Goal: Task Accomplishment & Management: Use online tool/utility

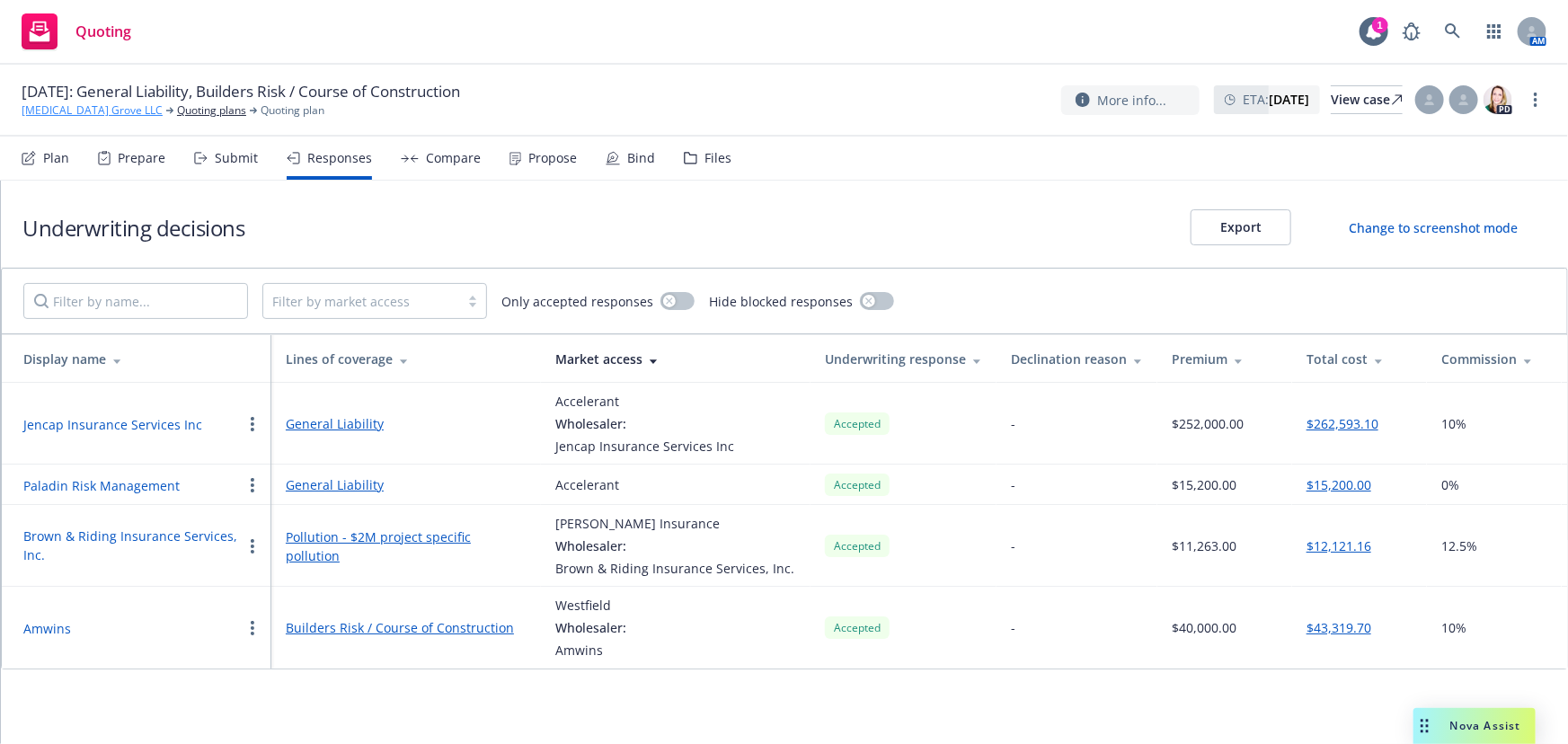
click at [63, 110] on link "[MEDICAL_DATA] Grove LLC" at bounding box center [92, 110] width 141 height 16
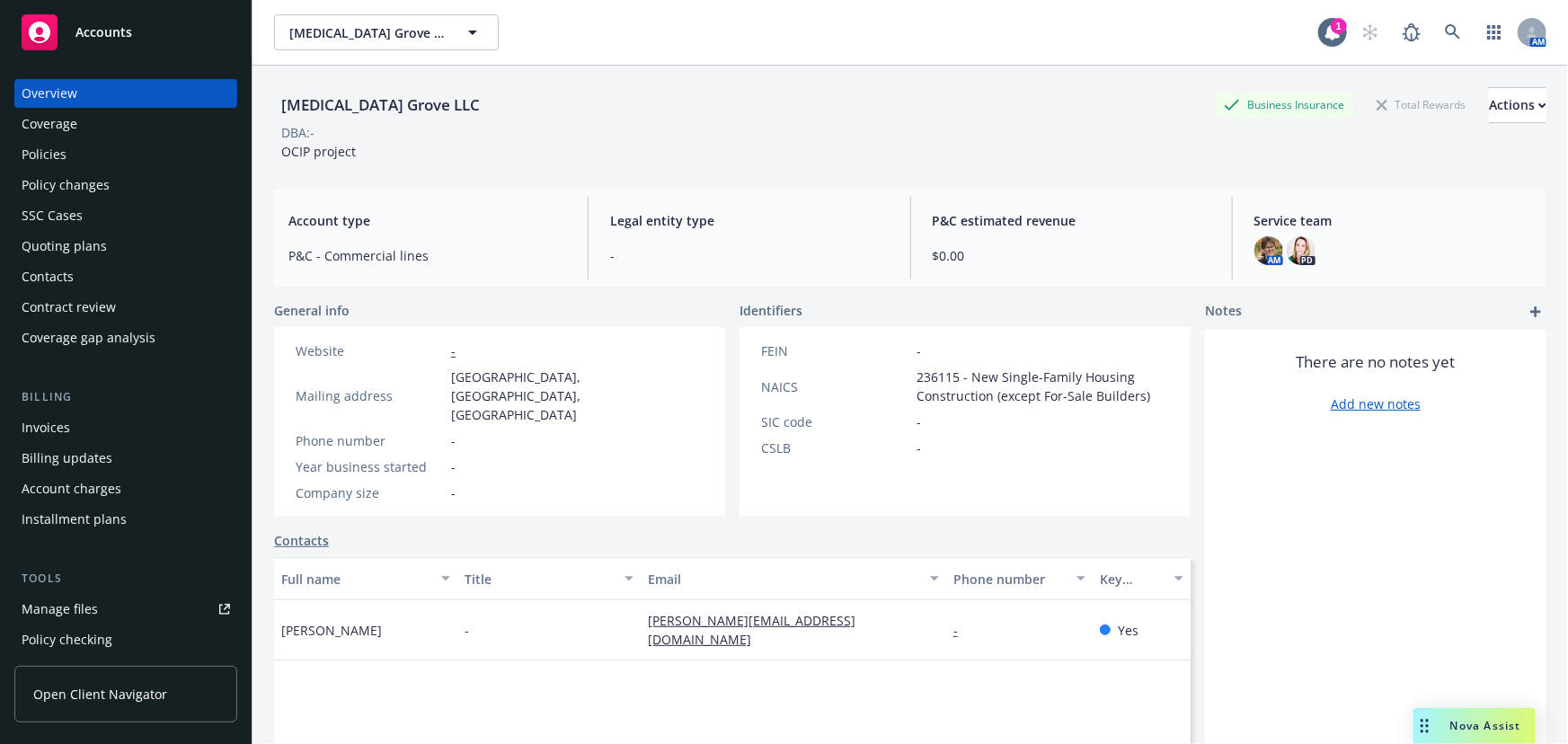
click at [105, 27] on span "Accounts" at bounding box center [104, 32] width 57 height 14
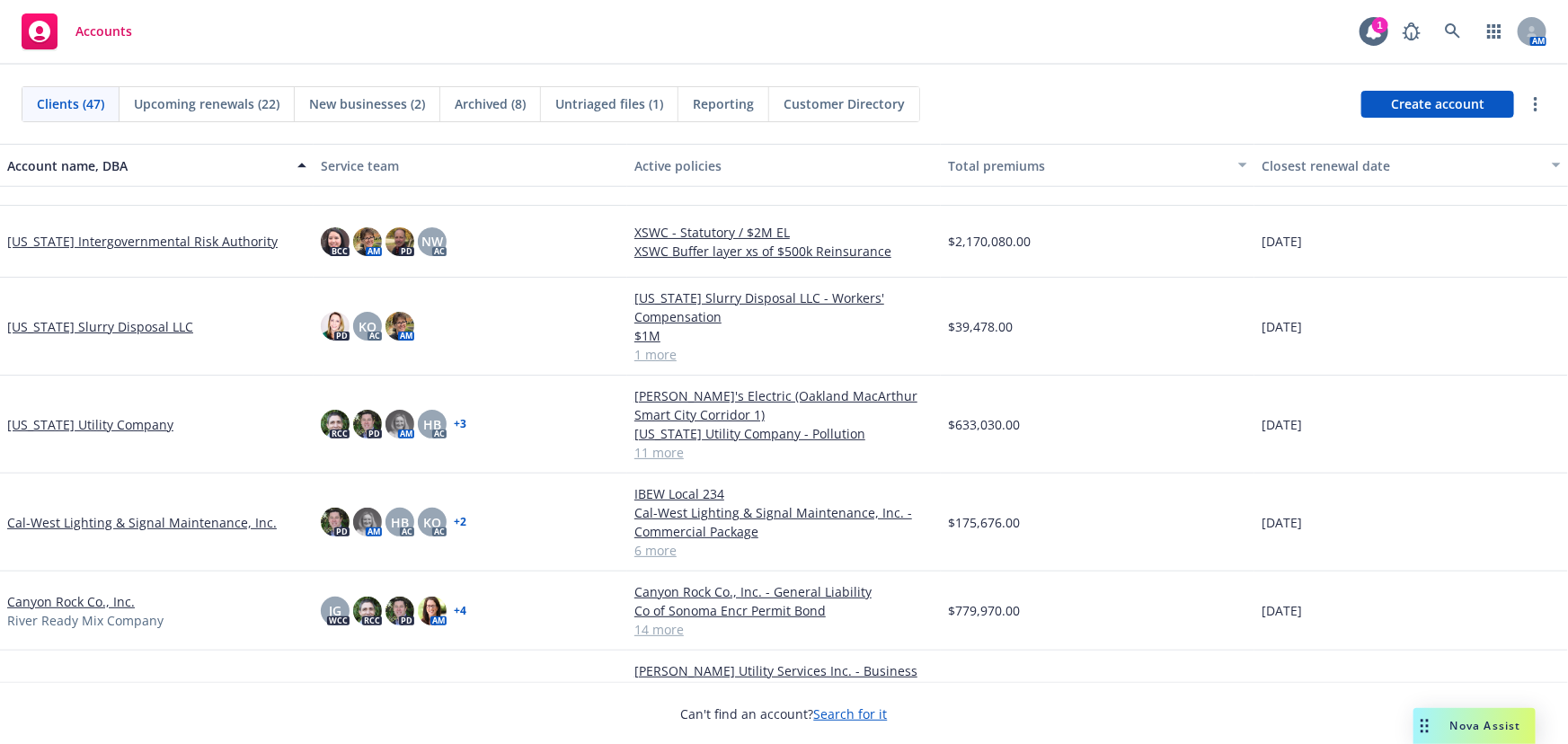
scroll to position [407, 0]
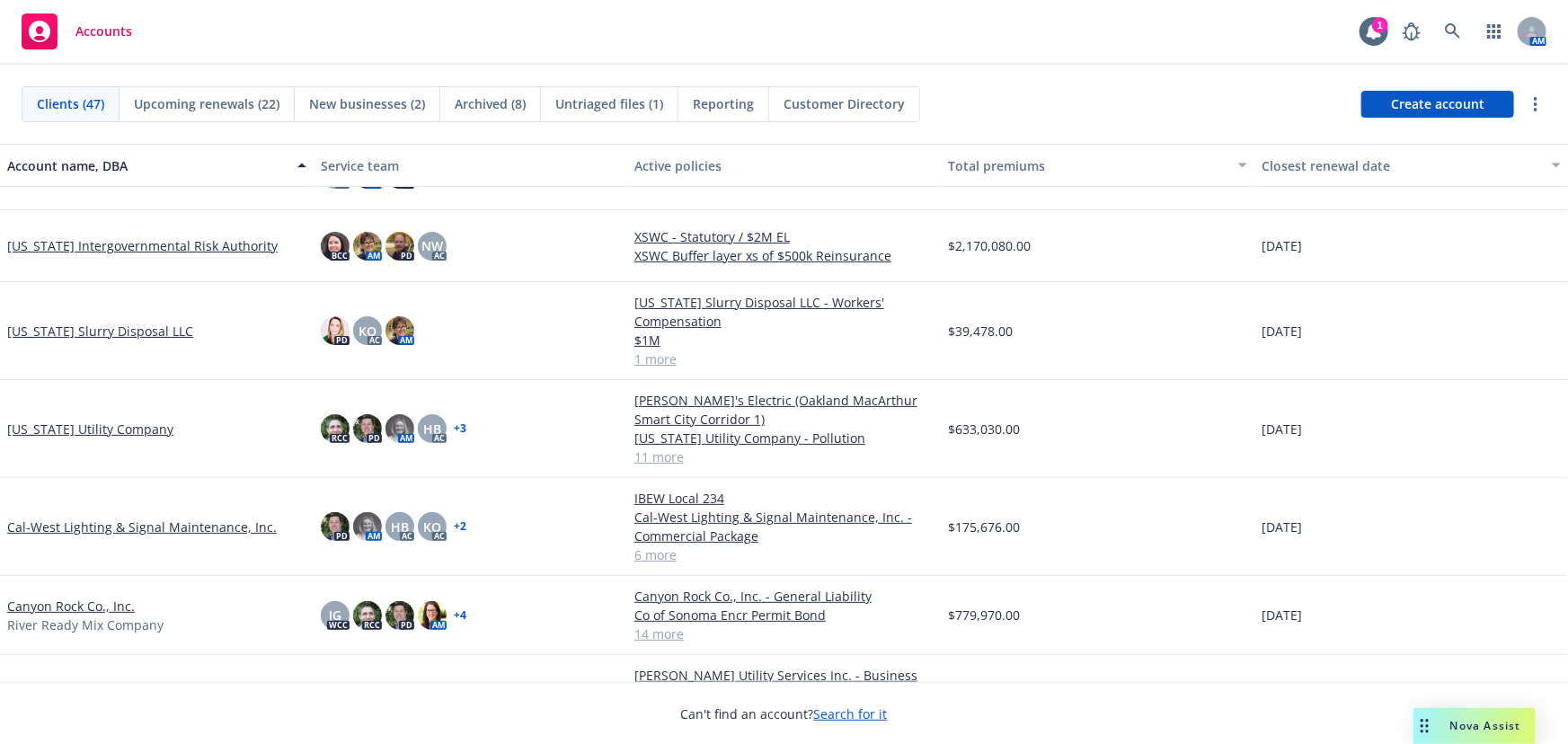
click at [80, 428] on link "[US_STATE] Utility Company" at bounding box center [91, 429] width 166 height 19
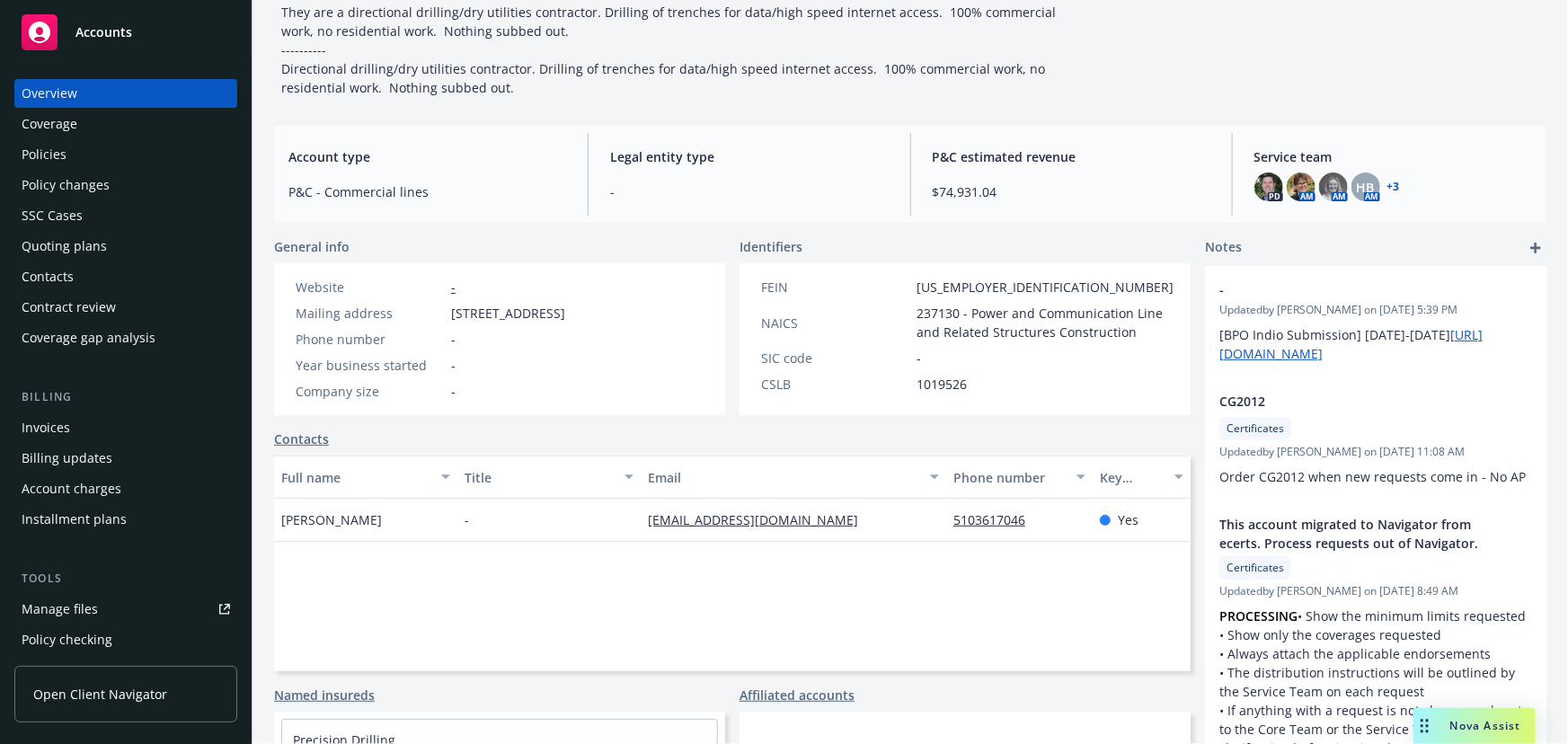
scroll to position [244, 0]
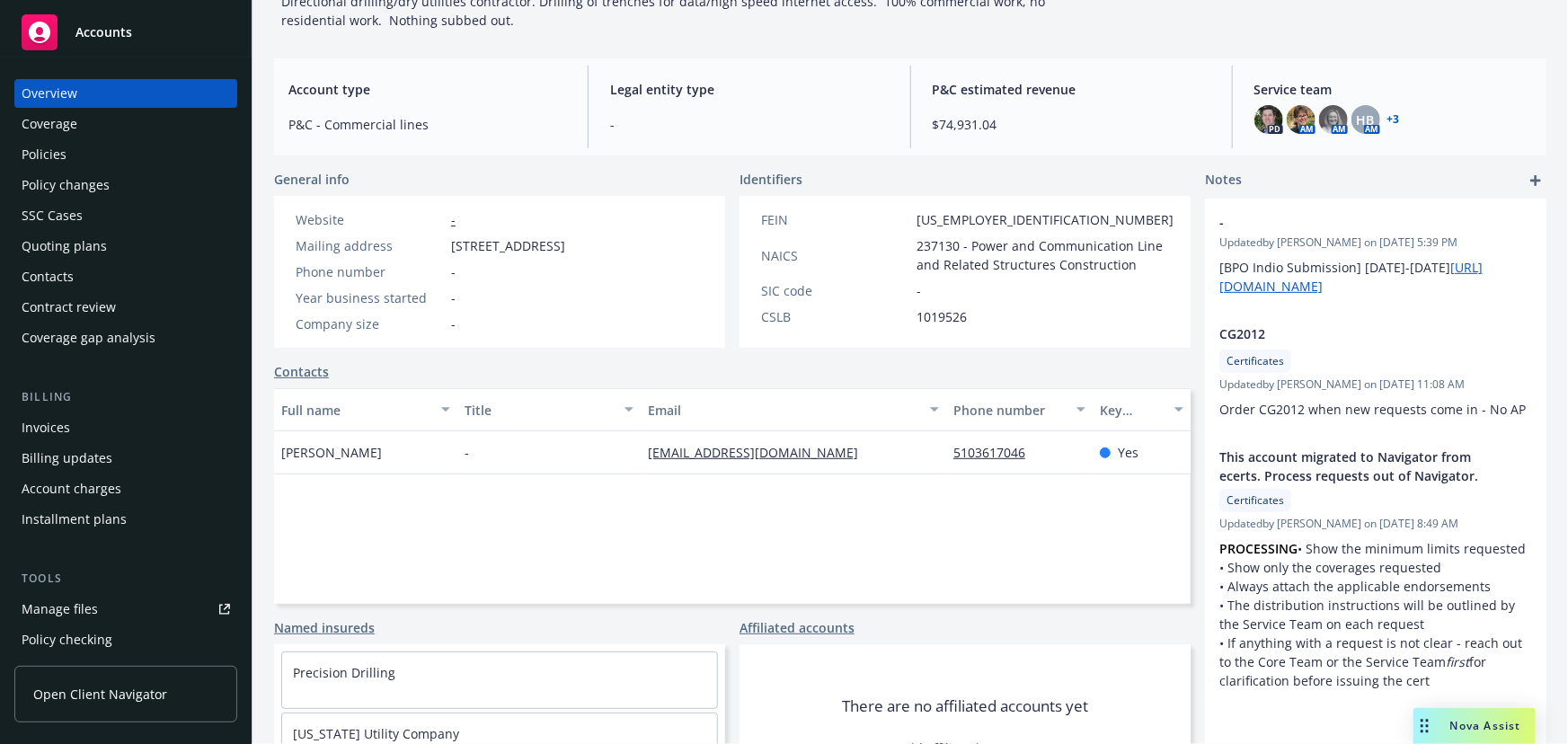
click at [72, 250] on div "Quoting plans" at bounding box center [64, 246] width 85 height 28
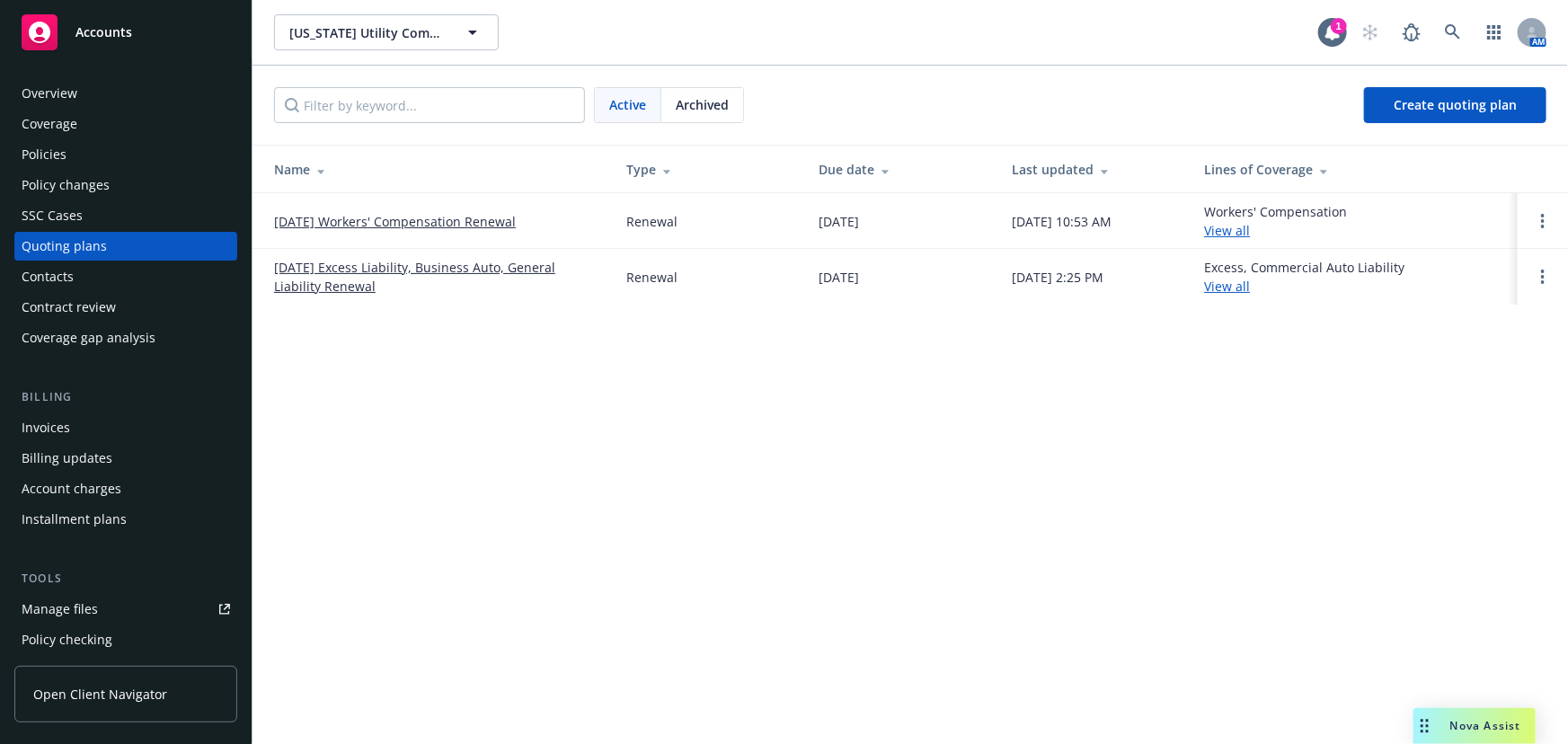
click at [393, 263] on link "11/13/25 Excess Liability, Business Auto, General Liability Renewal" at bounding box center [436, 277] width 323 height 38
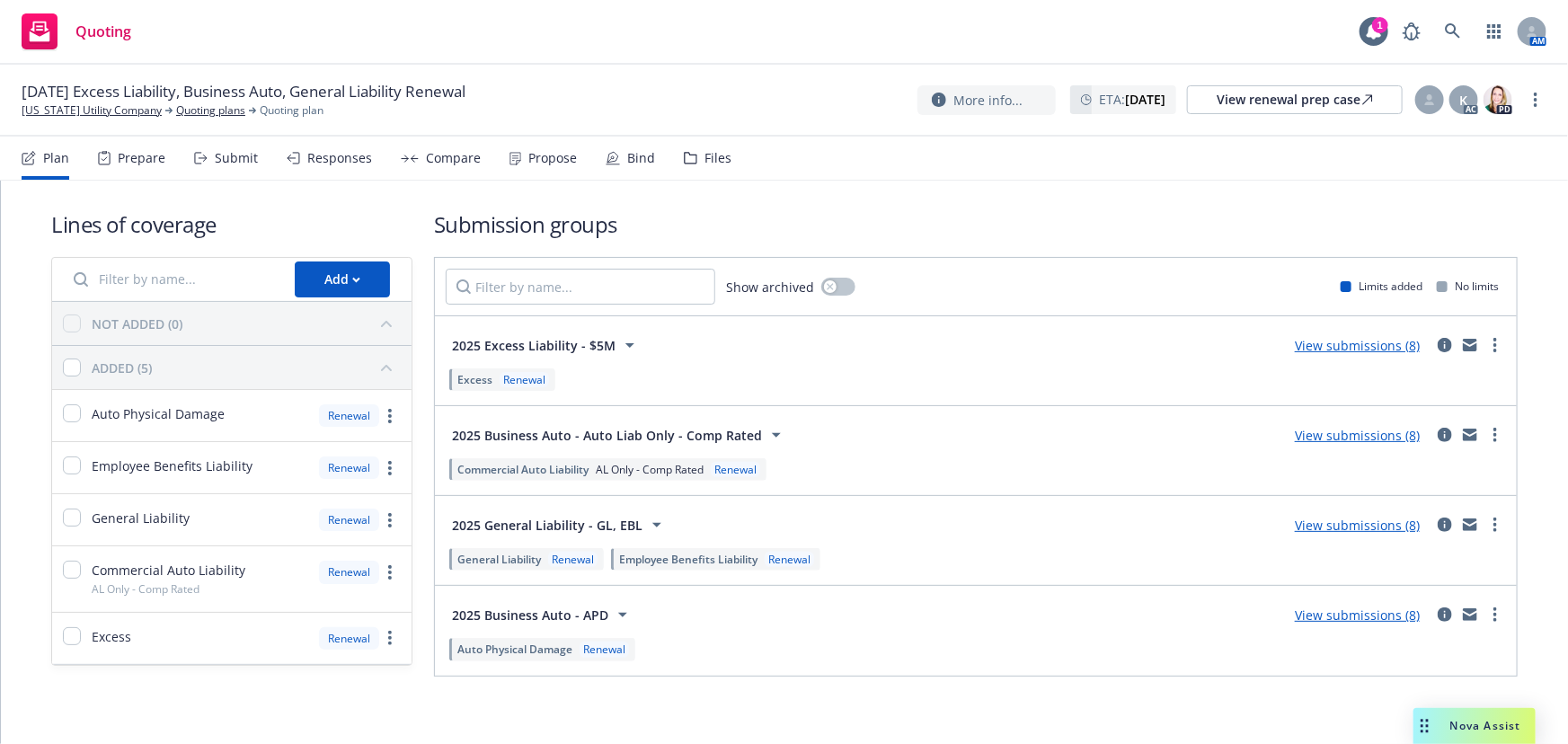
click at [1343, 524] on link "View submissions (8)" at bounding box center [1357, 525] width 125 height 17
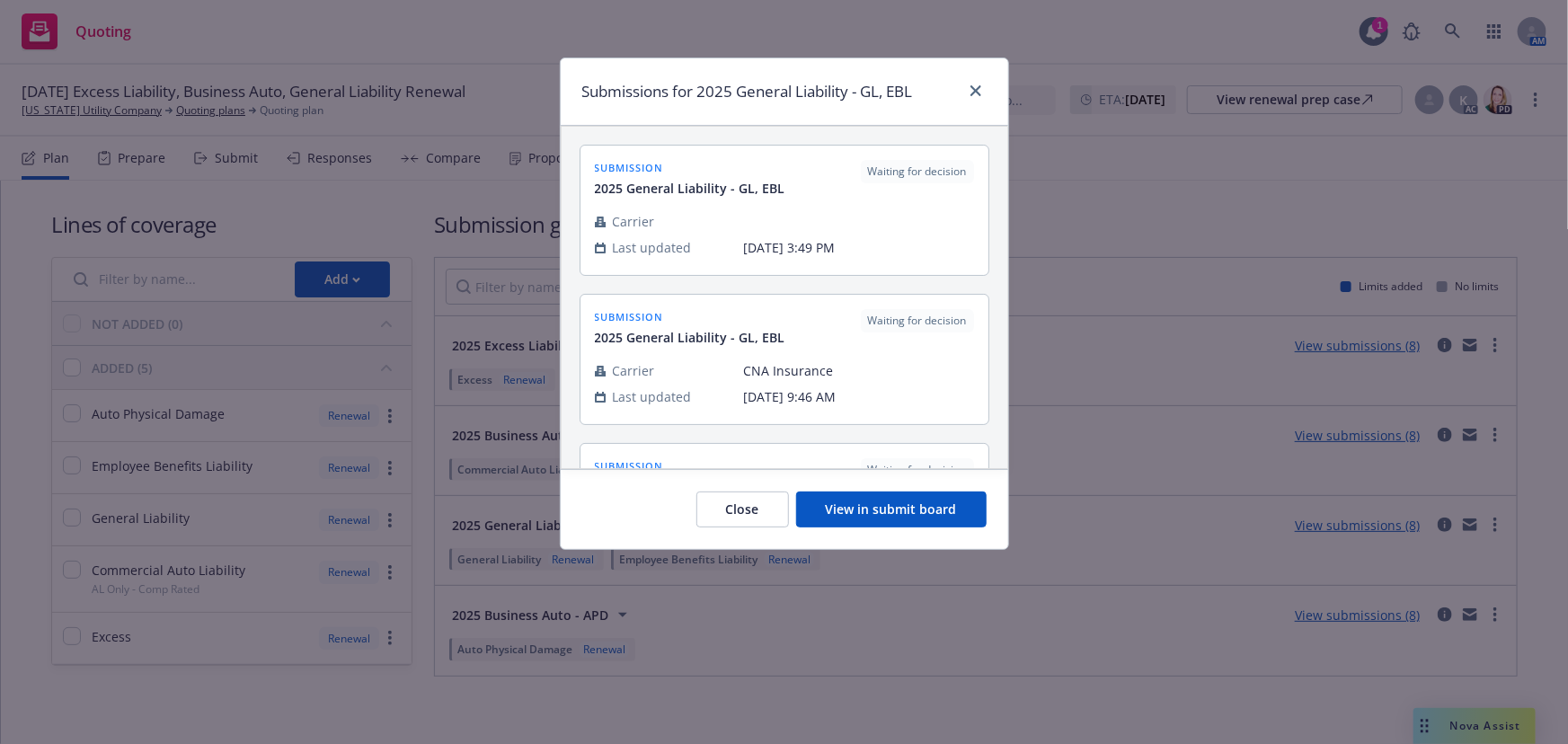
click at [942, 503] on button "View in submit board" at bounding box center [891, 510] width 190 height 36
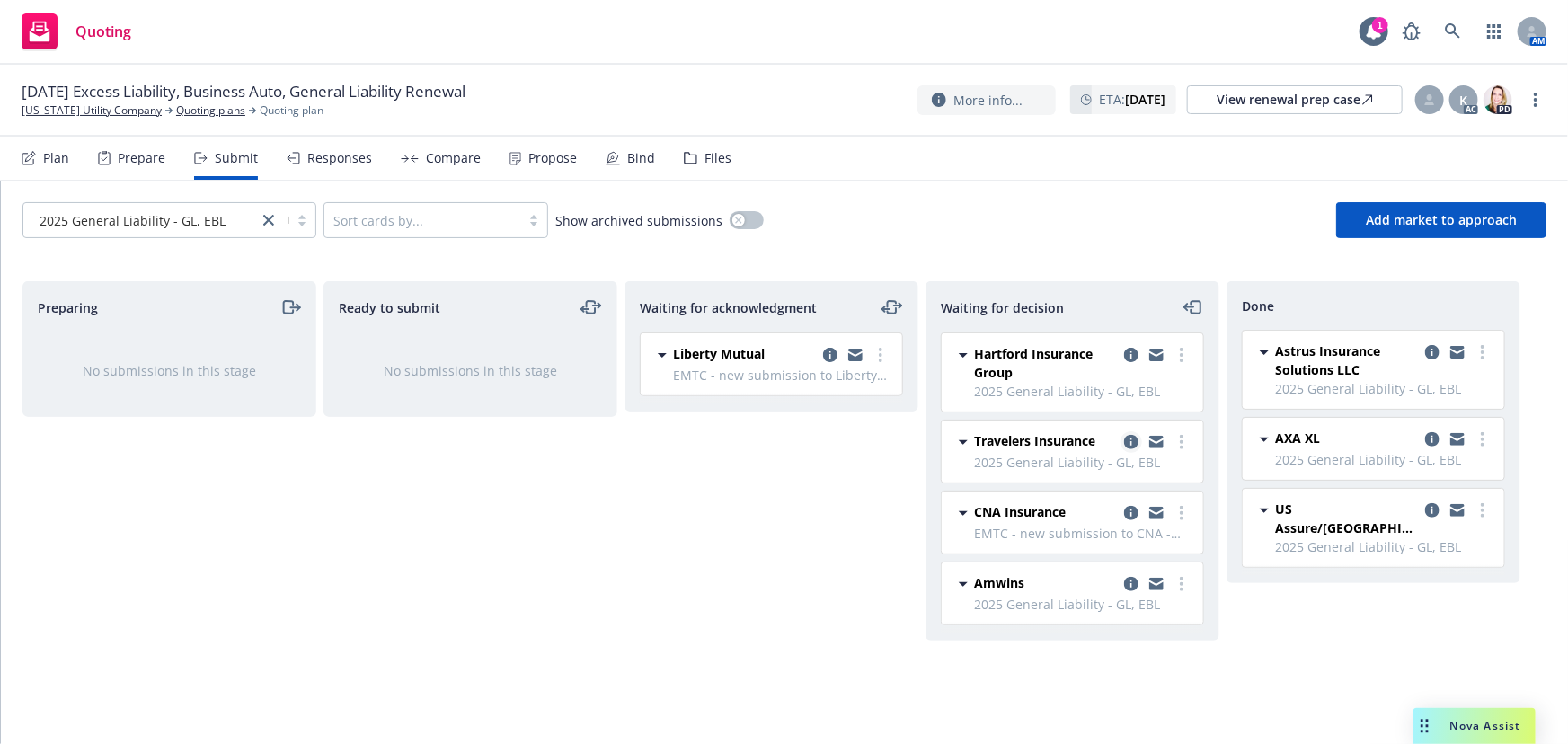
click at [1132, 442] on icon "copy logging email" at bounding box center [1131, 441] width 14 height 14
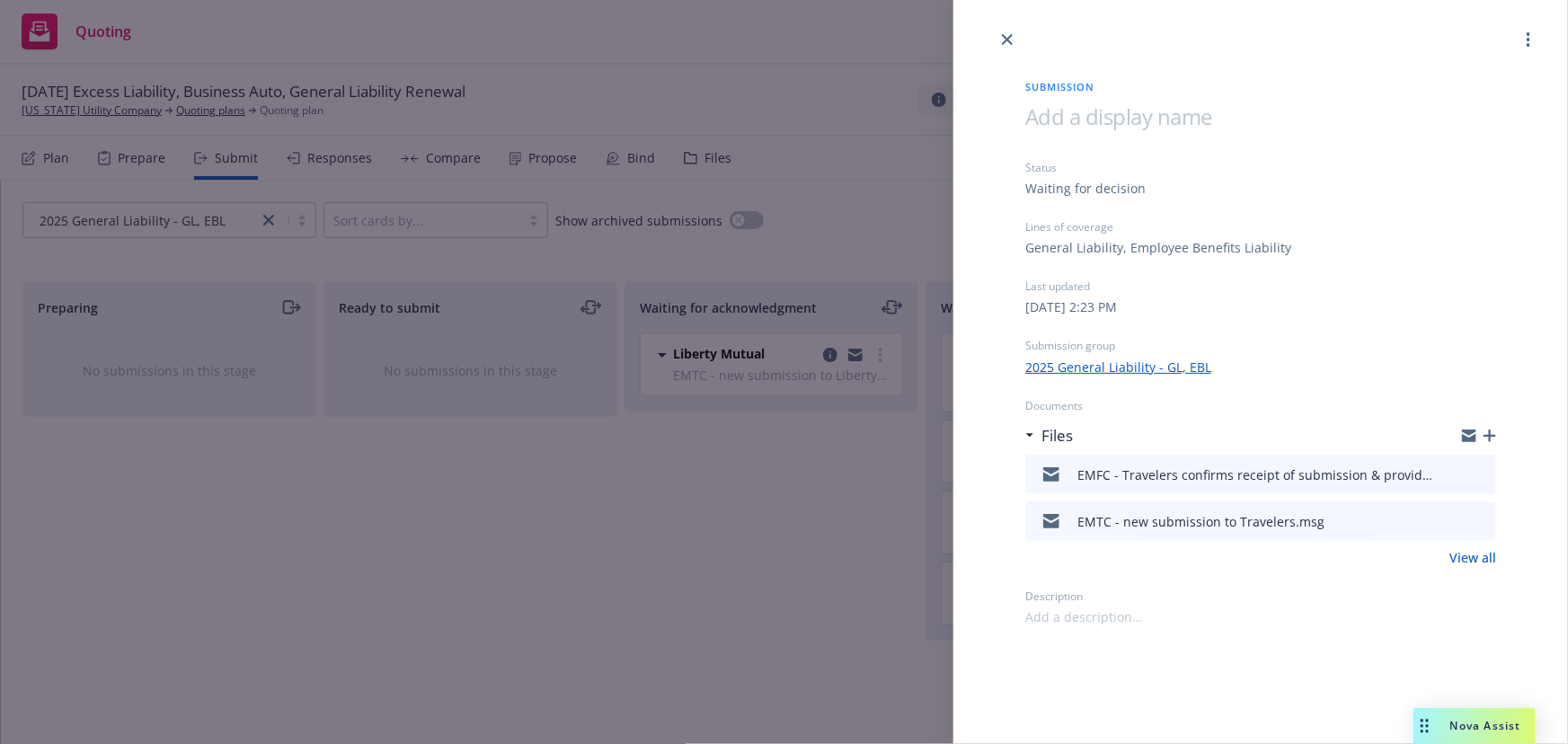
click at [1491, 440] on icon "button" at bounding box center [1490, 435] width 12 height 12
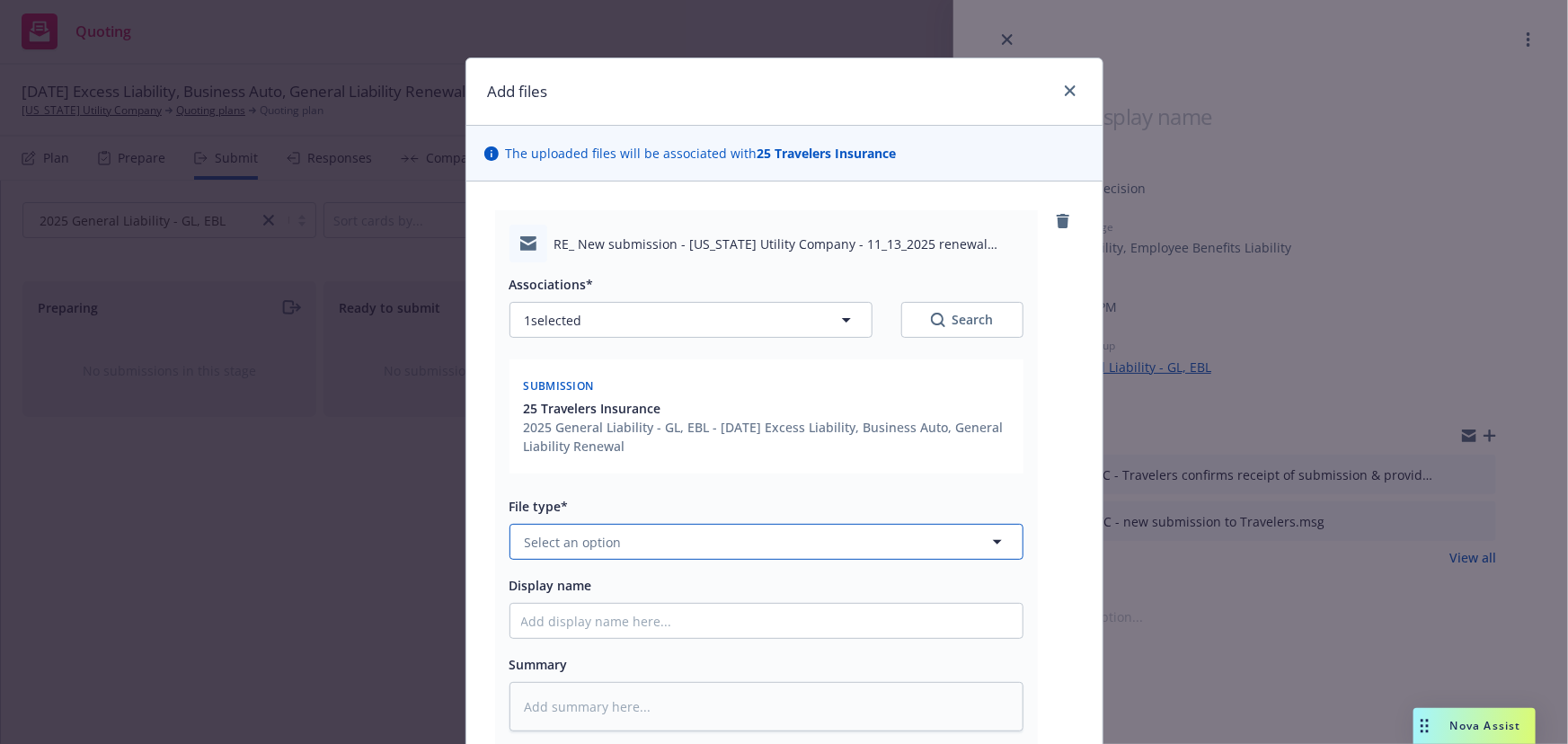
click at [566, 539] on span "Select an option" at bounding box center [573, 542] width 97 height 19
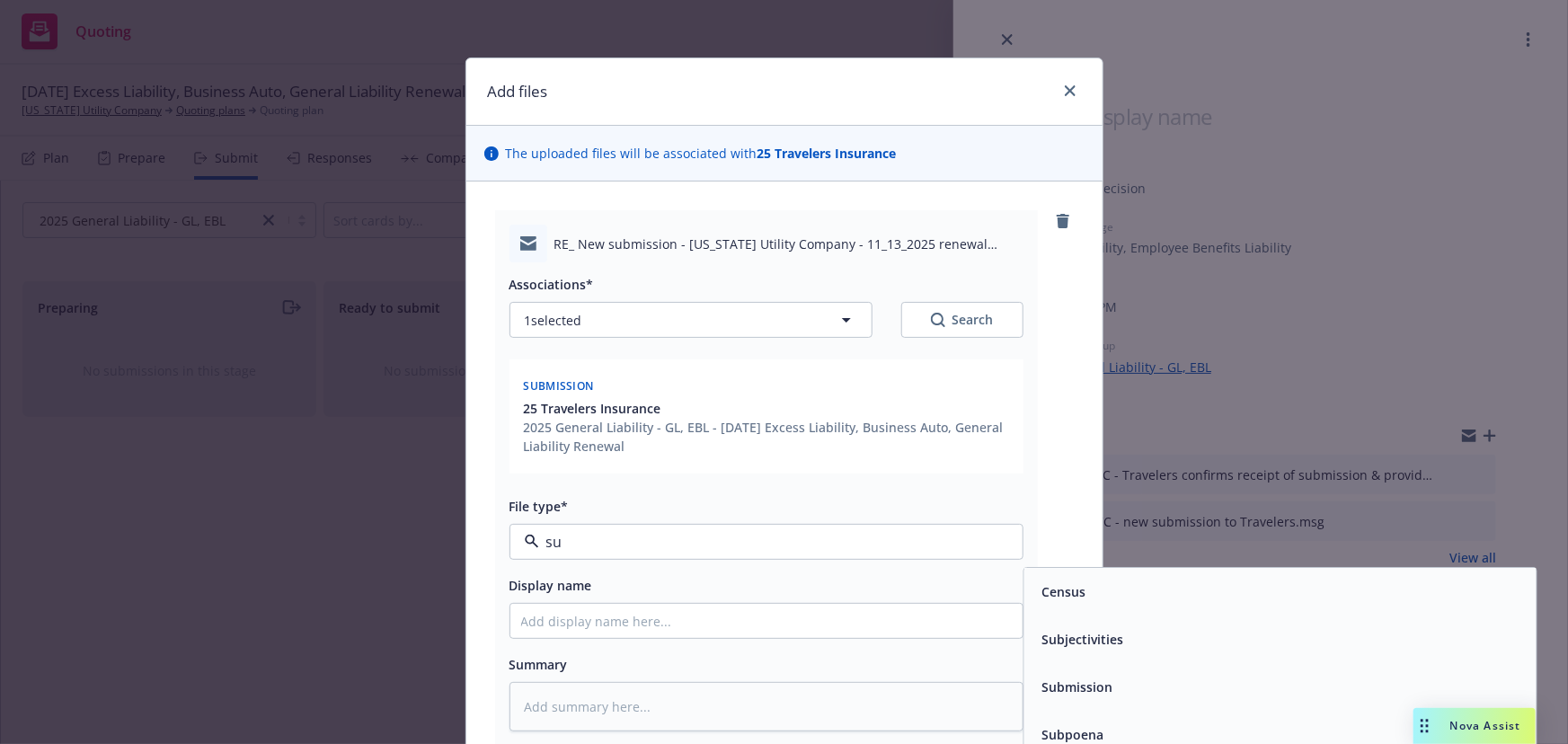
type input "sub"
drag, startPoint x: 1195, startPoint y: 737, endPoint x: 960, endPoint y: 697, distance: 238.4
click at [1185, 737] on div "Submission confirmation" at bounding box center [1280, 735] width 491 height 26
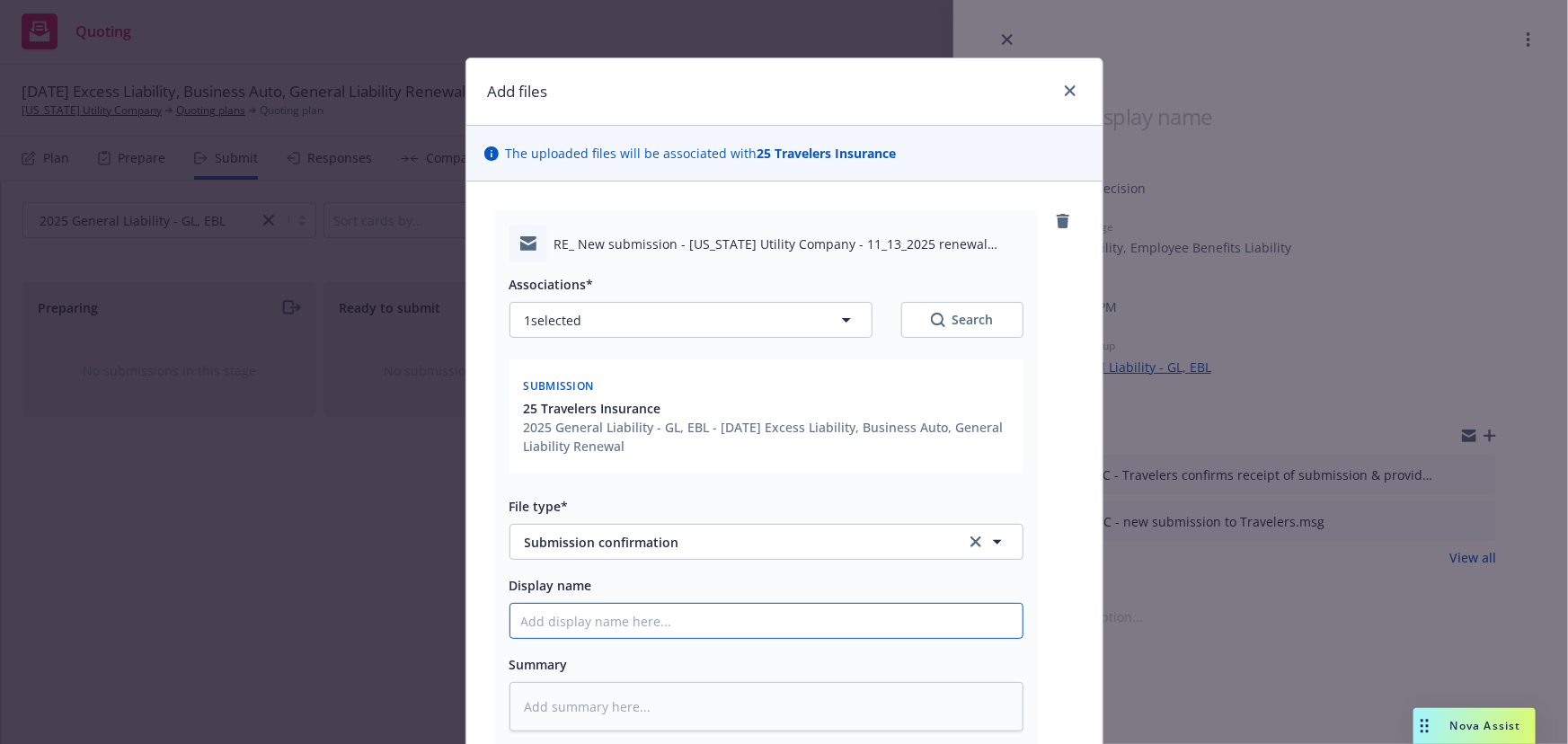
click at [686, 620] on input "Display name" at bounding box center [767, 620] width 513 height 34
type textarea "x"
type input "E"
type textarea "x"
type input "EM"
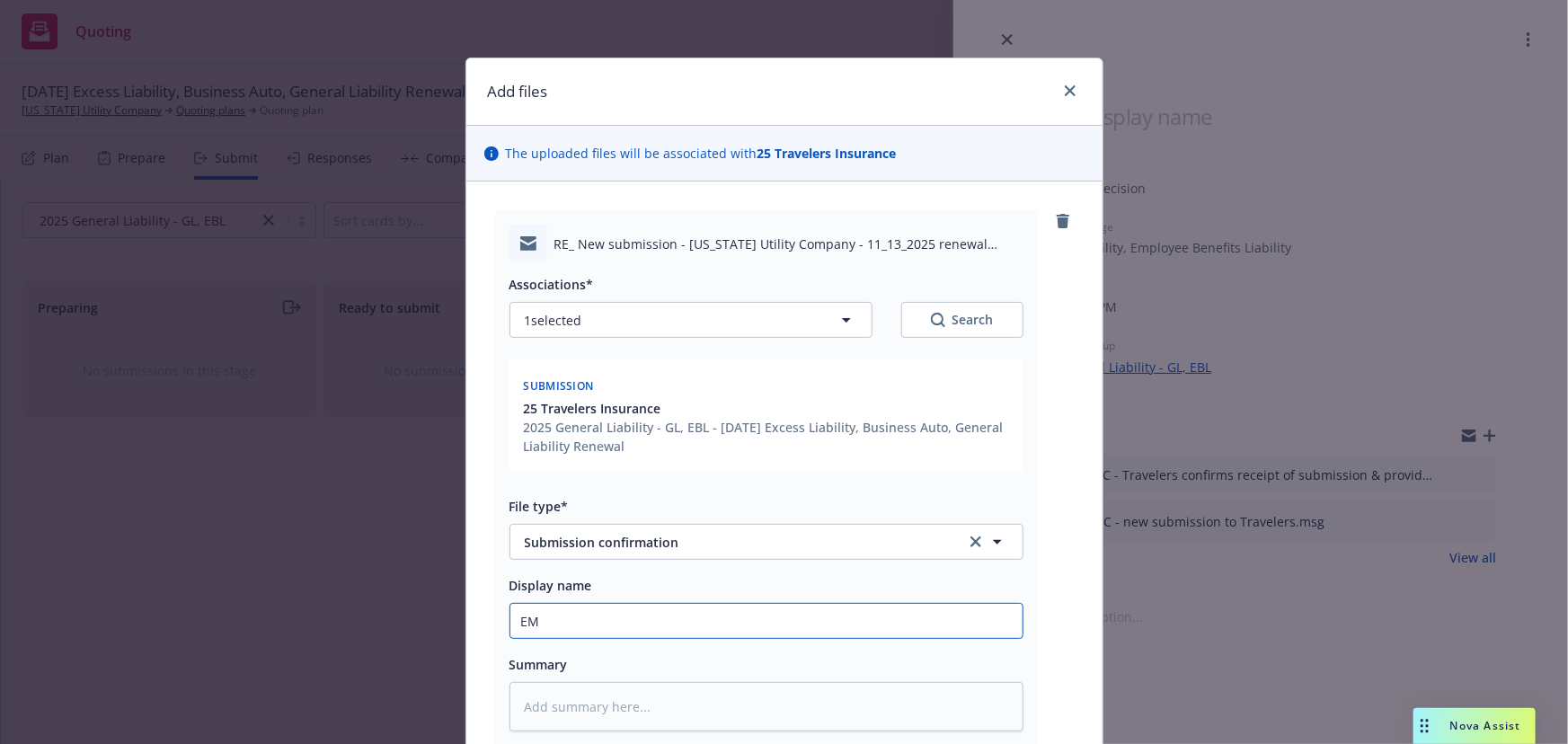
type textarea "x"
type input "EMF"
type textarea "x"
type input "EMFC"
type textarea "x"
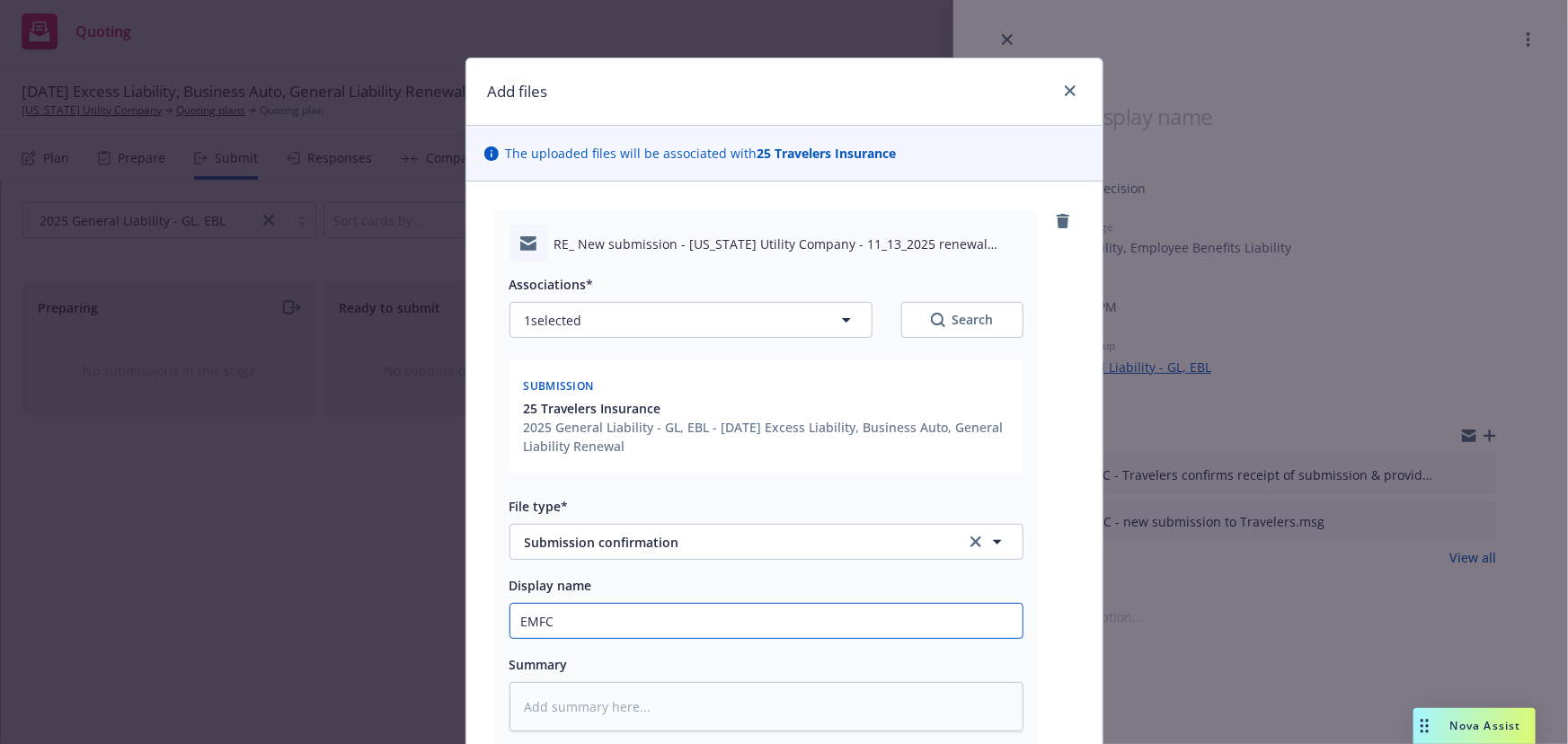
type input "EMFC"
type textarea "x"
type input "EMFC -"
type textarea "x"
type input "EMFC -"
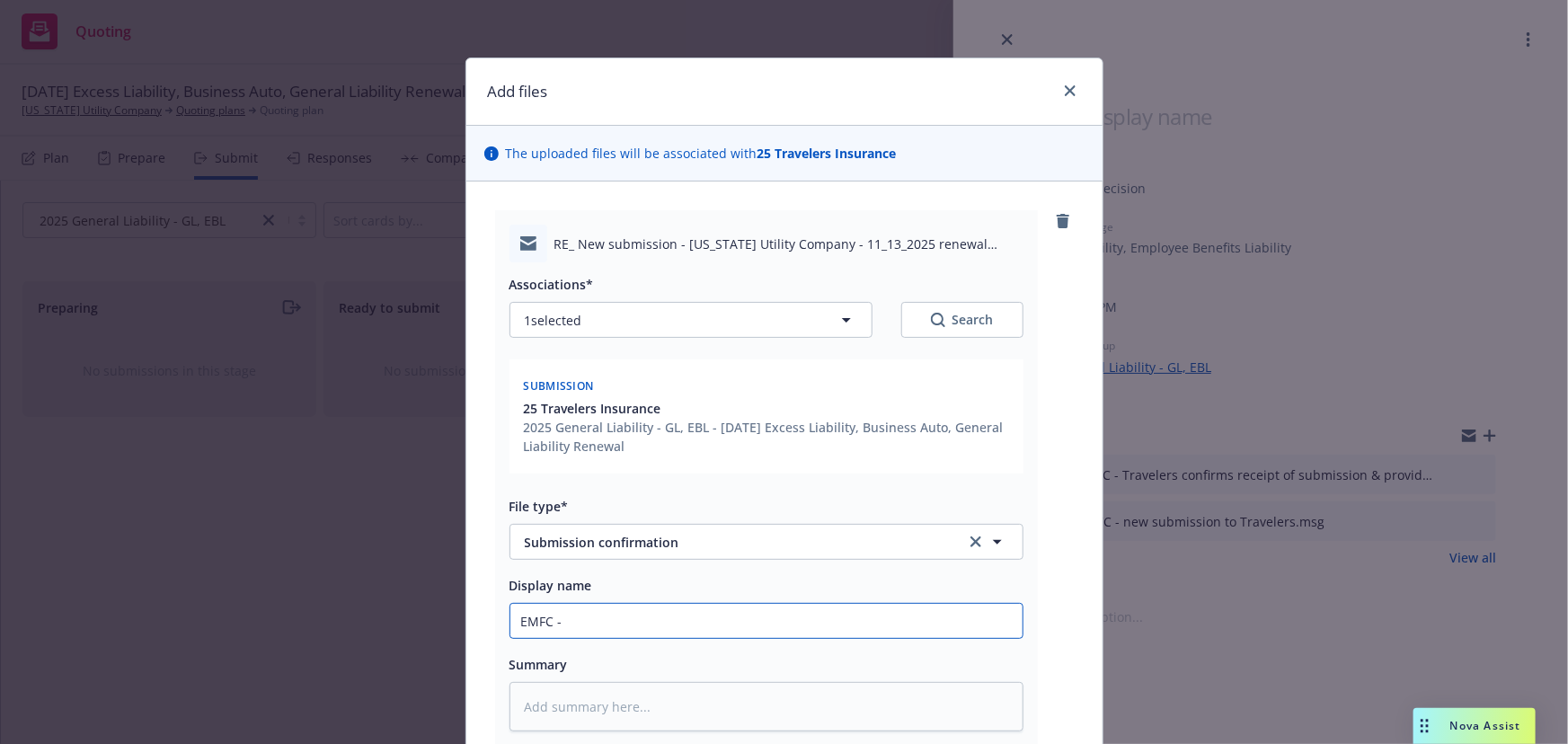
type textarea "x"
type input "EMFC - T"
type textarea "x"
type input "EMFC - Tr"
type textarea "x"
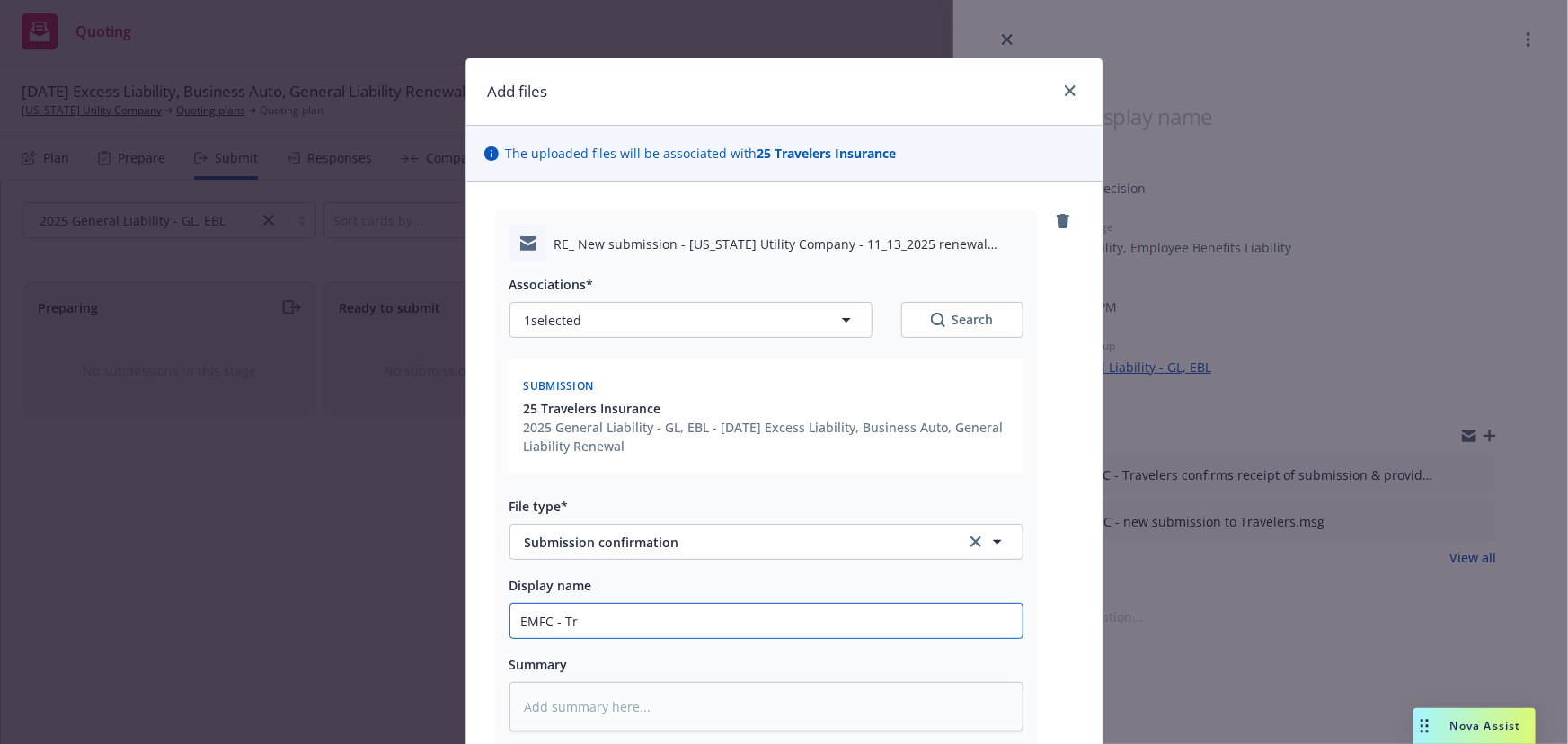
type input "EMFC - Tra"
type textarea "x"
type input "EMFC - Trav"
type textarea "x"
type input "EMFC - Trave"
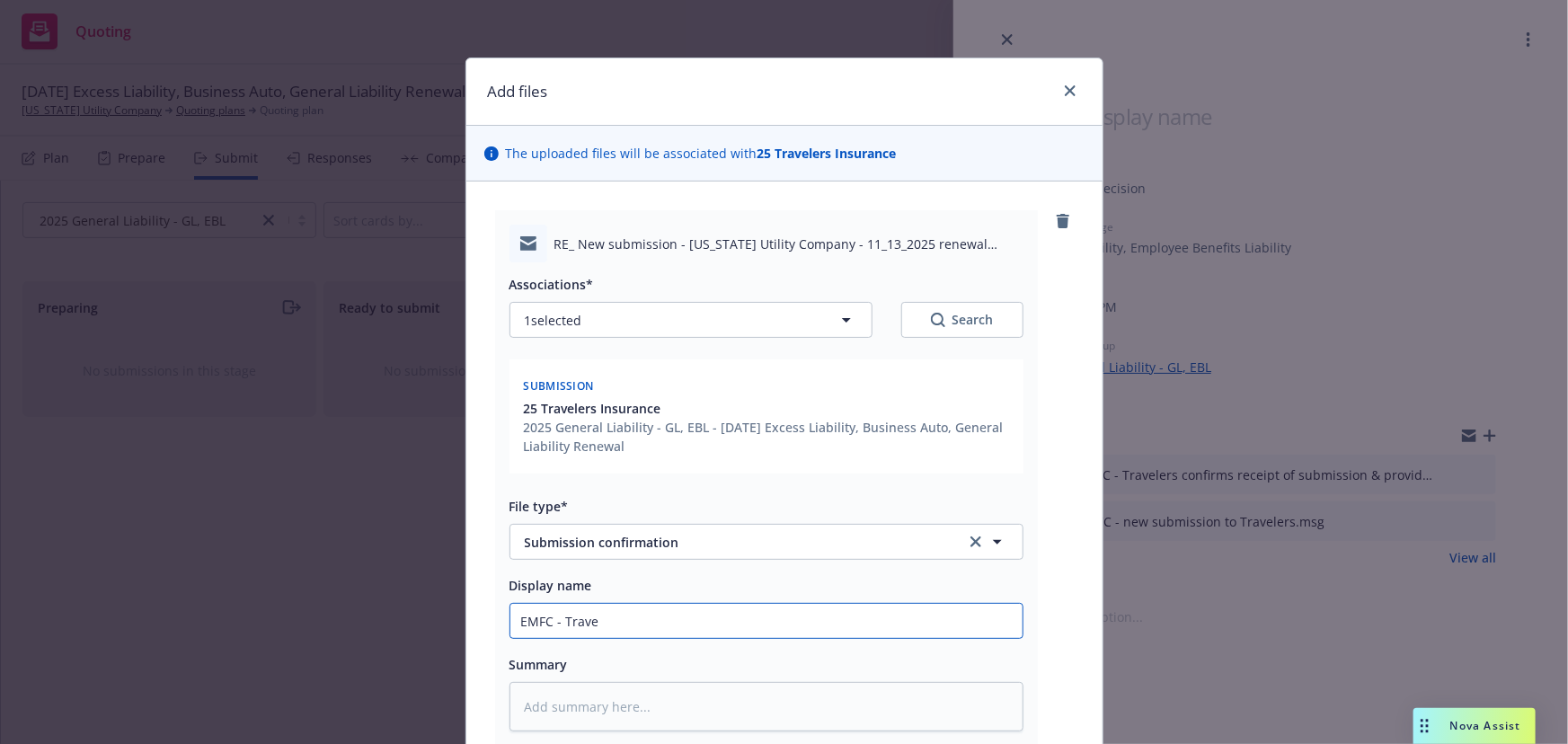
type textarea "x"
type input "EMFC - Travel"
type textarea "x"
type input "EMFC - Travele"
type textarea "x"
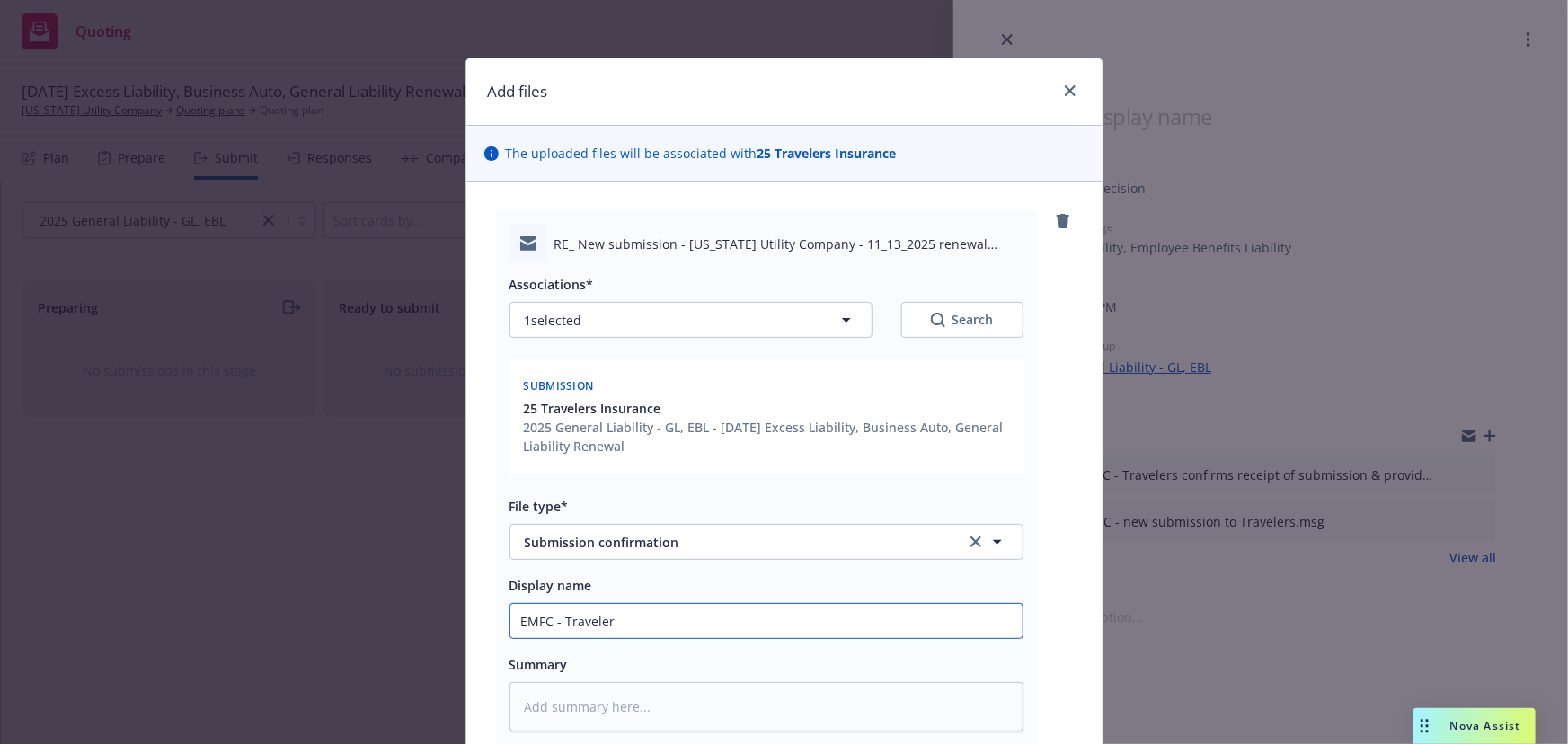
type input "EMFC - Travelers"
type textarea "x"
type input "EMFC - Travelers"
type textarea "x"
type input "EMFC - Travelers pr"
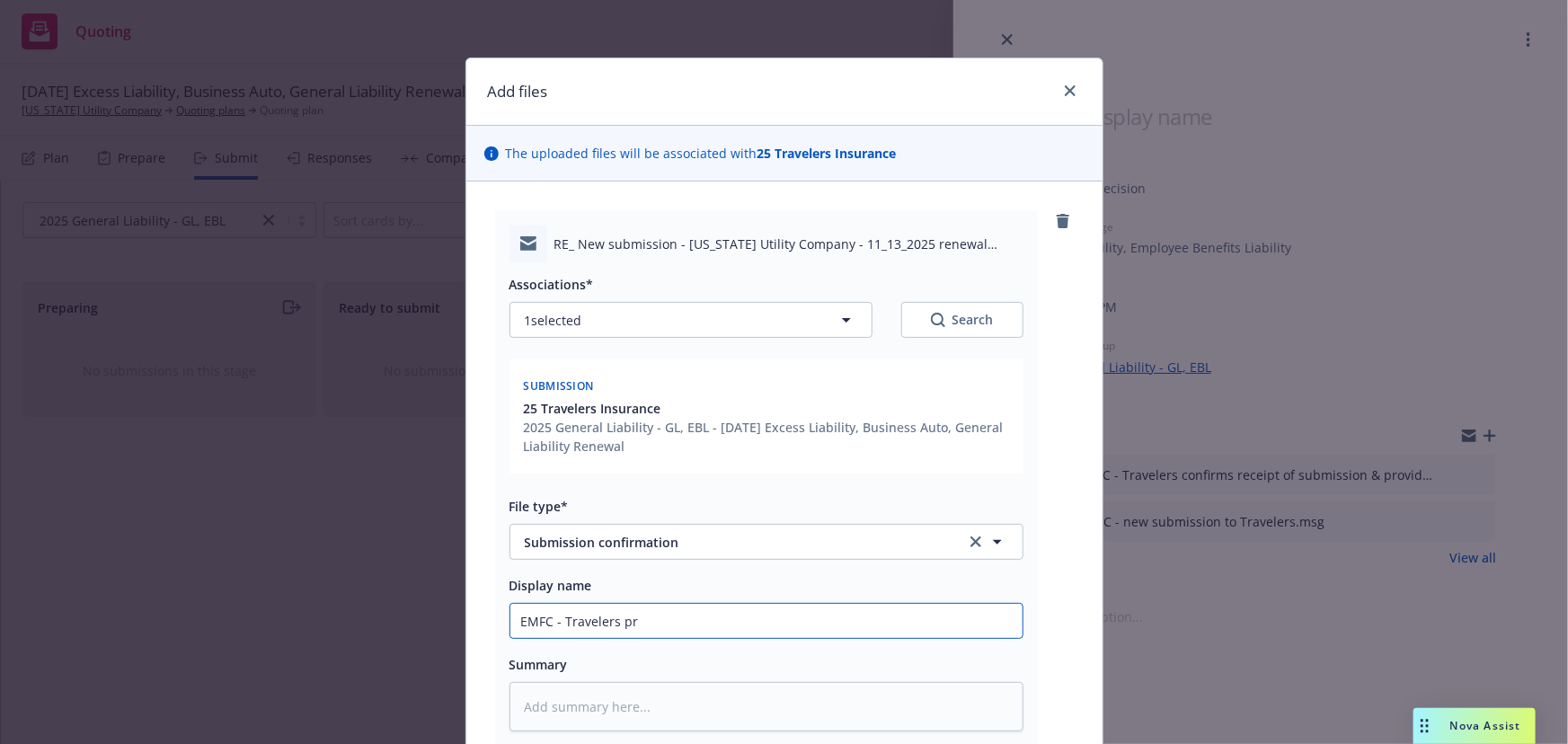
type textarea "x"
type input "EMFC - Travelers pro"
type textarea "x"
type input "EMFC - Travelers prov"
type textarea "x"
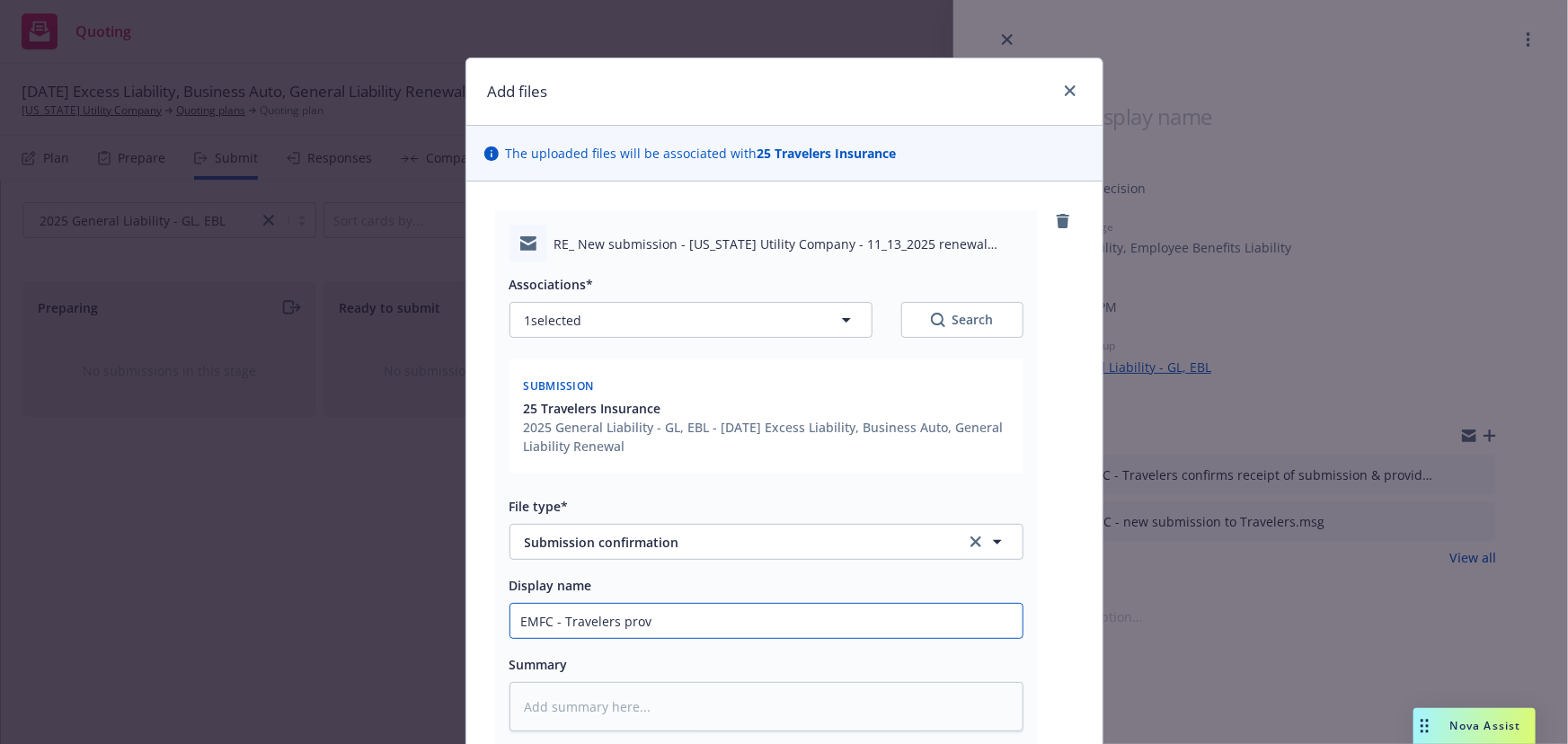
type input "EMFC - Travelers provi"
type textarea "x"
type input "EMFC - Travelers provid"
type textarea "x"
type input "EMFC - Travelers provide"
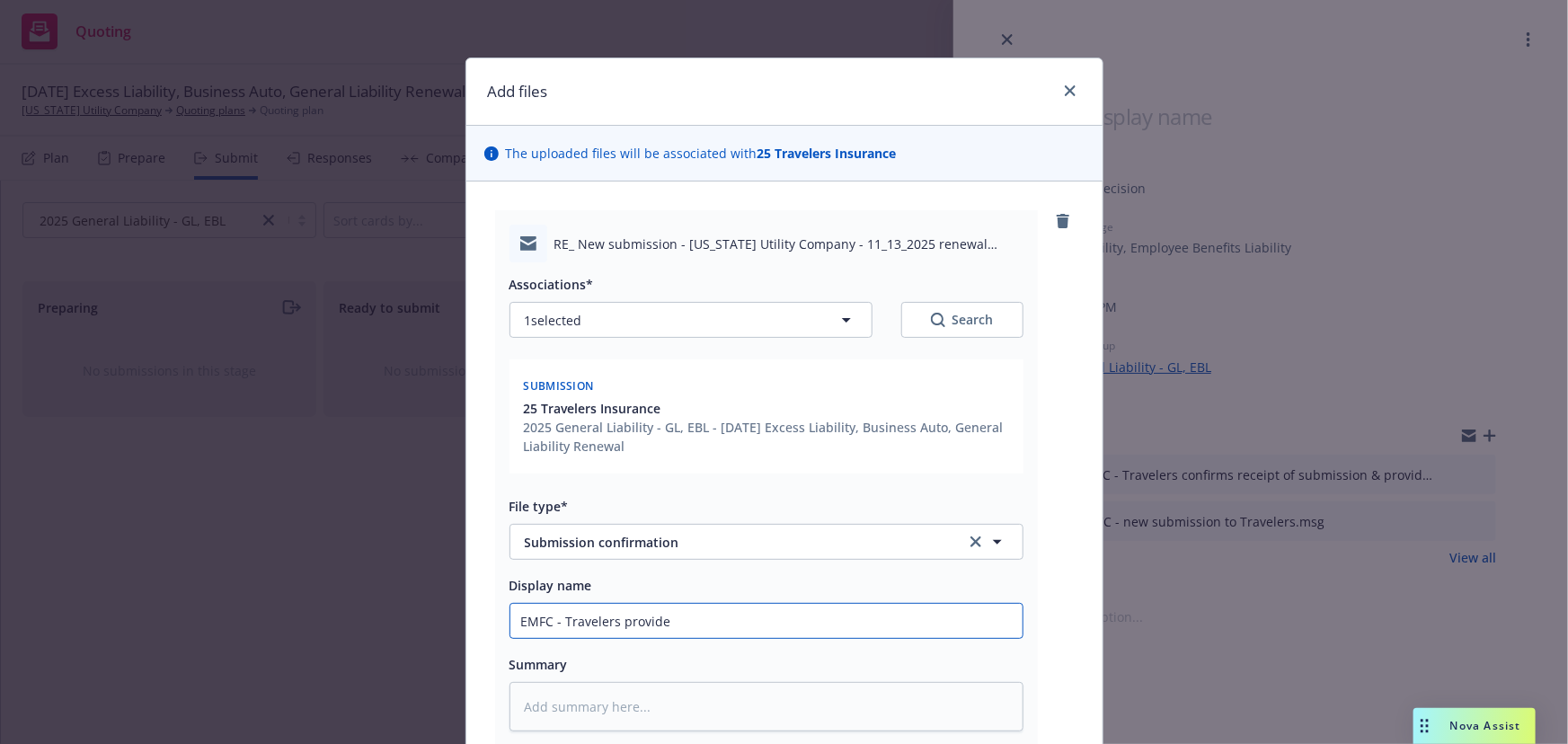
type textarea "x"
type input "EMFC - Travelers provides"
type textarea "x"
type input "EMFC - Travelers provides"
type textarea "x"
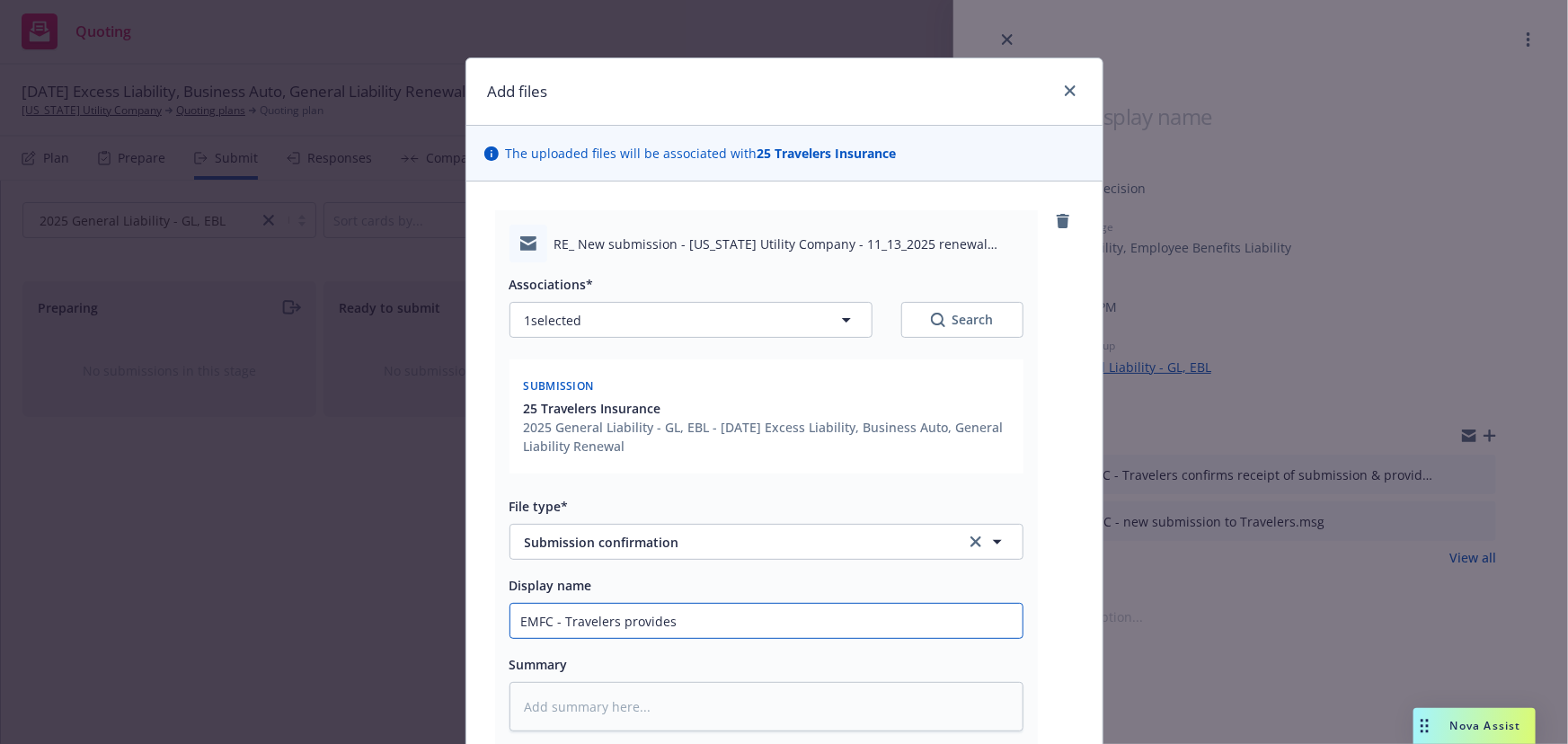
type input "EMFC - Travelers provides c"
type textarea "x"
type input "EMFC - Travelers provides co"
type textarea "x"
type input "EMFC - Travelers provides com"
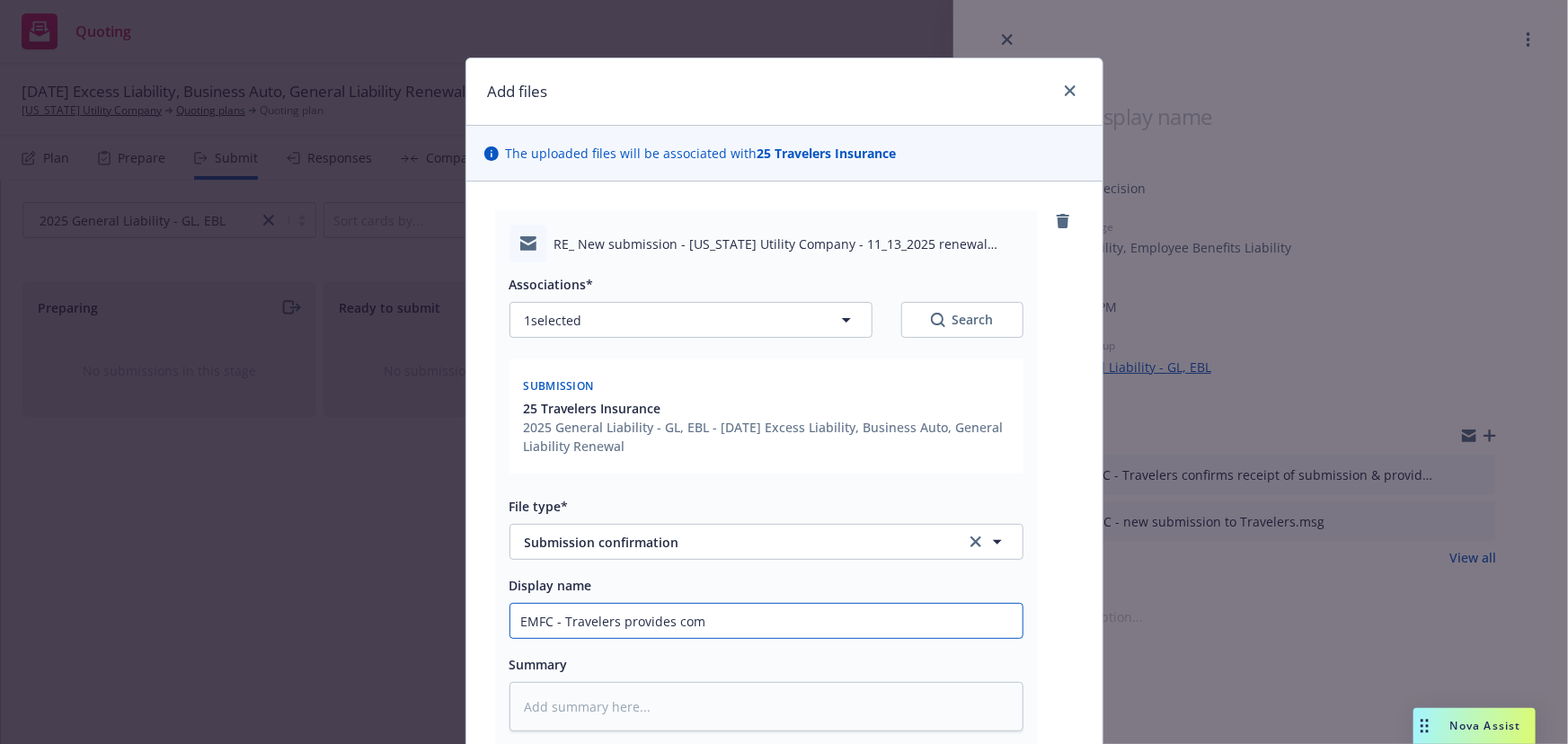
type textarea "x"
type input "EMFC - Travelers provides comp"
type textarea "x"
type input "EMFC - Travelers provides compe"
type textarea "x"
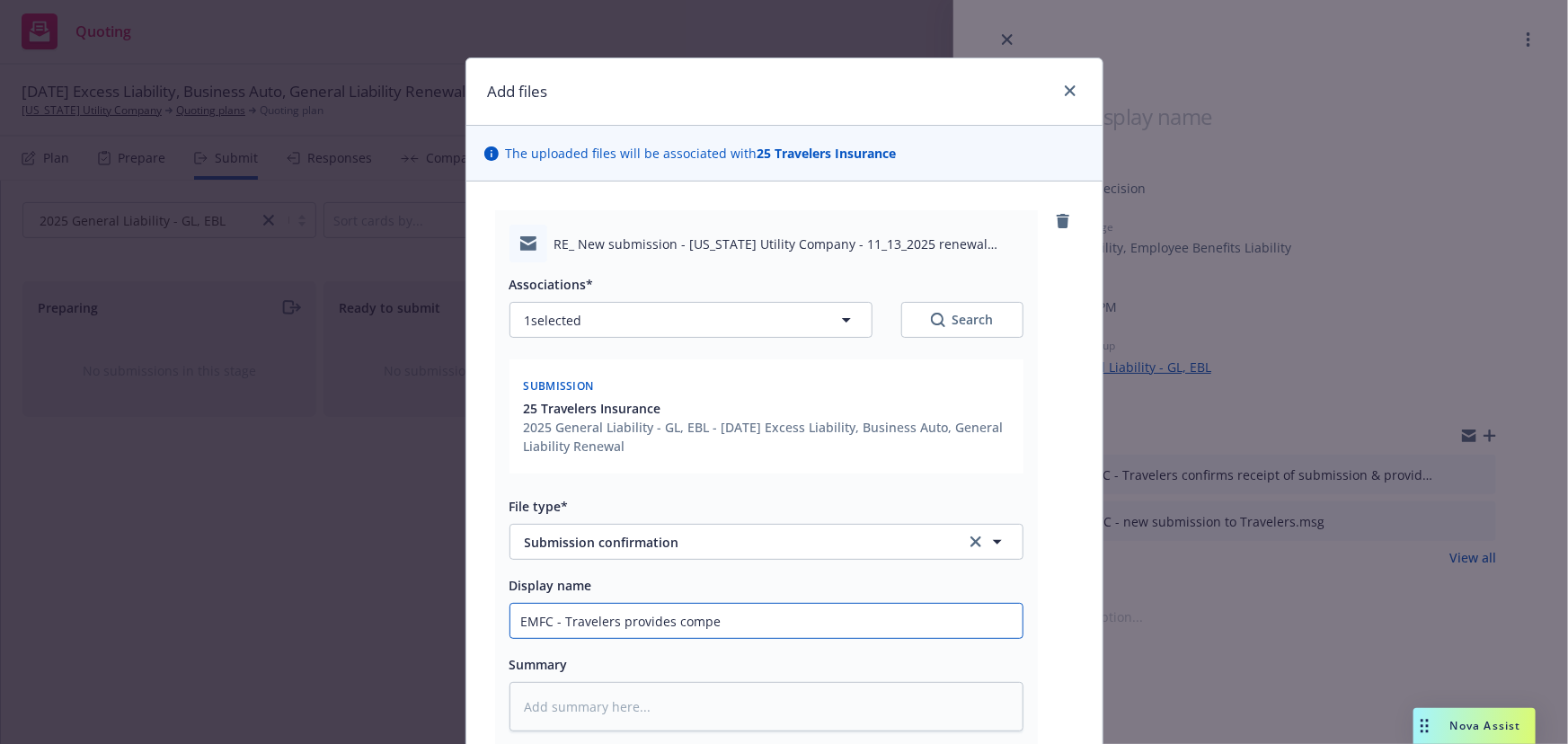
type input "EMFC - Travelers provides compet"
type textarea "x"
type input "EMFC - Travelers provides competi"
type textarea "x"
type input "EMFC - Travelers provides competit"
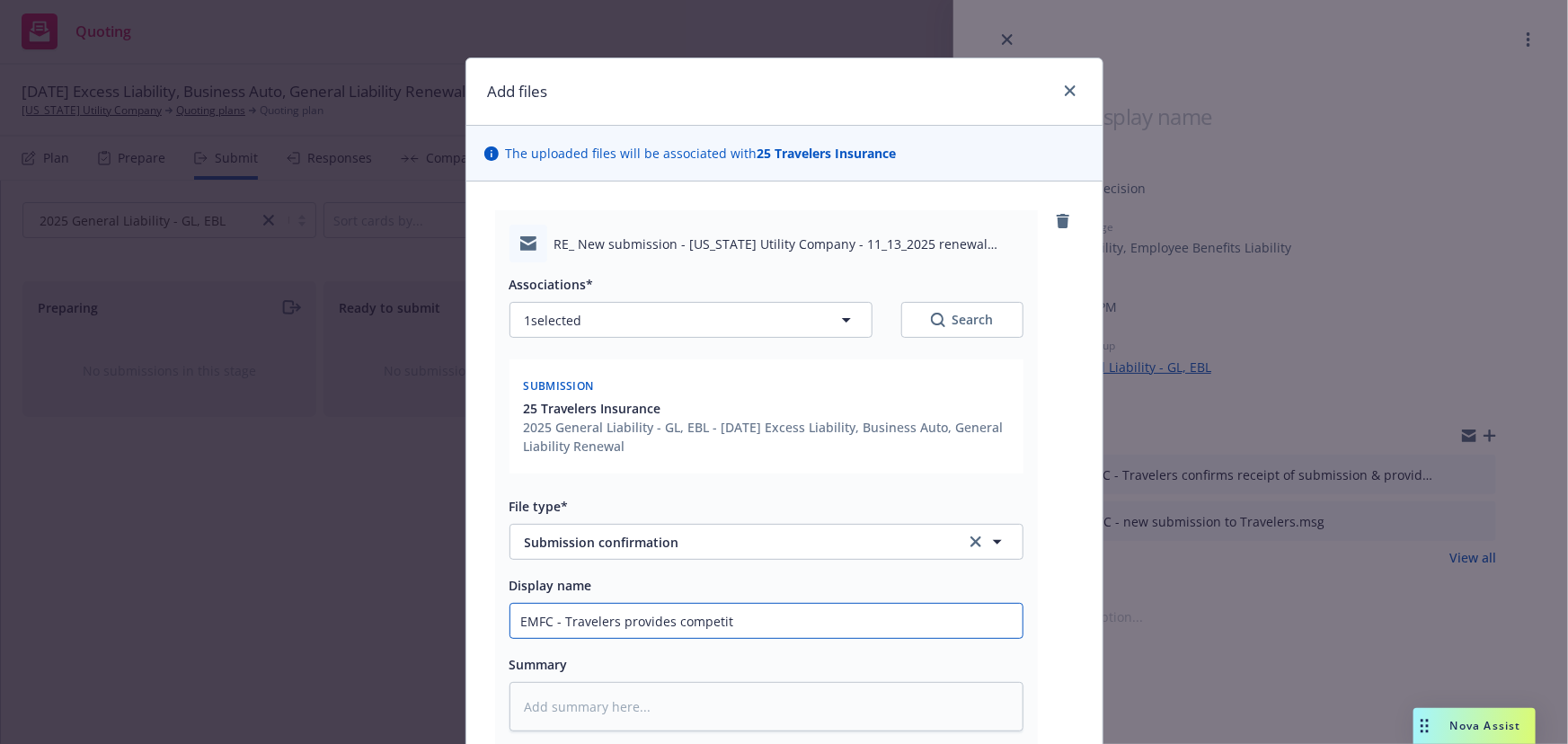
type textarea "x"
type input "EMFC - Travelers provides competiti"
type textarea "x"
type input "EMFC - Travelers provides competitiv"
type textarea "x"
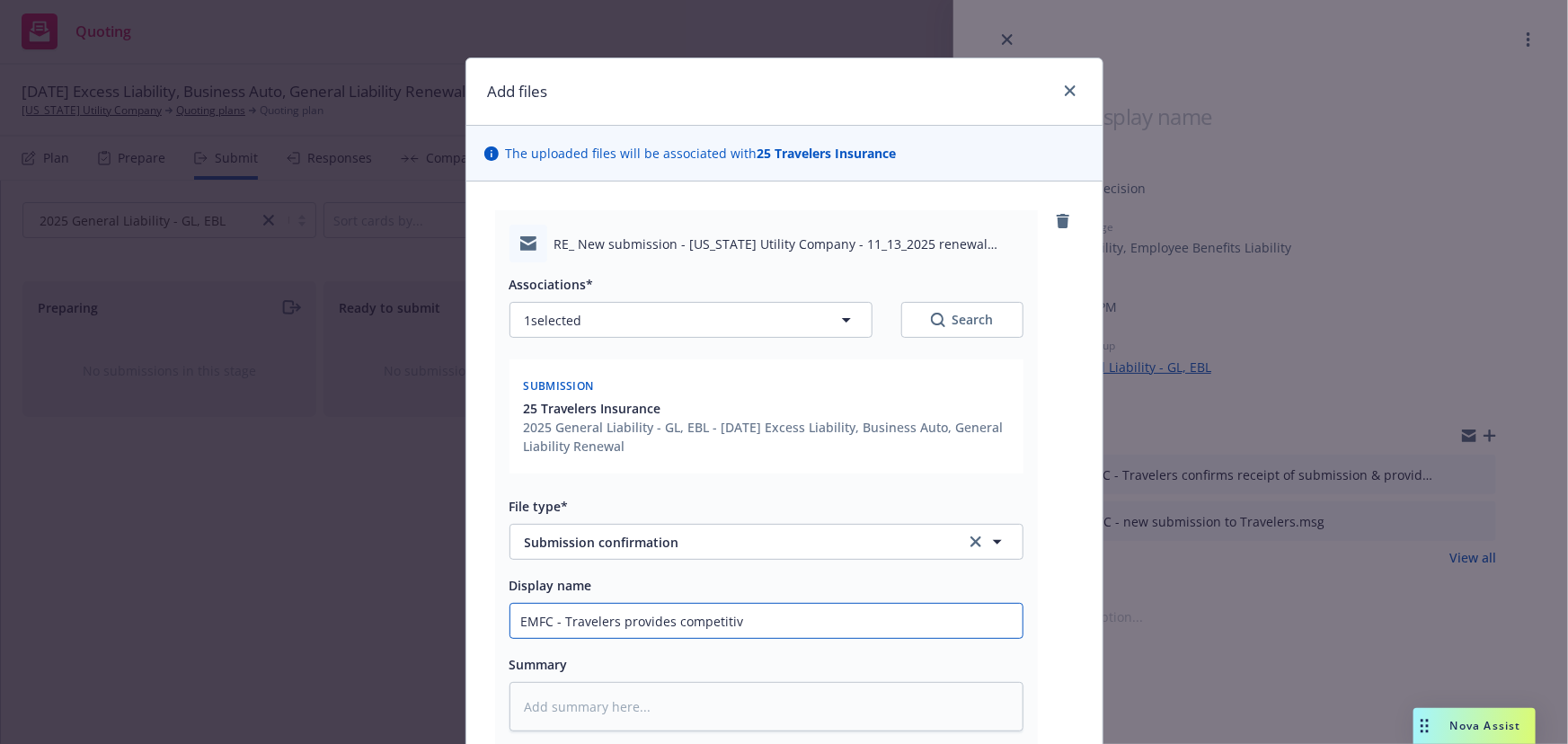
type input "EMFC - Travelers provides competitive"
type textarea "x"
type input "EMFC - Travelers provides competitive"
type textarea "x"
type input "EMFC - Travelers provides competitive i"
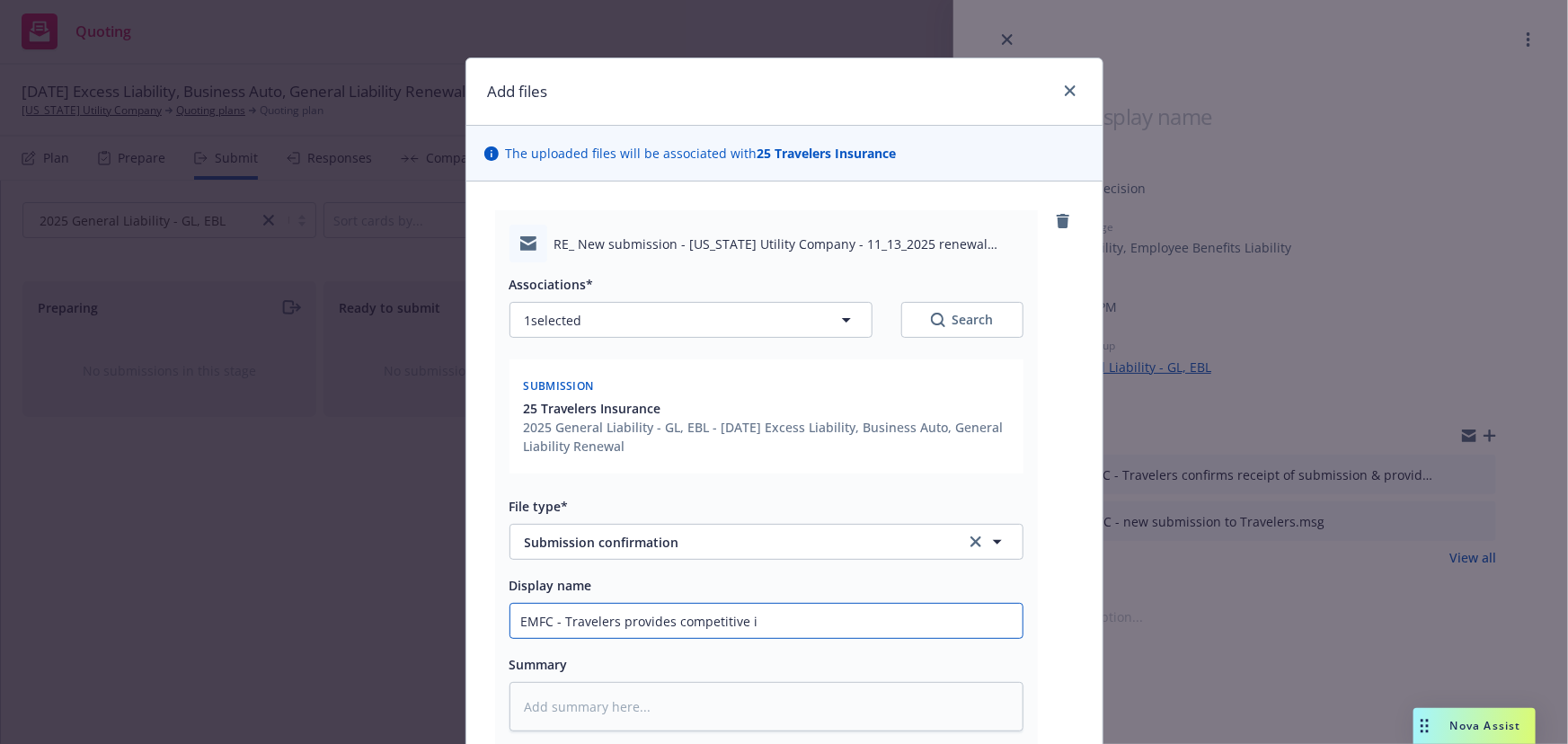
type textarea "x"
type input "EMFC - Travelers provides competitive in"
type textarea "x"
type input "EMFC - Travelers provides competitive ind"
type textarea "x"
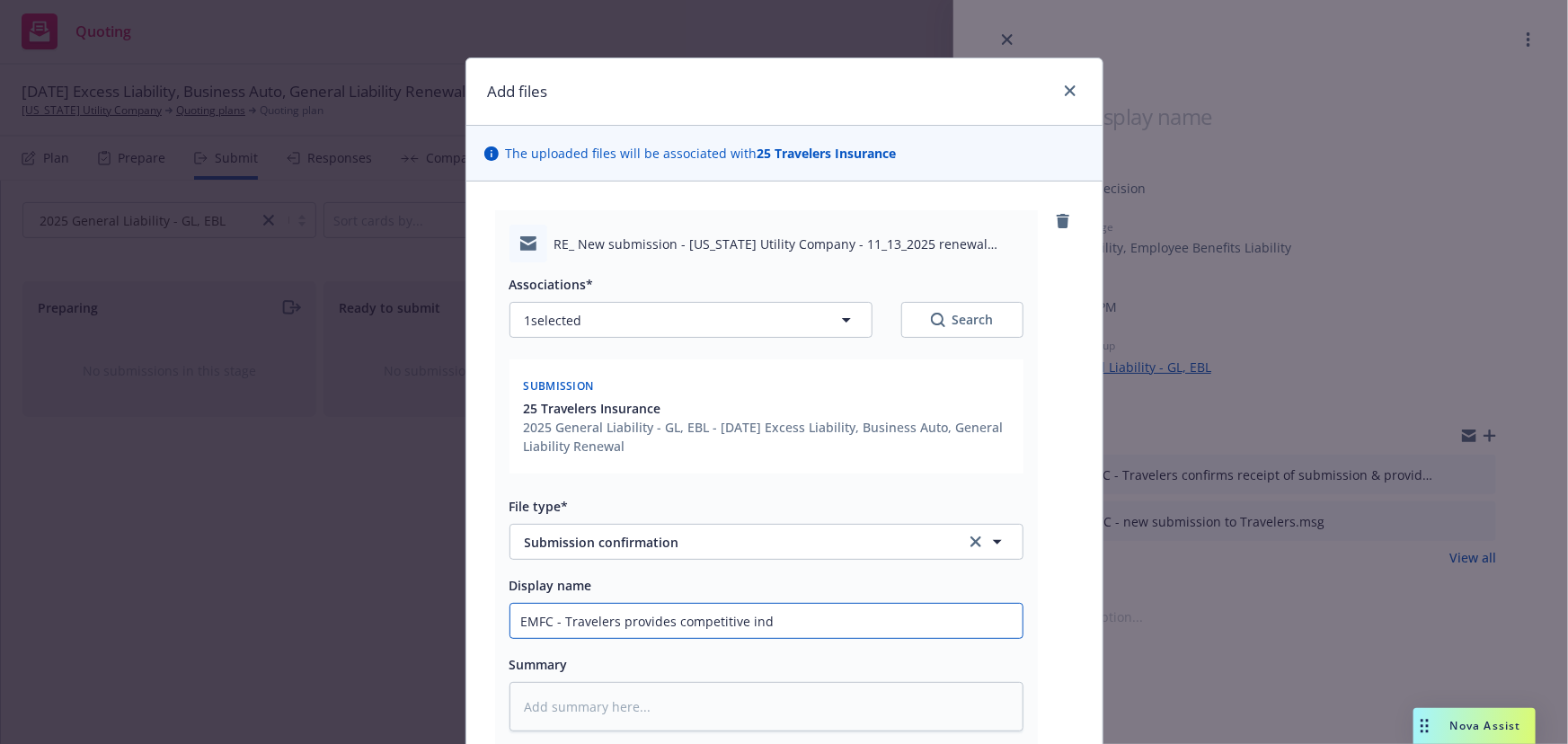
type input "EMFC - Travelers provides competitive indi"
type textarea "x"
type input "EMFC - Travelers provides competitive indic"
type textarea "x"
type input "EMFC - Travelers provides competitive indica"
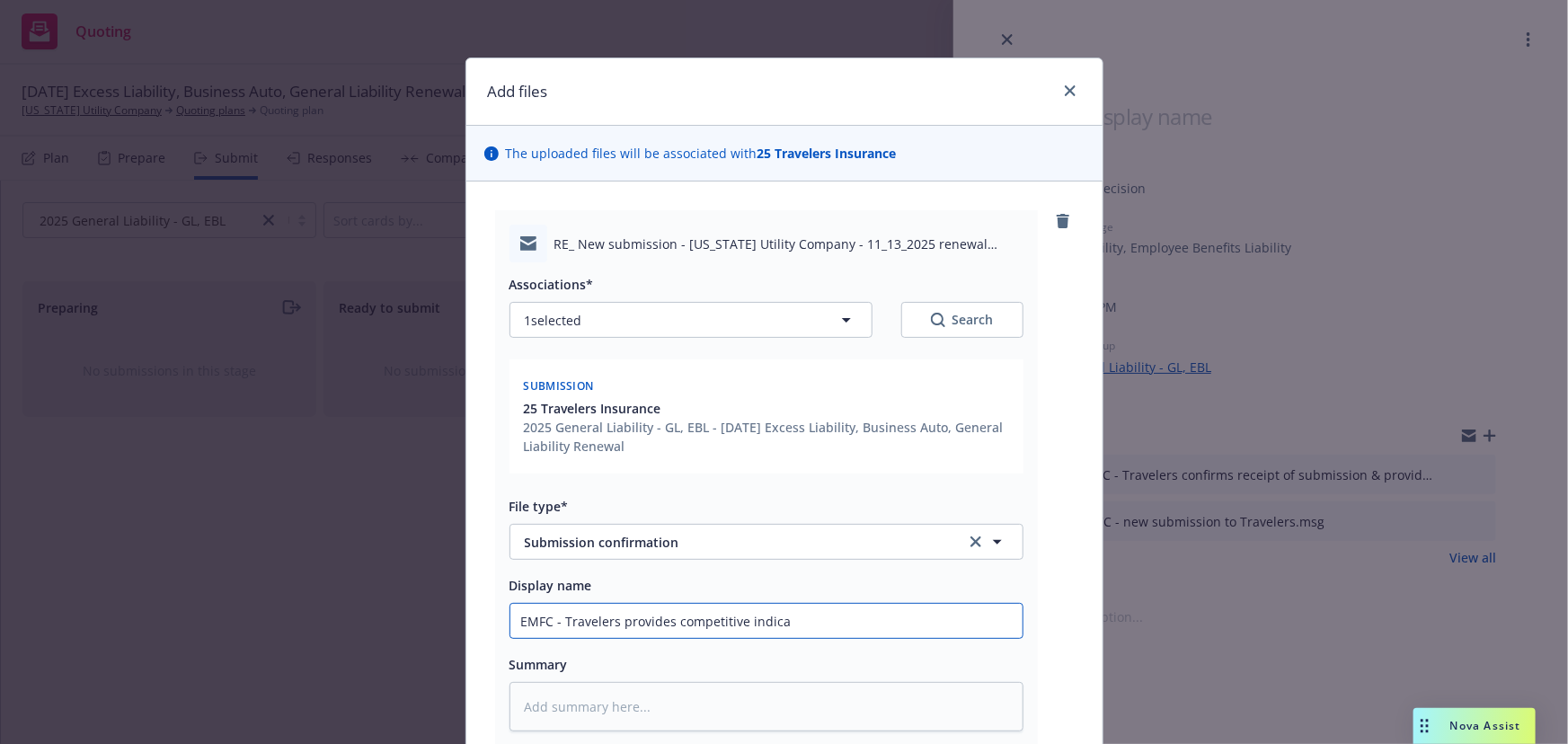
type textarea "x"
type input "EMFC - Travelers provides competitive indicat"
type textarea "x"
type input "EMFC - Travelers provides competitive indicati"
type textarea "x"
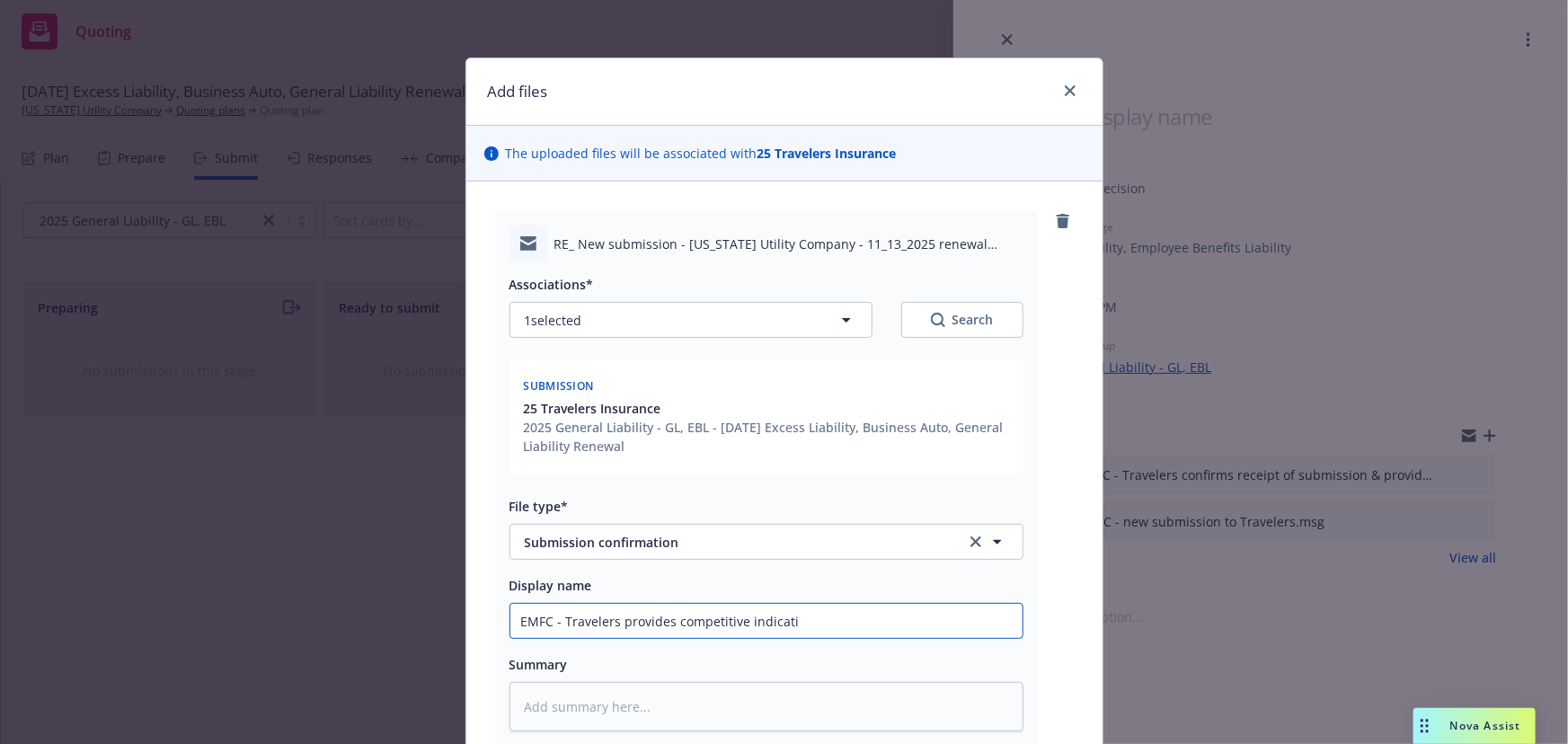
type input "EMFC - Travelers provides competitive indicatio"
type textarea "x"
type input "EMFC - Travelers provides competitive indication"
type textarea "x"
type input "EMFC - Travelers provides competitive indications"
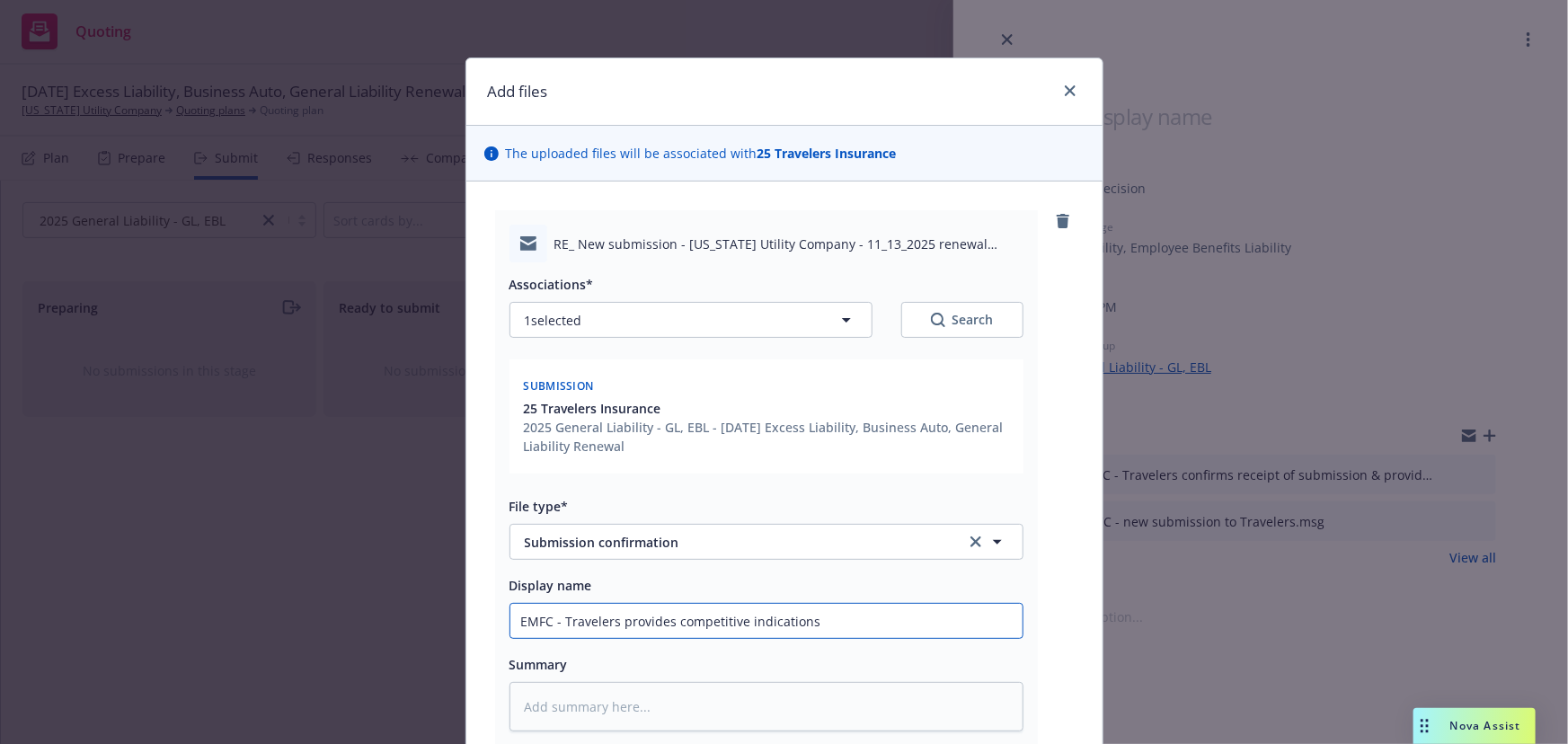
type textarea "x"
type input "EMFC - Travelers provides competitive indications"
type textarea "x"
type input "EMFC - Travelers provides competitive indications &"
type textarea "x"
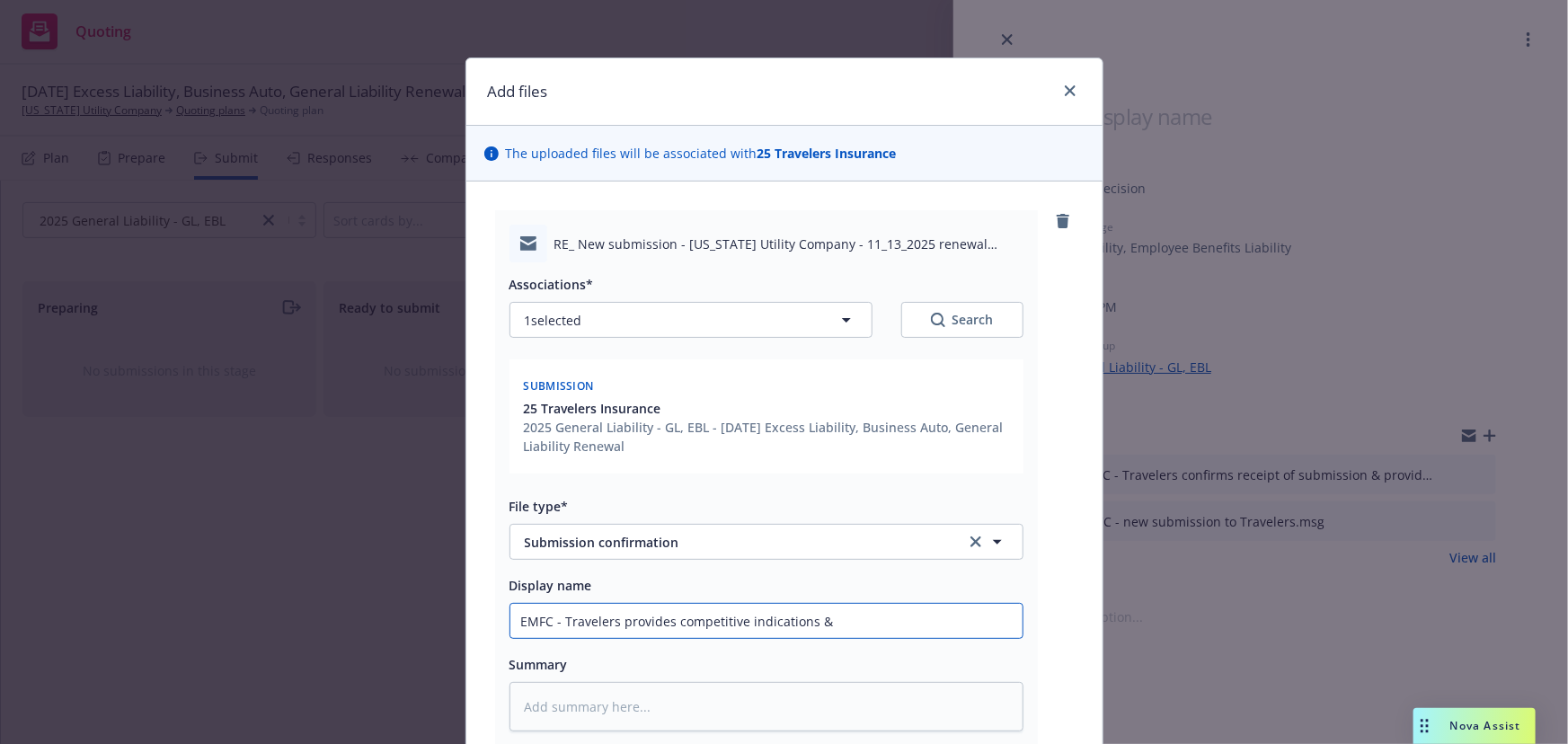
type input "EMFC - Travelers provides competitive indications &"
type textarea "x"
type input "EMFC - Travelers provides competitive indications & r"
type textarea "x"
type input "EMFC - Travelers provides competitive indications & req"
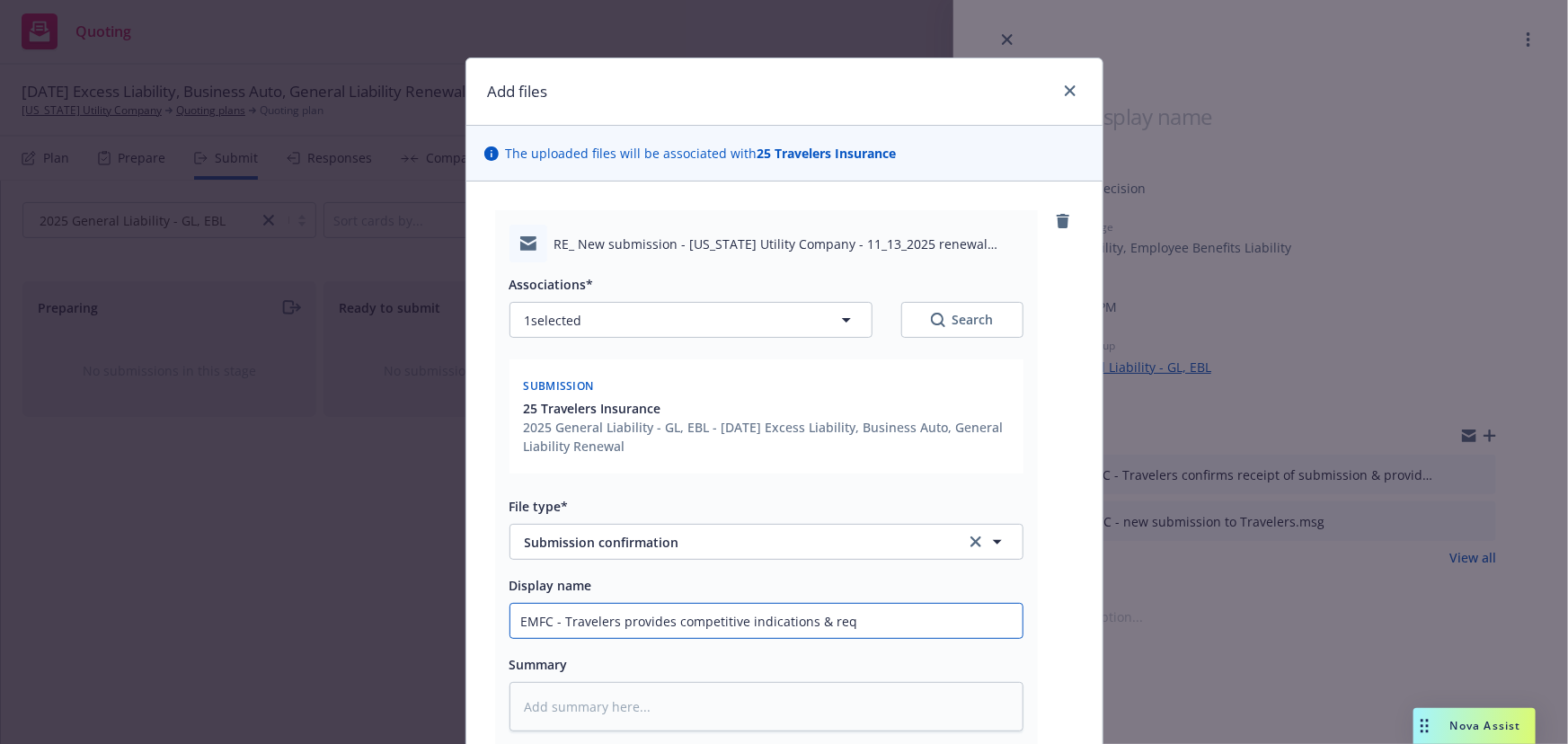
type textarea "x"
type input "EMFC - Travelers provides competitive indications & requ"
type textarea "x"
type input "EMFC - Travelers provides competitive indications & reque"
type textarea "x"
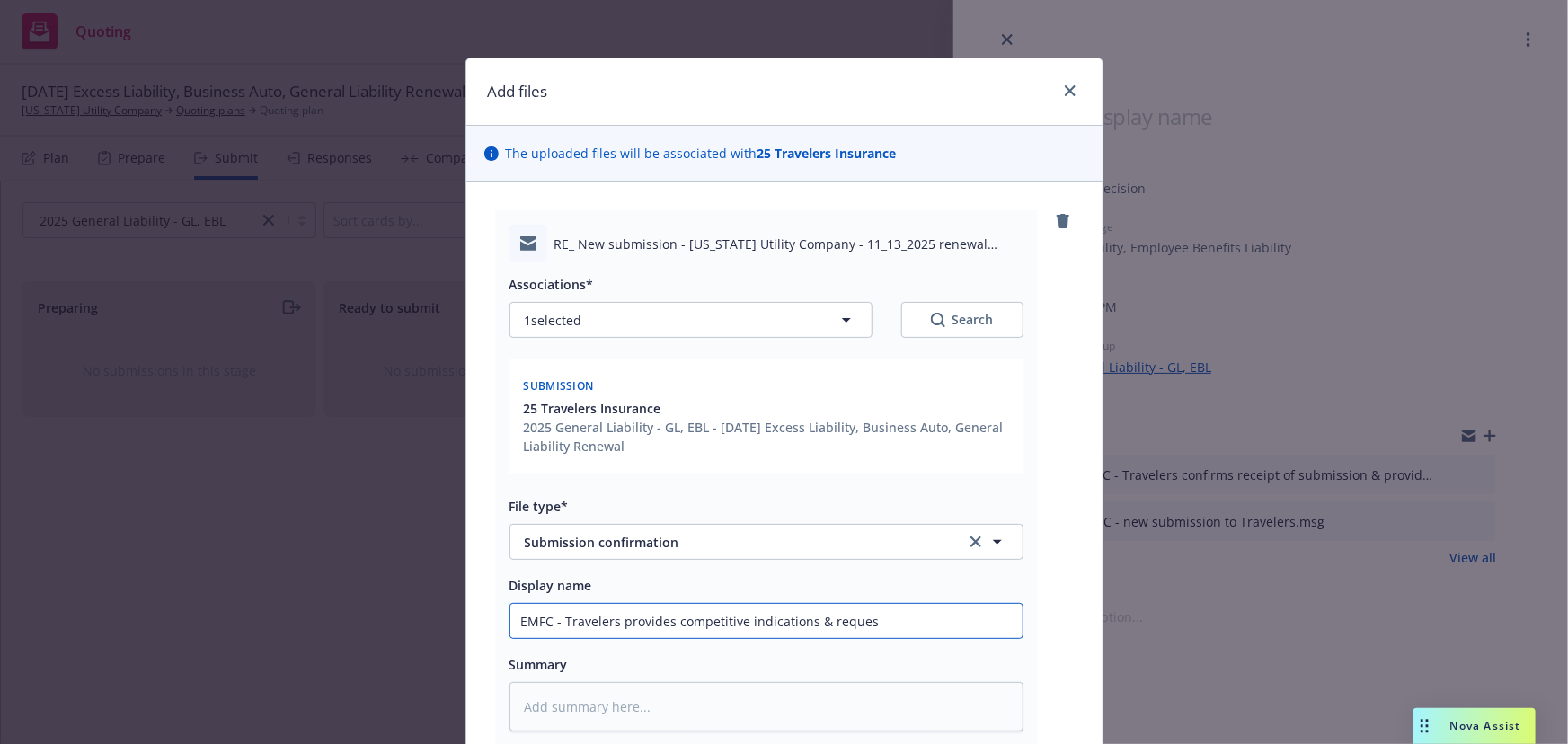
type input "EMFC - Travelers provides competitive indications & request"
type textarea "x"
type input "EMFC - Travelers provides competitive indications & requests"
type textarea "x"
type input "EMFC - Travelers provides competitive indications & requests"
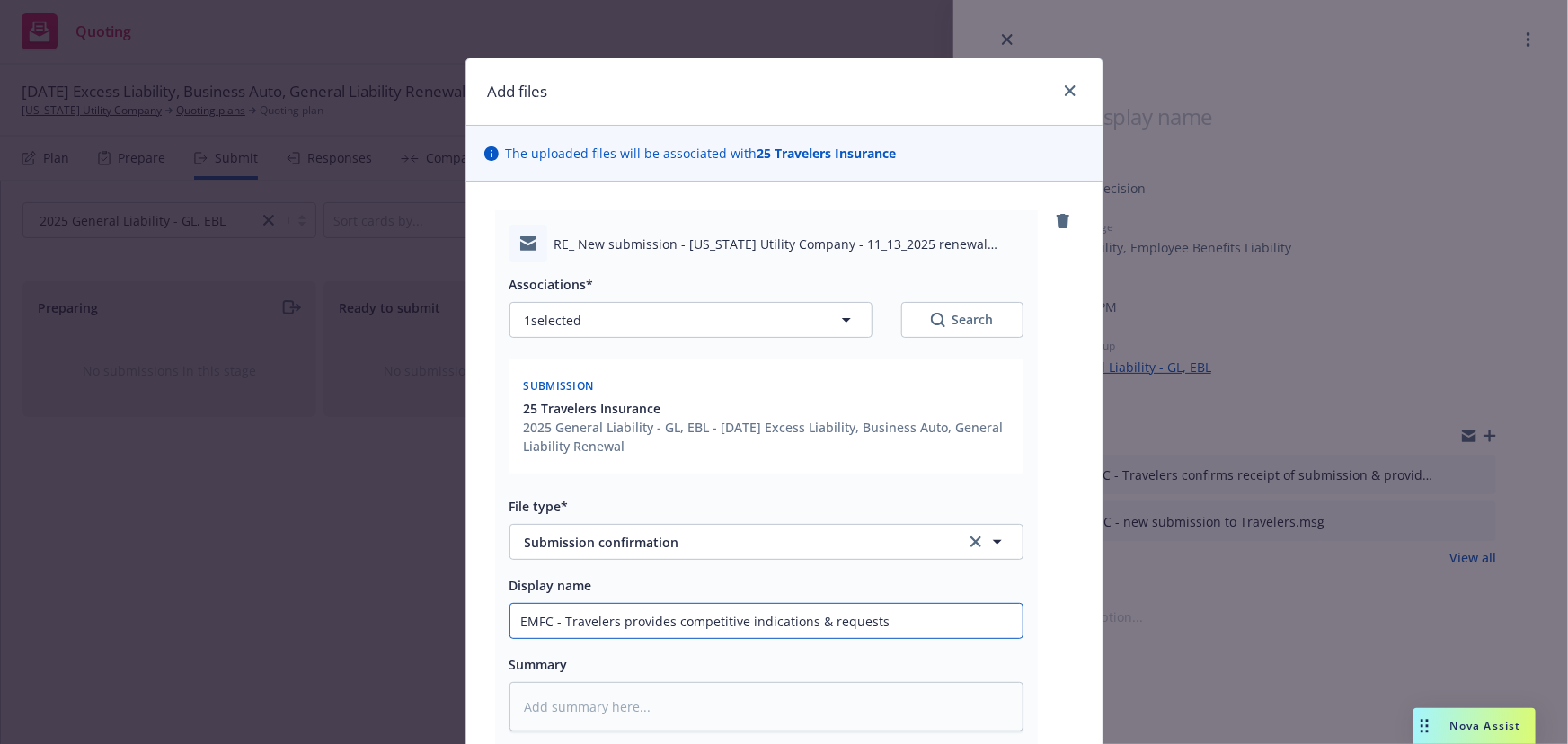
type textarea "x"
type input "EMFC - Travelers provides competitive indications & requests r"
type textarea "x"
type input "EMFC - Travelers provides competitive indications & requests ri"
type textarea "x"
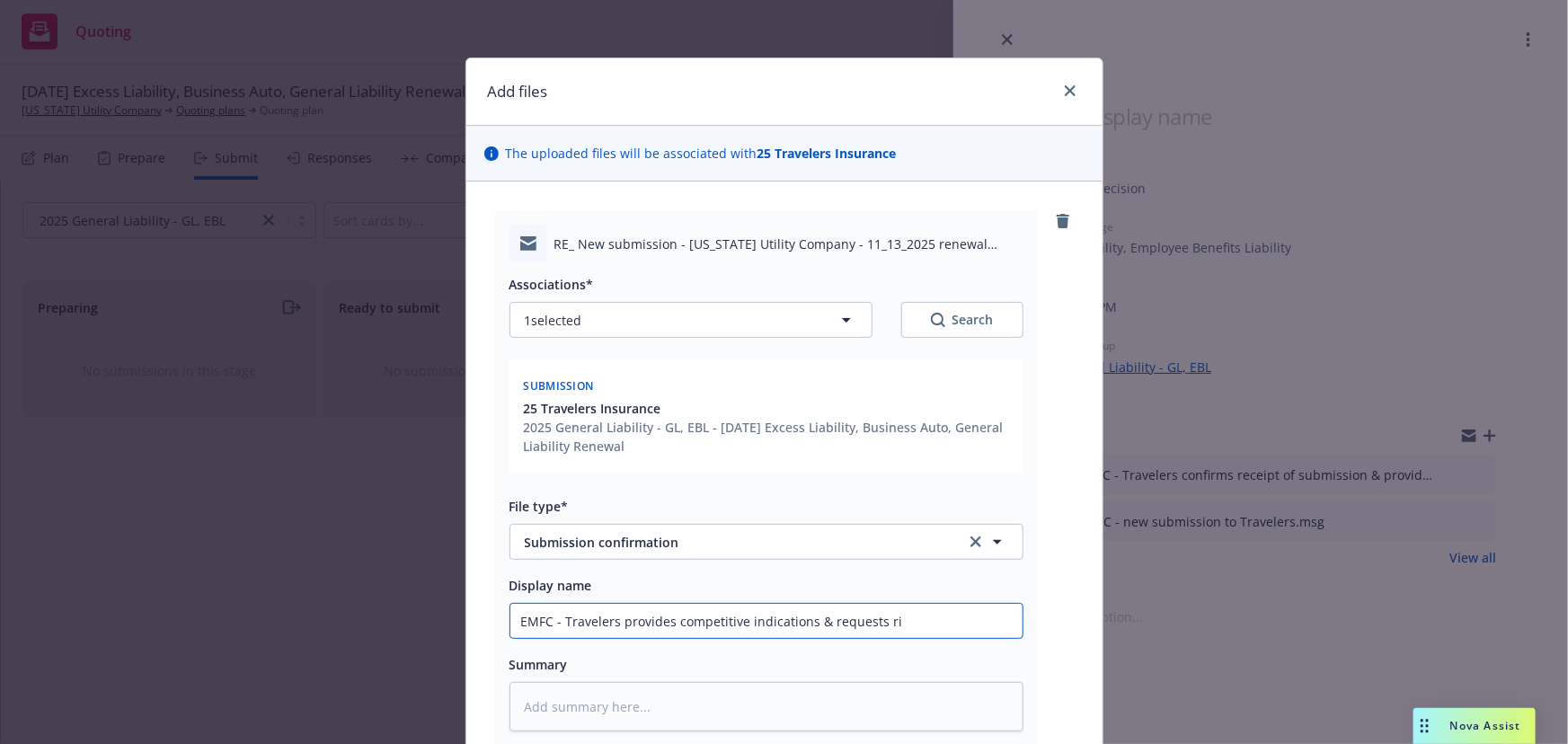
type input "EMFC - Travelers provides competitive indications & requests ris"
type textarea "x"
type input "EMFC - Travelers provides competitive indications & requests risk"
type textarea "x"
type input "EMFC - Travelers provides competitive indications & requests risk"
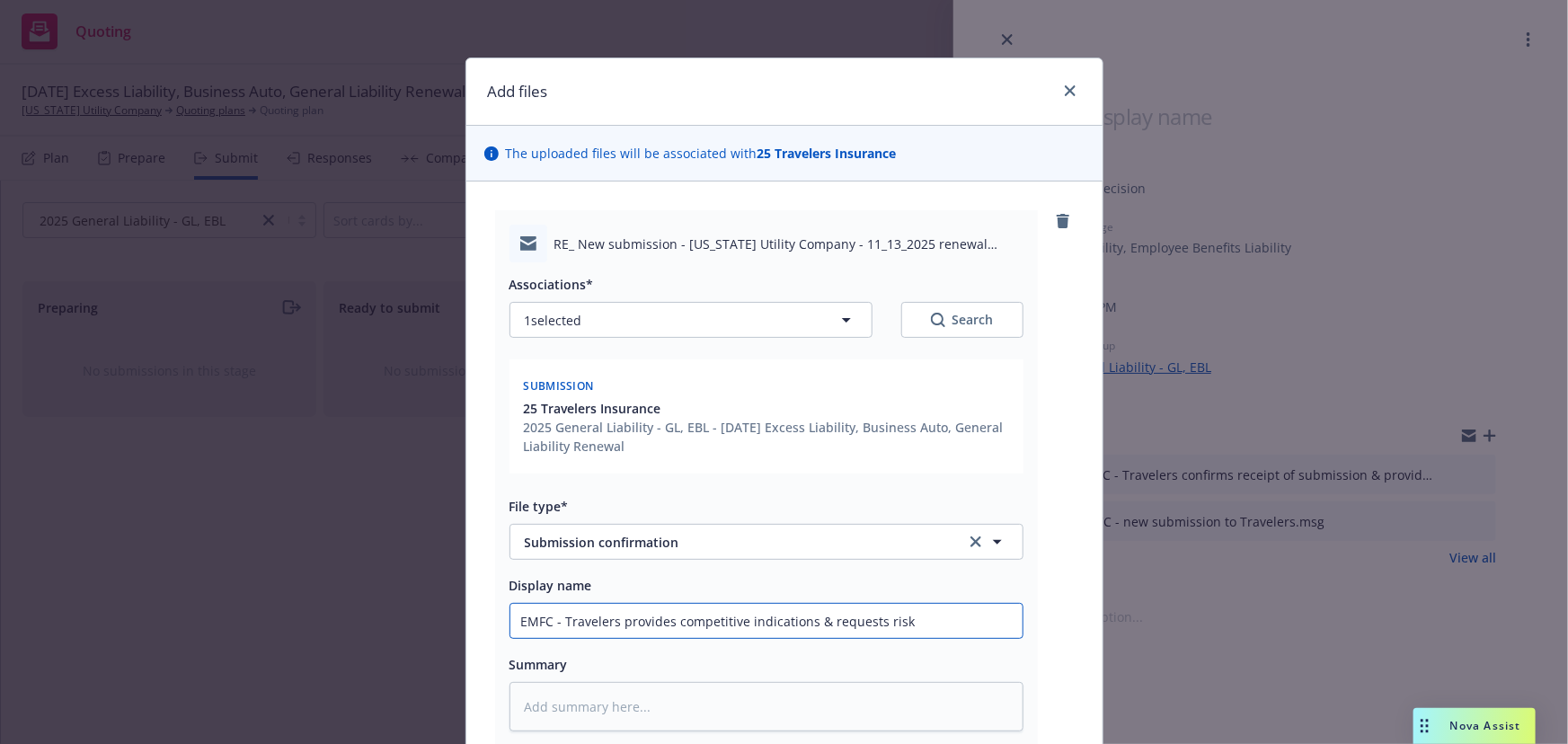
type textarea "x"
type input "EMFC - Travelers provides competitive indications & requests risk c"
type textarea "x"
type input "EMFC - Travelers provides competitive indications & requests risk co"
type textarea "x"
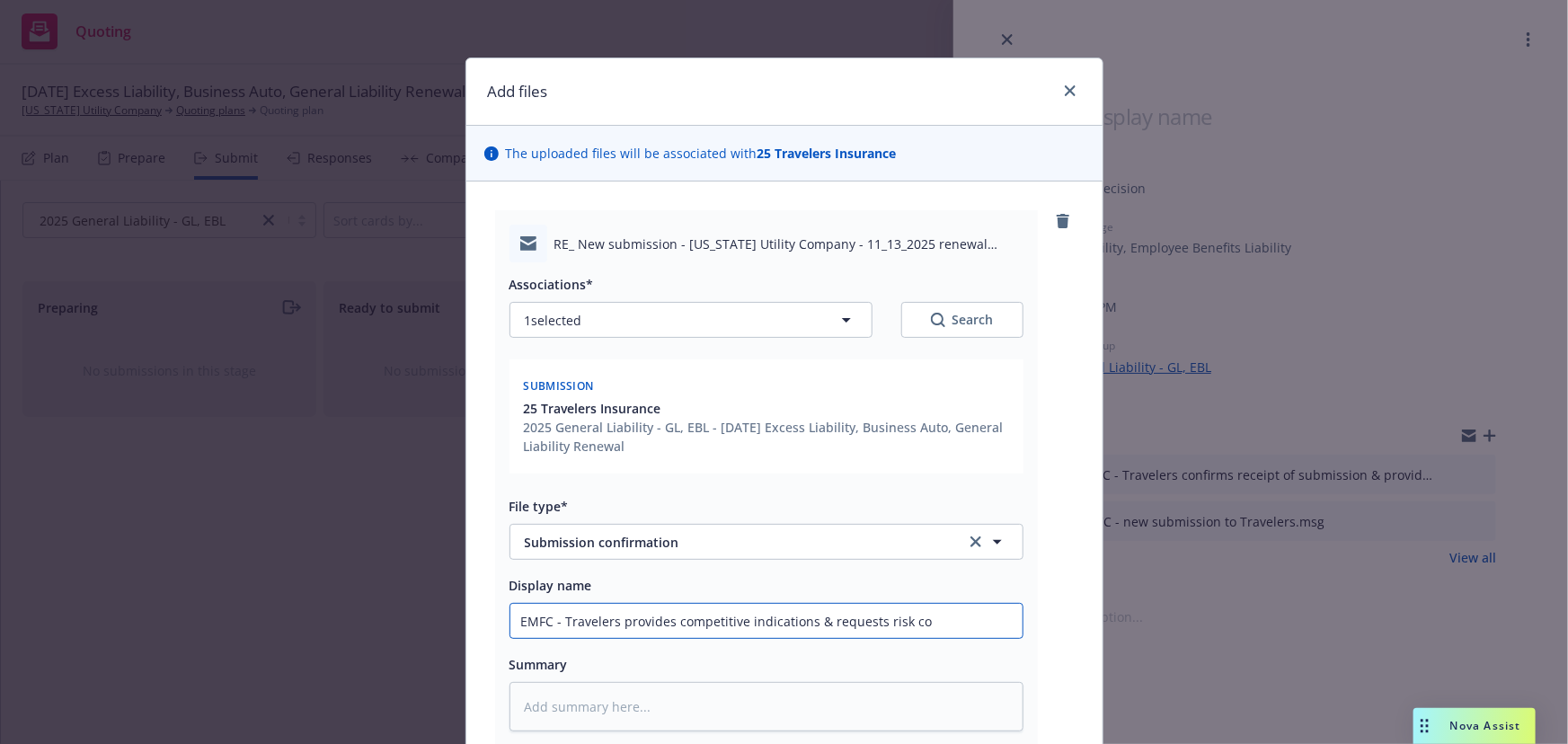
type input "EMFC - Travelers provides competitive indications & requests risk con"
type textarea "x"
type input "EMFC - Travelers provides competitive indications & requests risk cont"
type textarea "x"
type input "EMFC - Travelers provides competitive indications & requests risk contr"
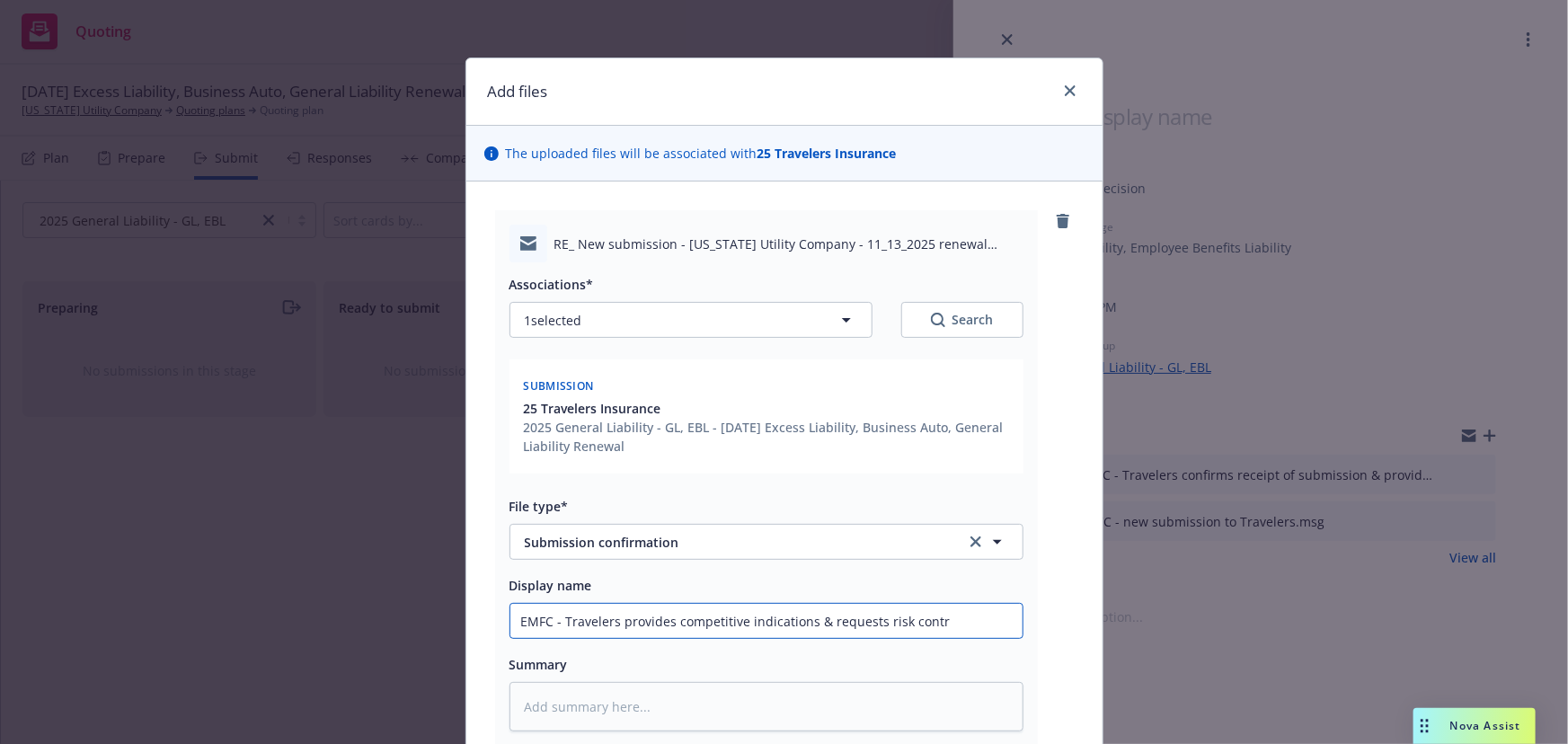
type textarea "x"
type input "EMFC - Travelers provides competitive indications & requests risk contro"
type textarea "x"
type input "EMFC - Travelers provides competitive indications & requests risk control"
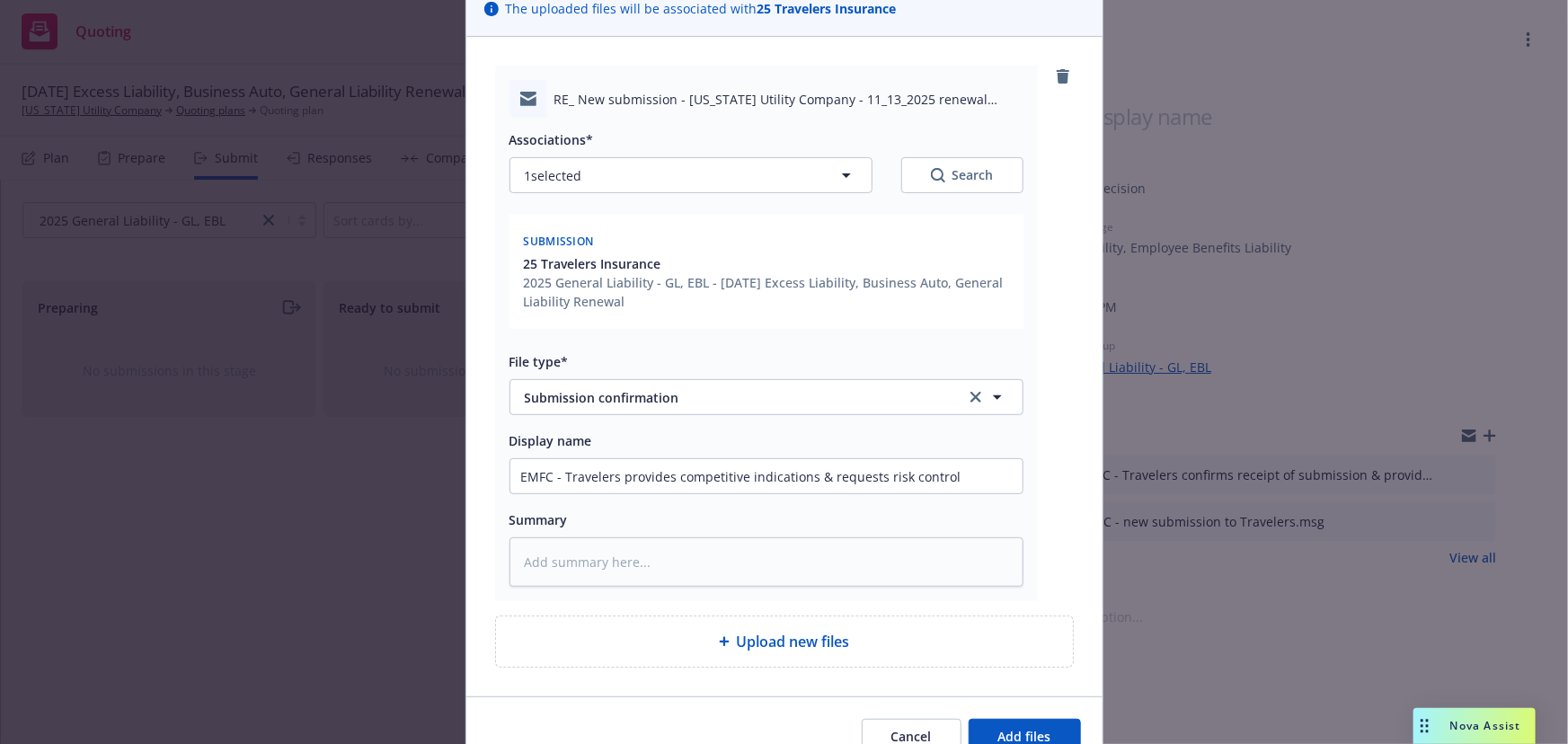
scroll to position [234, 0]
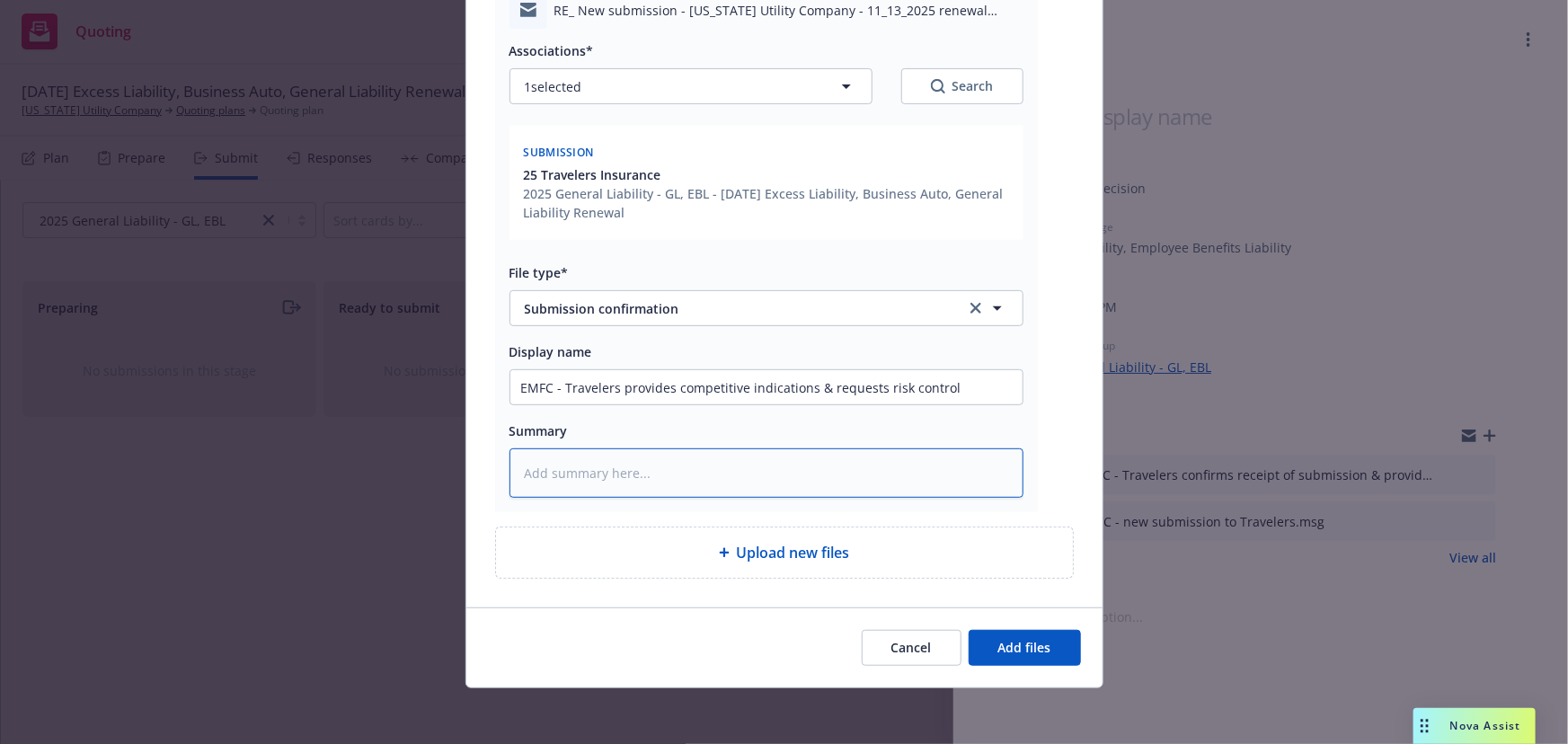
drag, startPoint x: 536, startPoint y: 462, endPoint x: 860, endPoint y: 433, distance: 325.3
click at [537, 462] on textarea at bounding box center [766, 473] width 514 height 49
paste textarea "Contact at California Utility is Andrea Cabral, email: acabral@calutilityco.com…"
type textarea "x"
type textarea "Contact at California Utility is Andrea Cabral, email: acabral@calutilityco.com…"
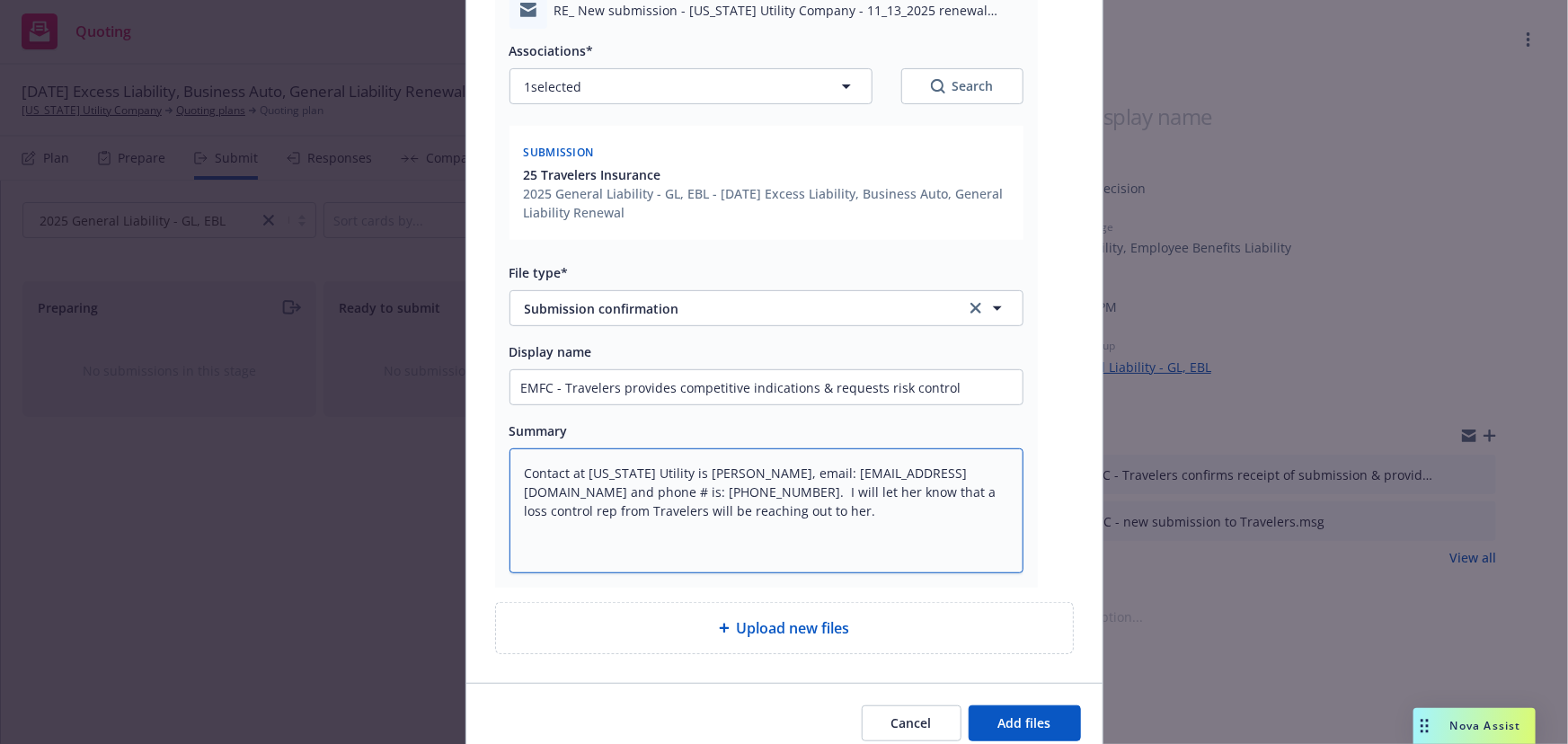
type textarea "x"
type textarea "Contact at California Utility is Andrea Cabral, email: acabral@calutilityco.com…"
type textarea "x"
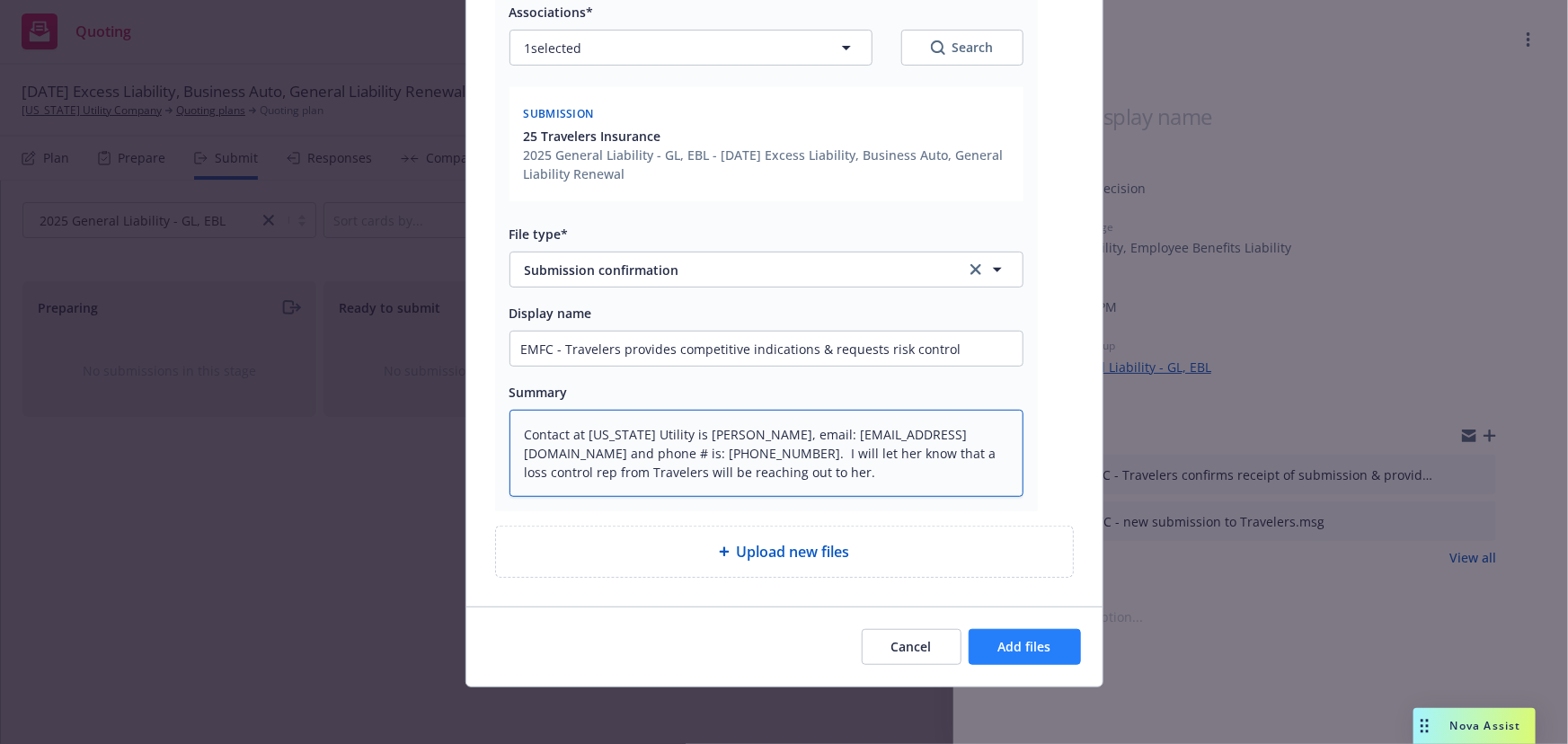
type textarea "Contact at California Utility is Andrea Cabral, email: acabral@calutilityco.com…"
click at [1014, 654] on button "Add files" at bounding box center [1024, 647] width 113 height 36
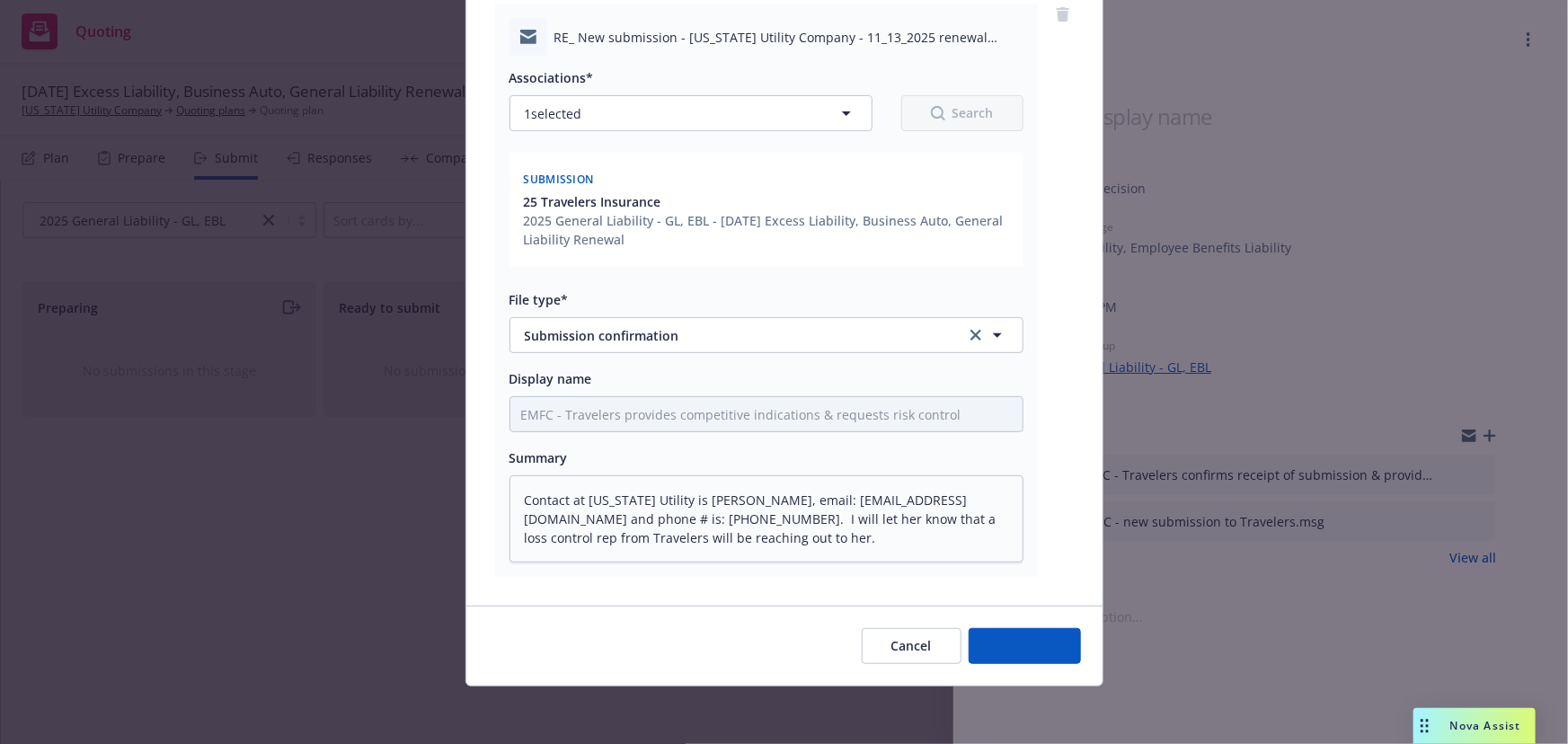
scroll to position [206, 0]
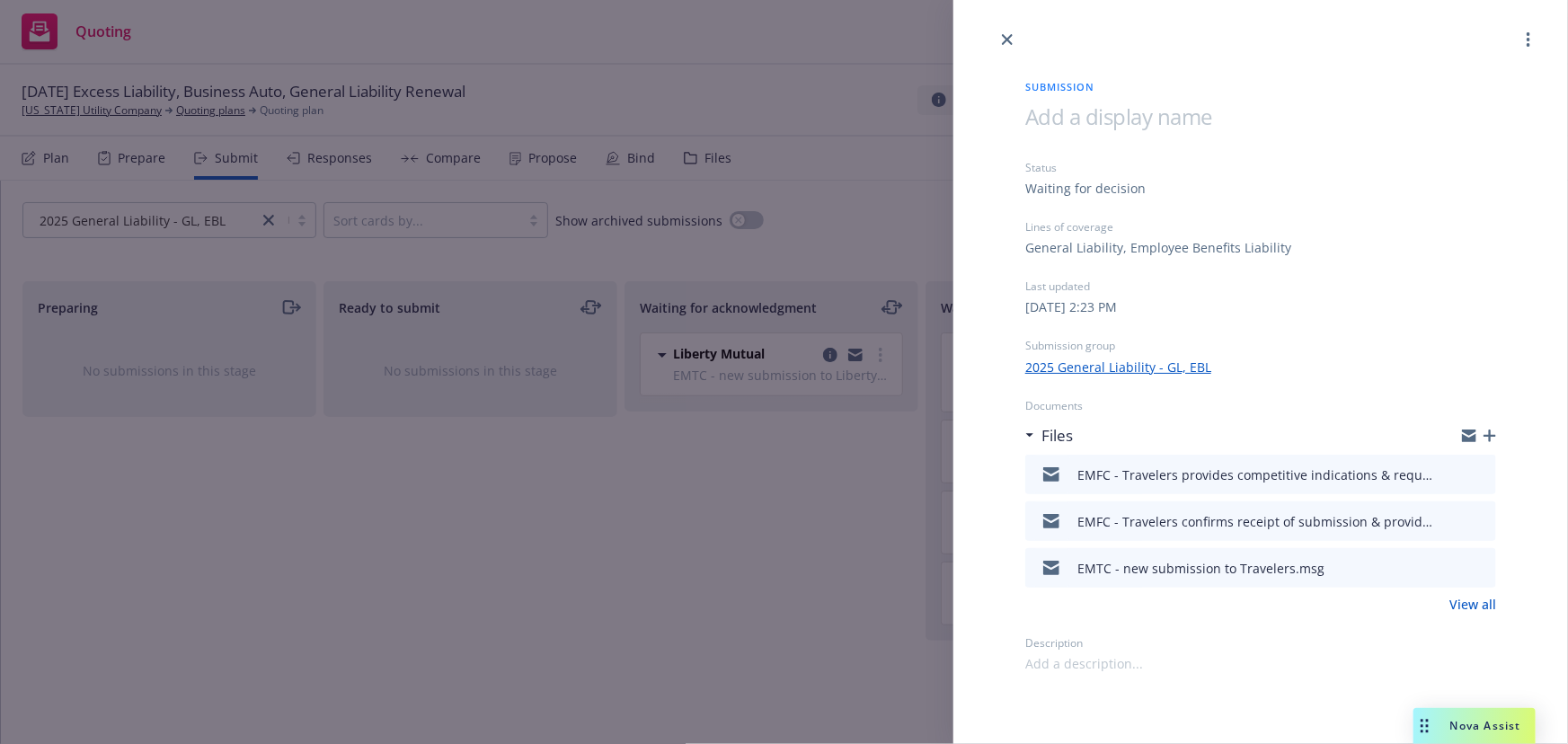
click at [1484, 434] on icon "button" at bounding box center [1490, 435] width 12 height 12
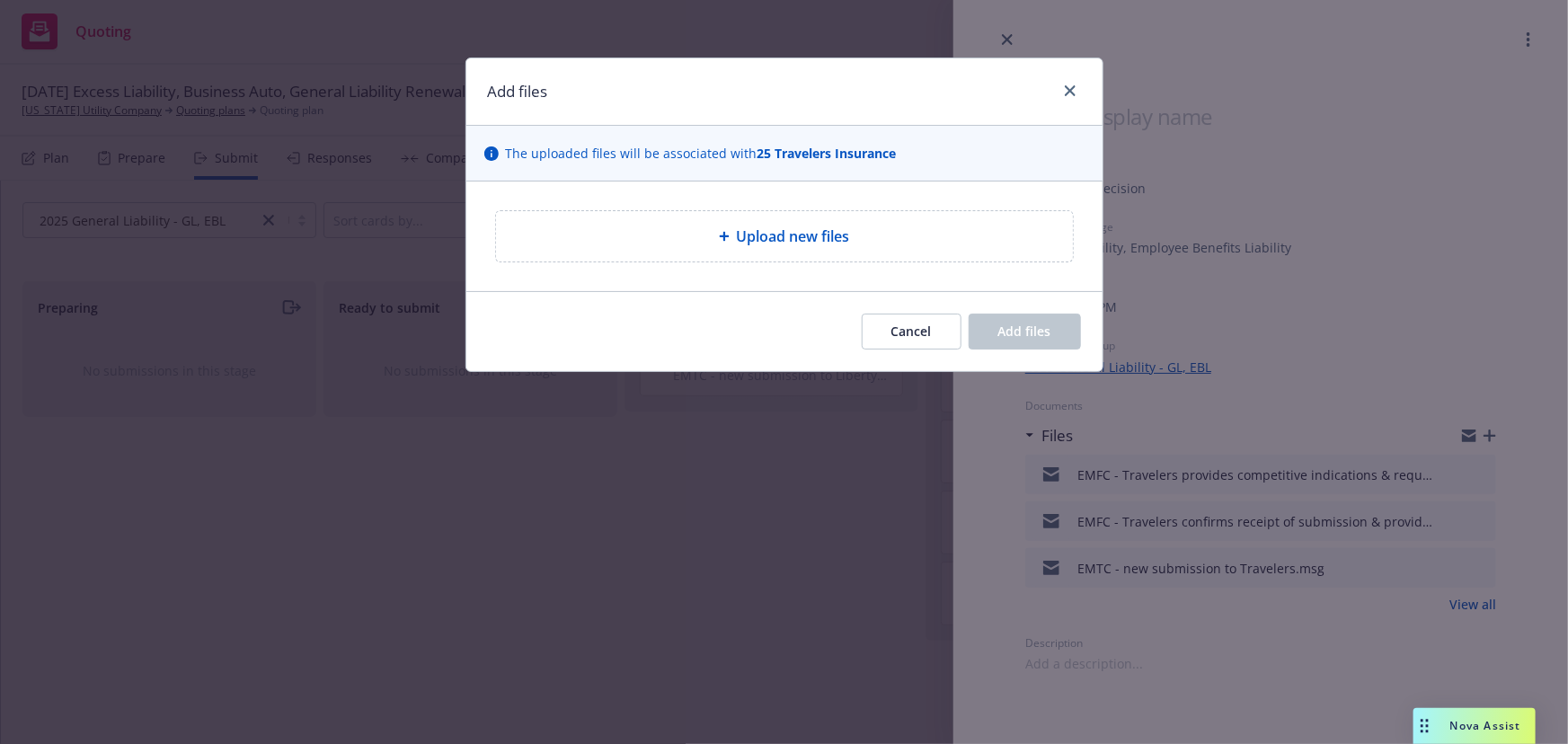
type textarea "x"
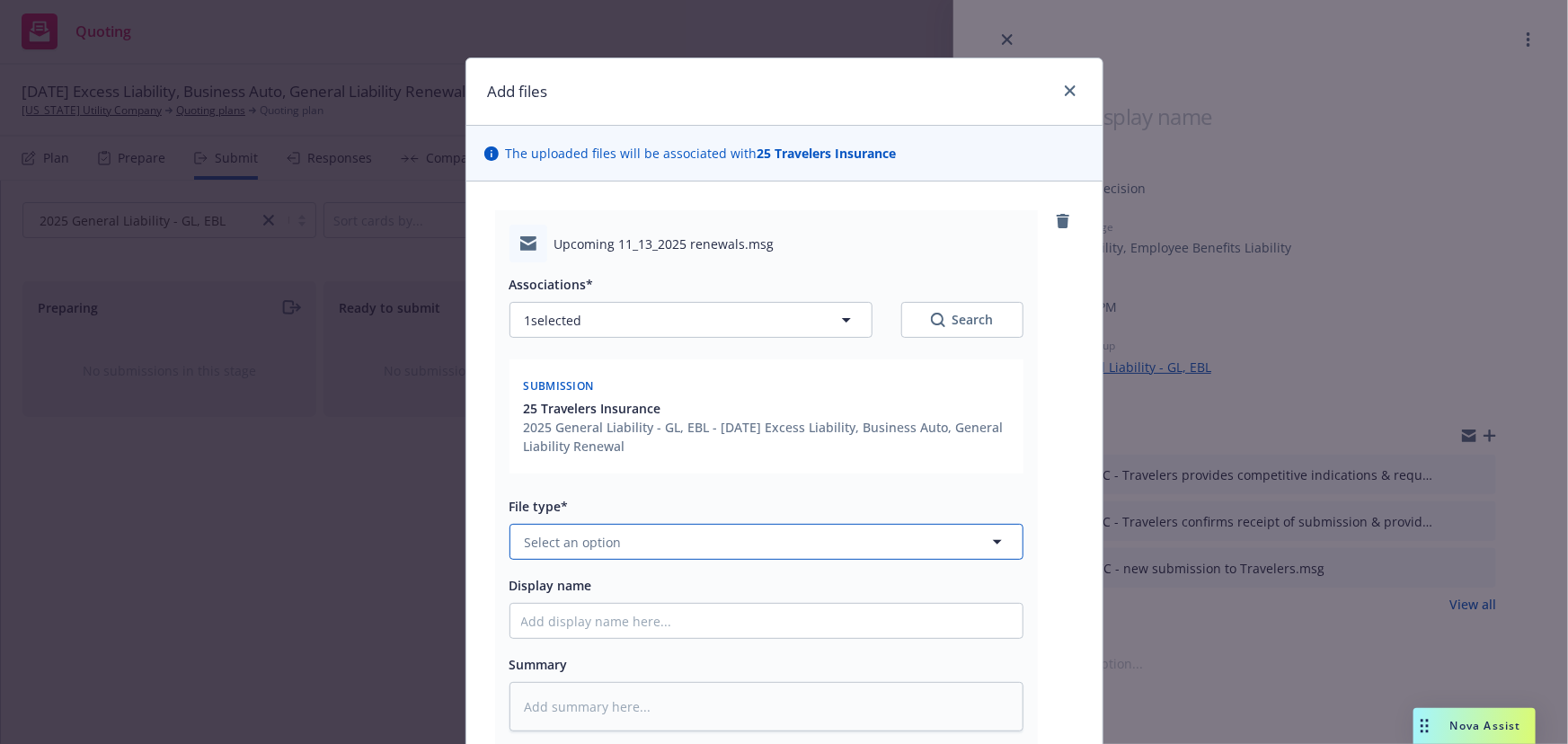
click at [624, 540] on button "Select an option" at bounding box center [766, 542] width 514 height 36
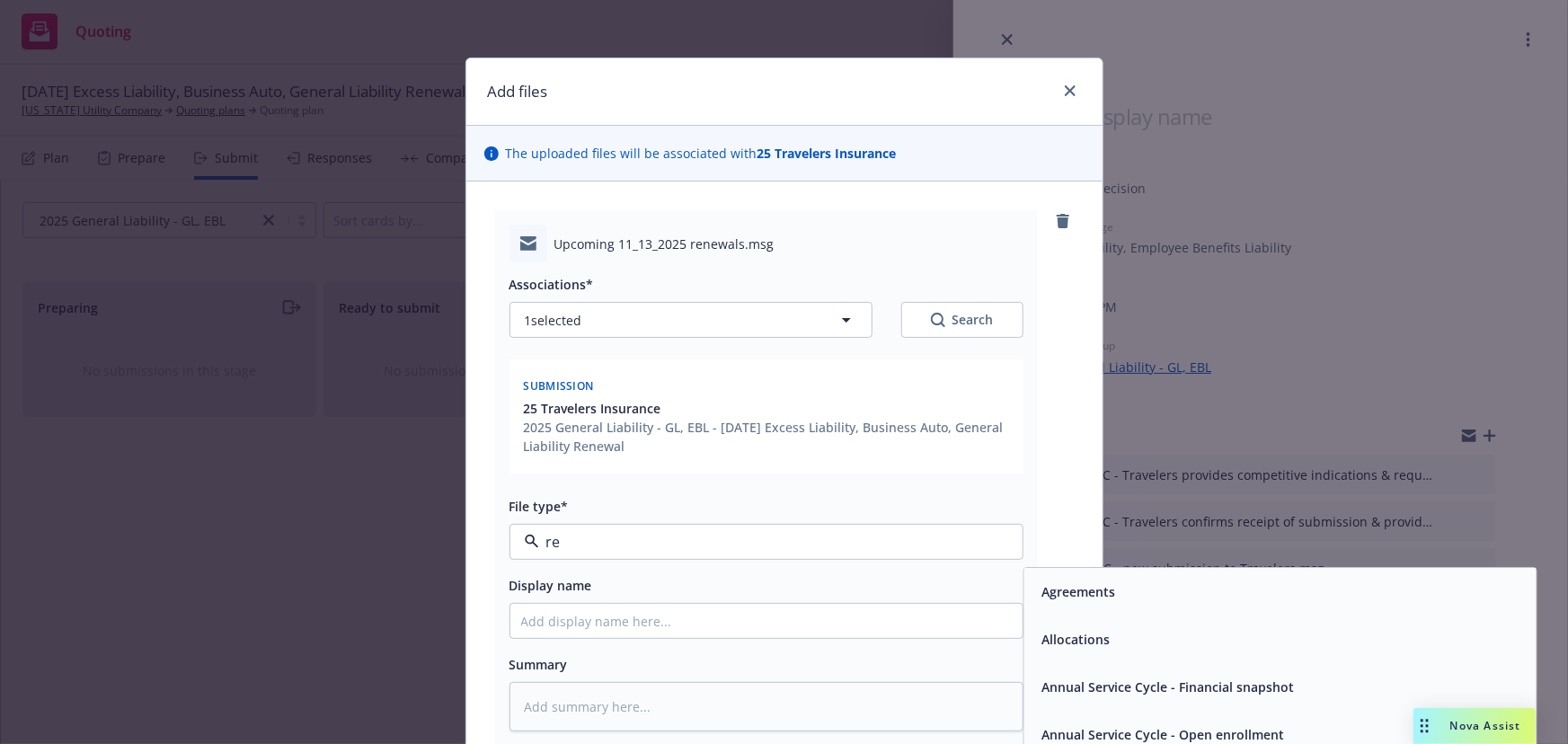
type input "ren"
click at [1065, 623] on div "Renewal solicitation" at bounding box center [1280, 640] width 513 height 47
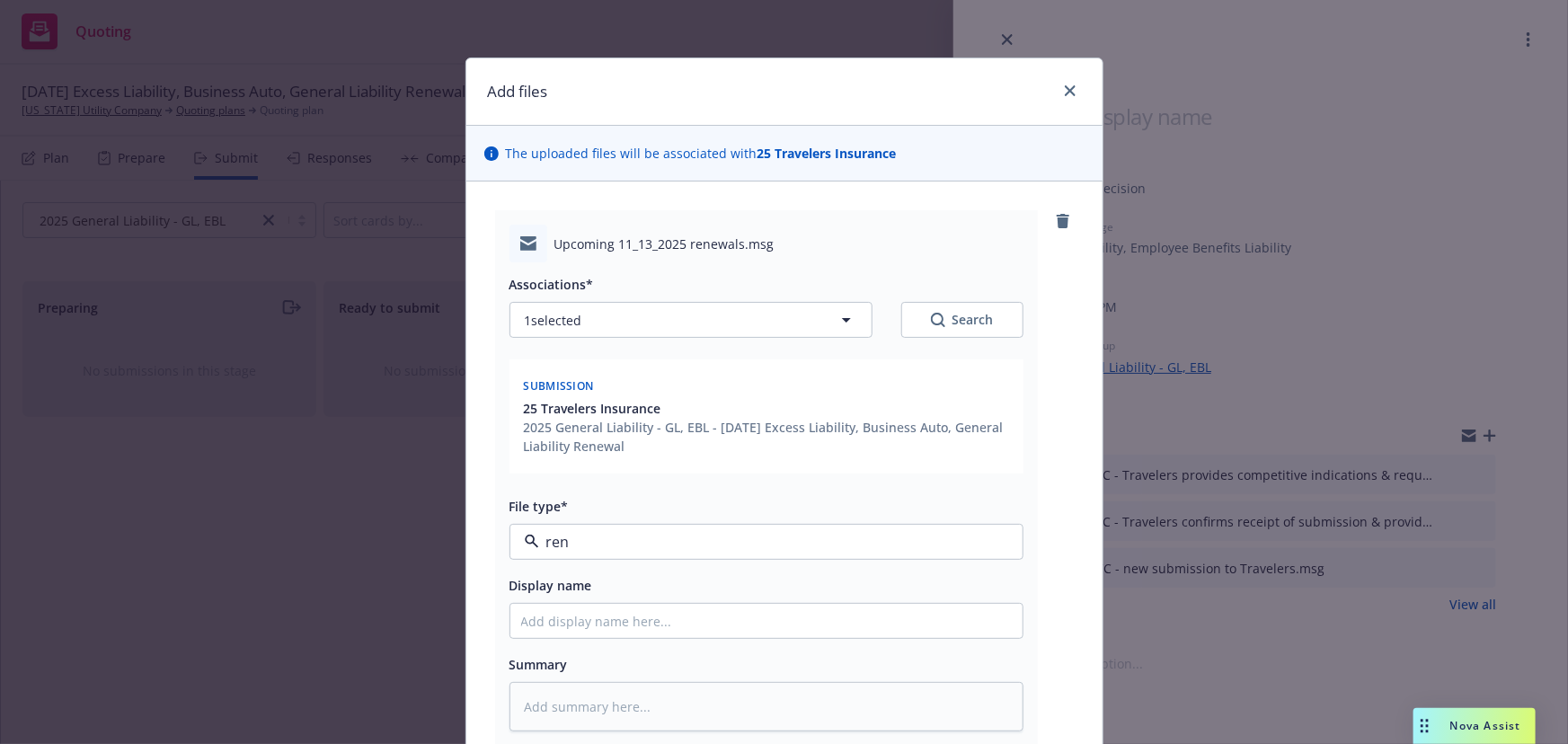
type textarea "x"
click at [718, 620] on input "Display name" at bounding box center [767, 620] width 513 height 34
click at [781, 554] on button "Renewal solicitation" at bounding box center [766, 542] width 514 height 36
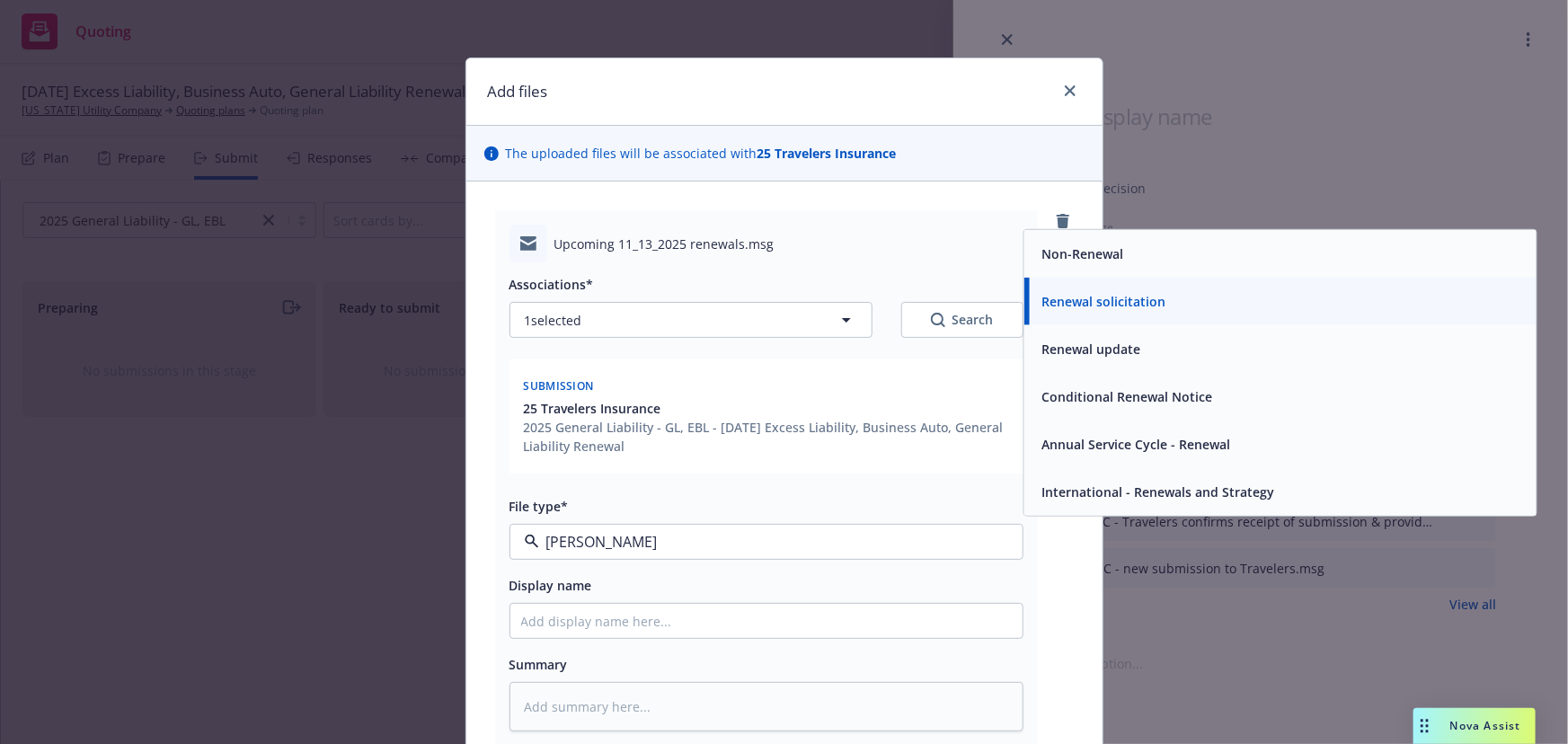
type input "renew"
drag, startPoint x: 1059, startPoint y: 352, endPoint x: 964, endPoint y: 386, distance: 100.9
click at [1056, 355] on span "Renewal update" at bounding box center [1090, 349] width 99 height 19
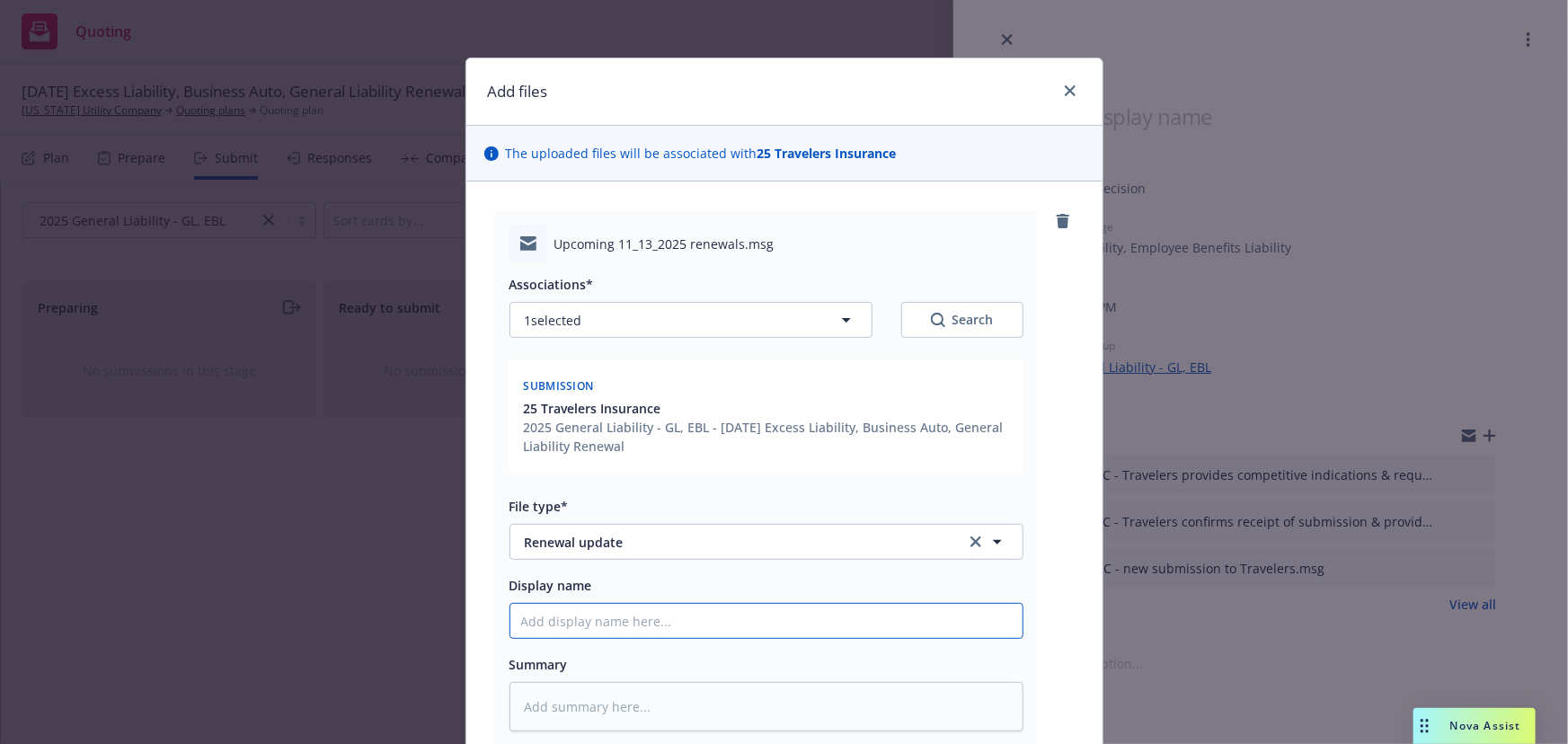
click at [597, 617] on input "Display name" at bounding box center [767, 620] width 513 height 34
type textarea "x"
type input "E"
type textarea "x"
type input "EM"
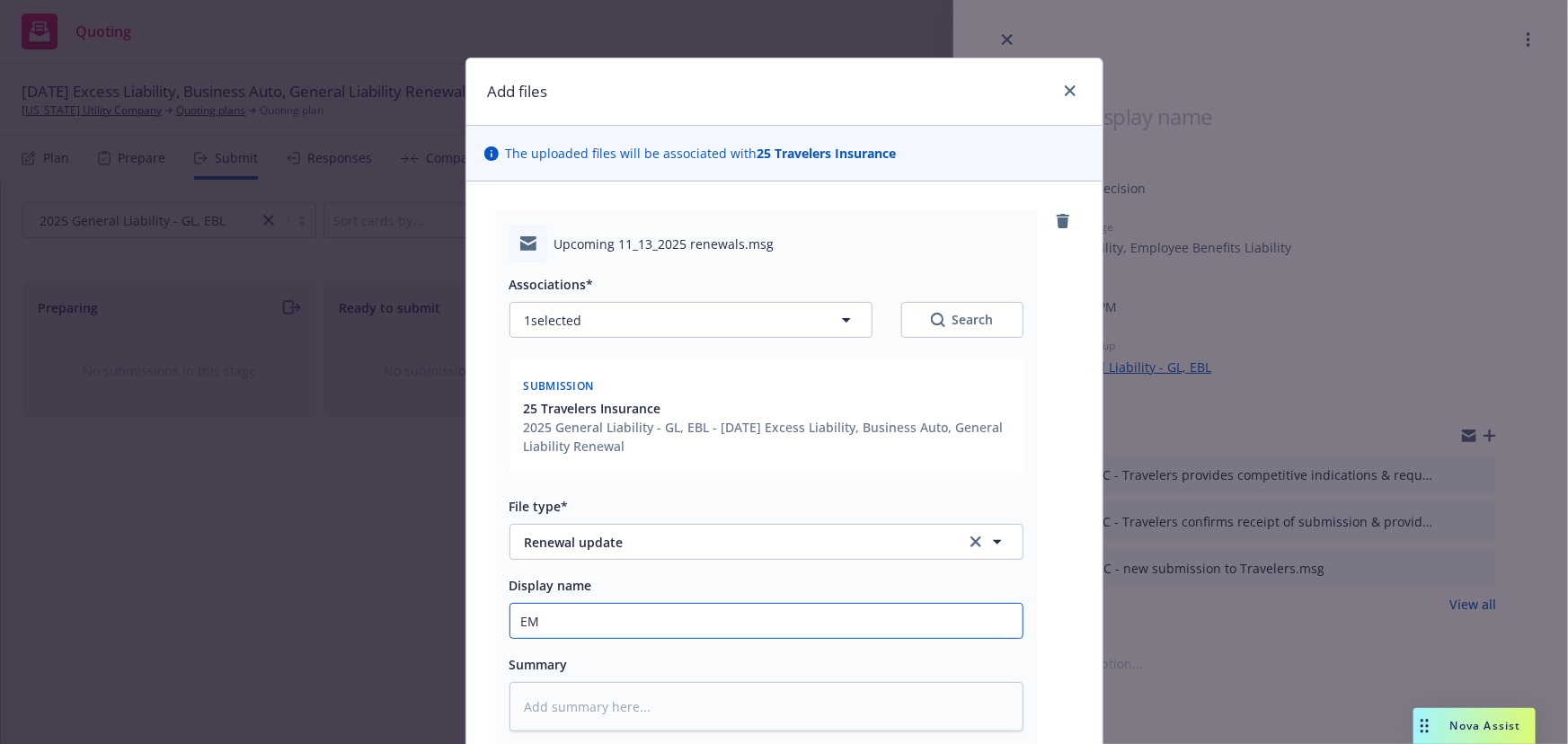
type textarea "x"
type input "EMT"
type textarea "x"
type input "EMTI"
type textarea "x"
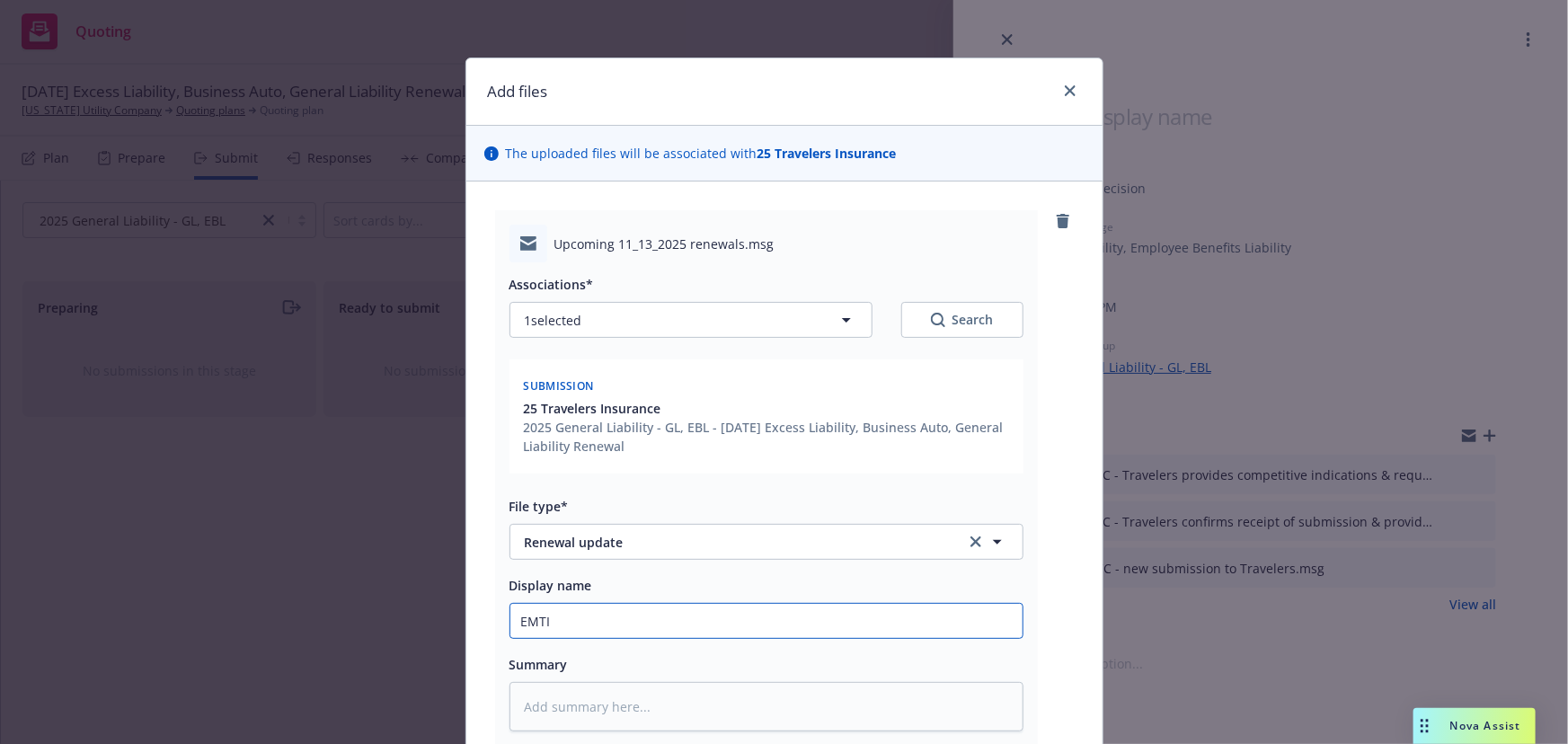
type input "EMTI"
type textarea "x"
type input "EMTI -"
type textarea "x"
type input "EMTI -"
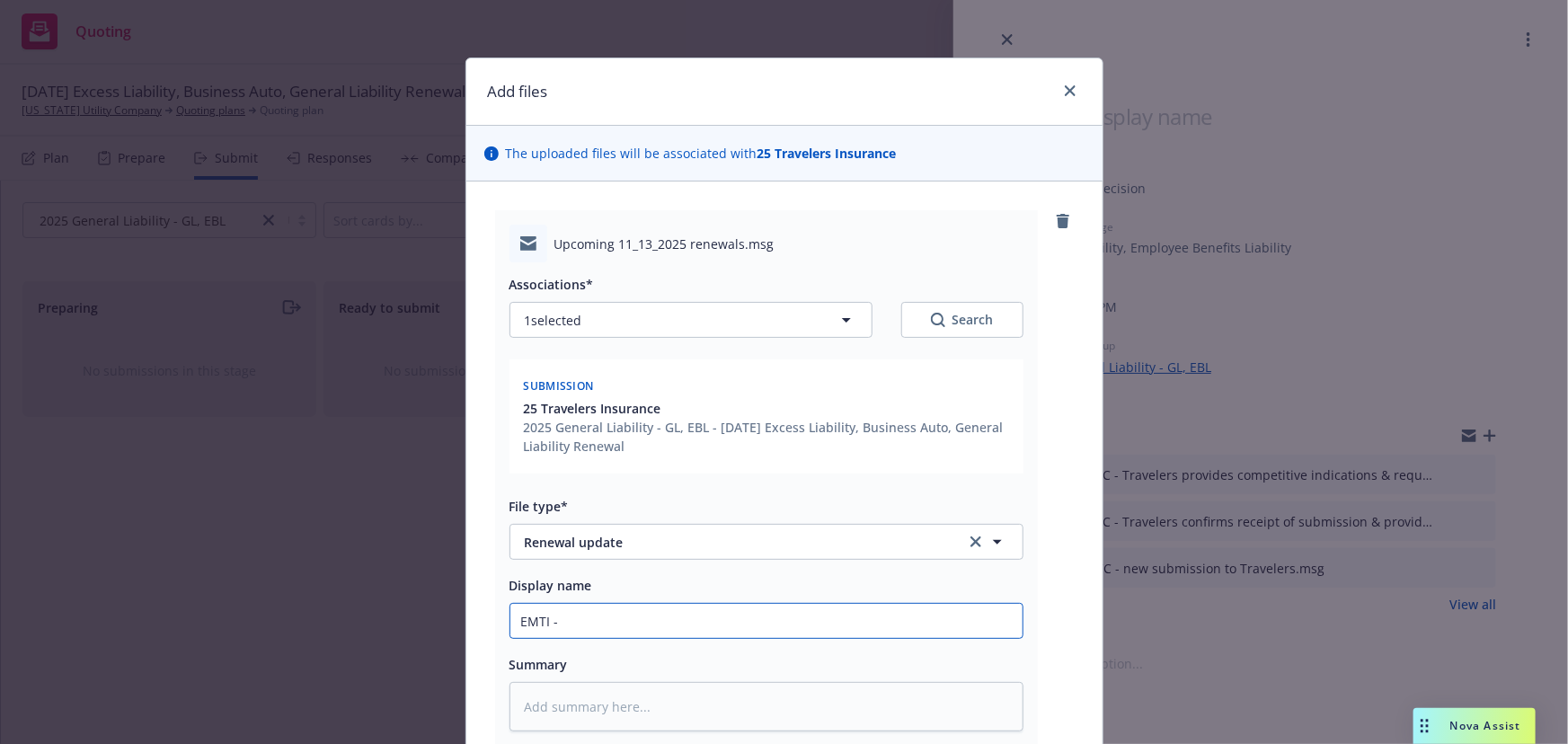
type textarea "x"
type input "EMTI - a"
type textarea "x"
type input "EMTI - ad"
type textarea "x"
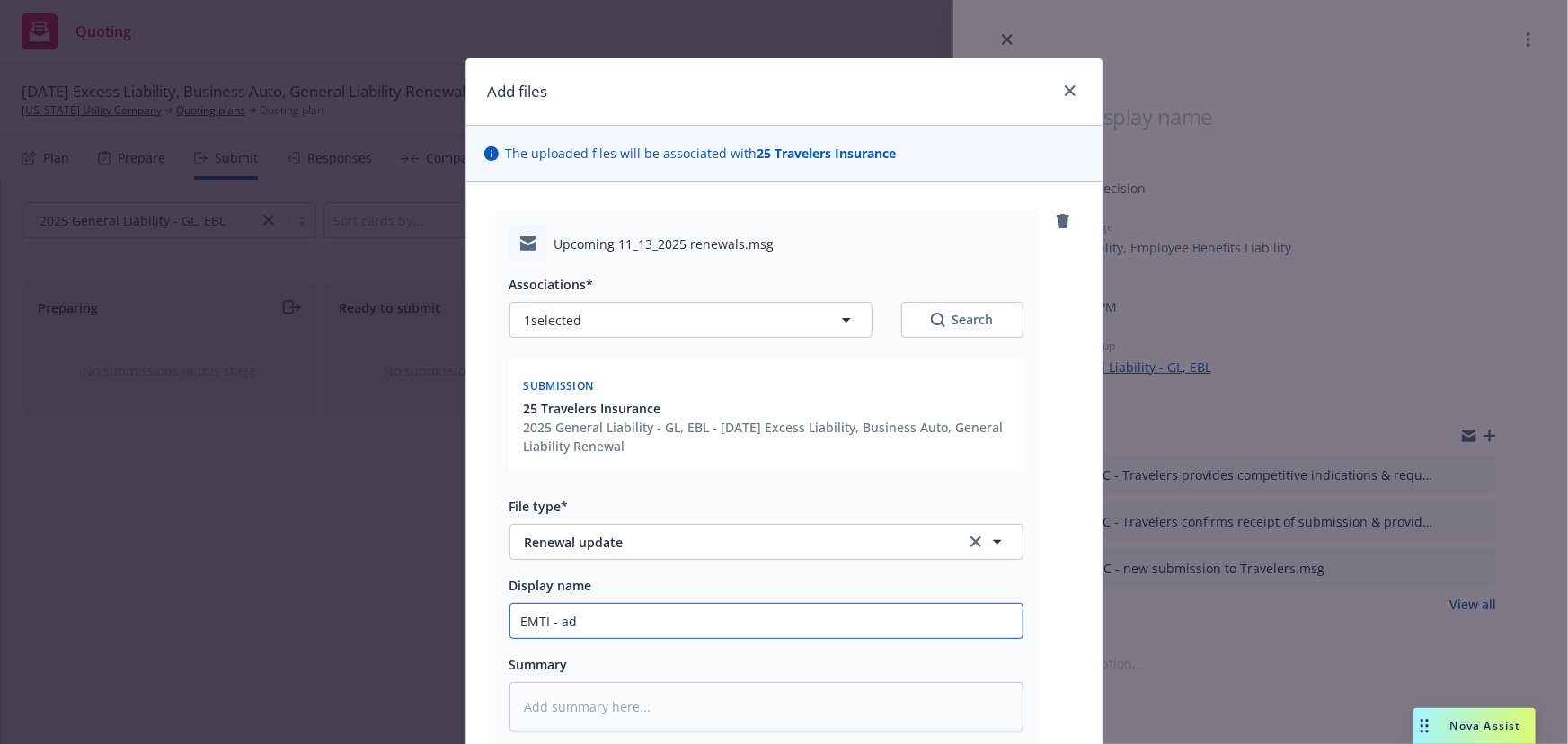
type input "EMTI - adv"
type textarea "x"
type input "EMTI - advi"
type textarea "x"
type input "EMTI - advis"
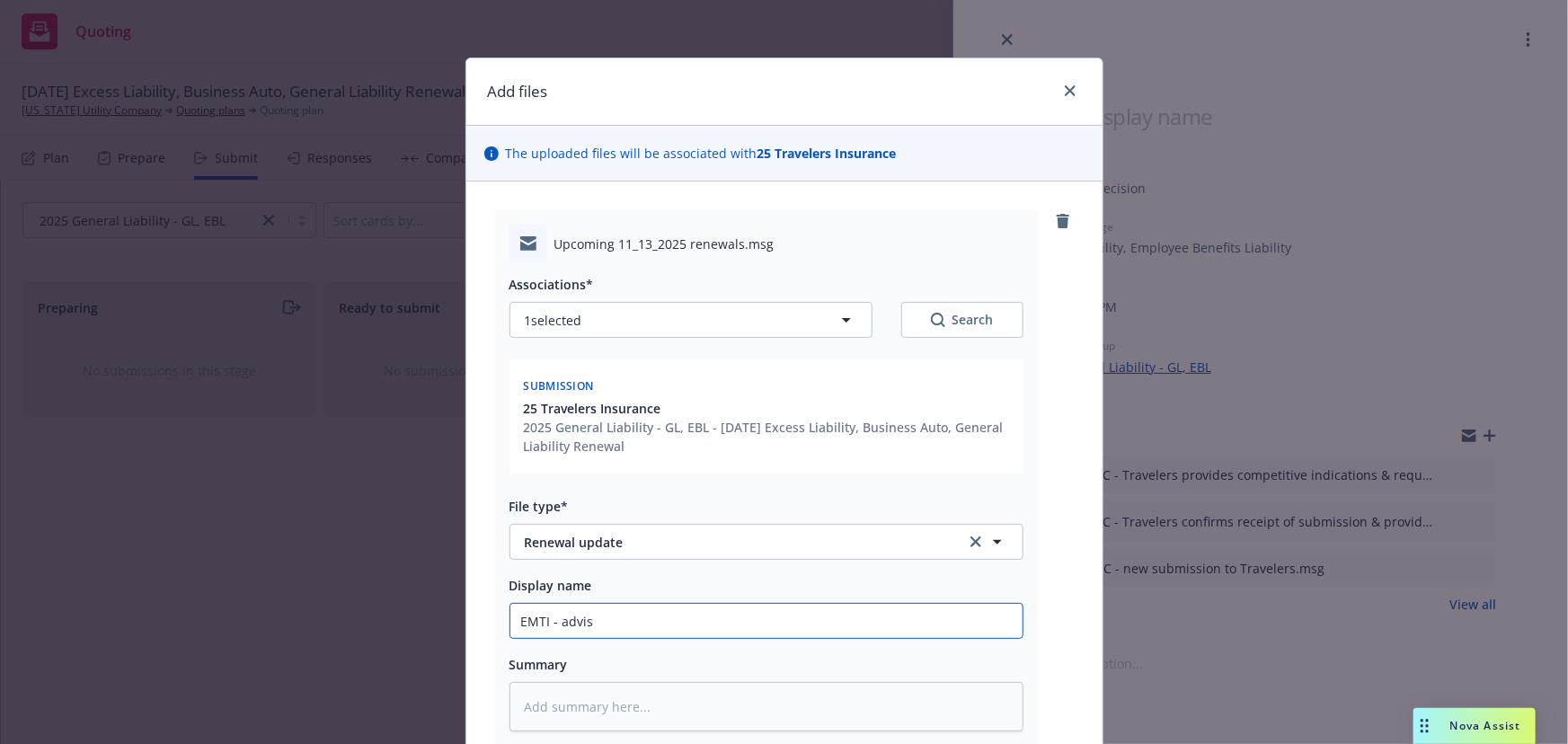
type textarea "x"
type input "EMTI - advise"
type textarea "x"
type input "EMTI - advised"
type textarea "x"
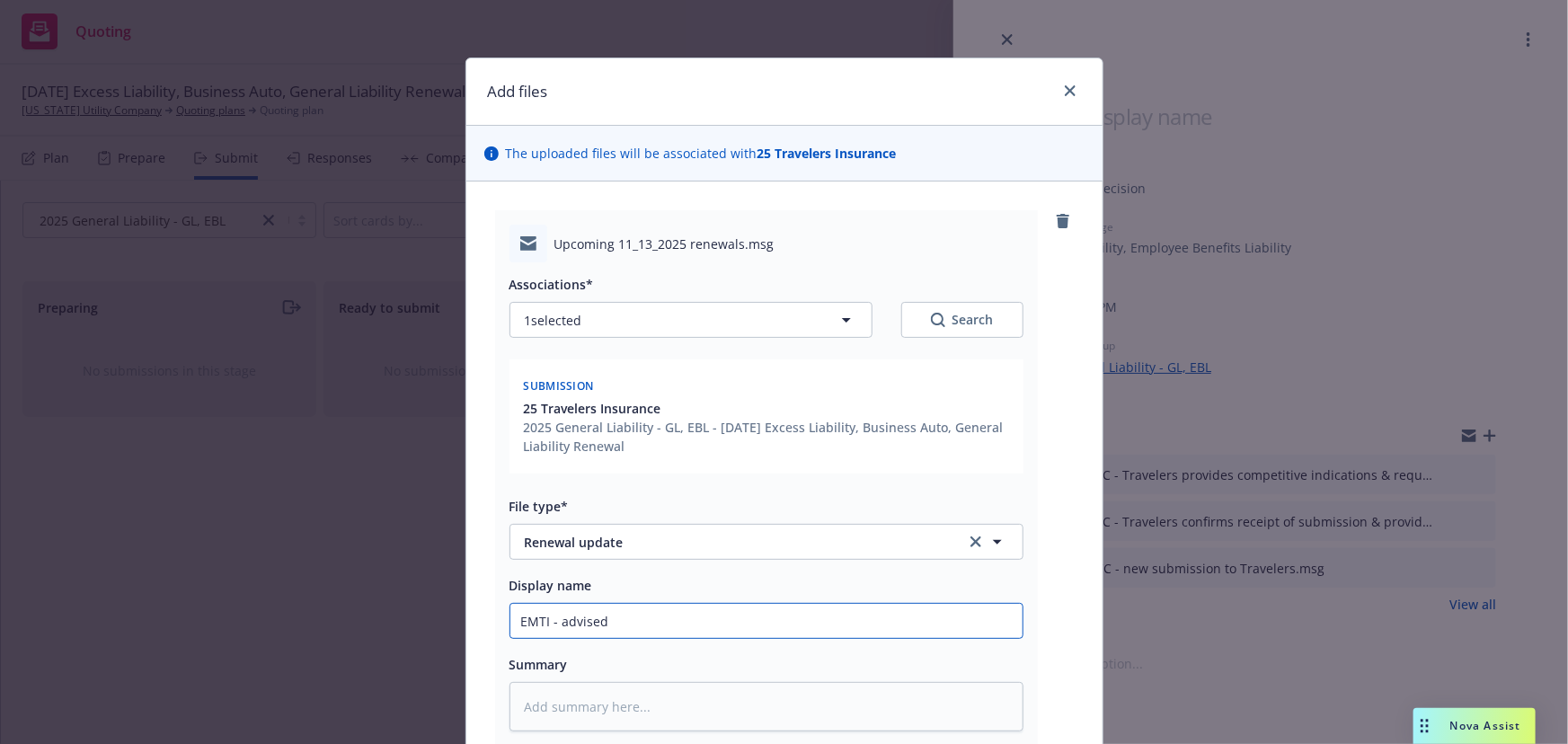
type input "EMTI - advised"
type textarea "x"
type input "EMTI - advised t"
type textarea "x"
type input "EMTI - advised tr"
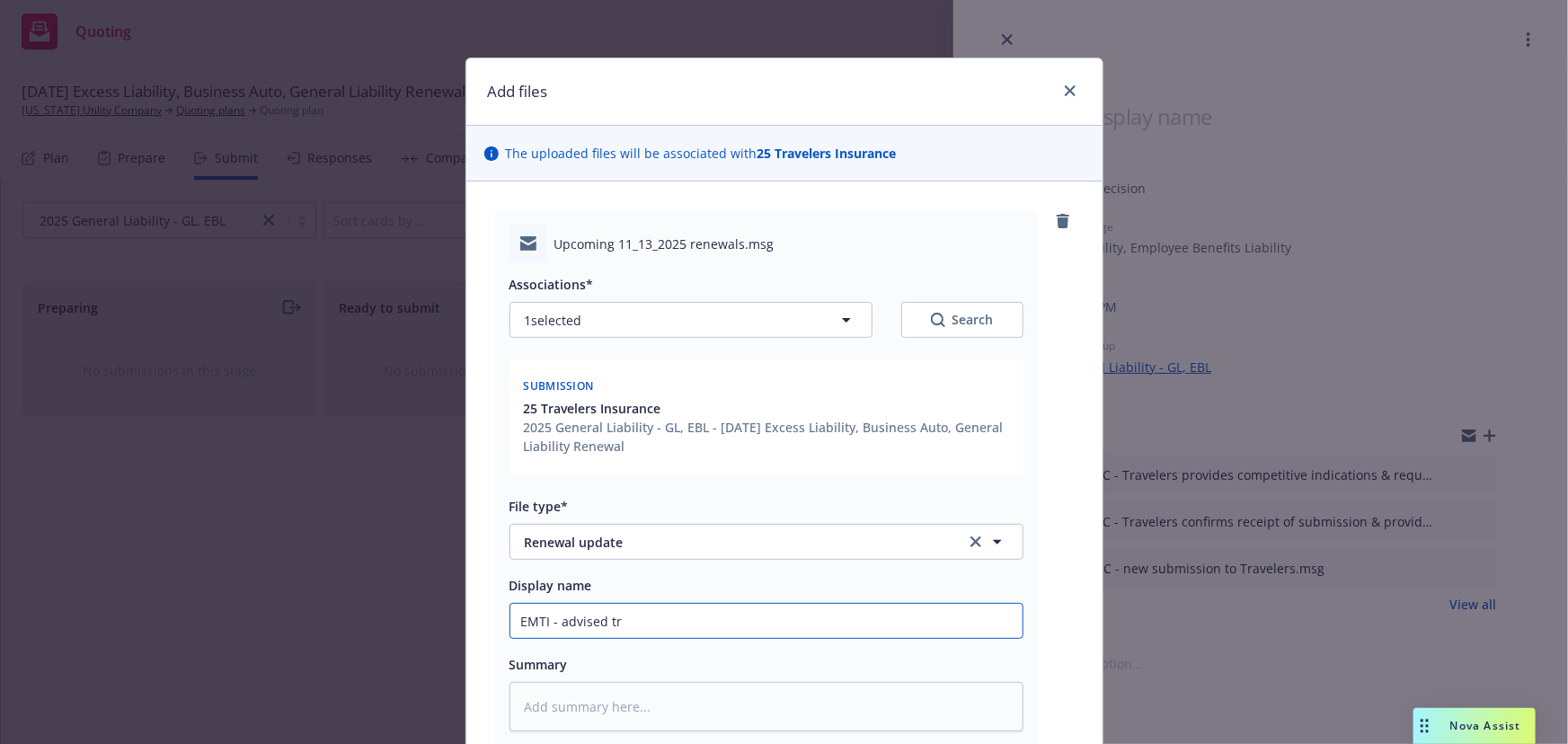
type textarea "x"
type input "EMTI - advised tra"
type textarea "x"
type input "EMTI - advised trav"
type textarea "x"
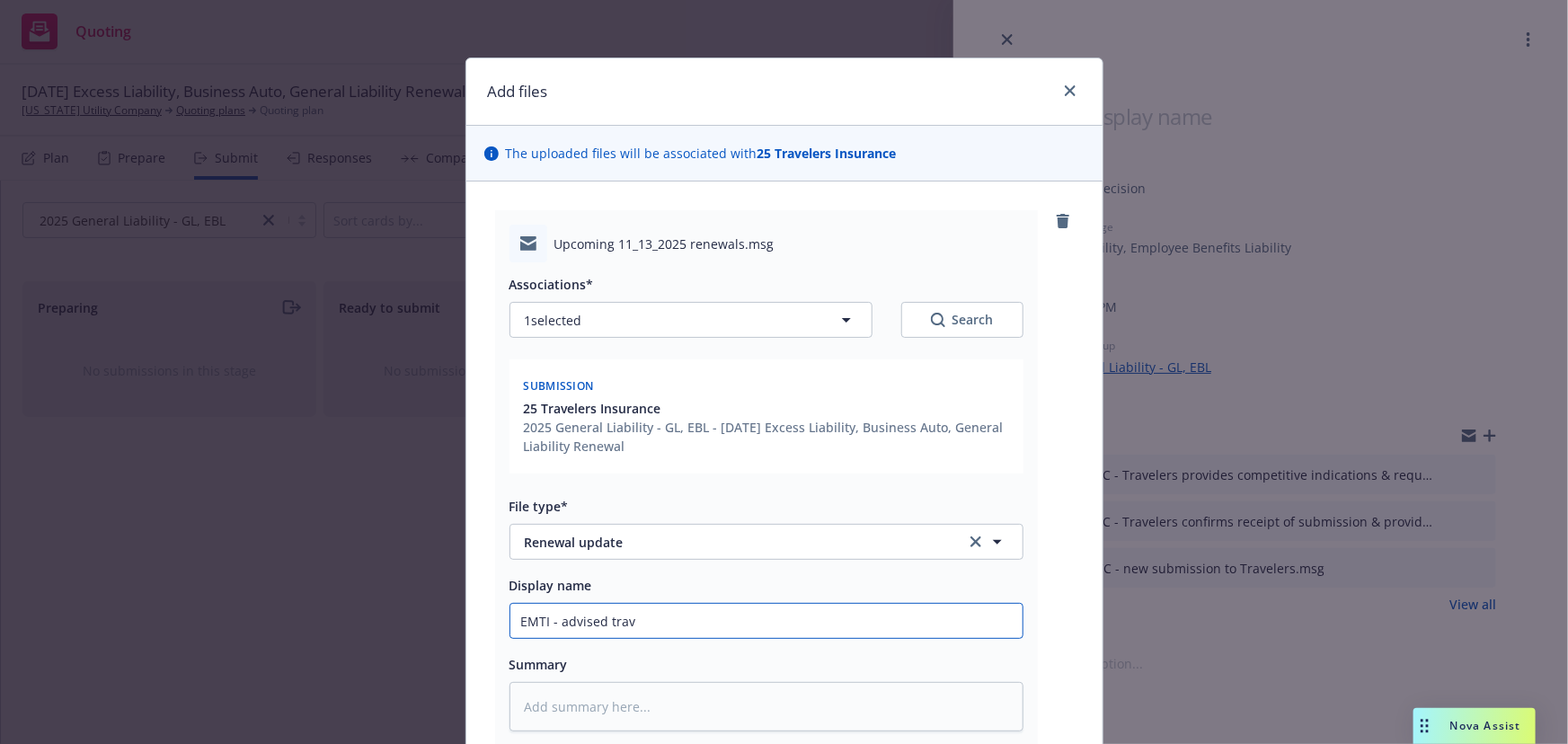
type input "EMTI - advised trave"
type textarea "x"
type input "EMTI - advised travel"
type textarea "x"
type input "EMTI - advised travele"
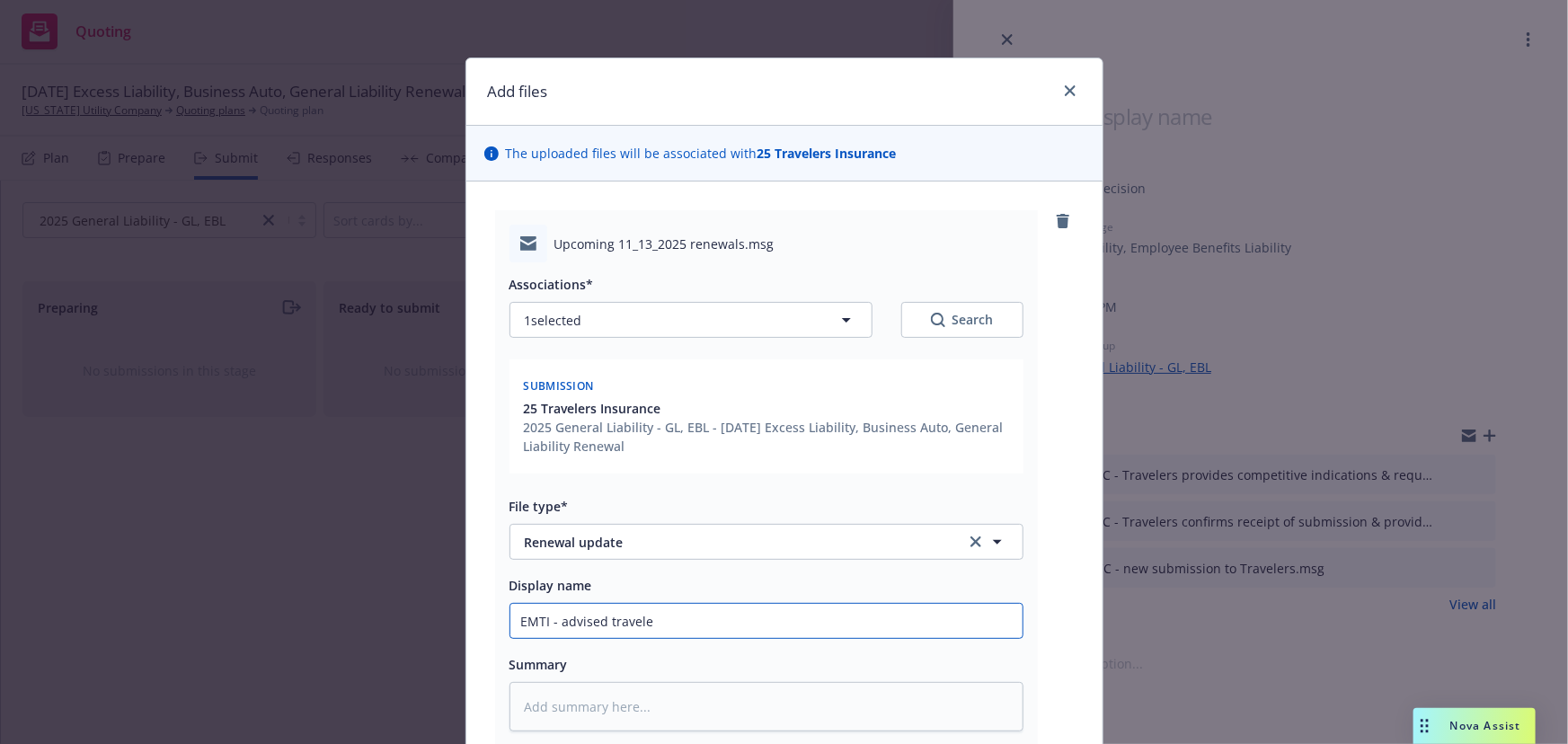
type textarea "x"
type input "EMTI - advised traveler"
type textarea "x"
type input "EMTI - advised travelers"
type textarea "x"
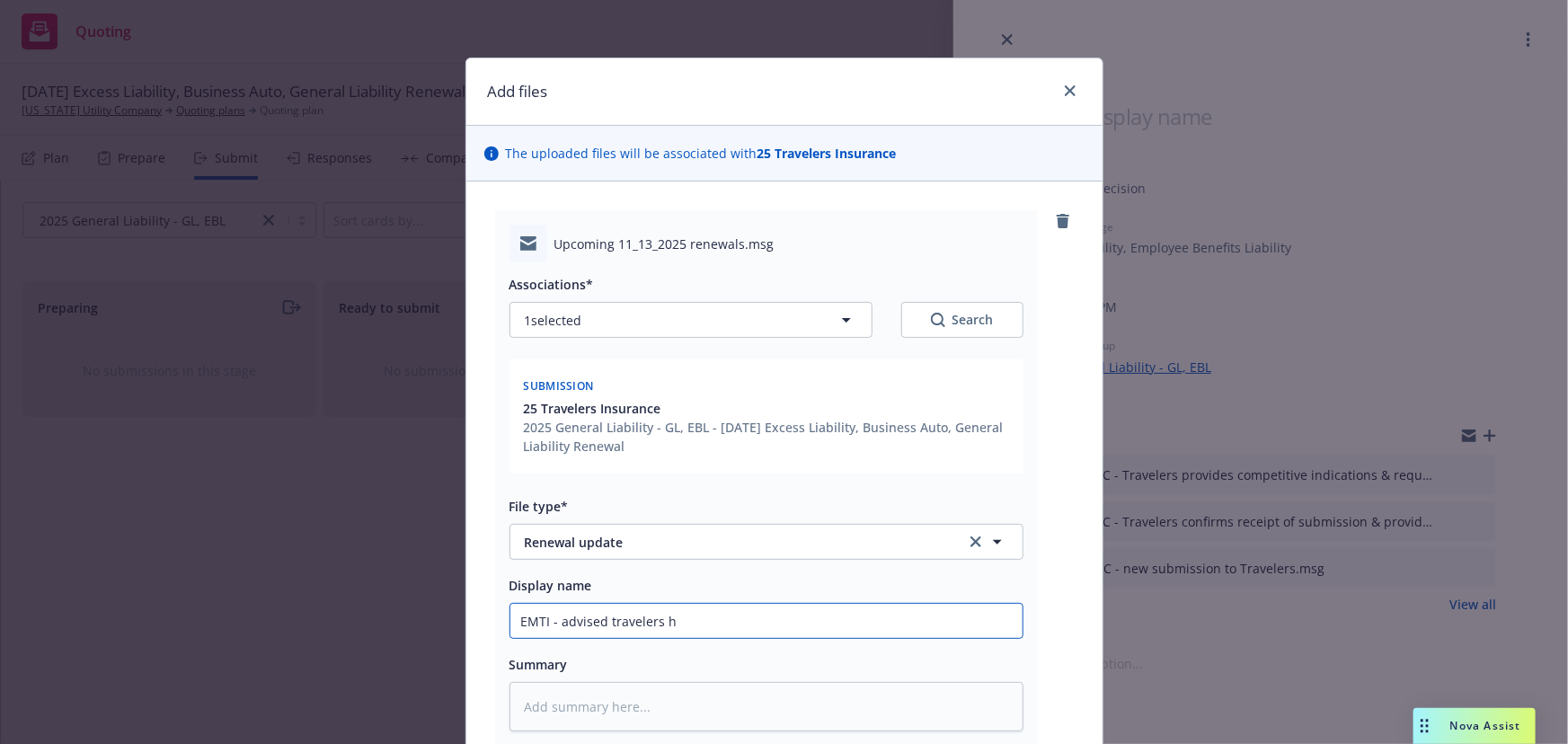
type input "EMTI - advised travelers ha"
type textarea "x"
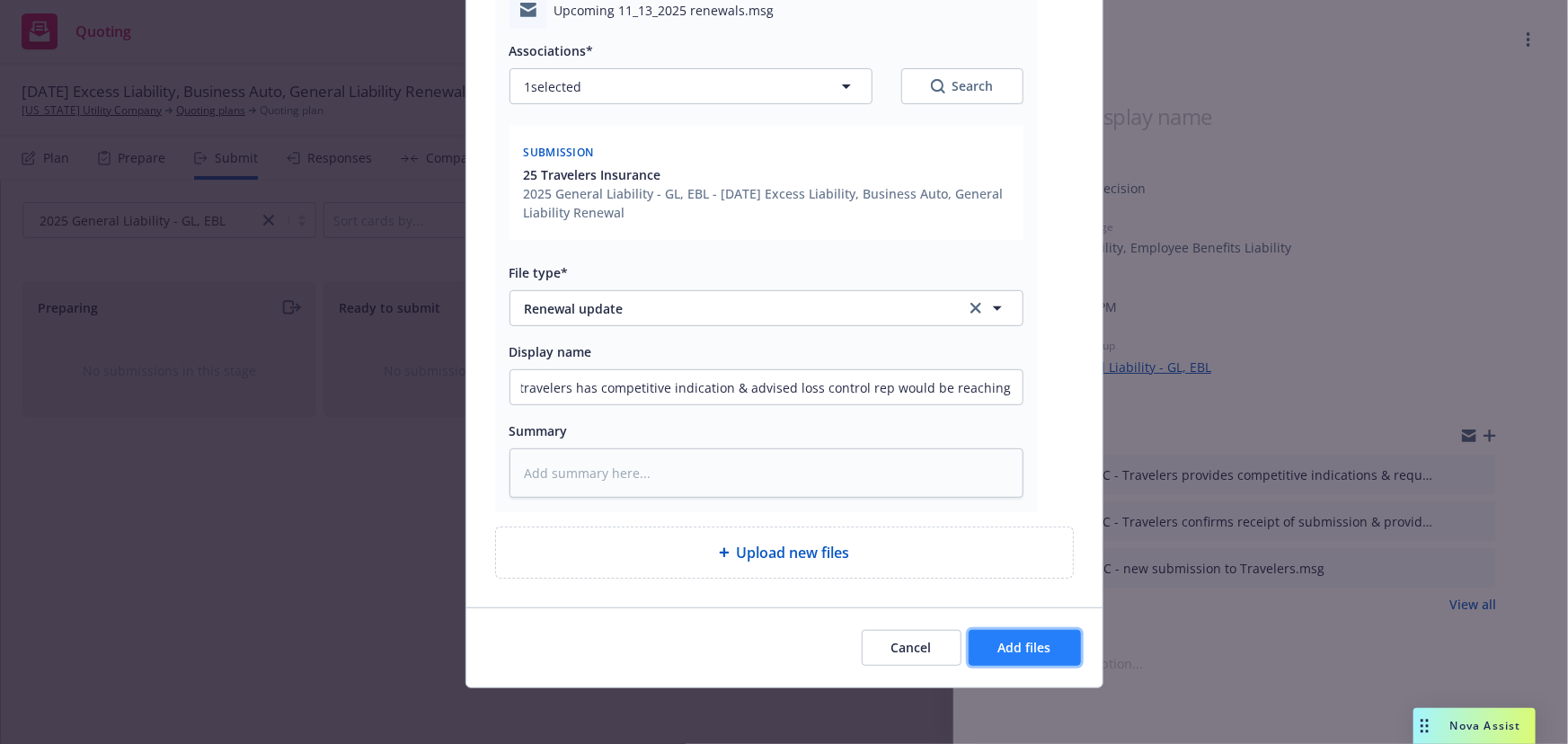
click at [1035, 644] on span "Add files" at bounding box center [1025, 647] width 53 height 17
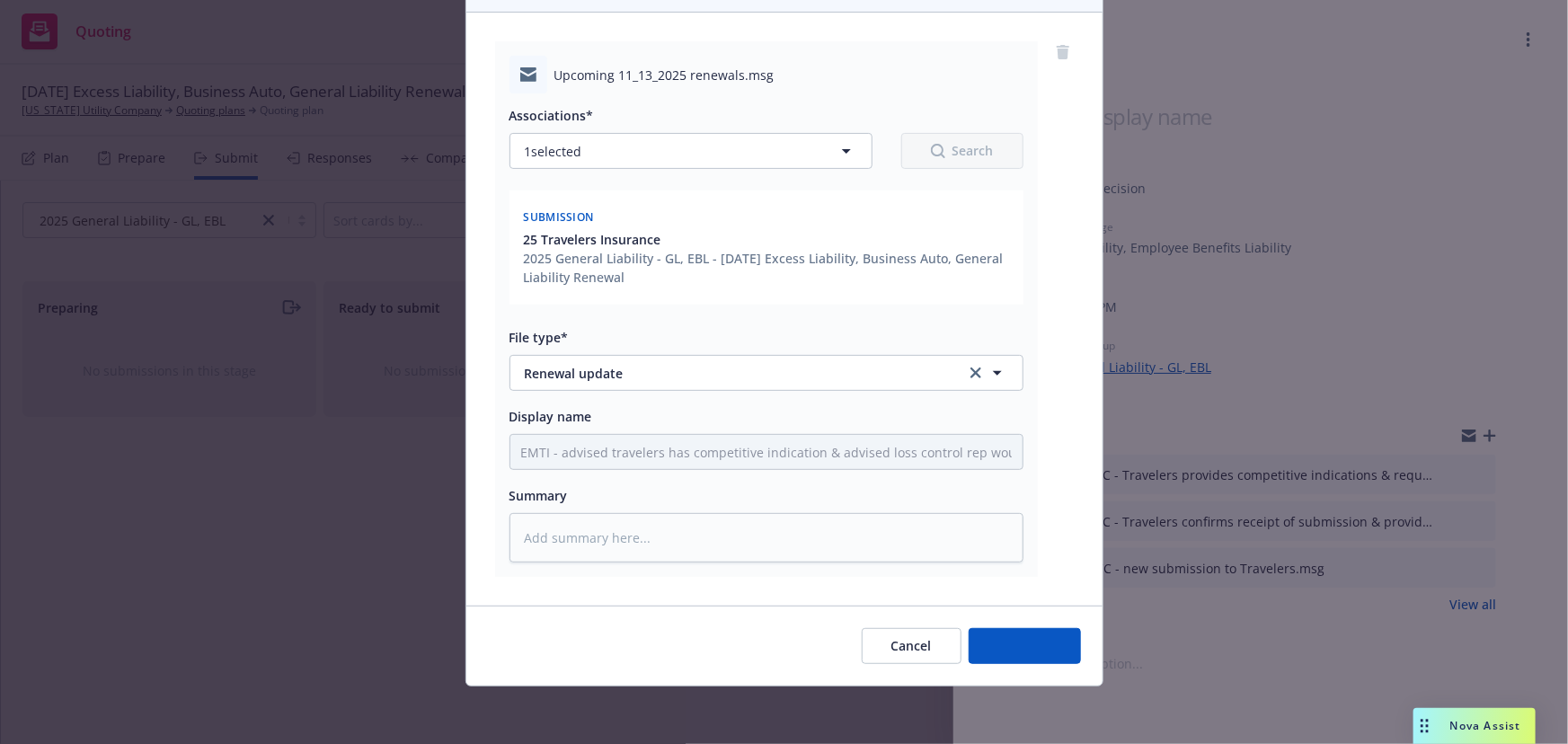
scroll to position [168, 0]
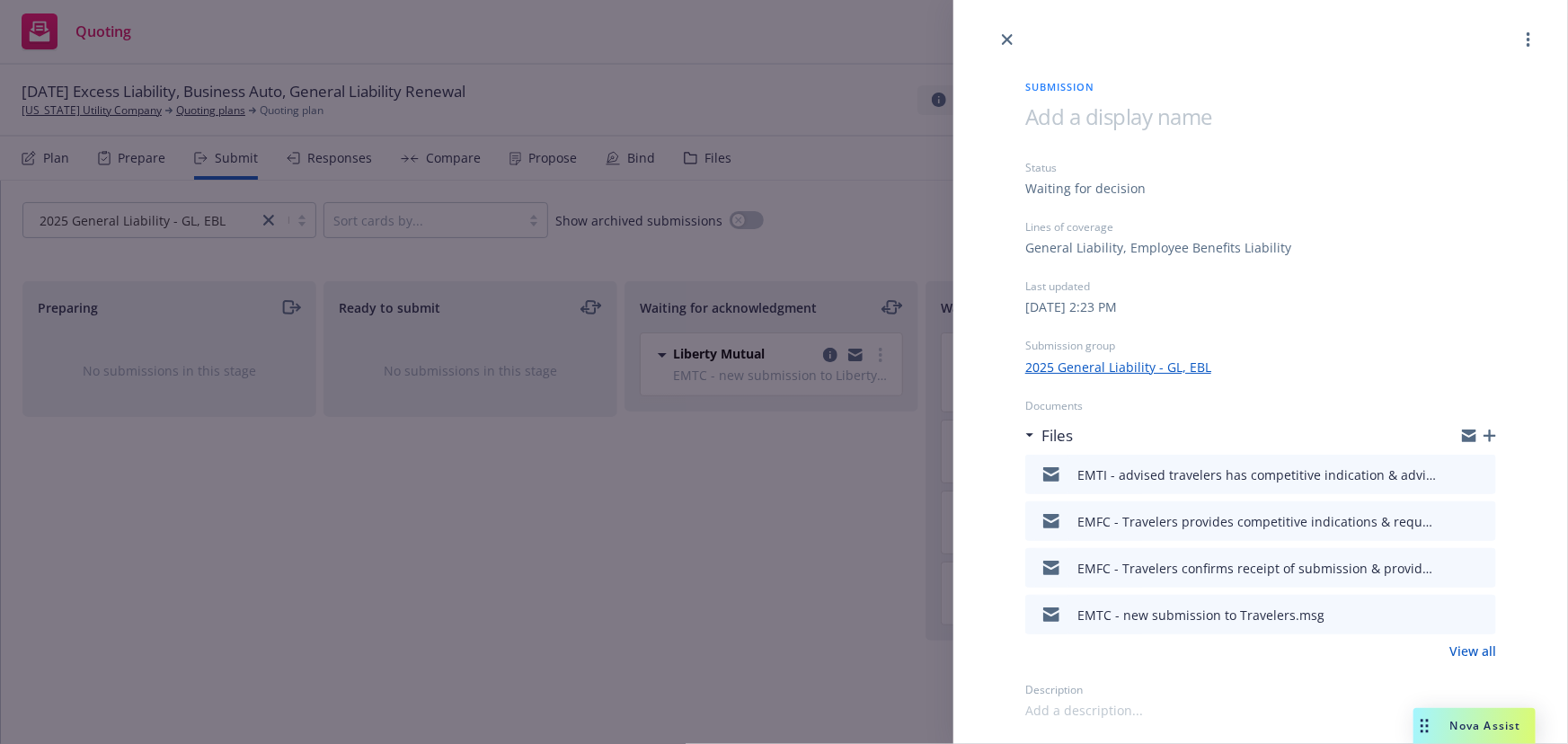
drag, startPoint x: 1010, startPoint y: 43, endPoint x: 1024, endPoint y: 43, distance: 14.0
click at [1010, 43] on icon "close" at bounding box center [1006, 39] width 10 height 10
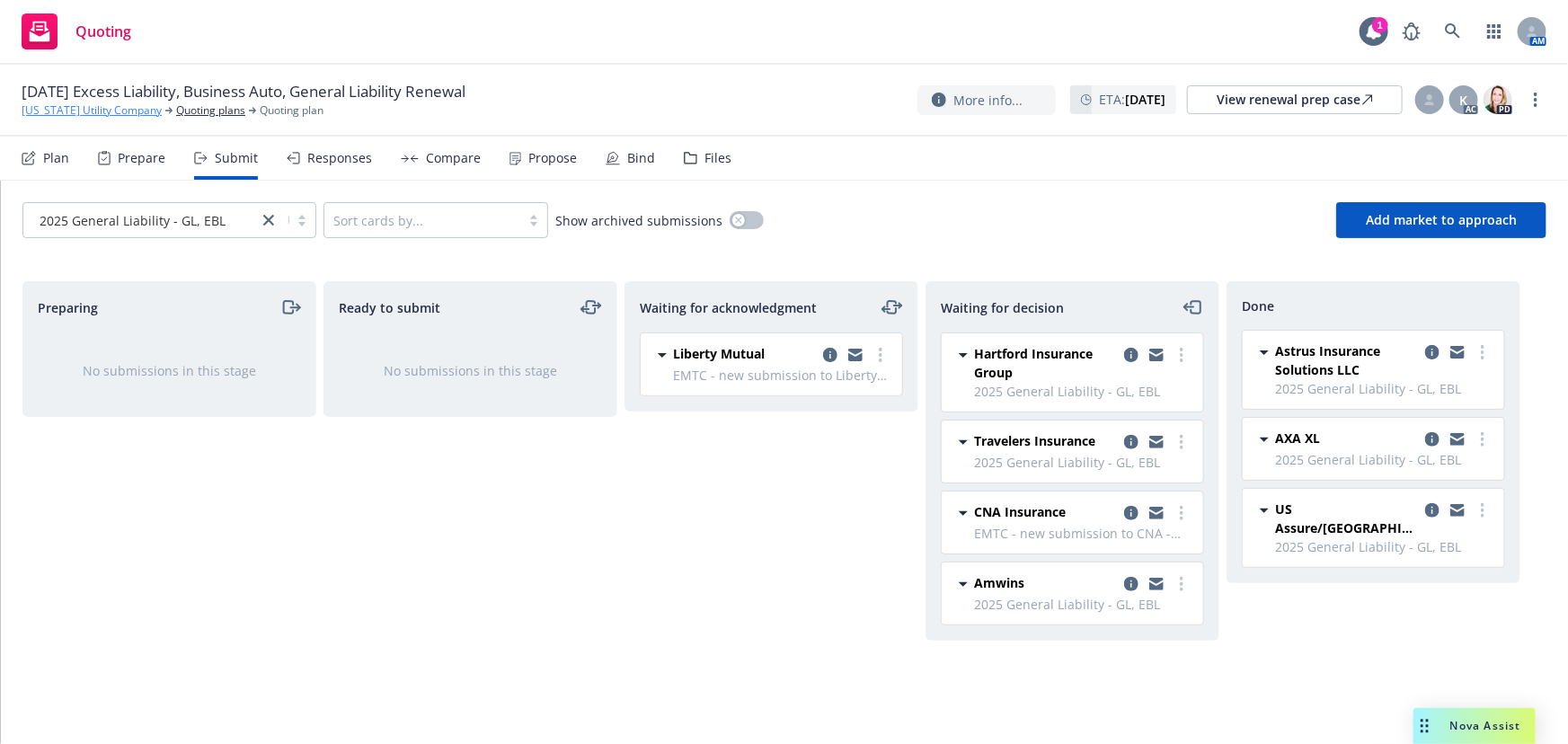
click at [117, 113] on link "California Utility Company" at bounding box center [92, 110] width 140 height 16
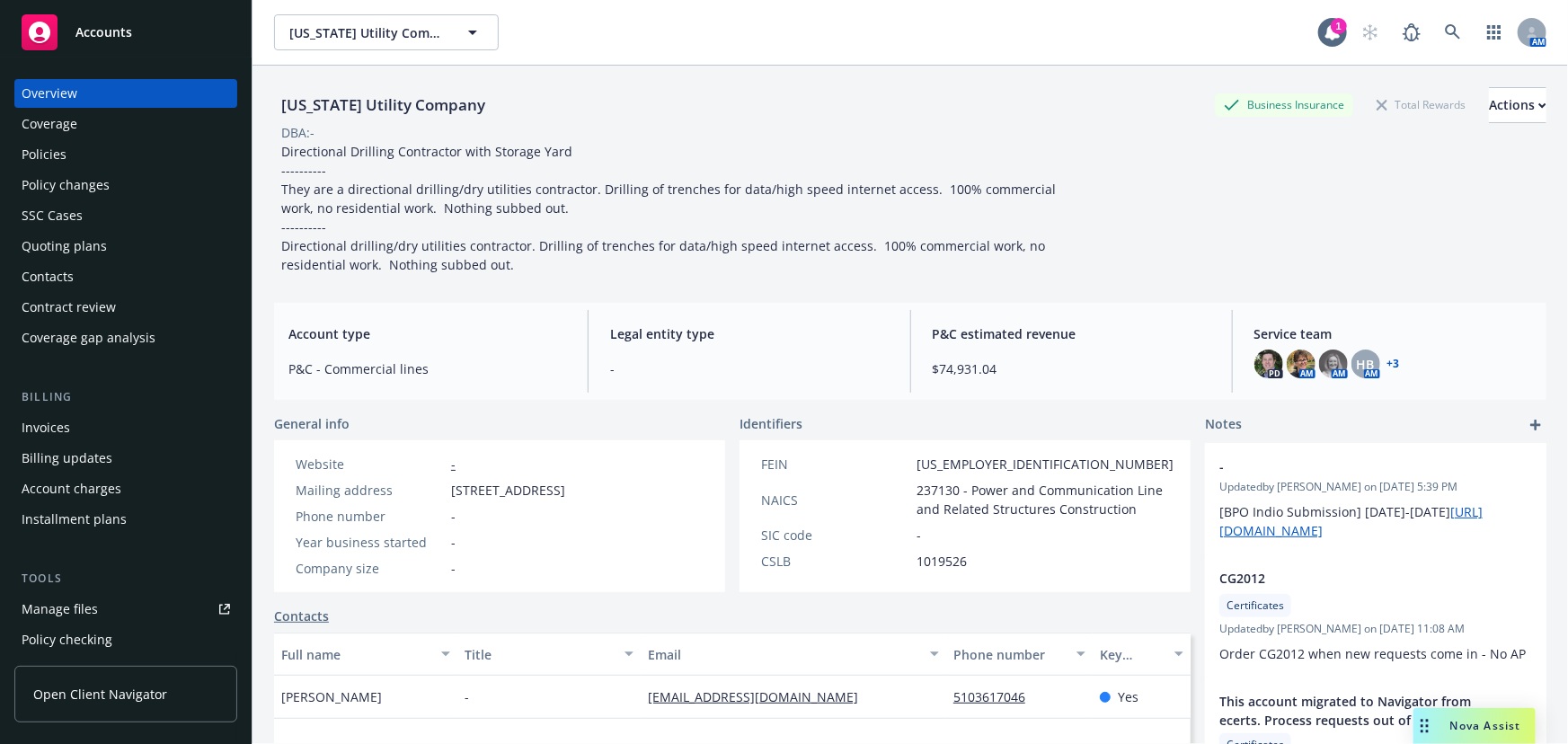
click at [144, 45] on div "Accounts" at bounding box center [126, 32] width 208 height 36
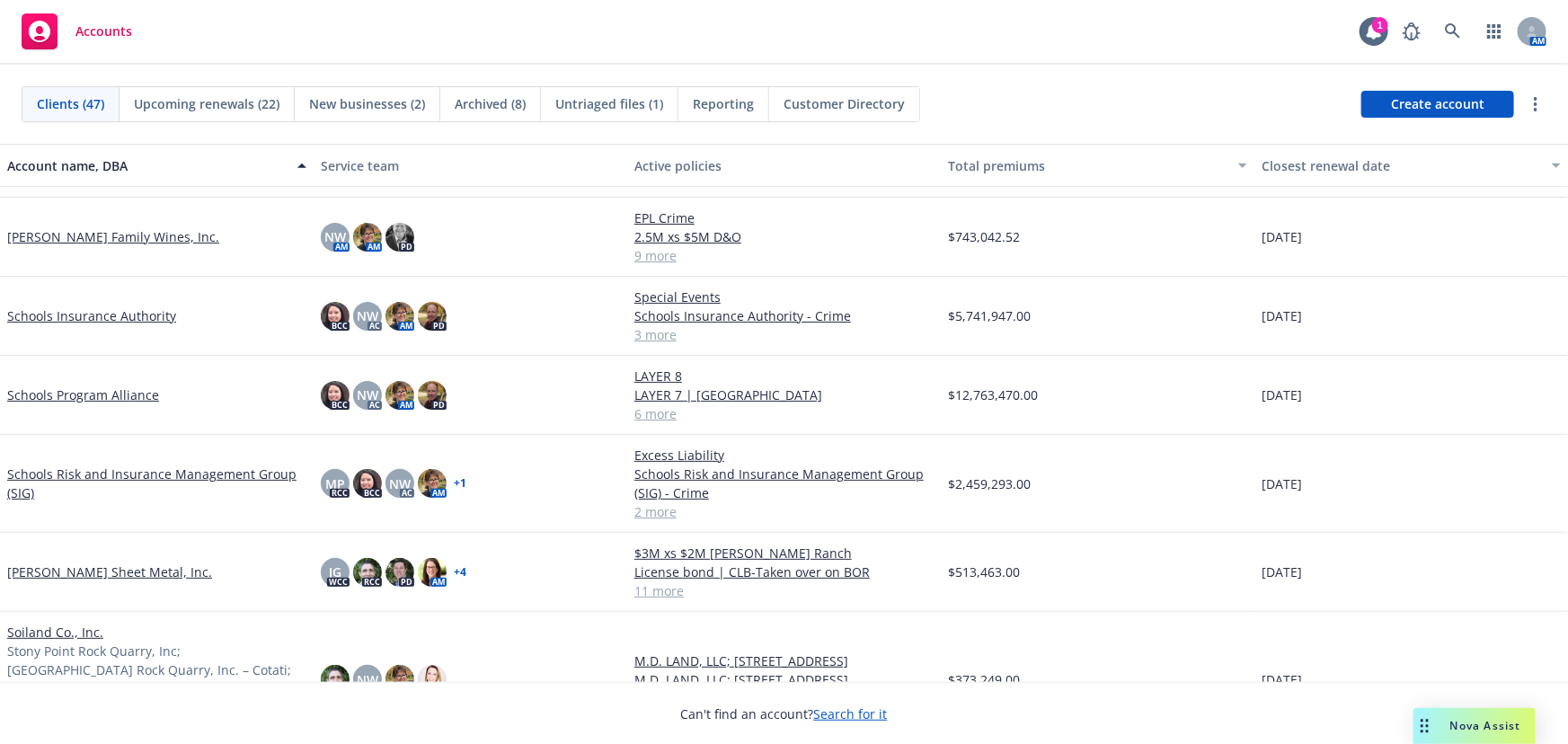
scroll to position [2449, 0]
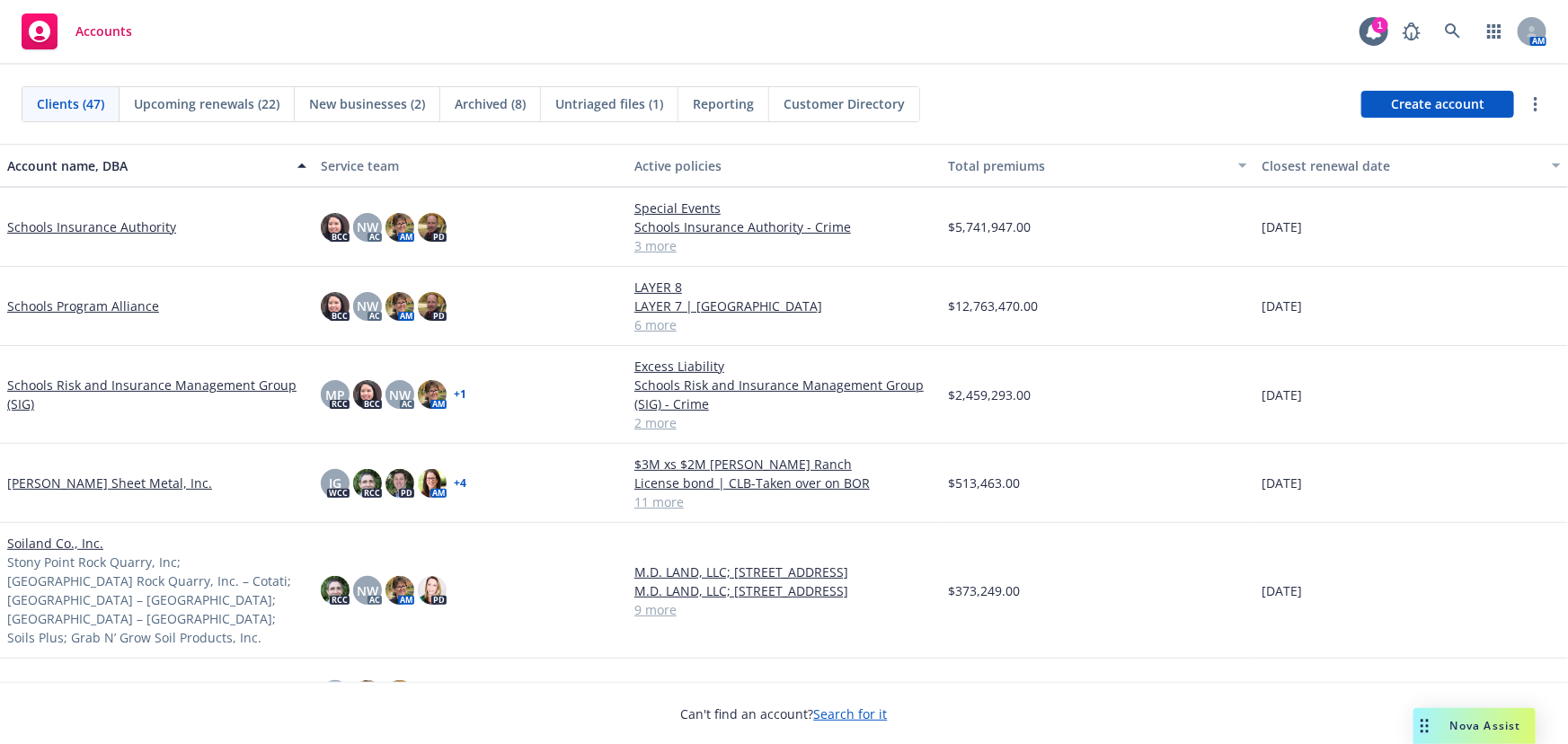
click at [47, 541] on link "Soiland Co., Inc." at bounding box center [56, 543] width 96 height 19
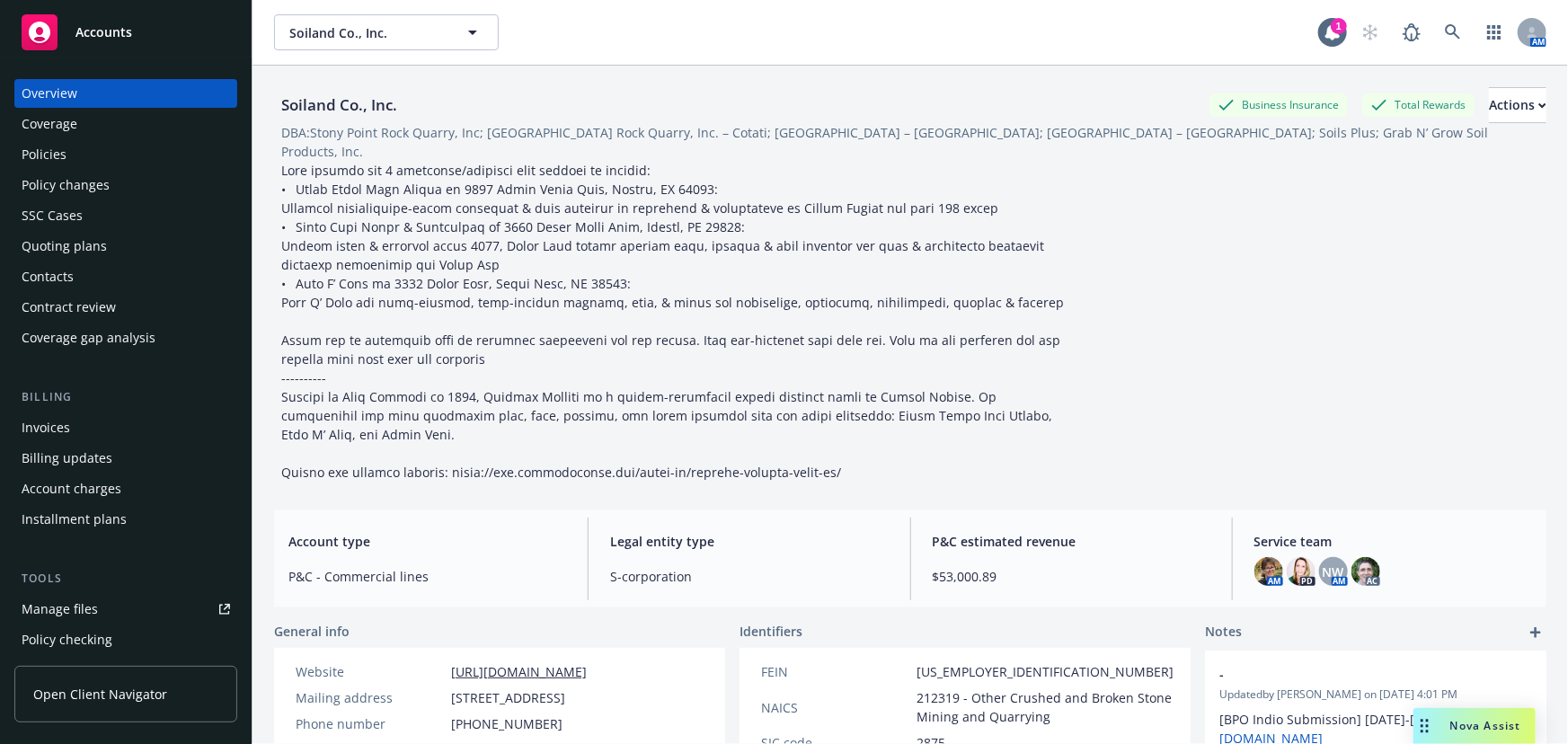
click at [72, 251] on div "Quoting plans" at bounding box center [64, 246] width 85 height 28
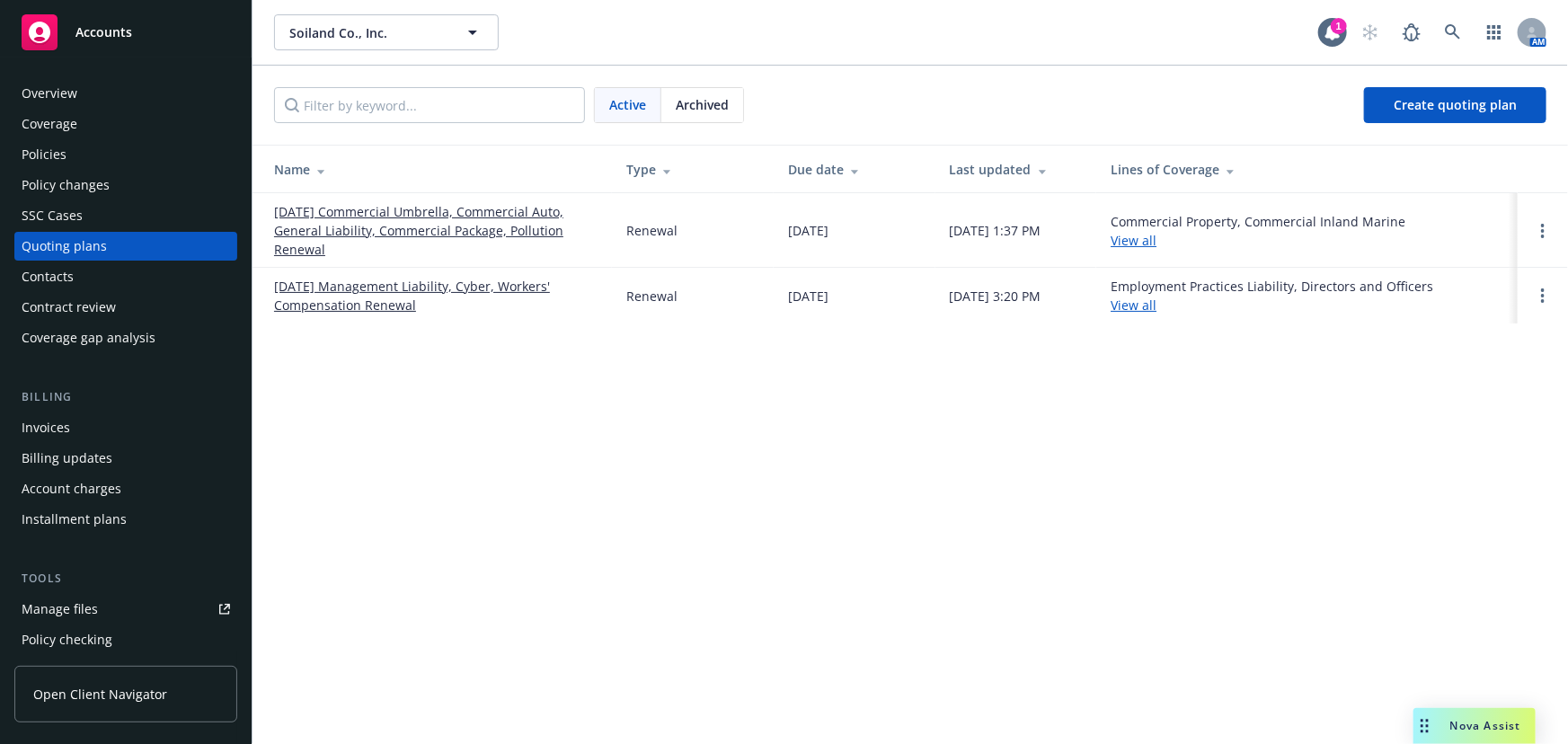
click at [438, 229] on link "10/01/25 Commercial Umbrella, Commercial Auto, General Liability, Commercial Pa…" at bounding box center [436, 231] width 323 height 57
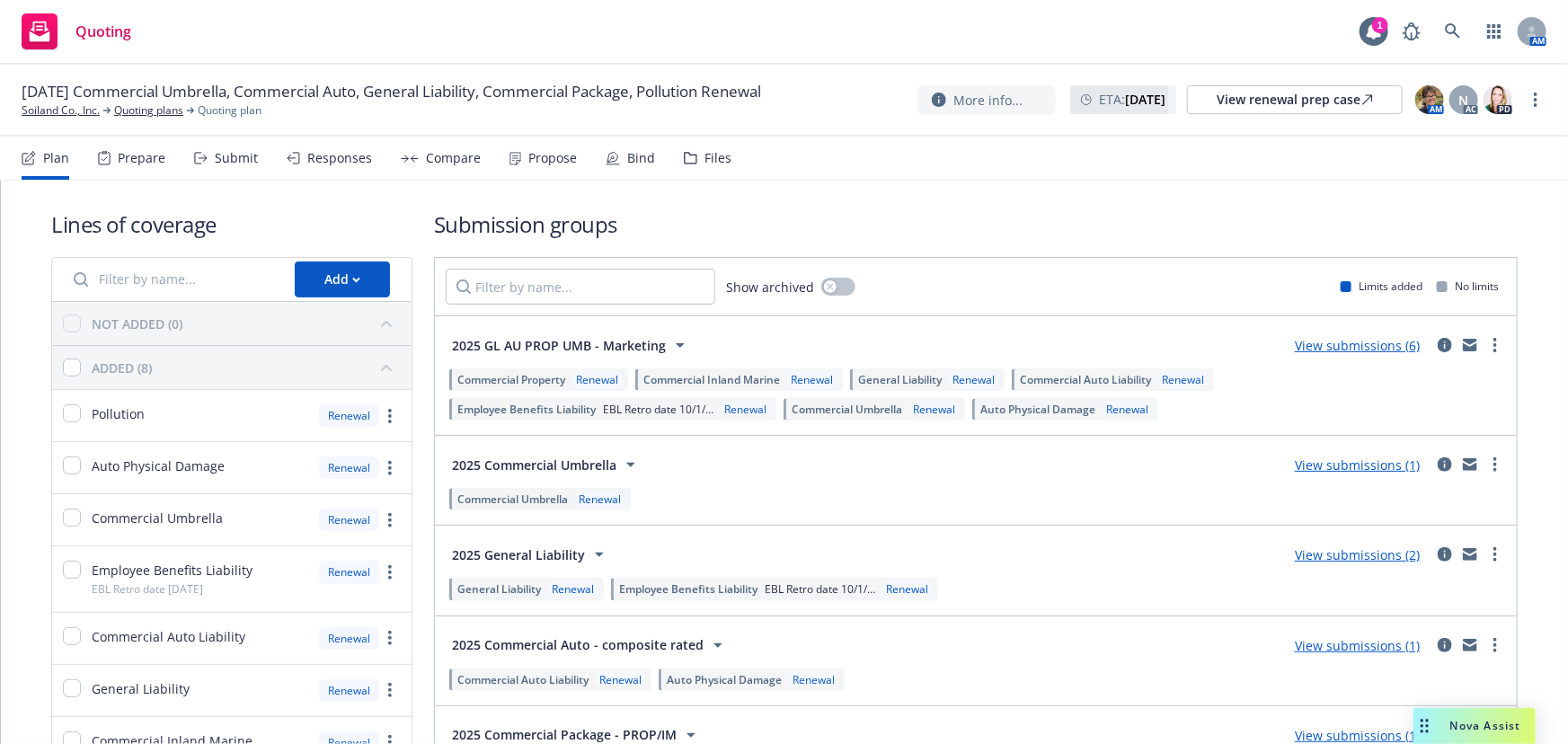
click at [638, 162] on div "Bind" at bounding box center [640, 158] width 27 height 14
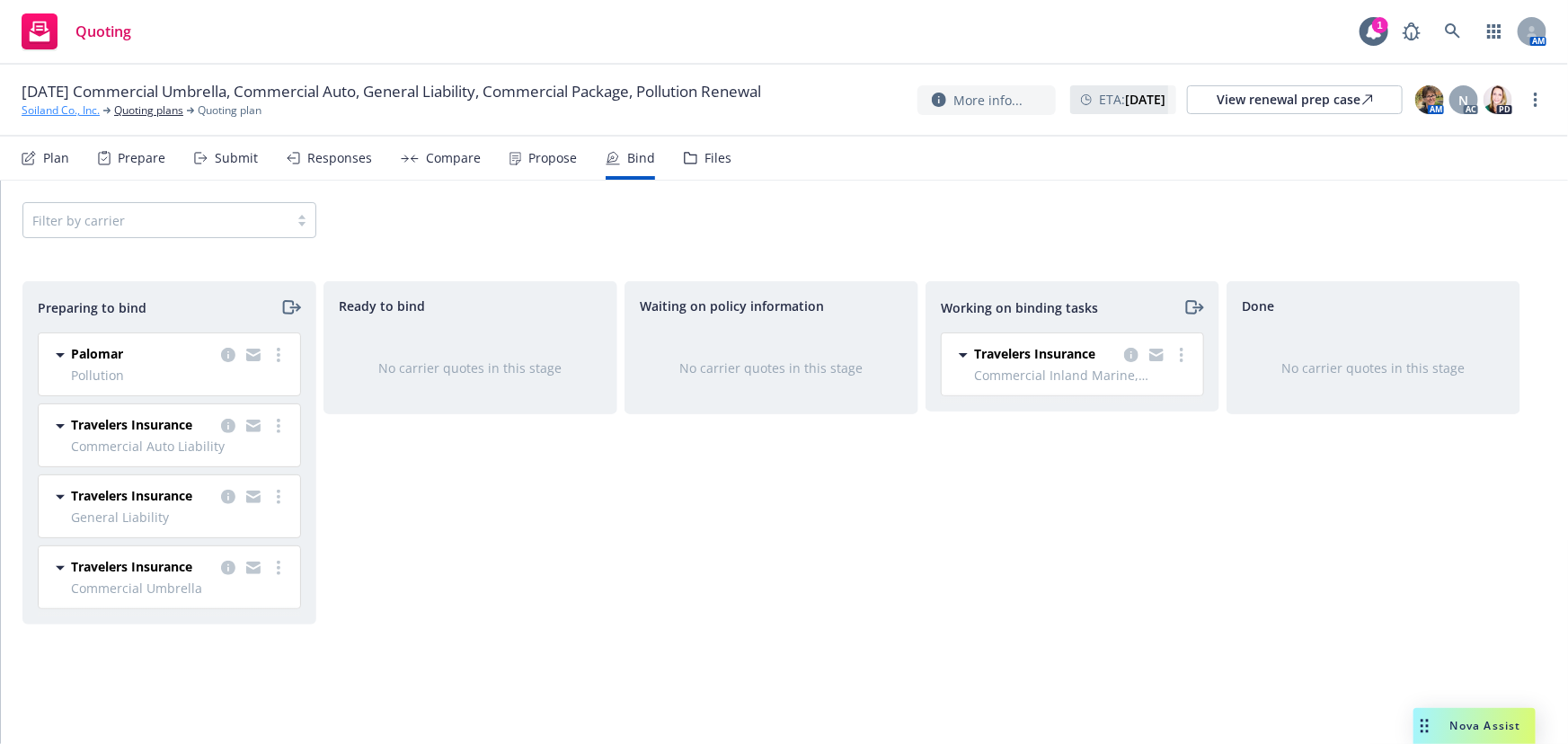
click at [62, 109] on link "Soiland Co., Inc." at bounding box center [61, 110] width 78 height 16
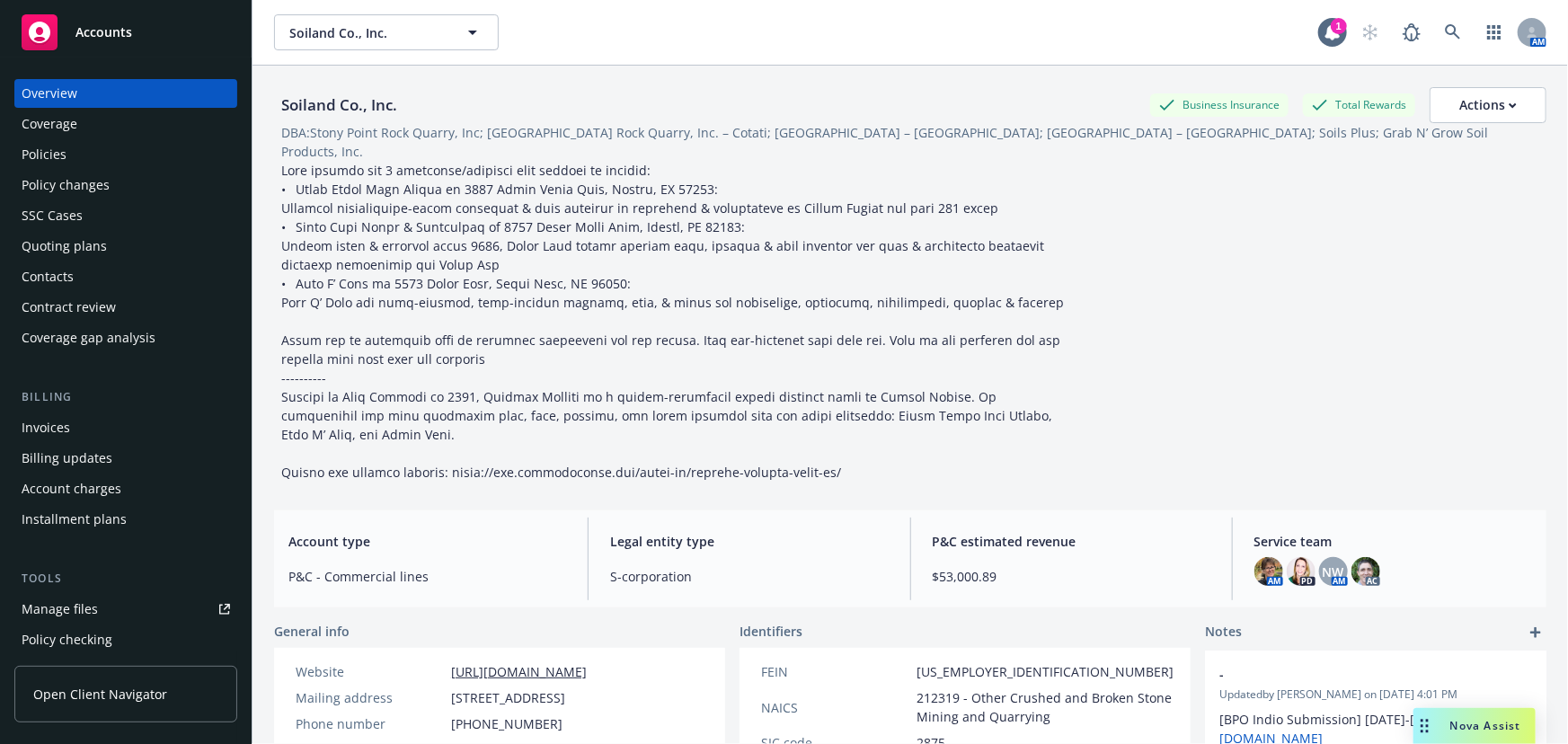
click at [95, 611] on div "Manage files" at bounding box center [60, 609] width 77 height 28
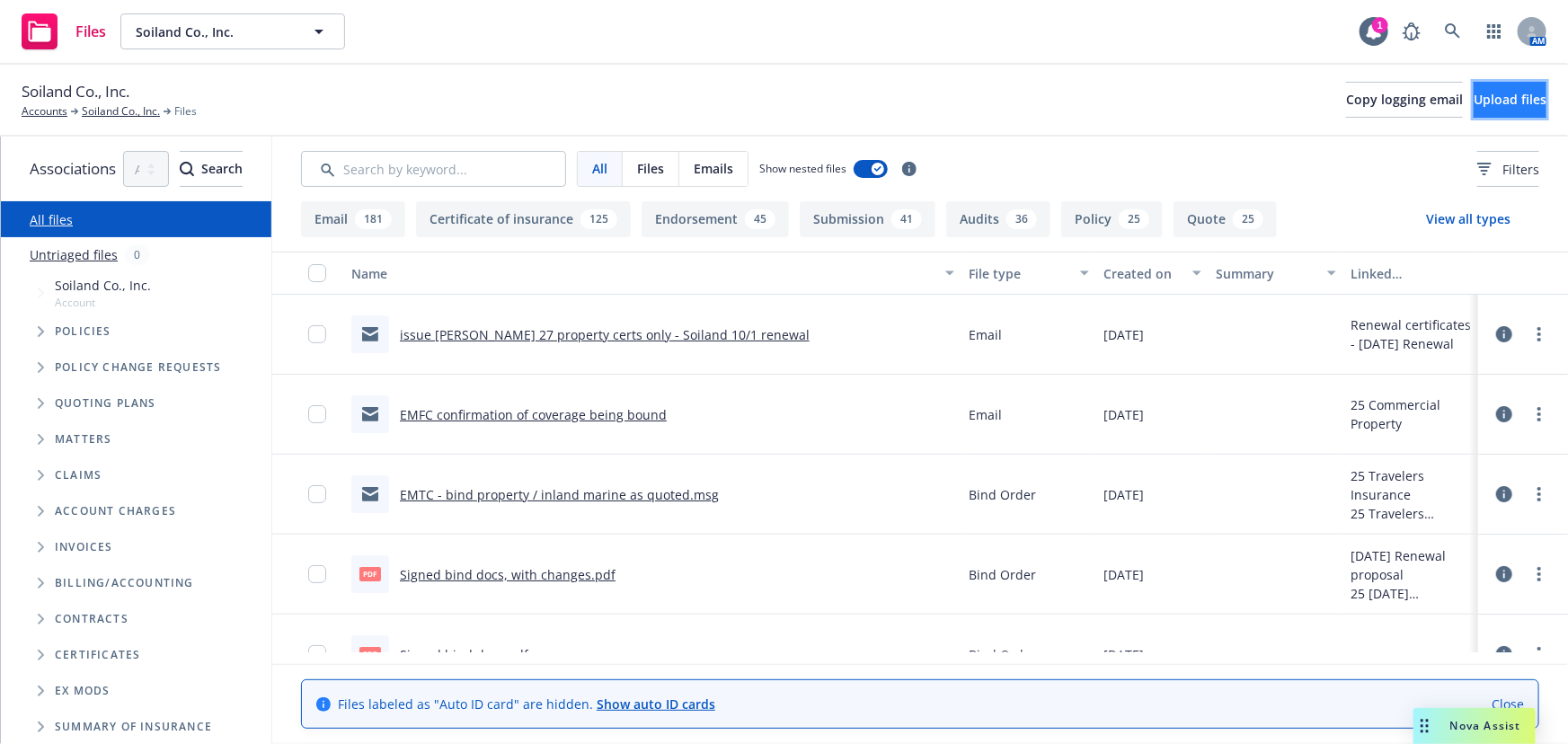
click at [1473, 95] on span "Upload files" at bounding box center [1509, 99] width 73 height 17
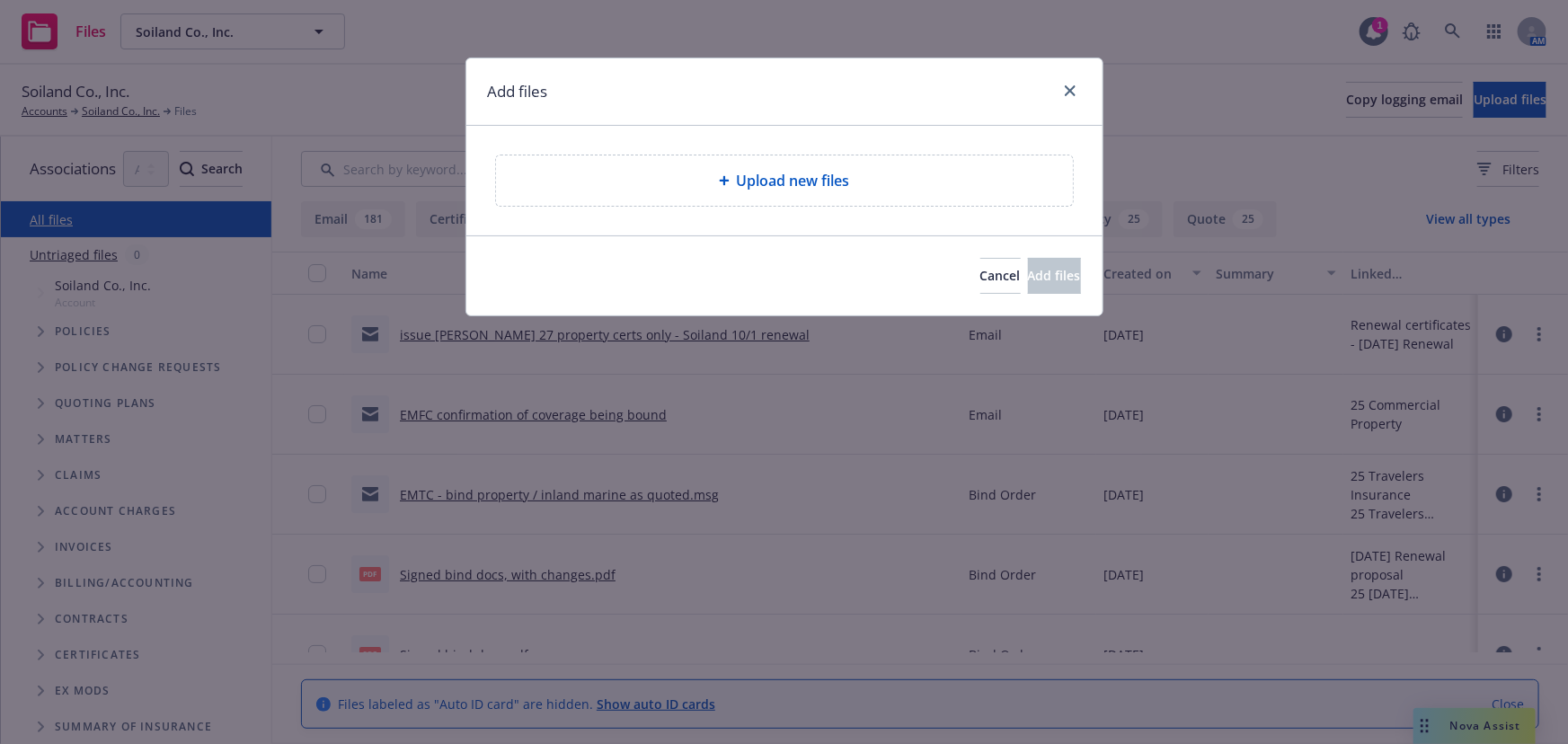
click at [808, 182] on span "Upload new files" at bounding box center [793, 181] width 113 height 22
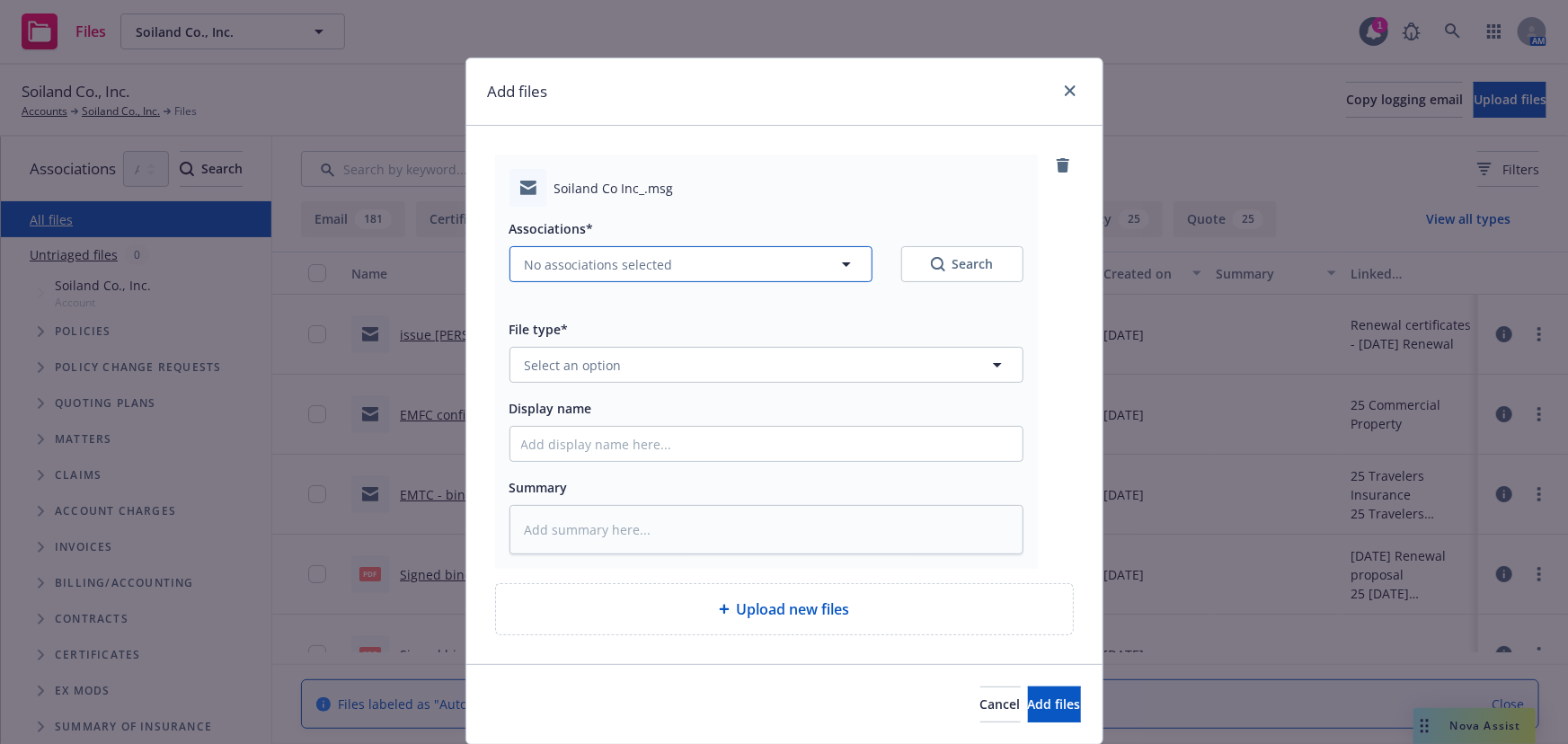
click at [601, 278] on button "No associations selected" at bounding box center [691, 264] width 363 height 36
type textarea "x"
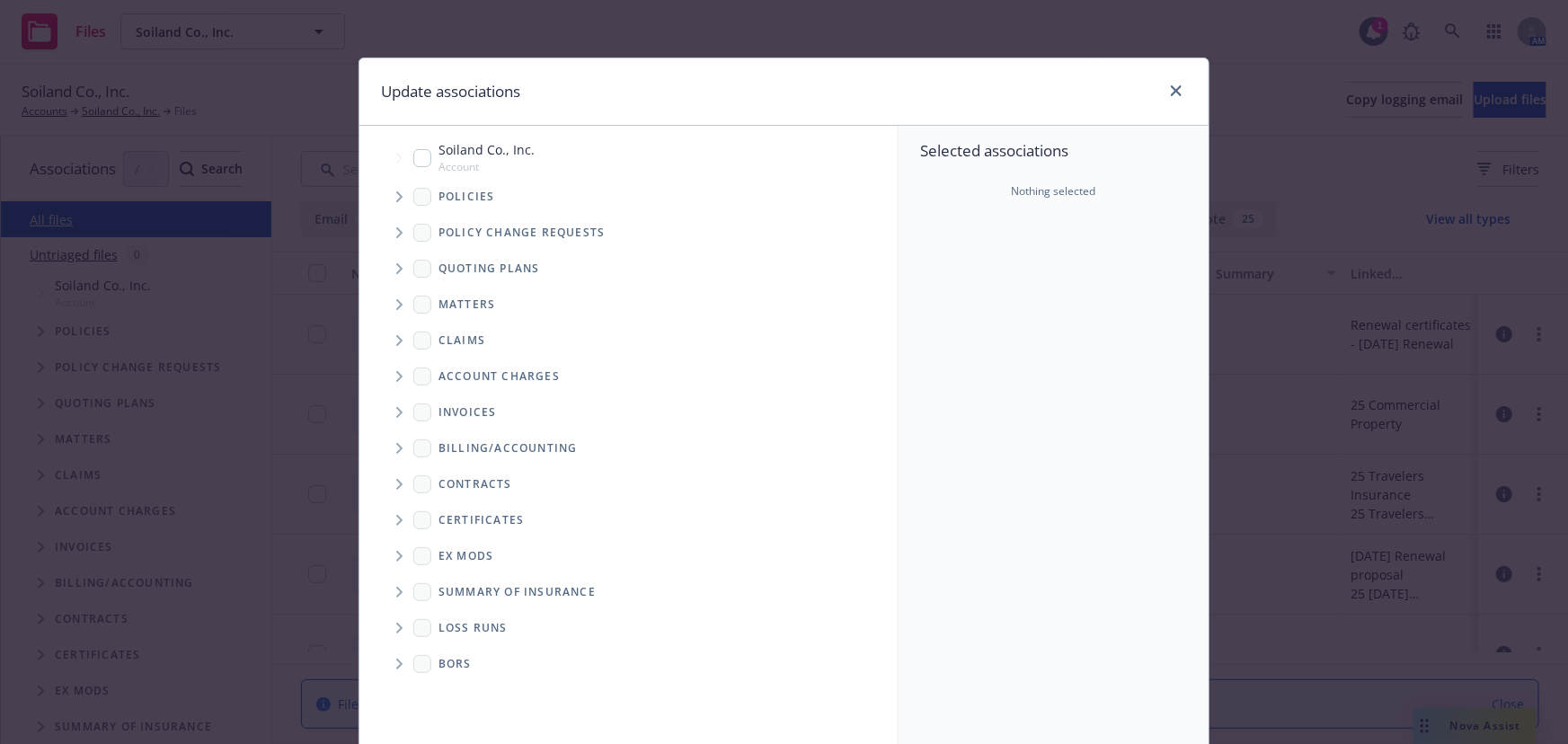
click at [385, 269] on span "Tree Example" at bounding box center [399, 268] width 28 height 28
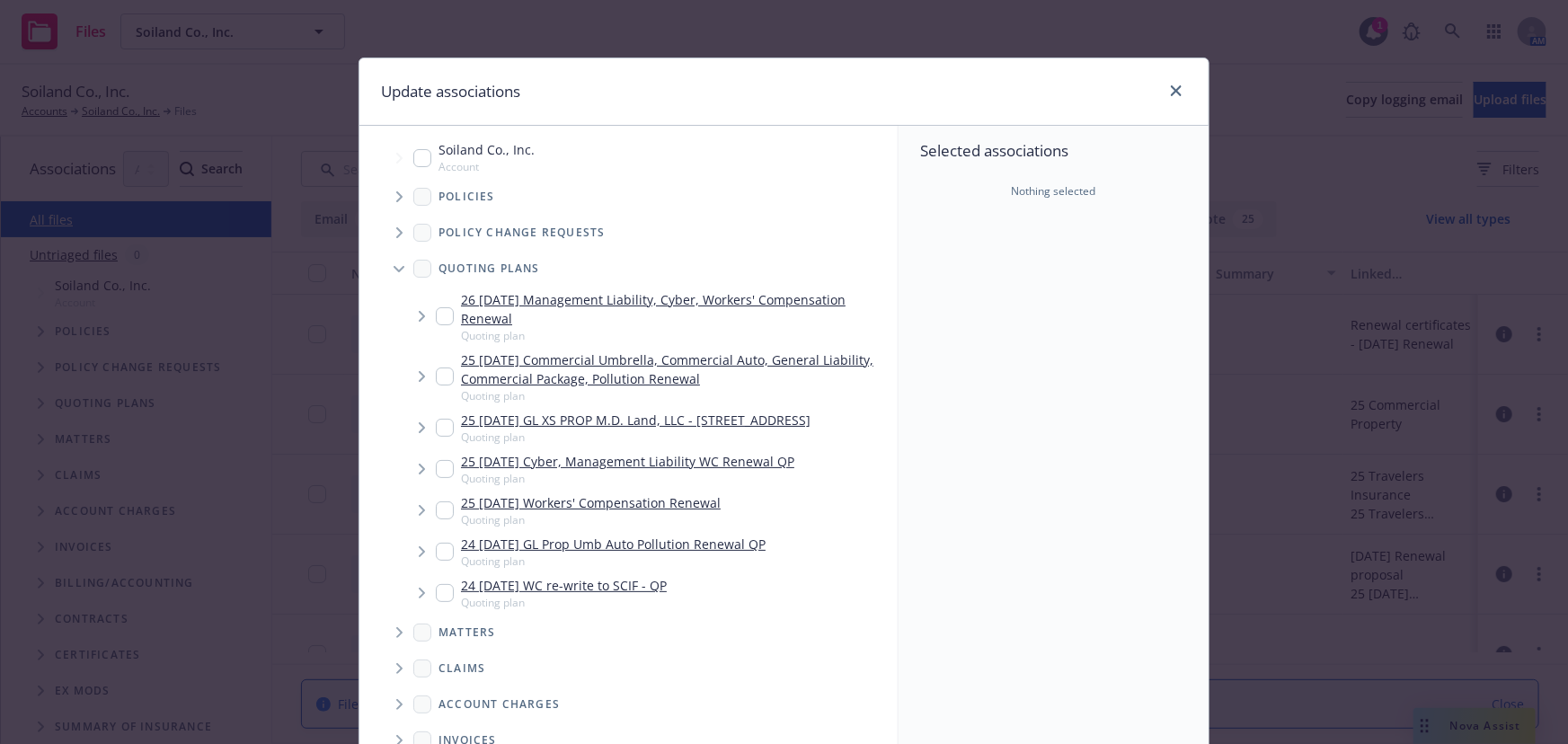
click at [666, 352] on link "25 [DATE] Commercial Umbrella, Commercial Auto, General Liability, Commercial P…" at bounding box center [675, 370] width 429 height 38
checkbox input "true"
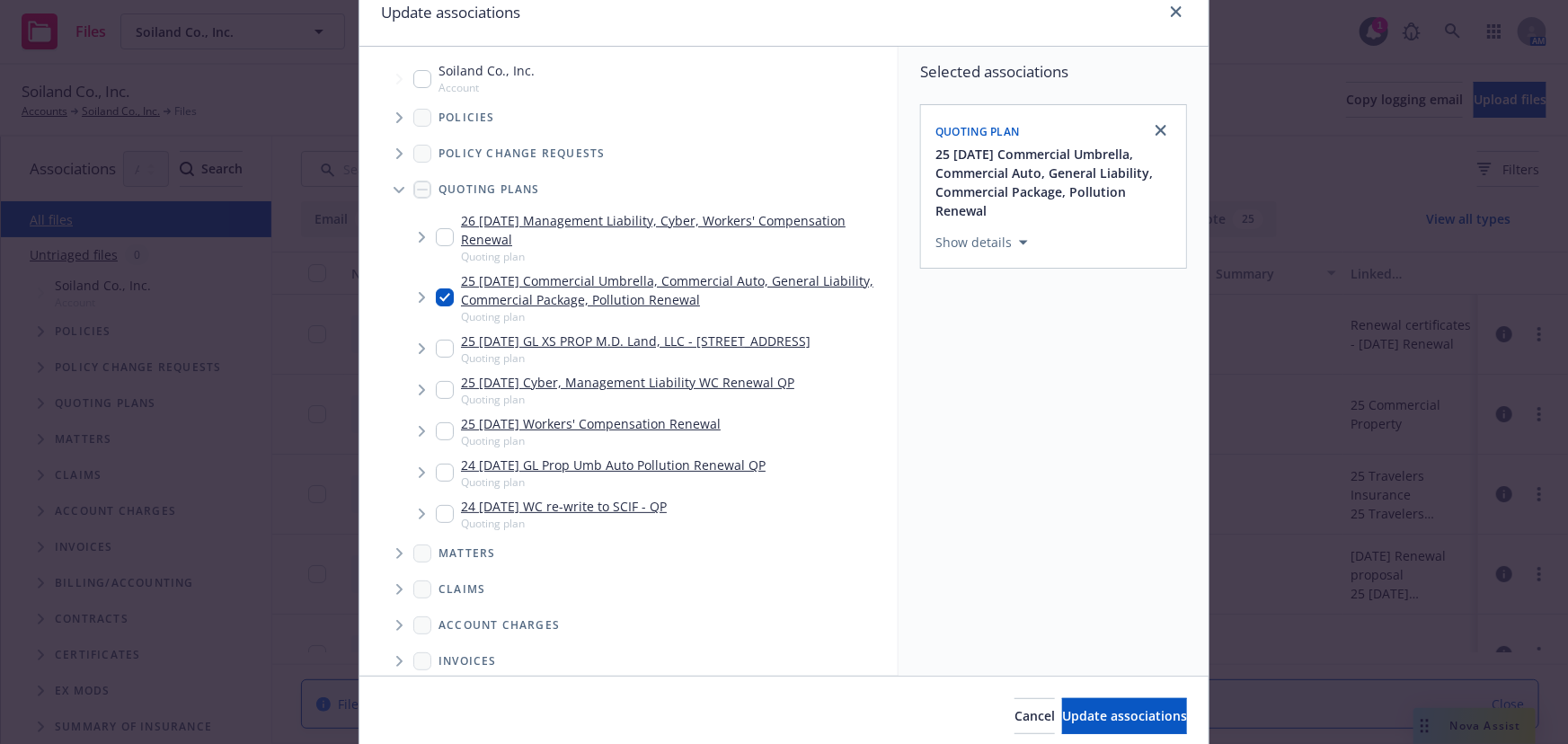
scroll to position [148, 0]
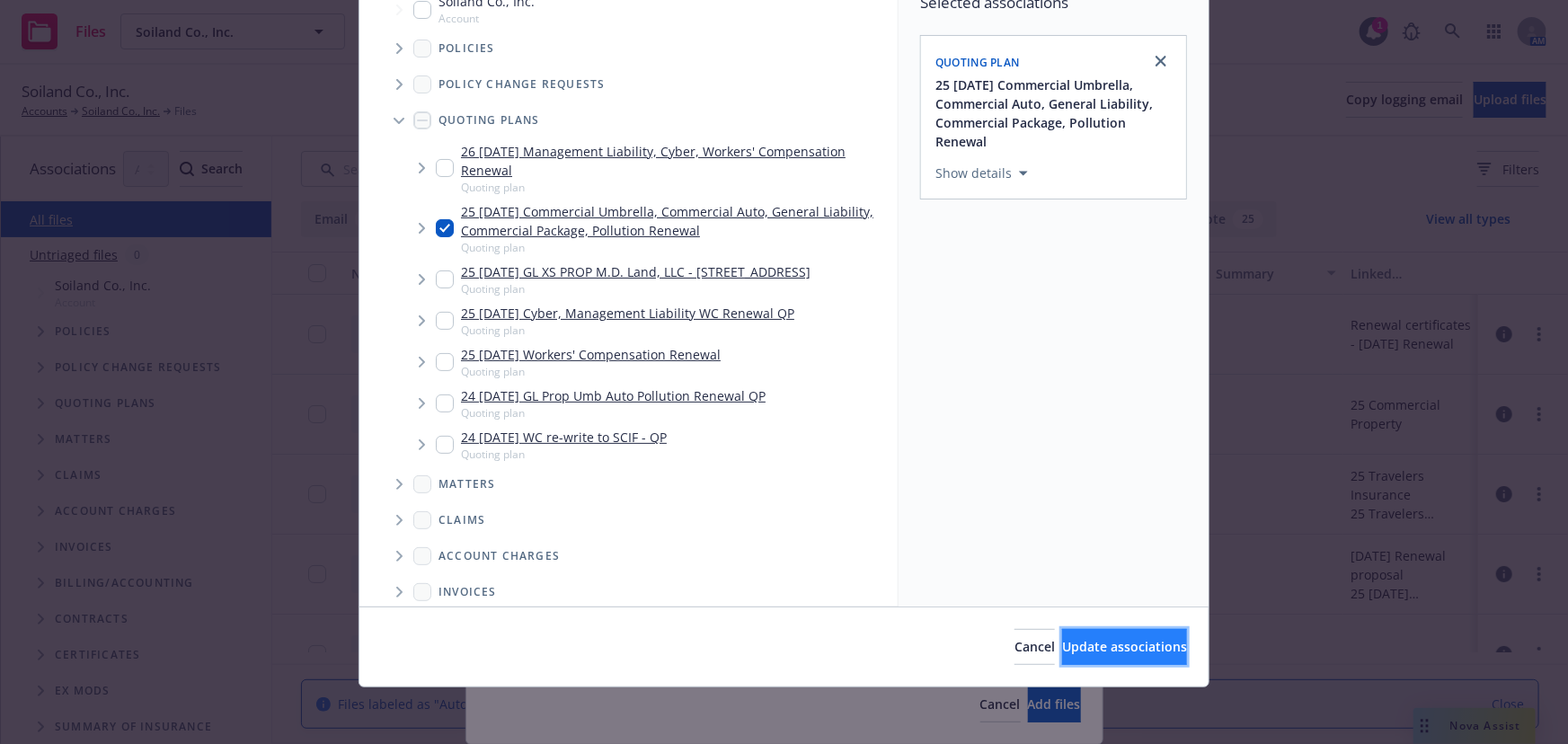
click at [1134, 656] on button "Update associations" at bounding box center [1124, 647] width 125 height 36
type textarea "x"
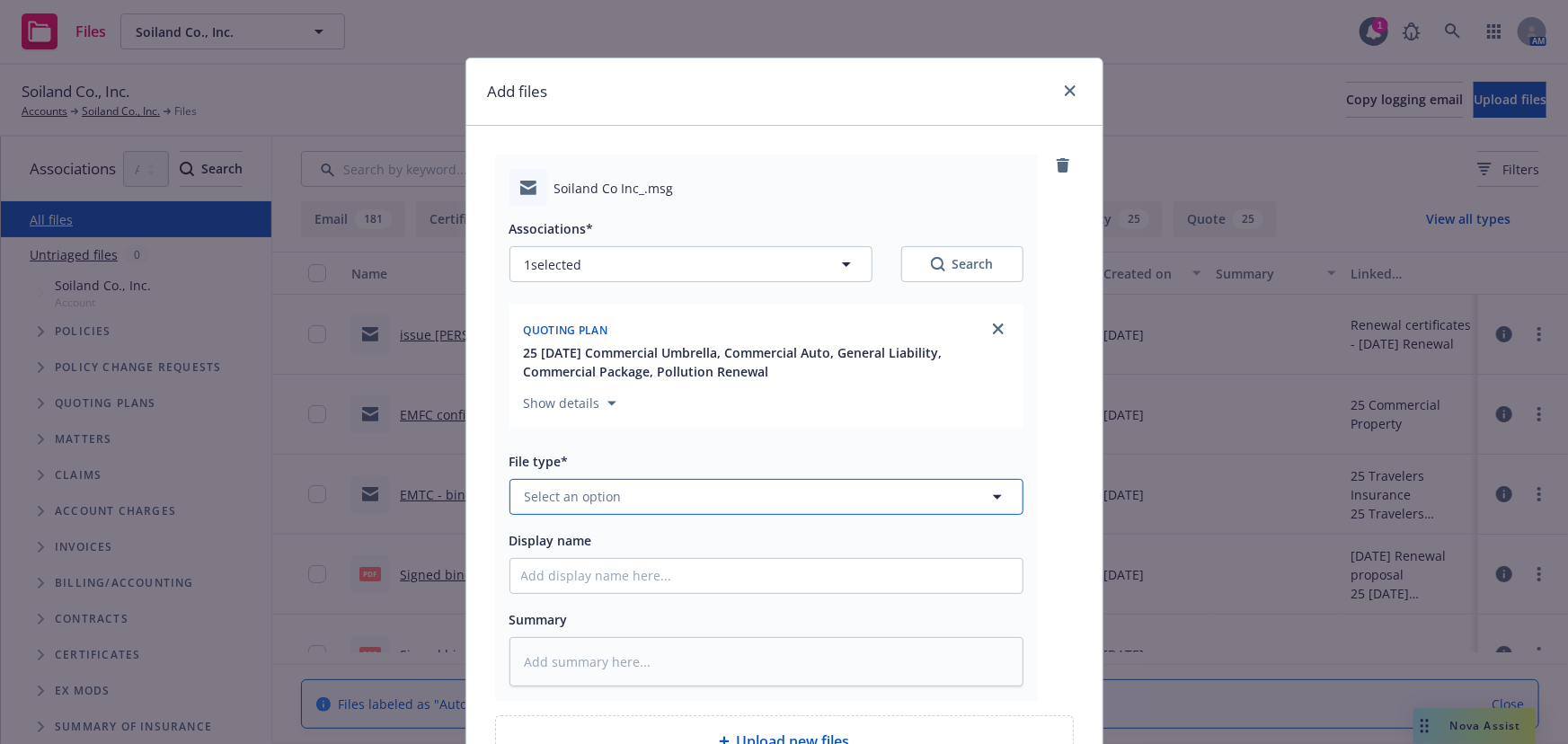
click at [563, 494] on span "Select an option" at bounding box center [573, 496] width 97 height 19
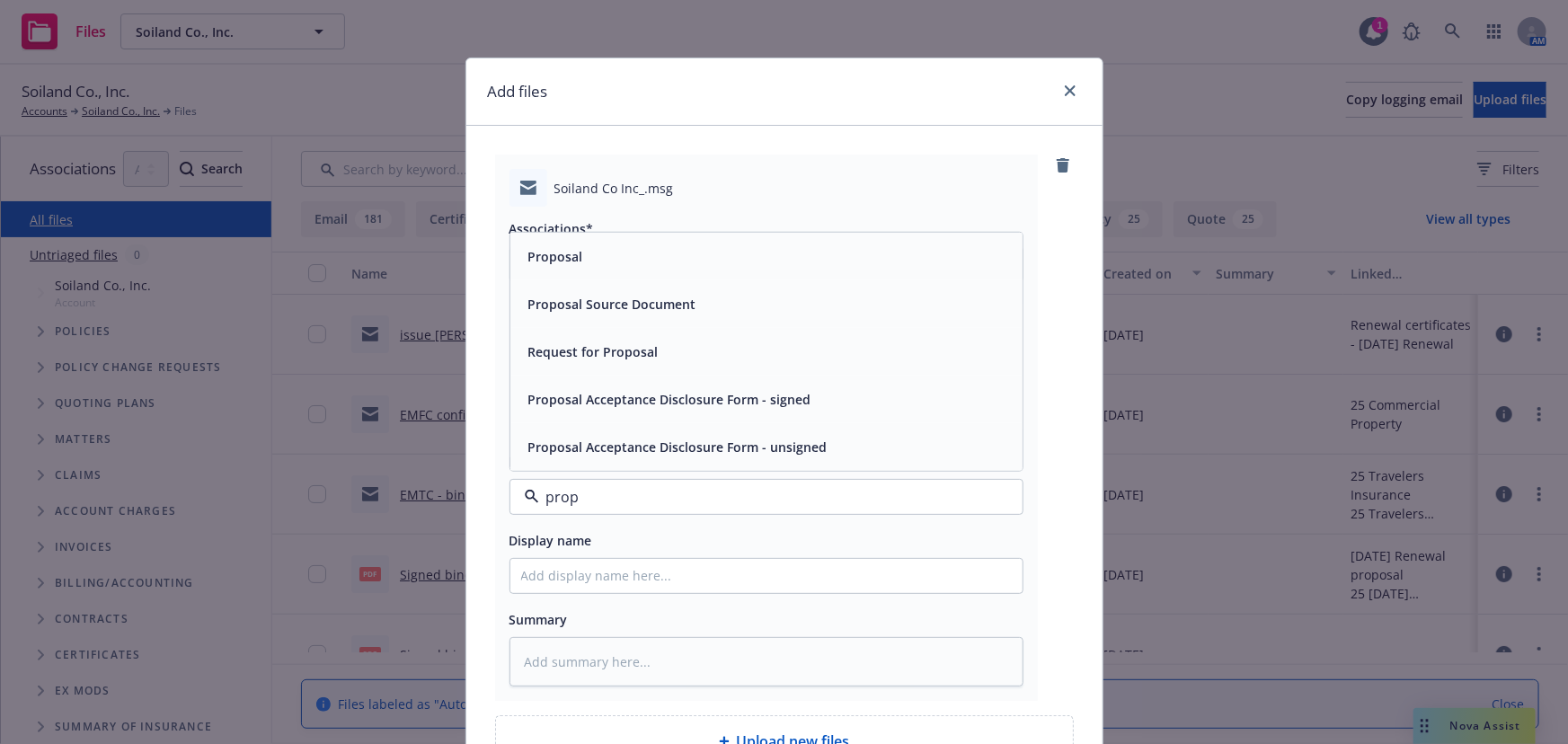
type input "propo"
click at [640, 397] on span "Proposal Acceptance Disclosure Form - signed" at bounding box center [670, 399] width 283 height 19
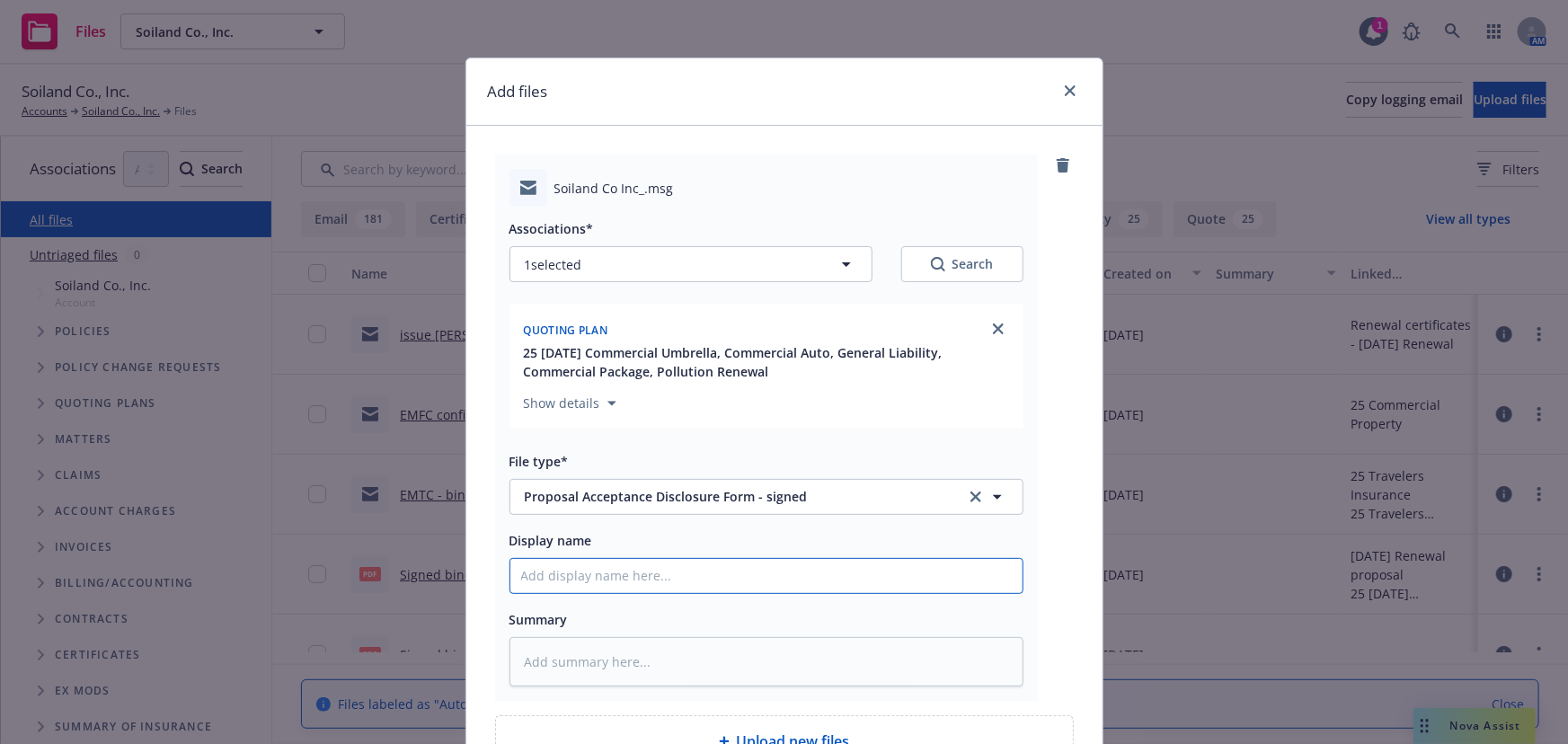
click at [575, 571] on input "Display name" at bounding box center [767, 576] width 513 height 34
type textarea "x"
type input "S"
type textarea "x"
type input "Si"
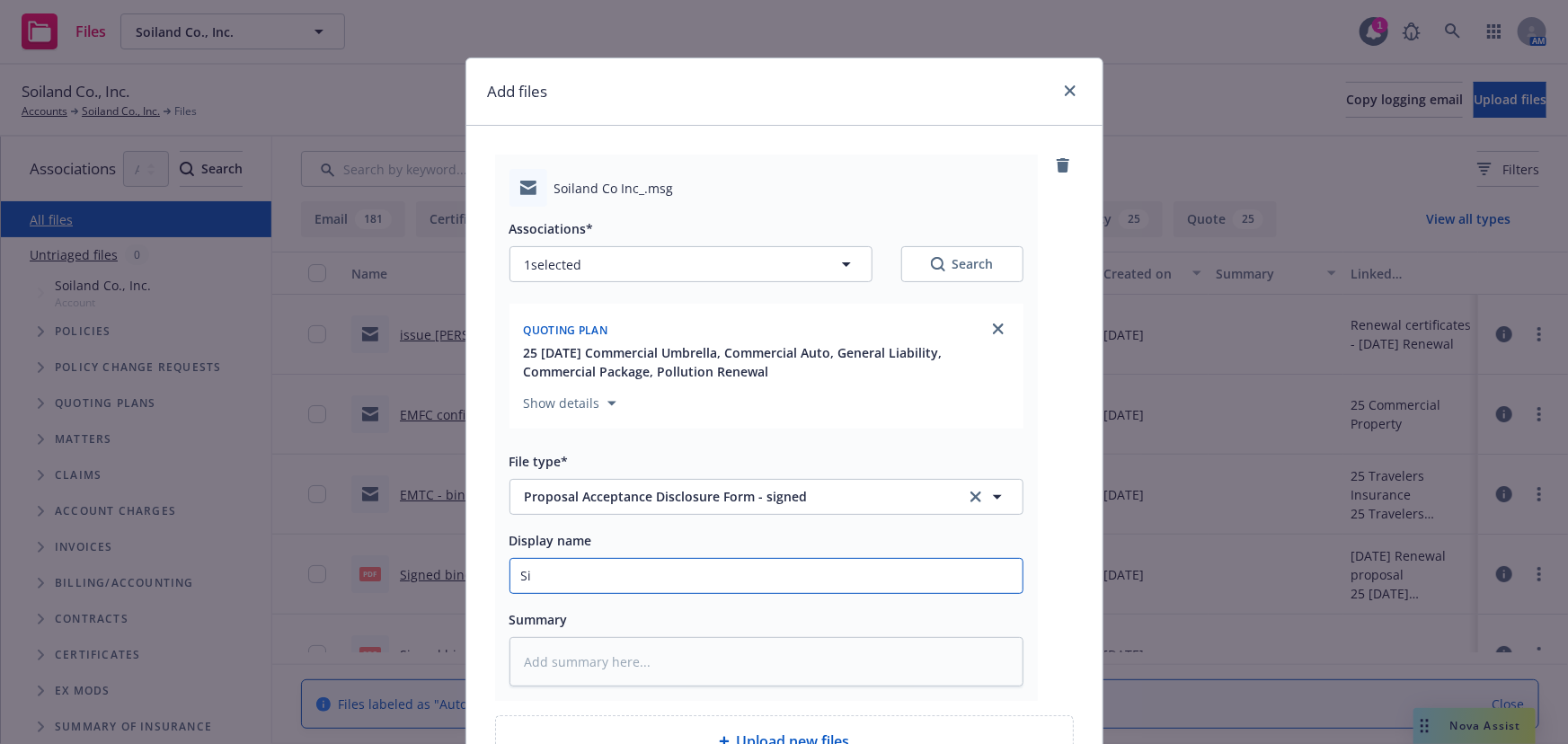
type textarea "x"
type input "Sig"
type textarea "x"
type input "Sign"
type textarea "x"
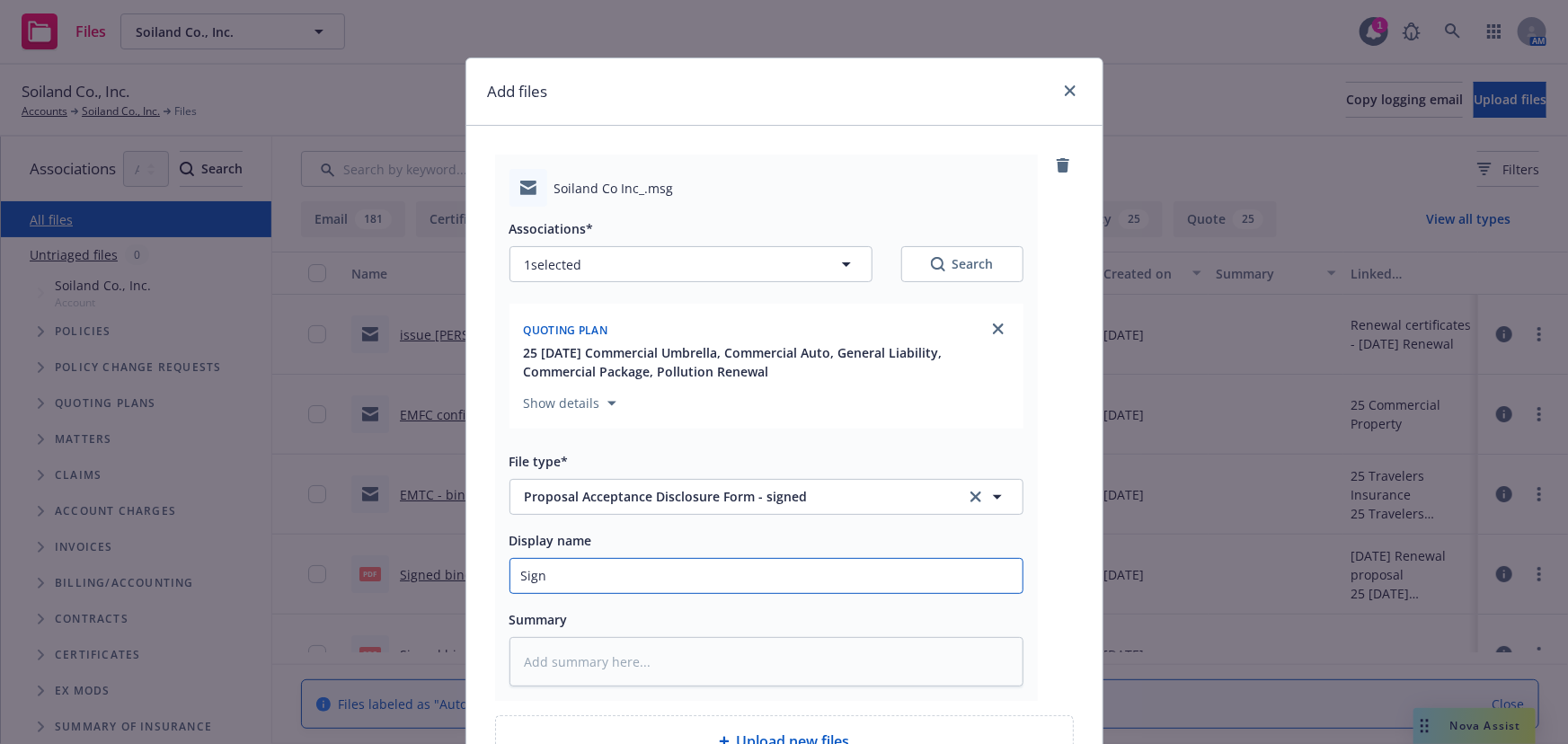
type input "Signe"
type textarea "x"
type input "Signed"
type textarea "x"
type input "Signed"
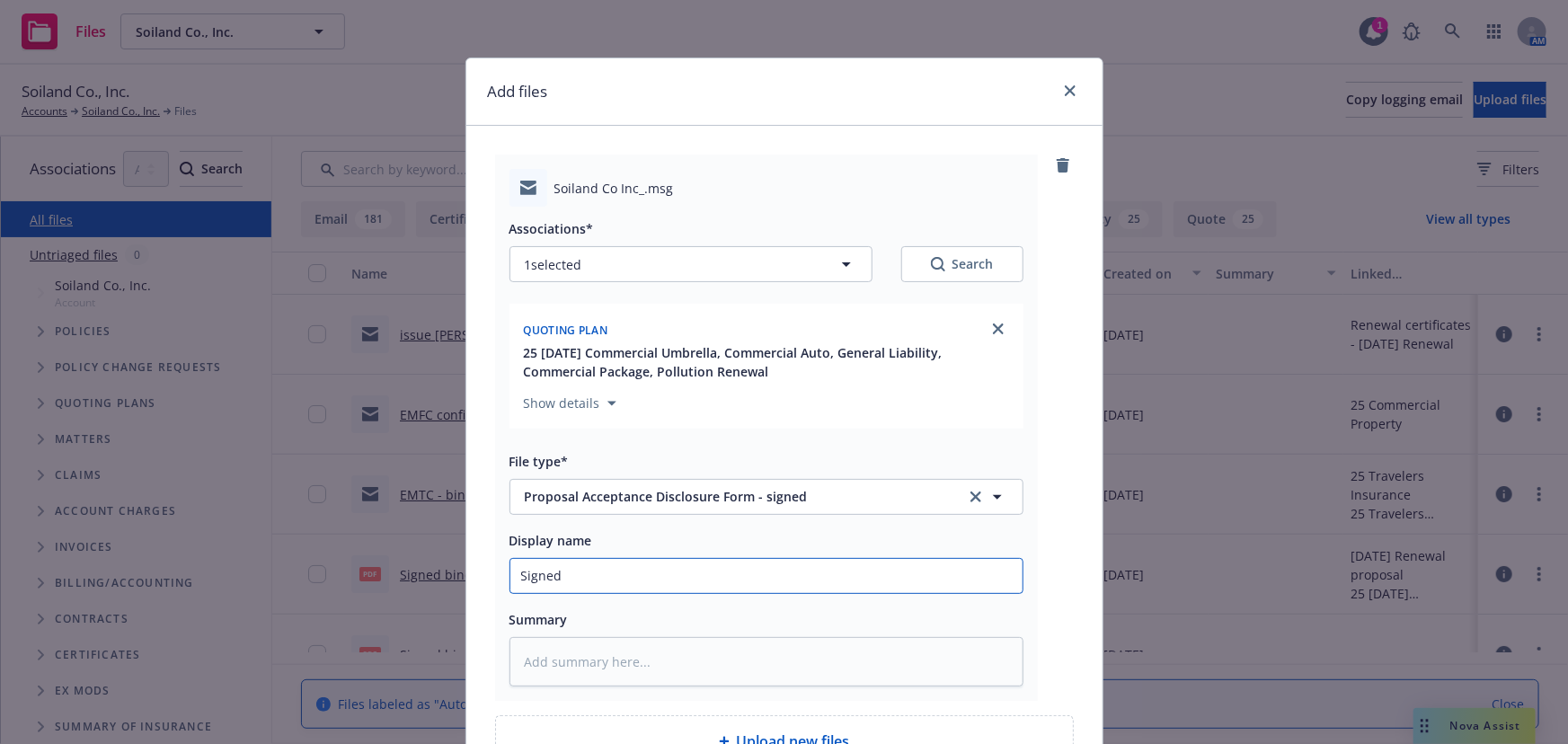
type textarea "x"
type input "Signed p"
type textarea "x"
type input "Signed pr"
type textarea "x"
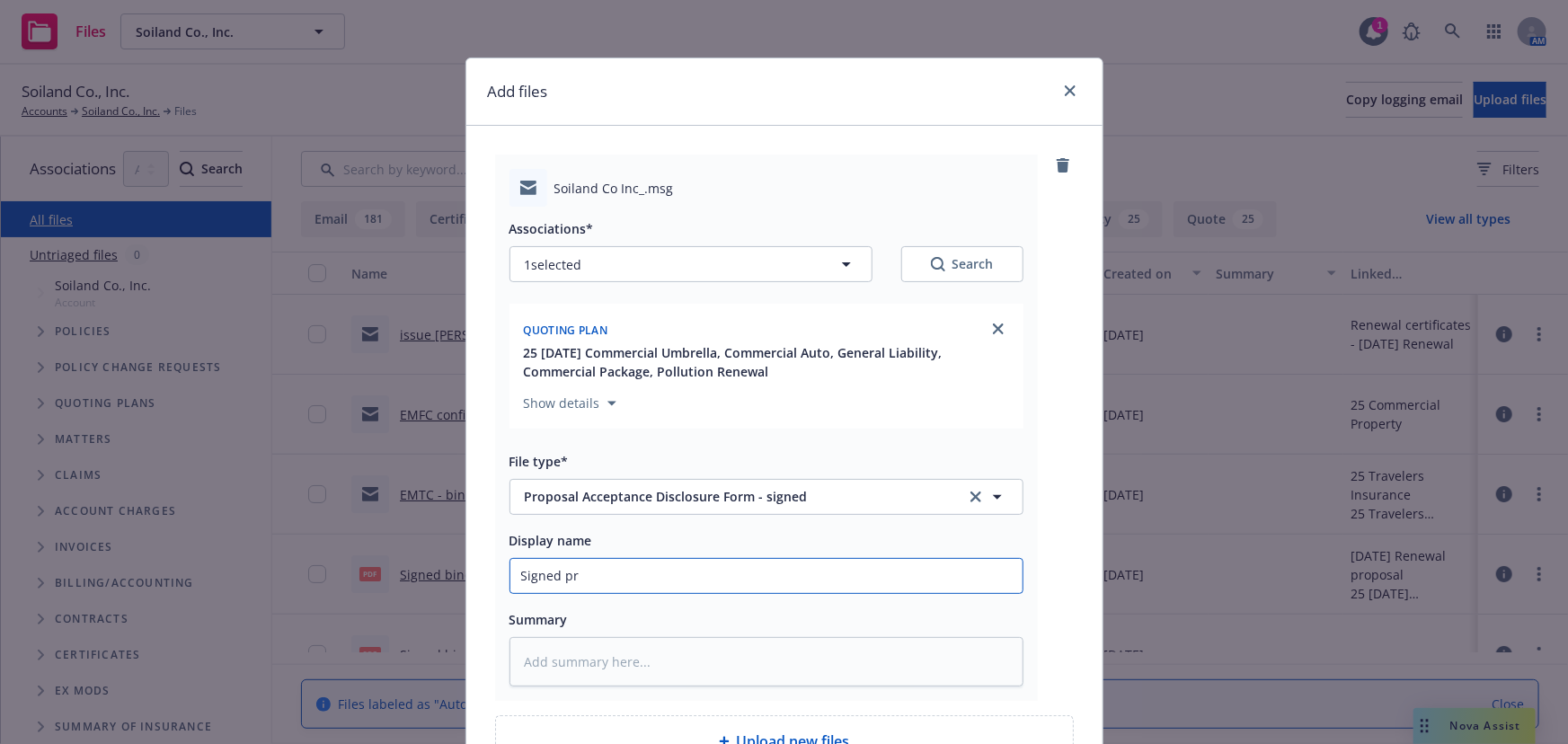
type input "Signed pro"
type textarea "x"
type input "Signed prop"
type textarea "x"
type input "Signed propo"
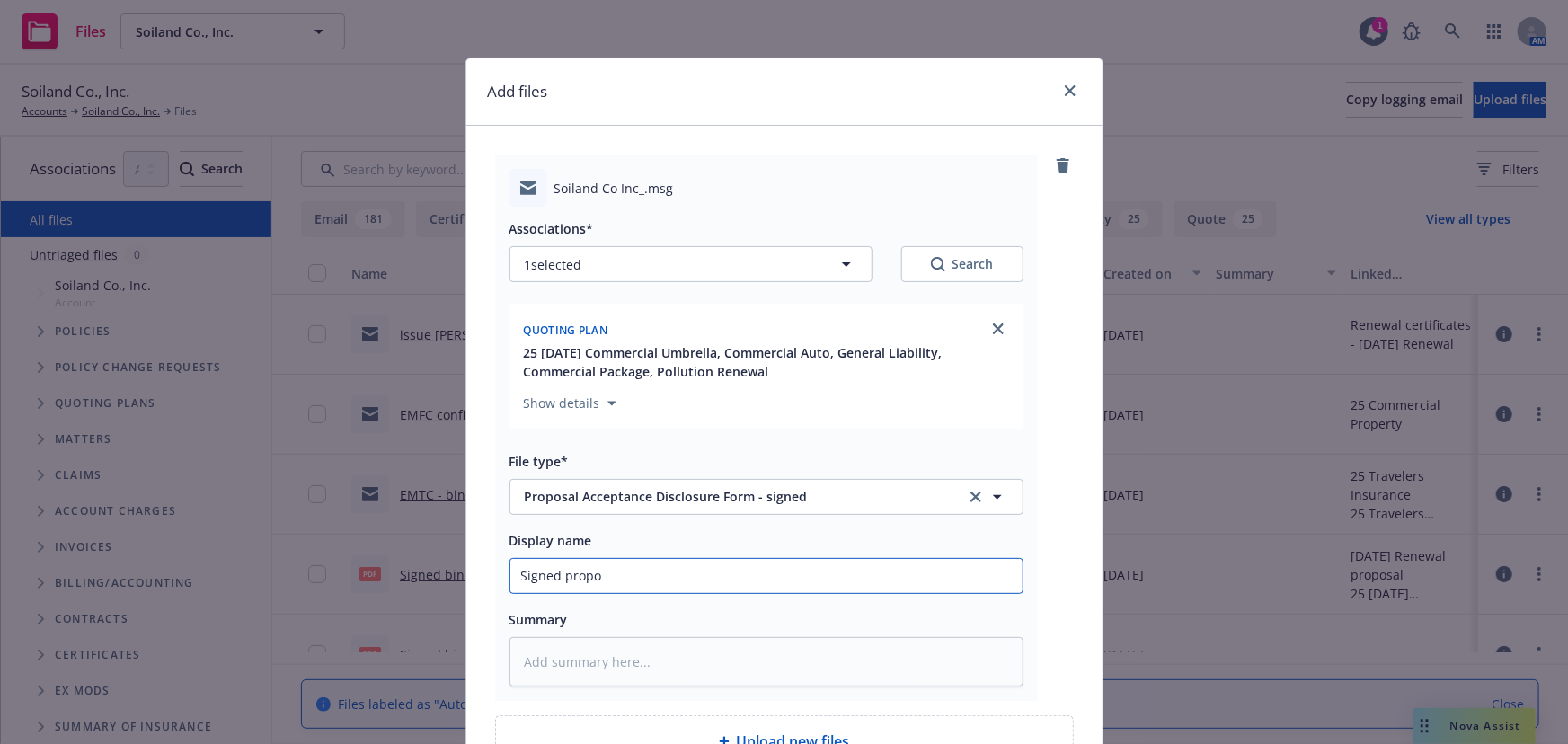
type textarea "x"
type input "Signed propos"
type textarea "x"
type input "Signed proposa"
type textarea "x"
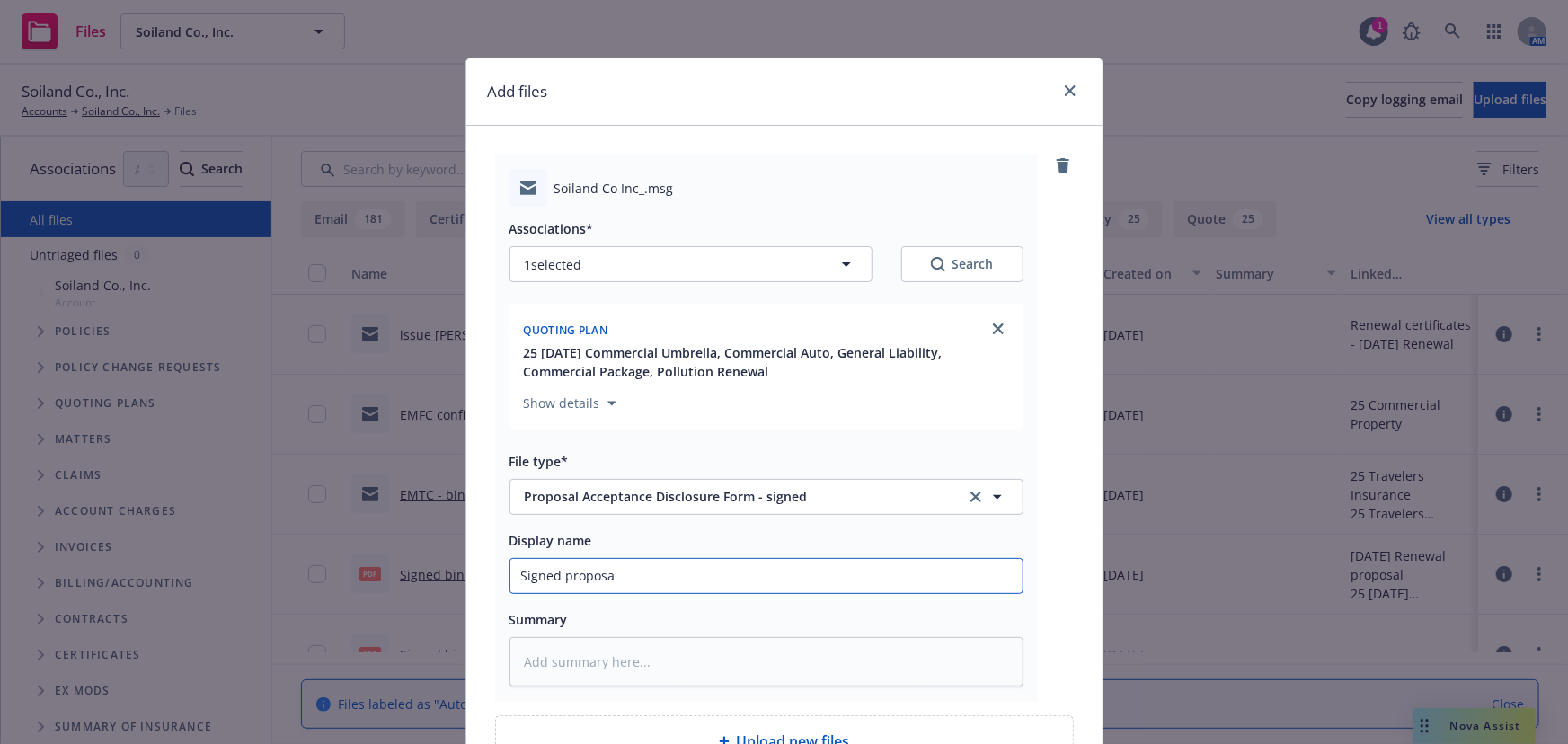
type input "Signed proposal"
type textarea "x"
type input "Signed proposal"
type textarea "x"
type input "Signed proposal a"
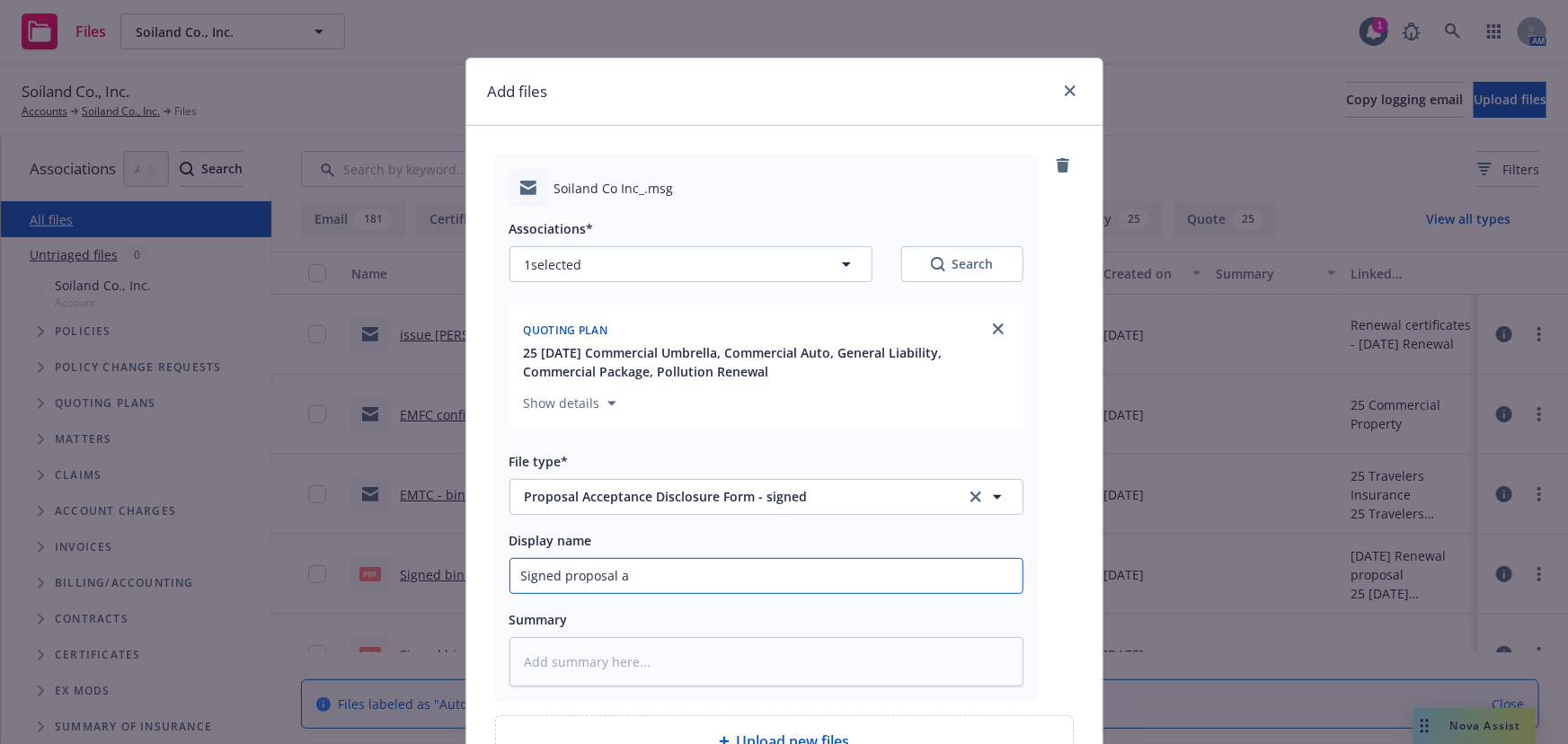
type textarea "x"
type input "Signed proposal ac"
type textarea "x"
type input "Signed proposal acc"
type textarea "x"
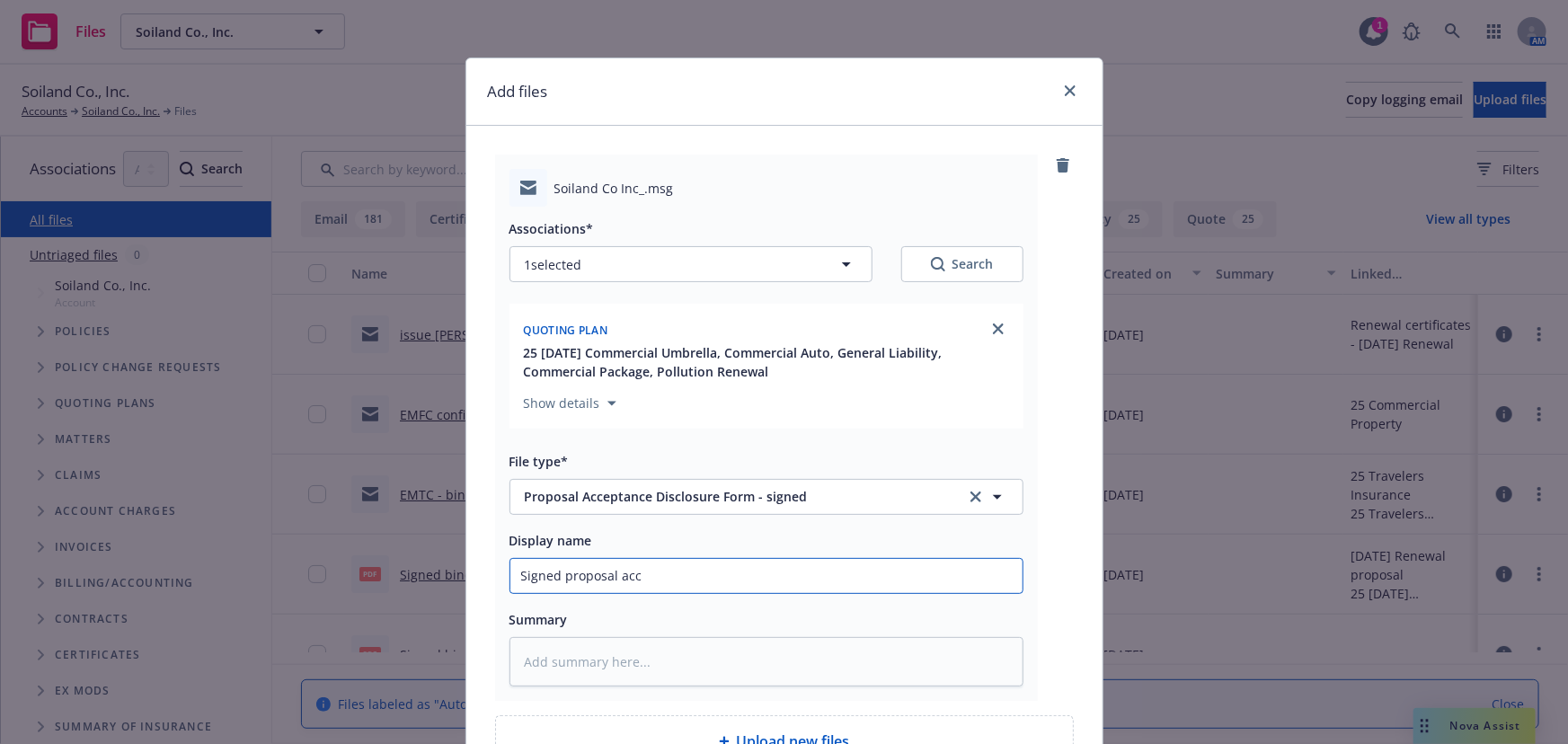
type input "Signed proposal acce"
type textarea "x"
type input "Signed proposal accep"
type textarea "x"
type input "Signed proposal accept"
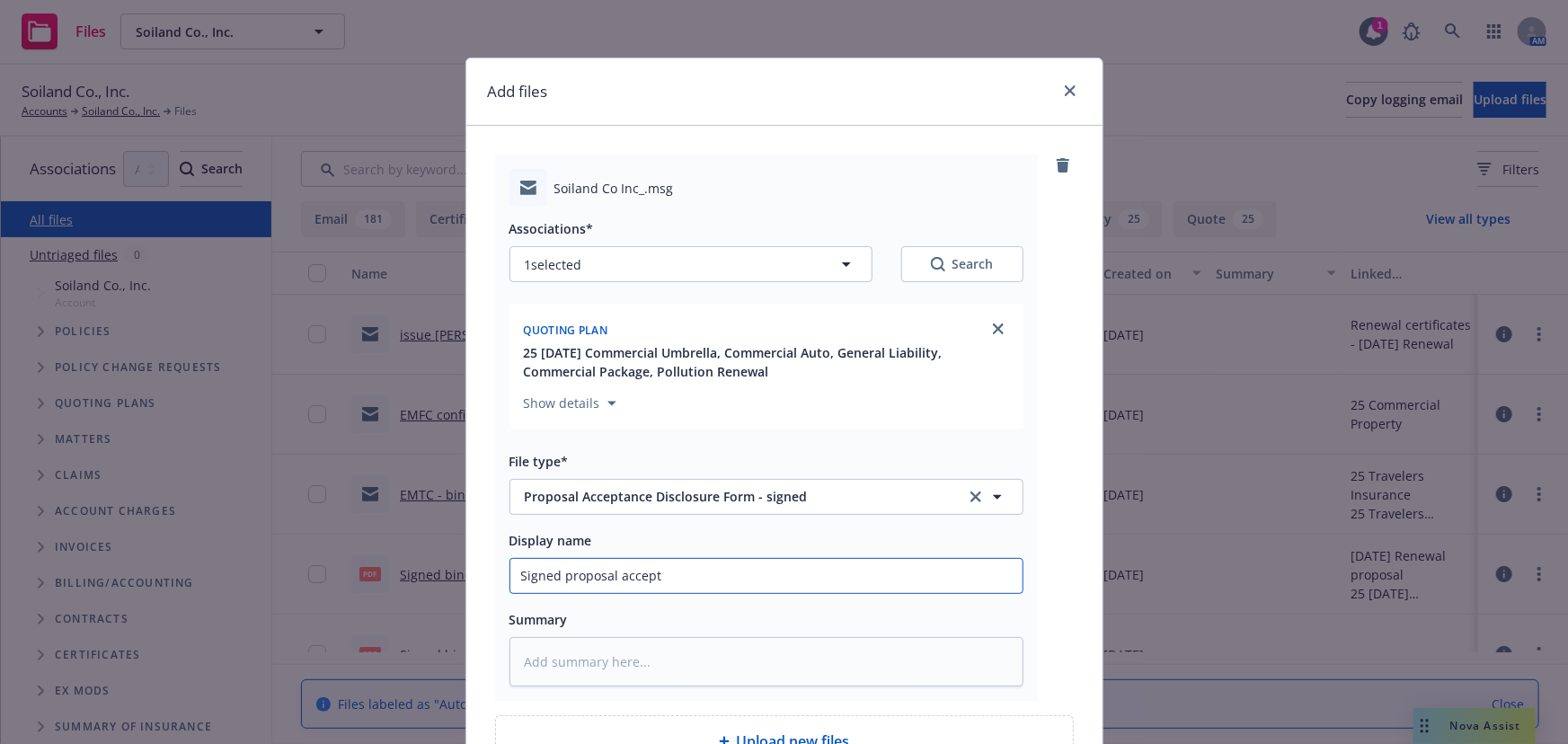
type textarea "x"
type input "Signed proposal accepta"
type textarea "x"
type input "Signed proposal acceptan"
type textarea "x"
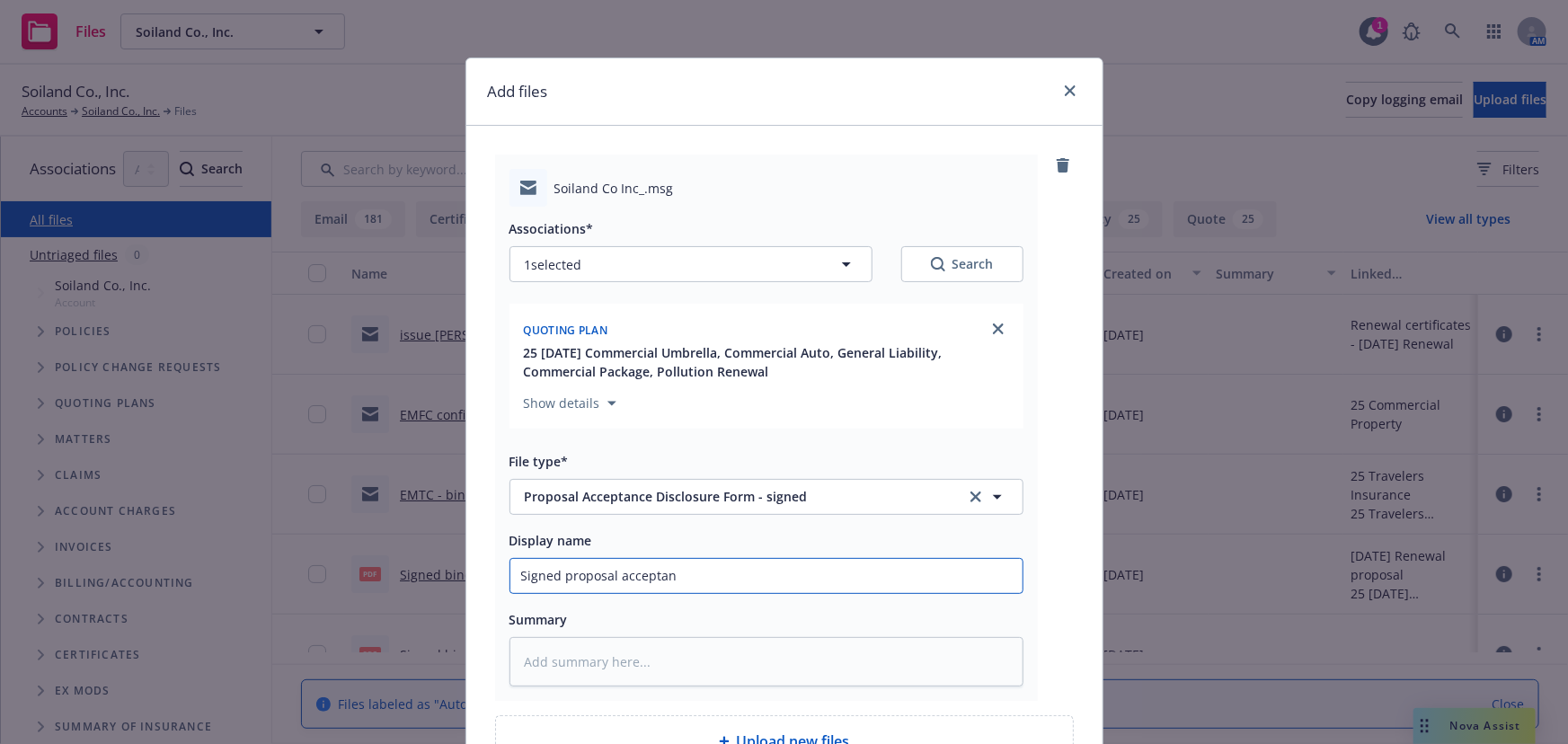
type input "Signed proposal acceptanc"
type textarea "x"
type input "Signed proposal acceptance"
type textarea "x"
type input "Signed proposal acceptance"
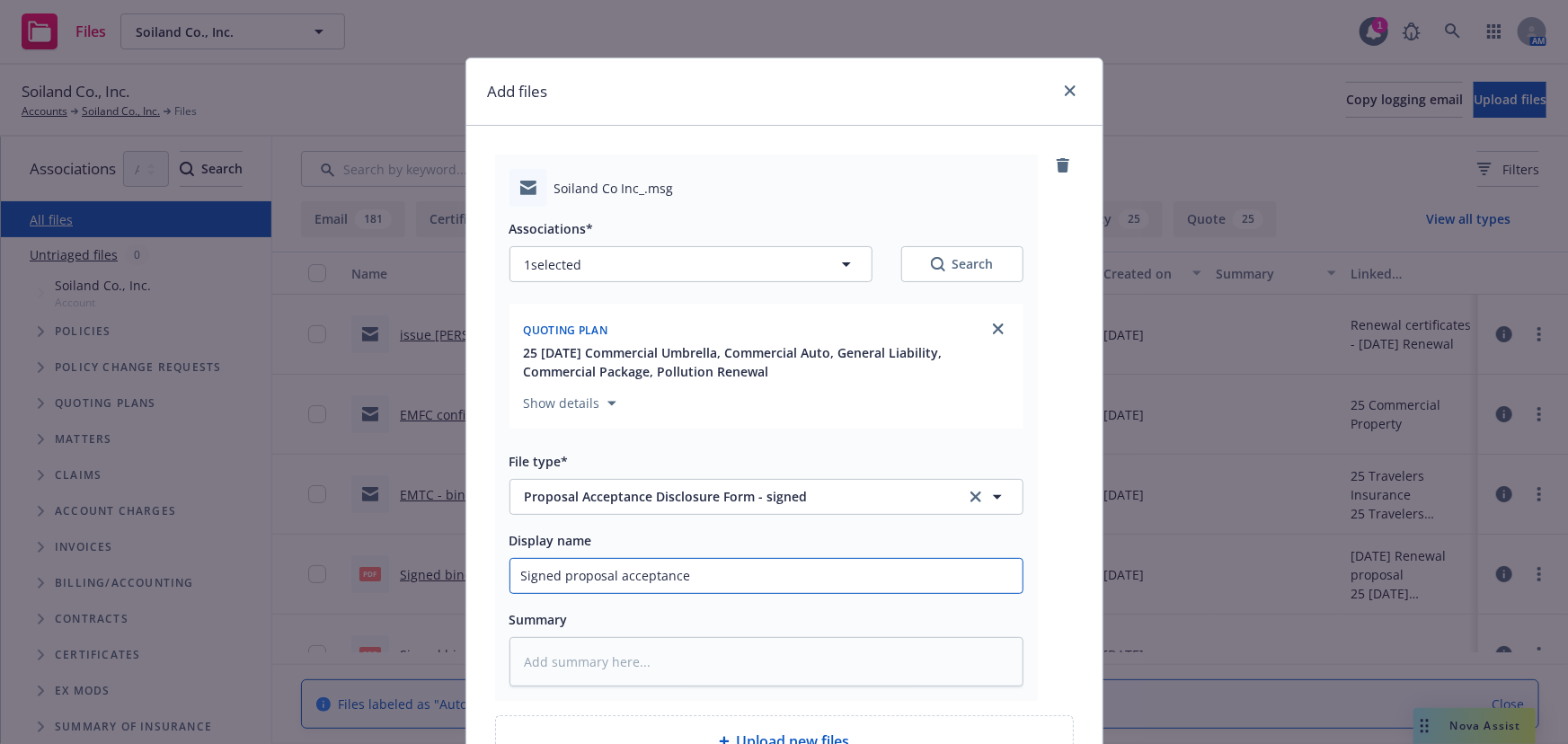
type textarea "x"
type input "Signed proposal acceptance &"
type textarea "x"
type input "Signed proposal acceptance &"
type textarea "x"
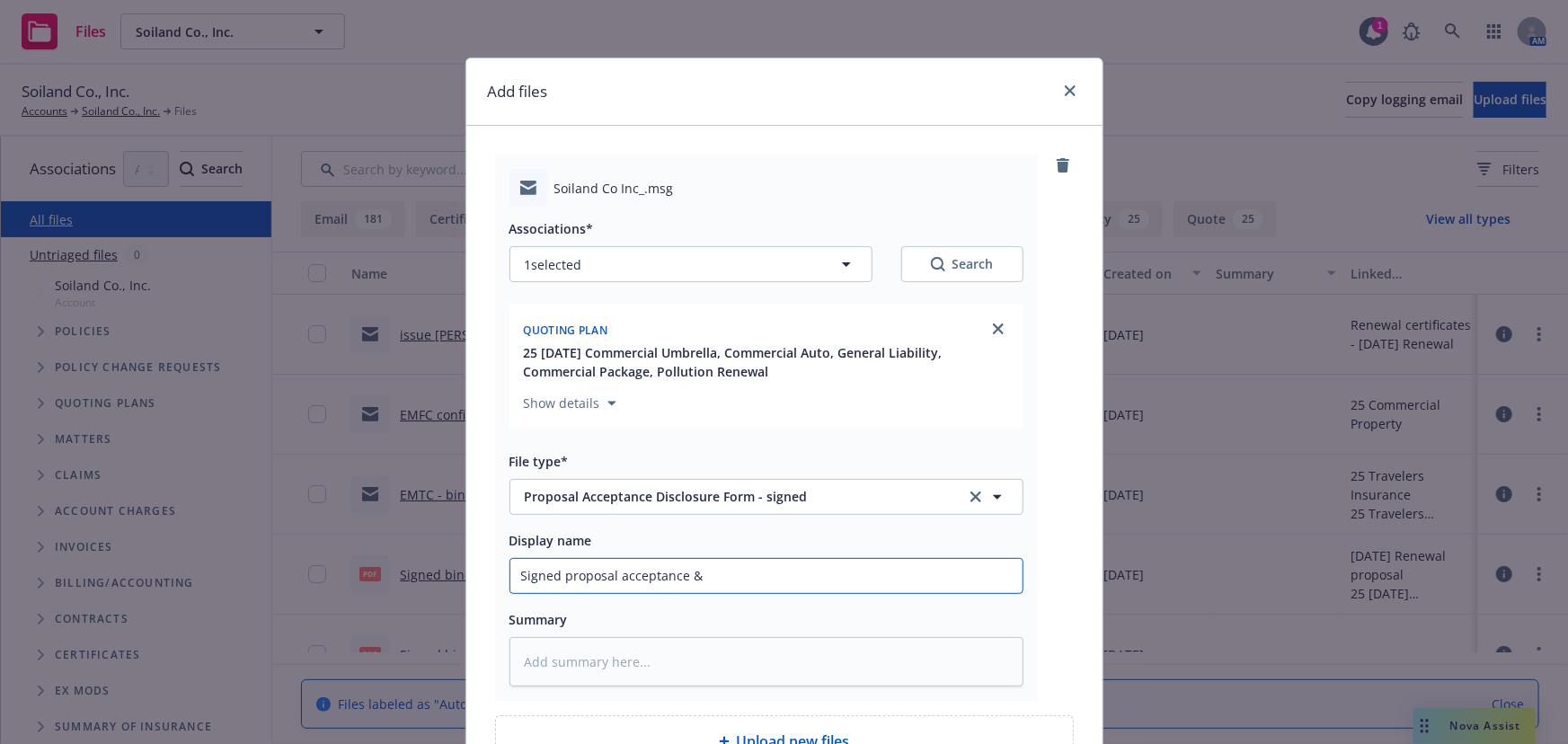
type input "Signed proposal acceptance & b"
type textarea "x"
type input "Signed proposal acceptance & bi"
type textarea "x"
type input "Signed proposal acceptance & bind"
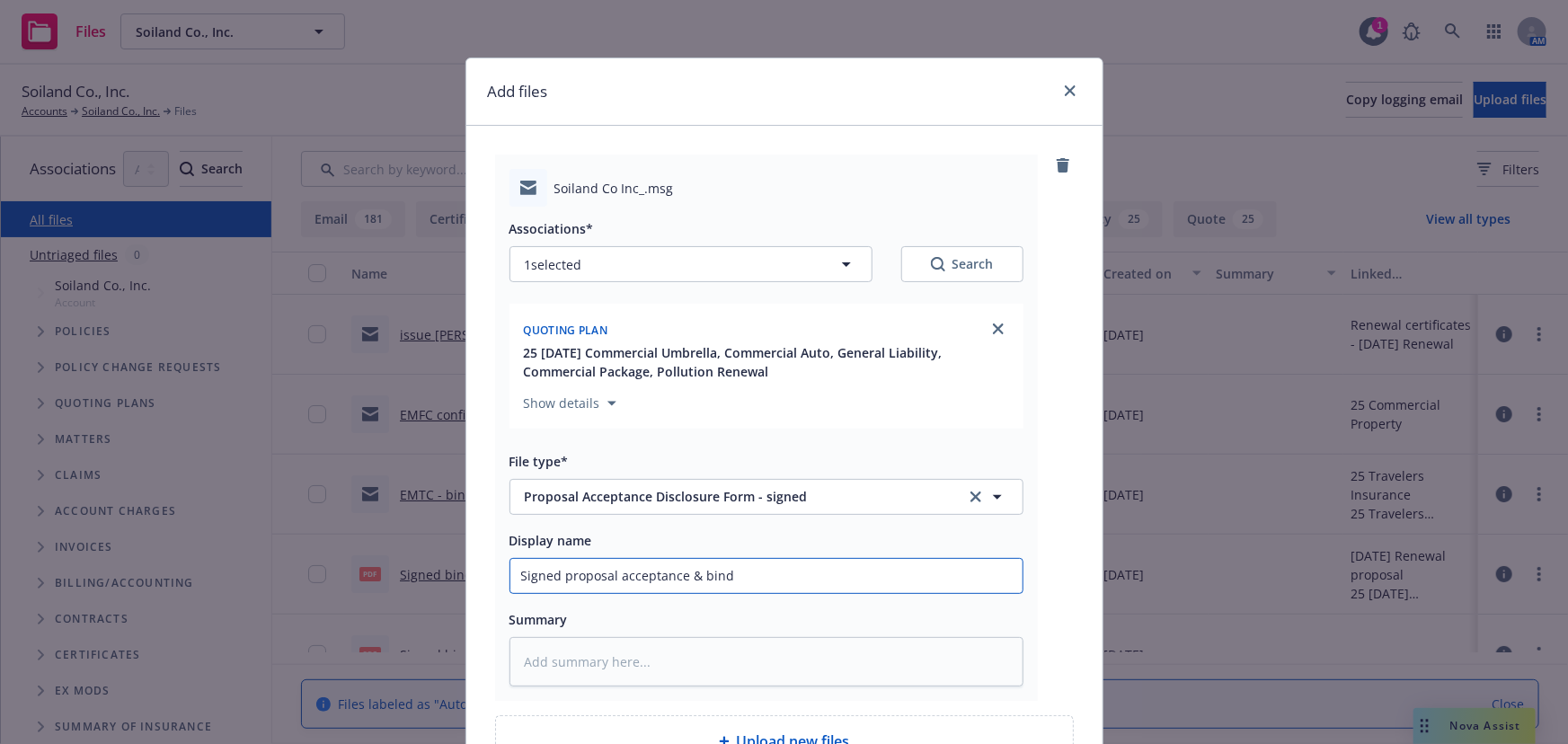
type textarea "x"
type input "Signed proposal acceptance & bind"
type textarea "x"
type input "Signed proposal acceptance & bind d"
type textarea "x"
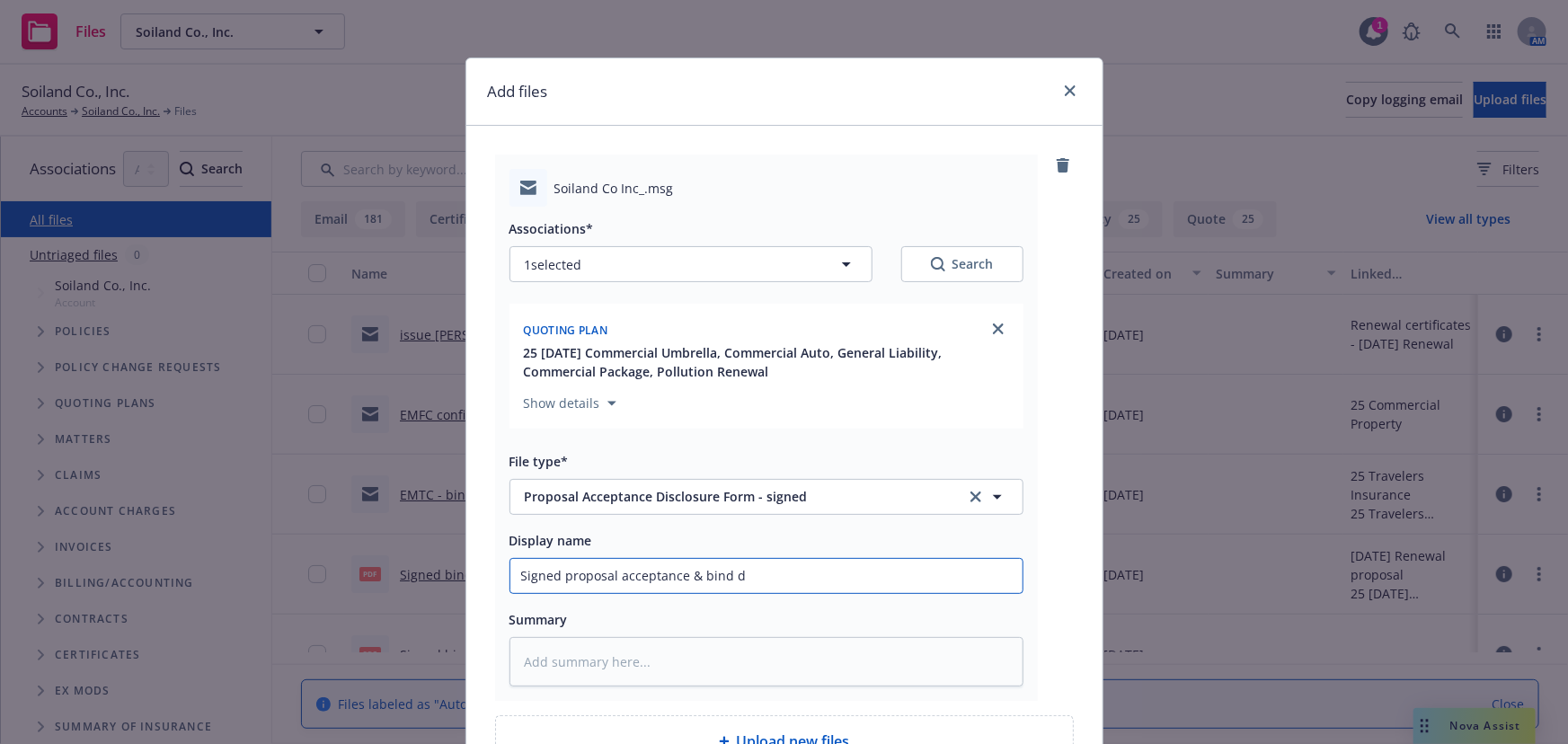
type input "Signed proposal acceptance & bind do"
type textarea "x"
type input "Signed proposal acceptance & bind doc"
type textarea "x"
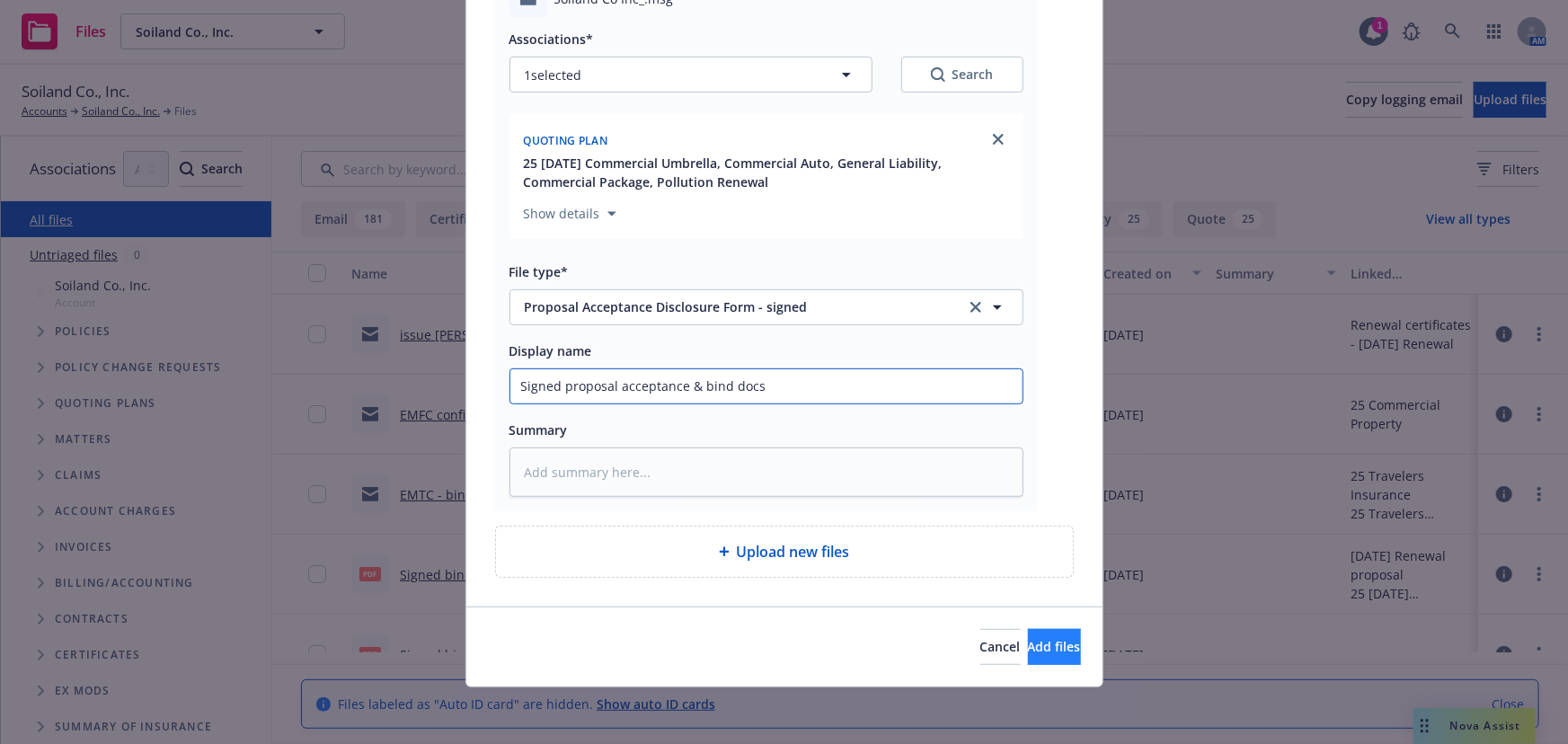
type input "Signed proposal acceptance & bind docs"
click at [1028, 650] on span "Add files" at bounding box center [1054, 647] width 53 height 17
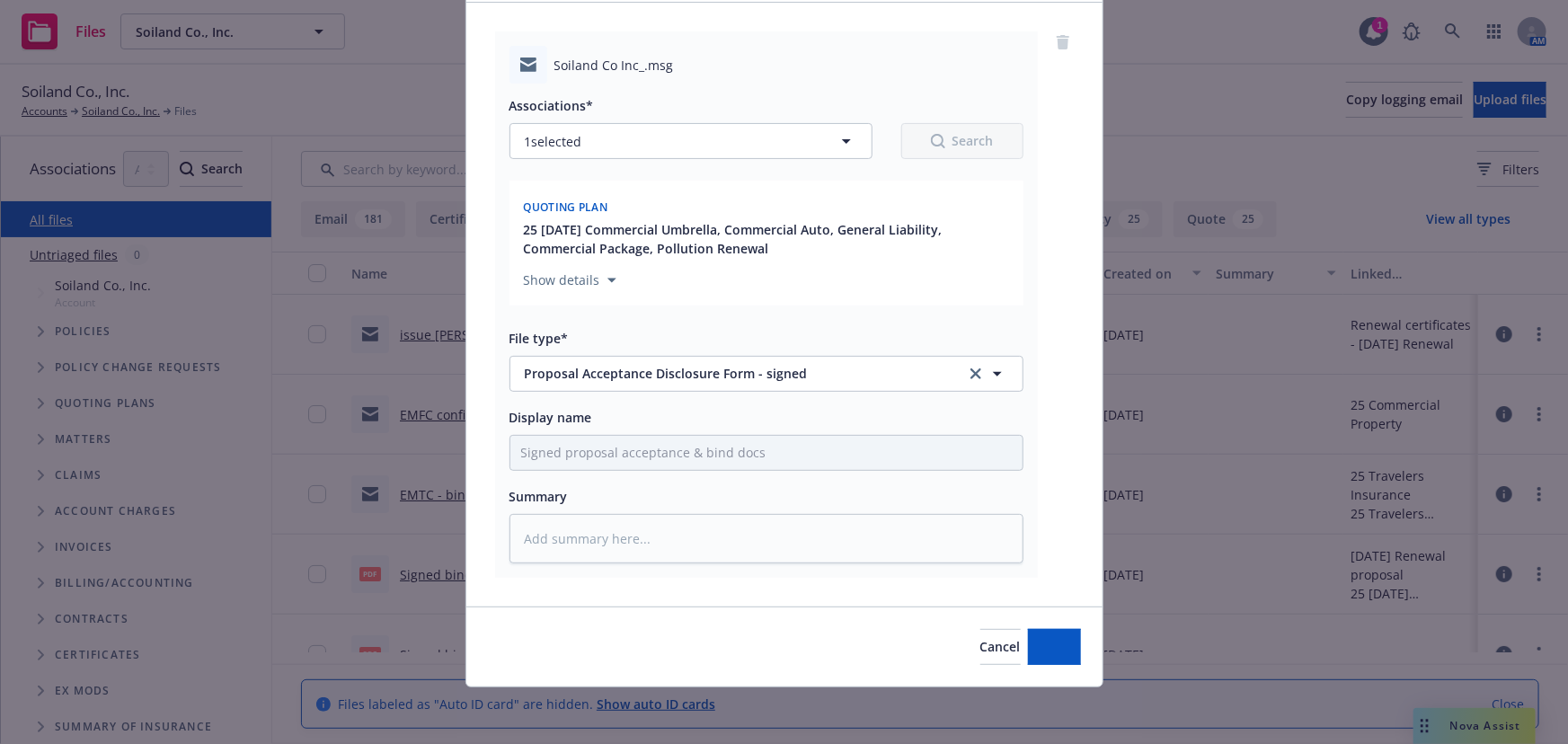
type textarea "x"
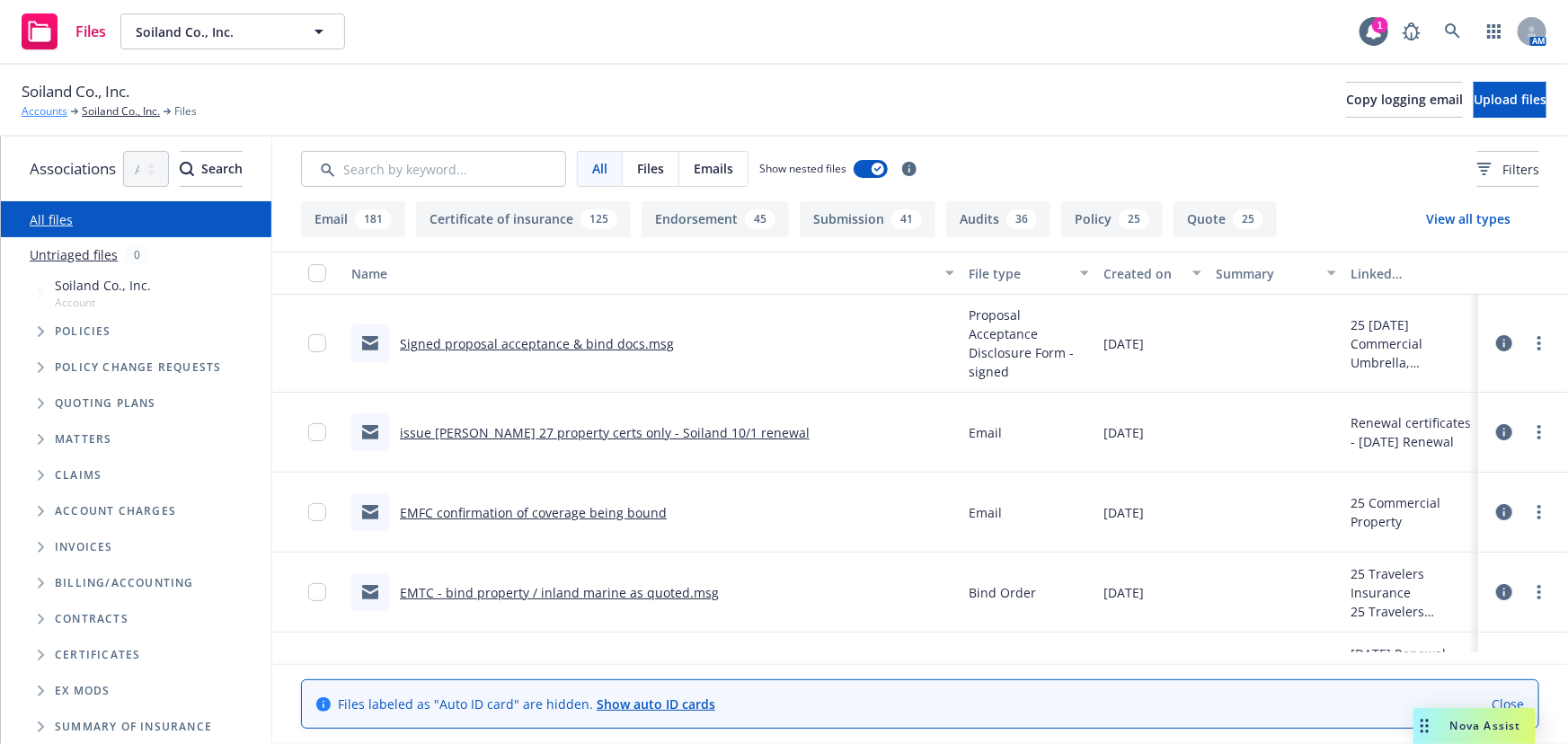
click at [45, 114] on link "Accounts" at bounding box center [44, 111] width 45 height 16
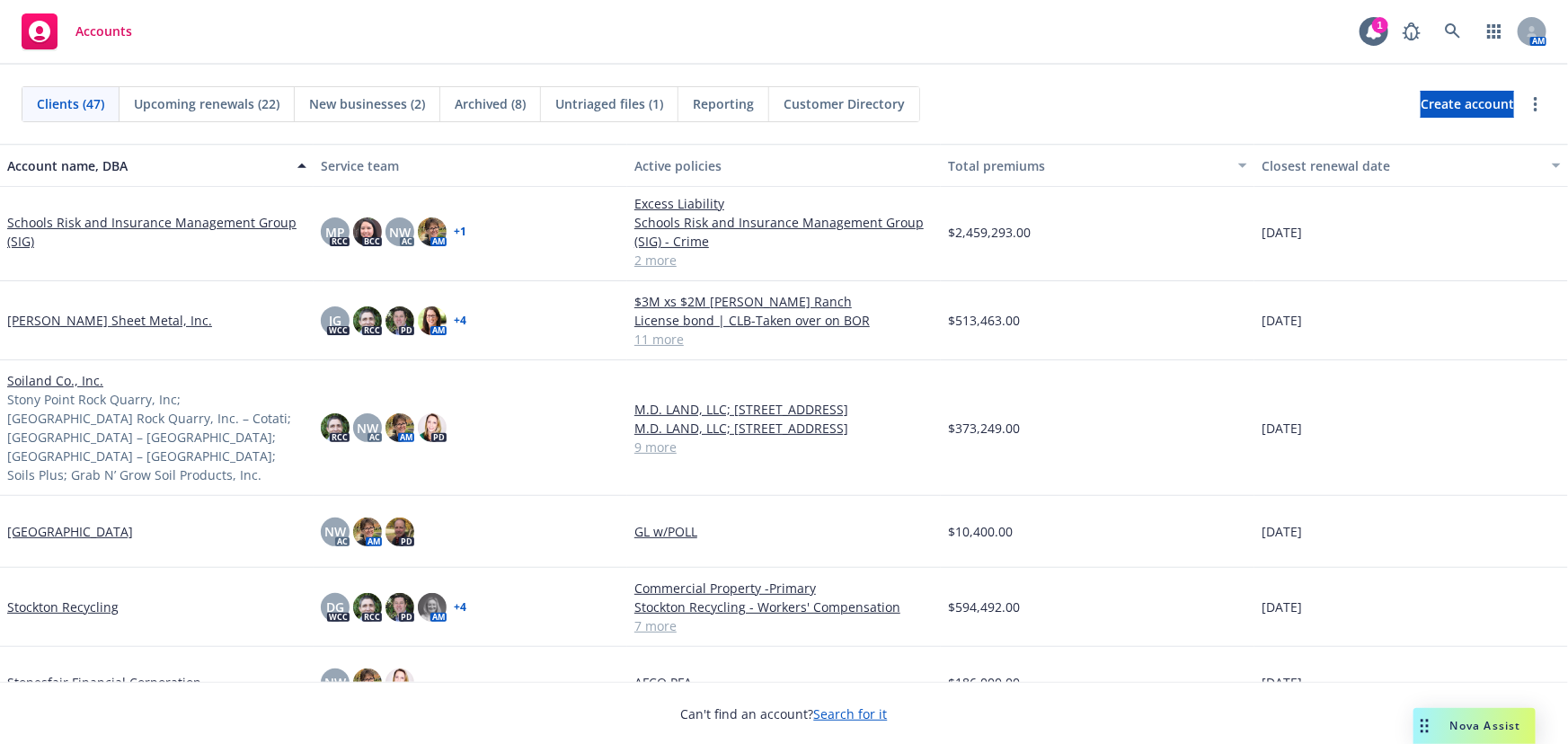
scroll to position [2613, 0]
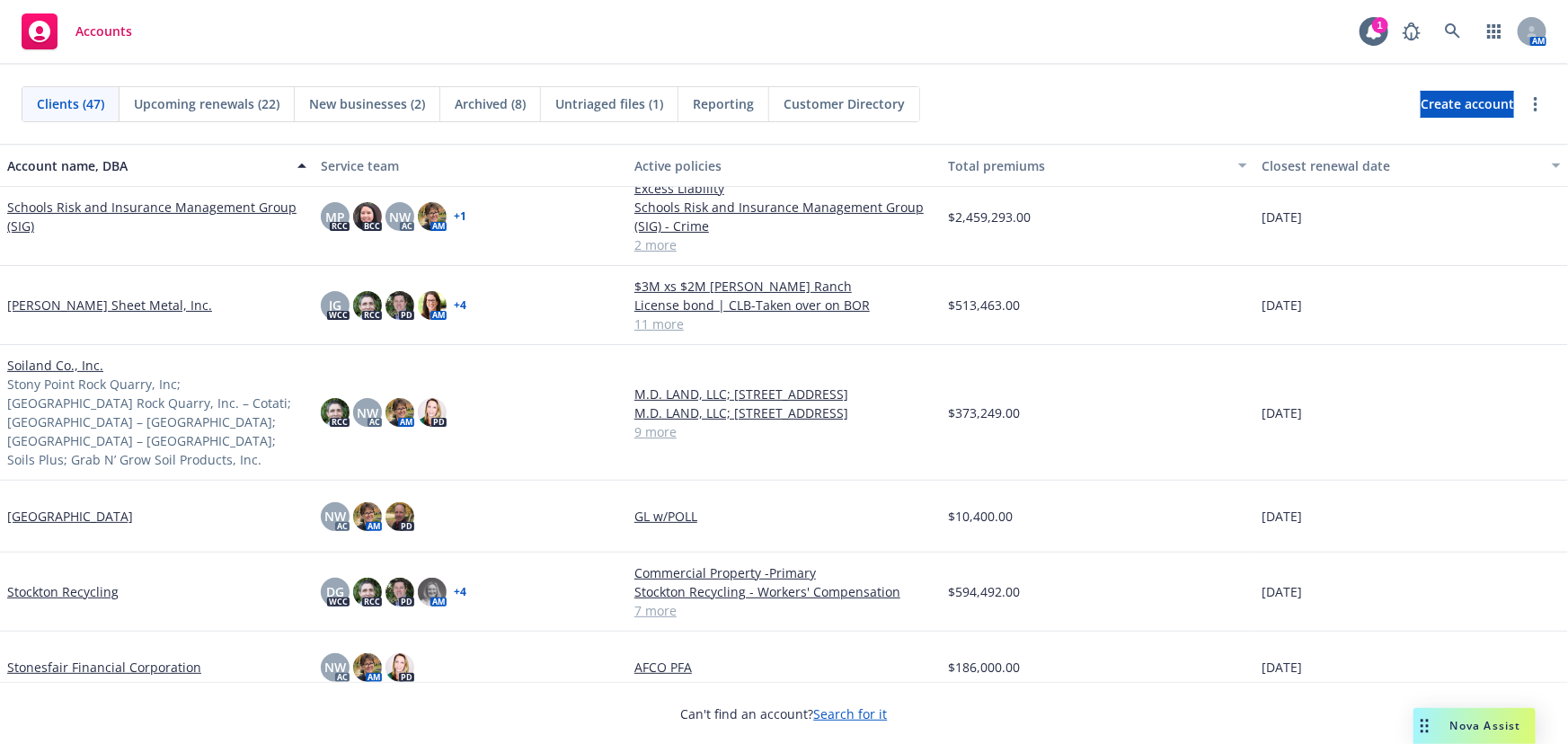
click at [88, 582] on link "Stockton Recycling" at bounding box center [63, 592] width 112 height 19
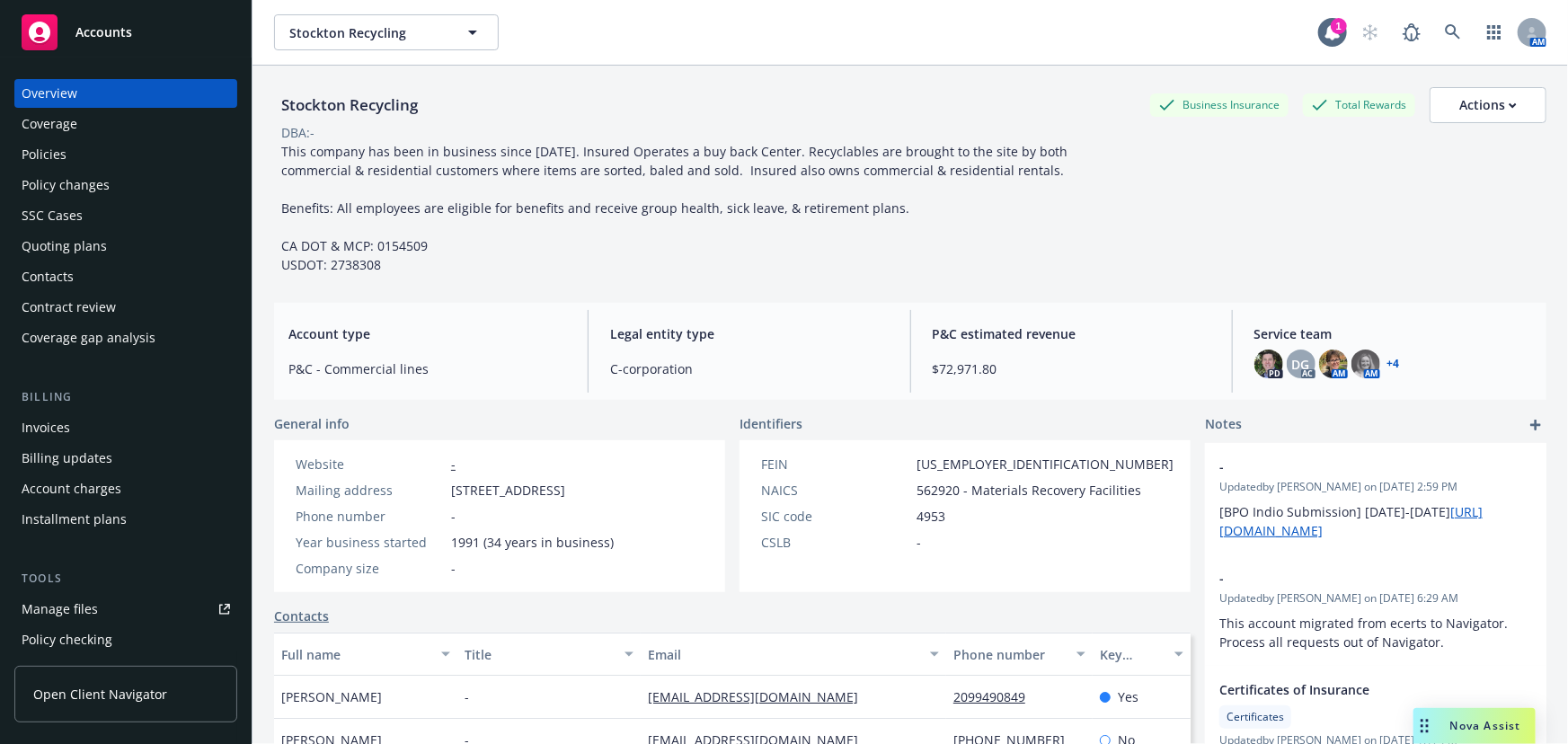
click at [71, 431] on div "Invoices" at bounding box center [126, 427] width 208 height 28
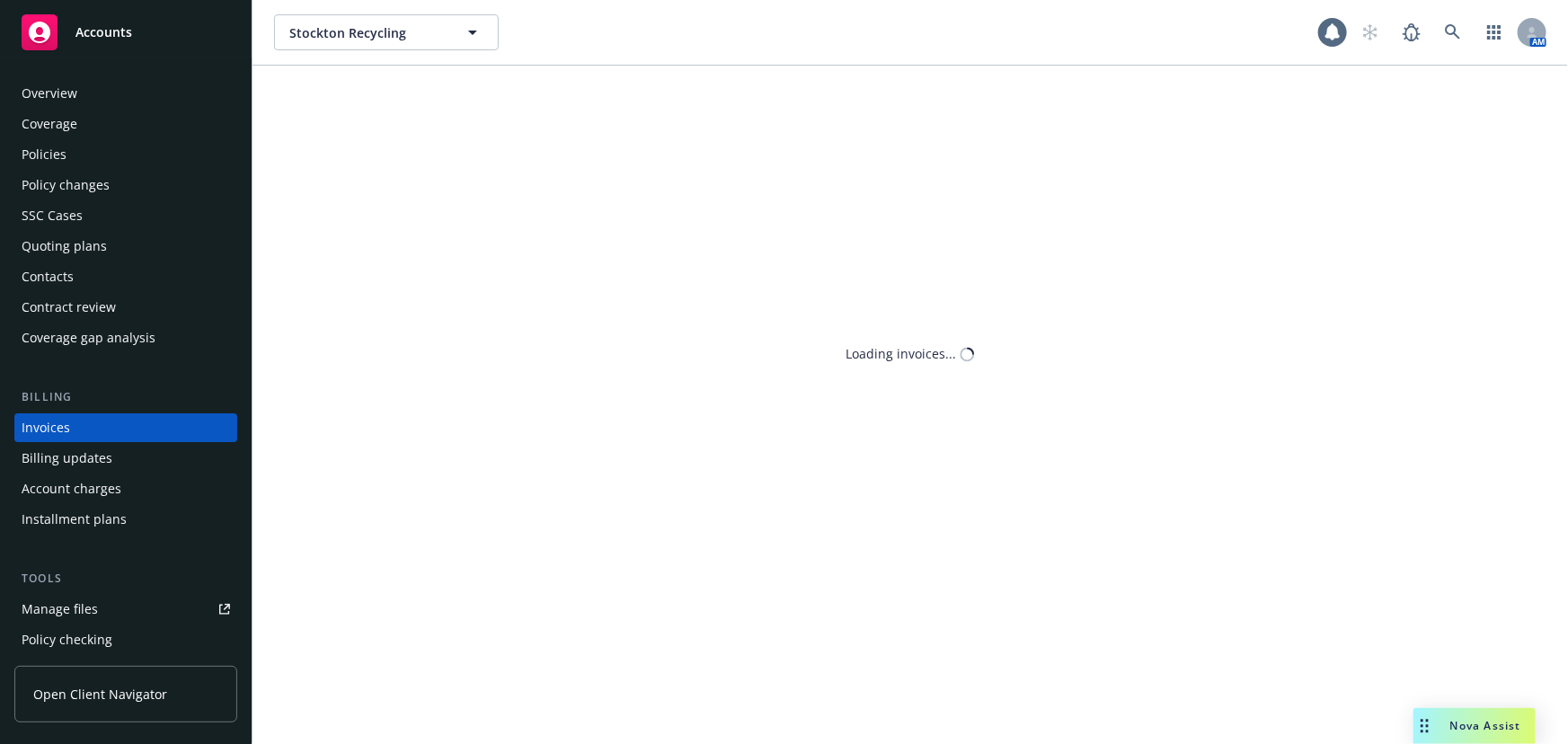
scroll to position [27, 0]
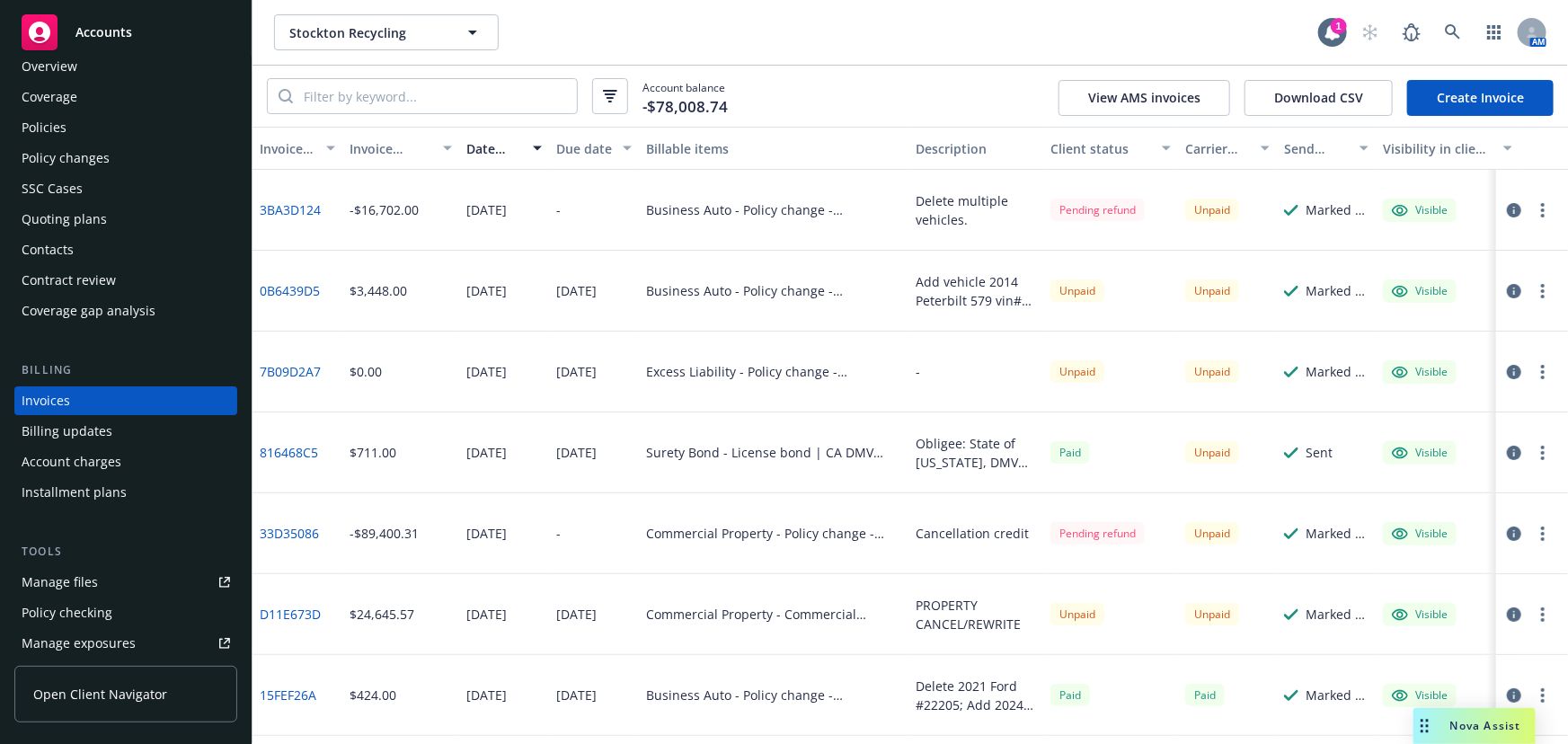
click at [71, 162] on div "Policy changes" at bounding box center [65, 158] width 88 height 28
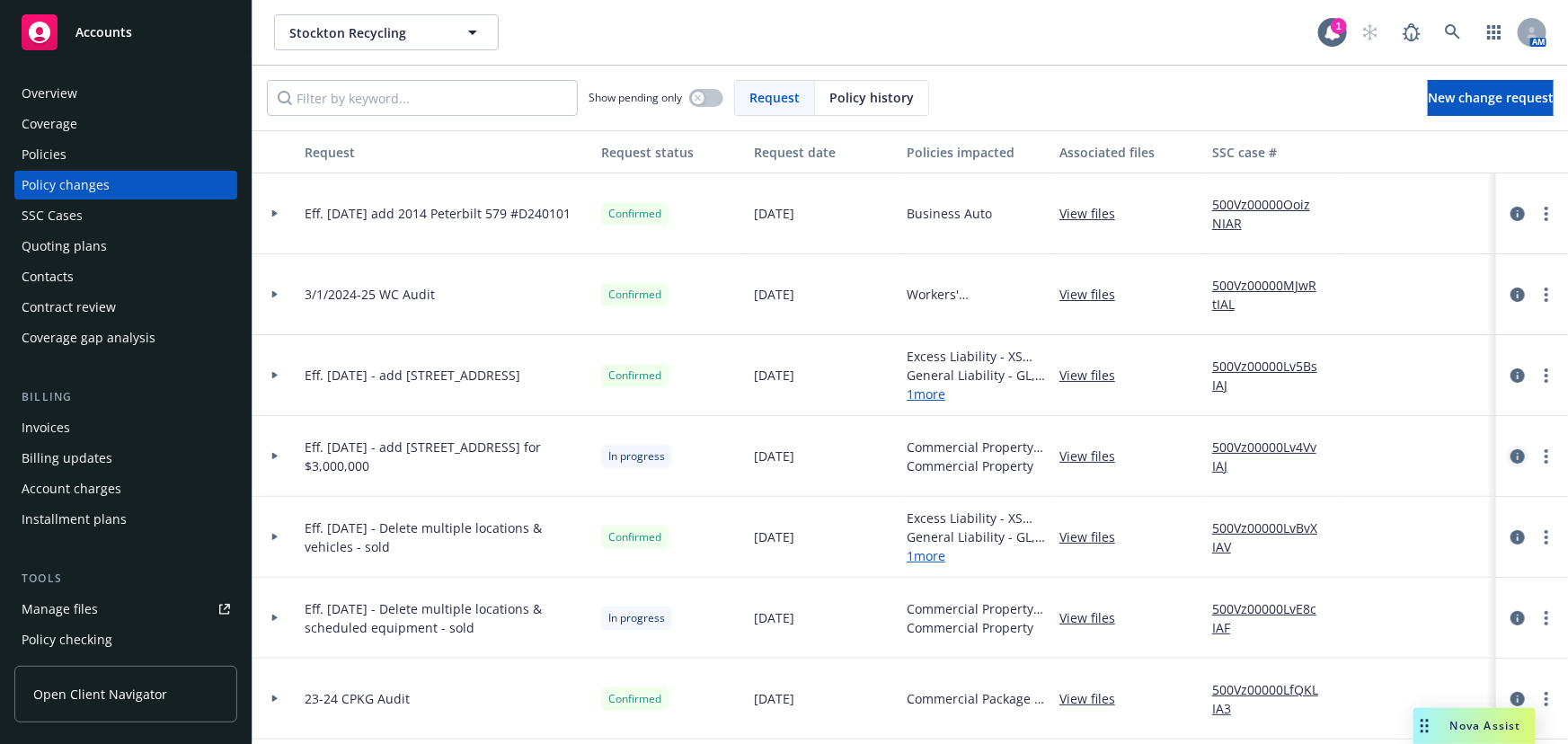
click at [1510, 458] on icon "circleInformation" at bounding box center [1517, 456] width 14 height 14
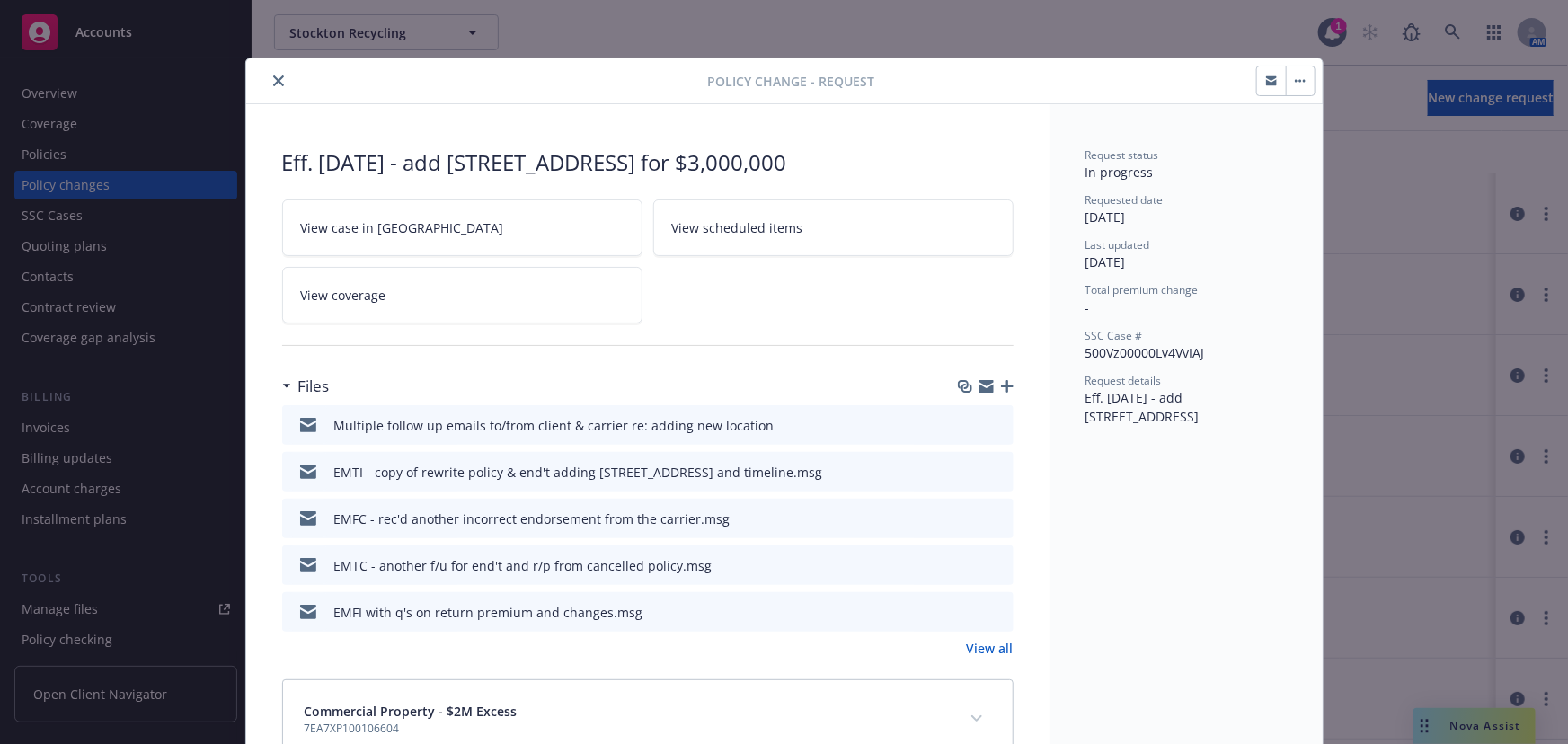
scroll to position [54, 0]
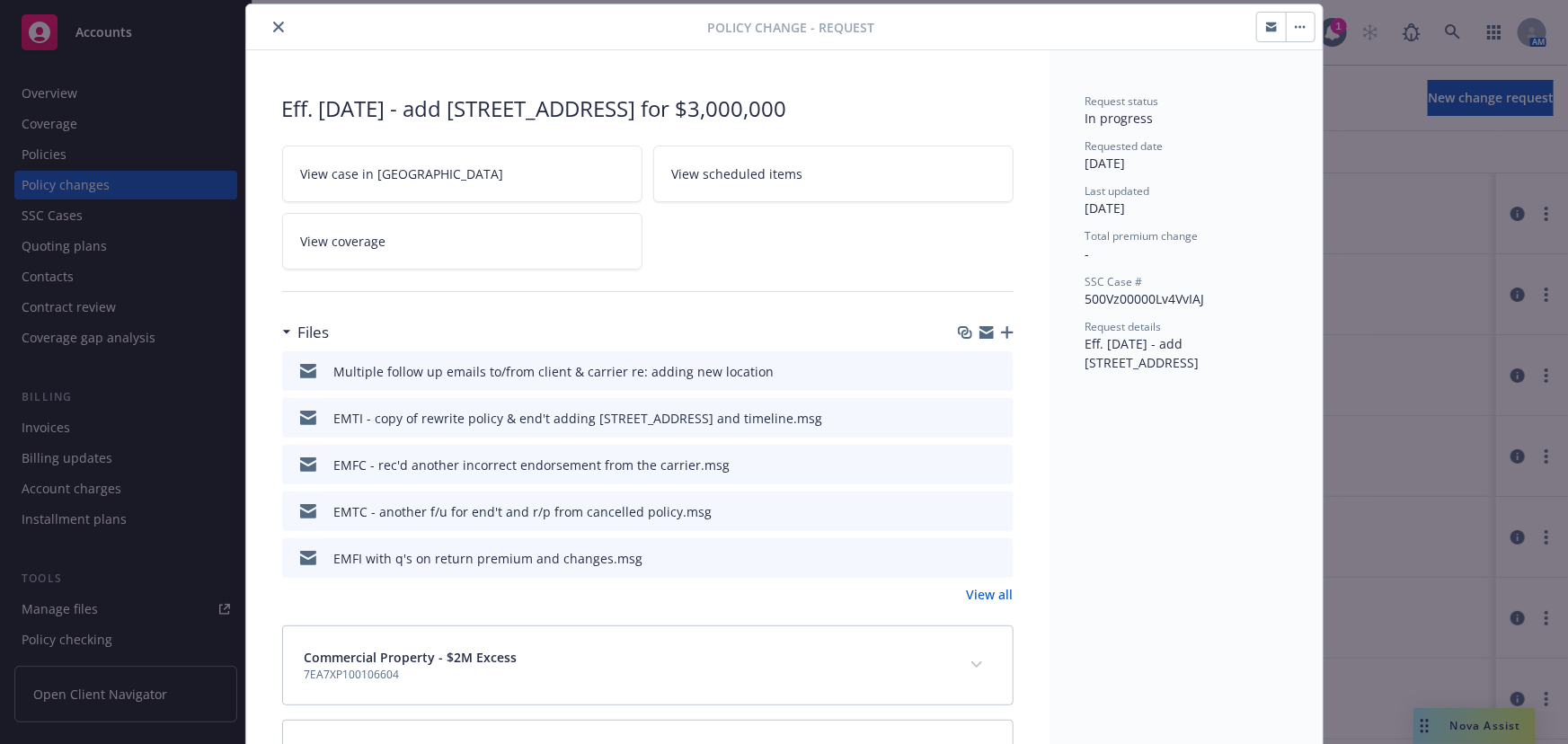
click at [992, 597] on link "View all" at bounding box center [989, 594] width 46 height 19
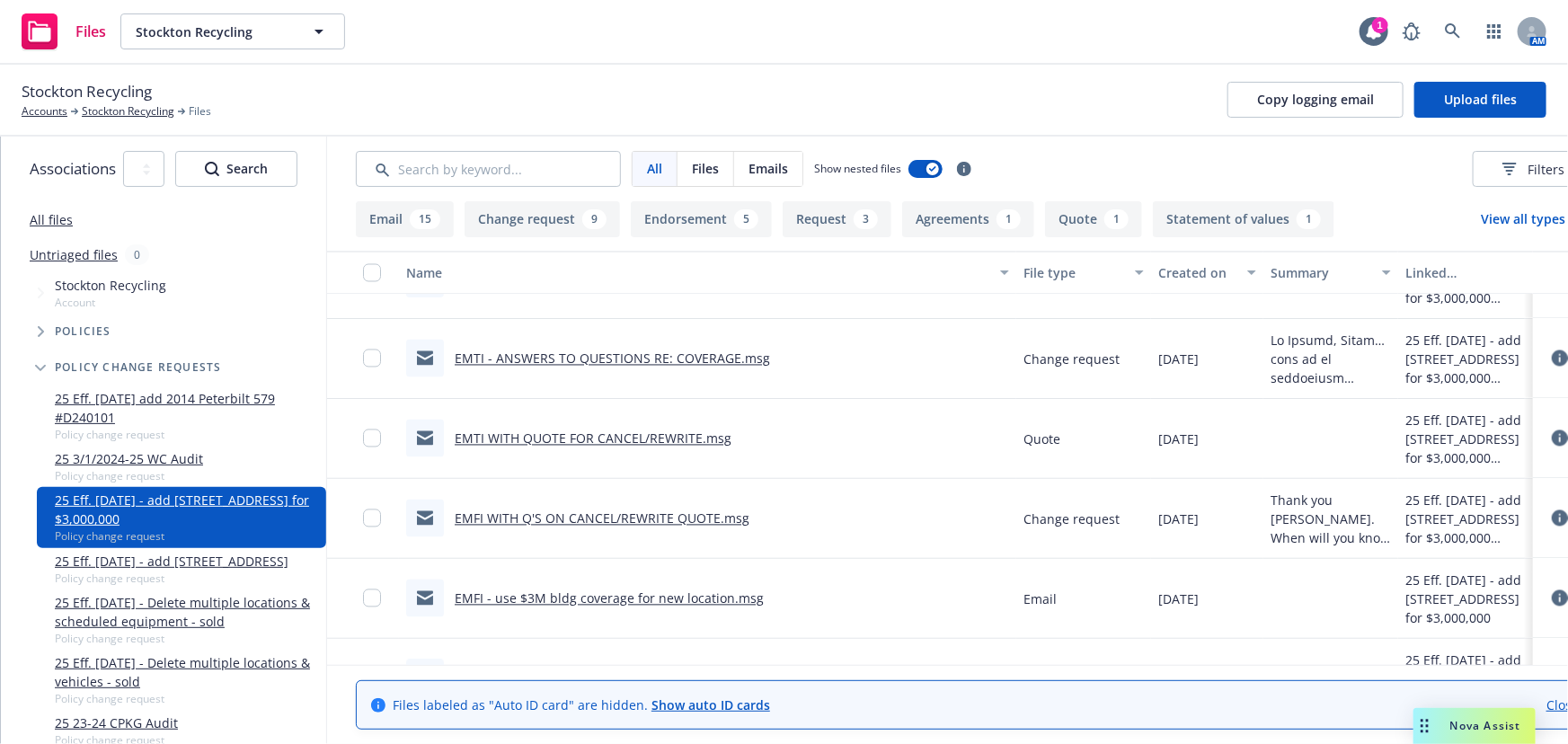
scroll to position [2400, 0]
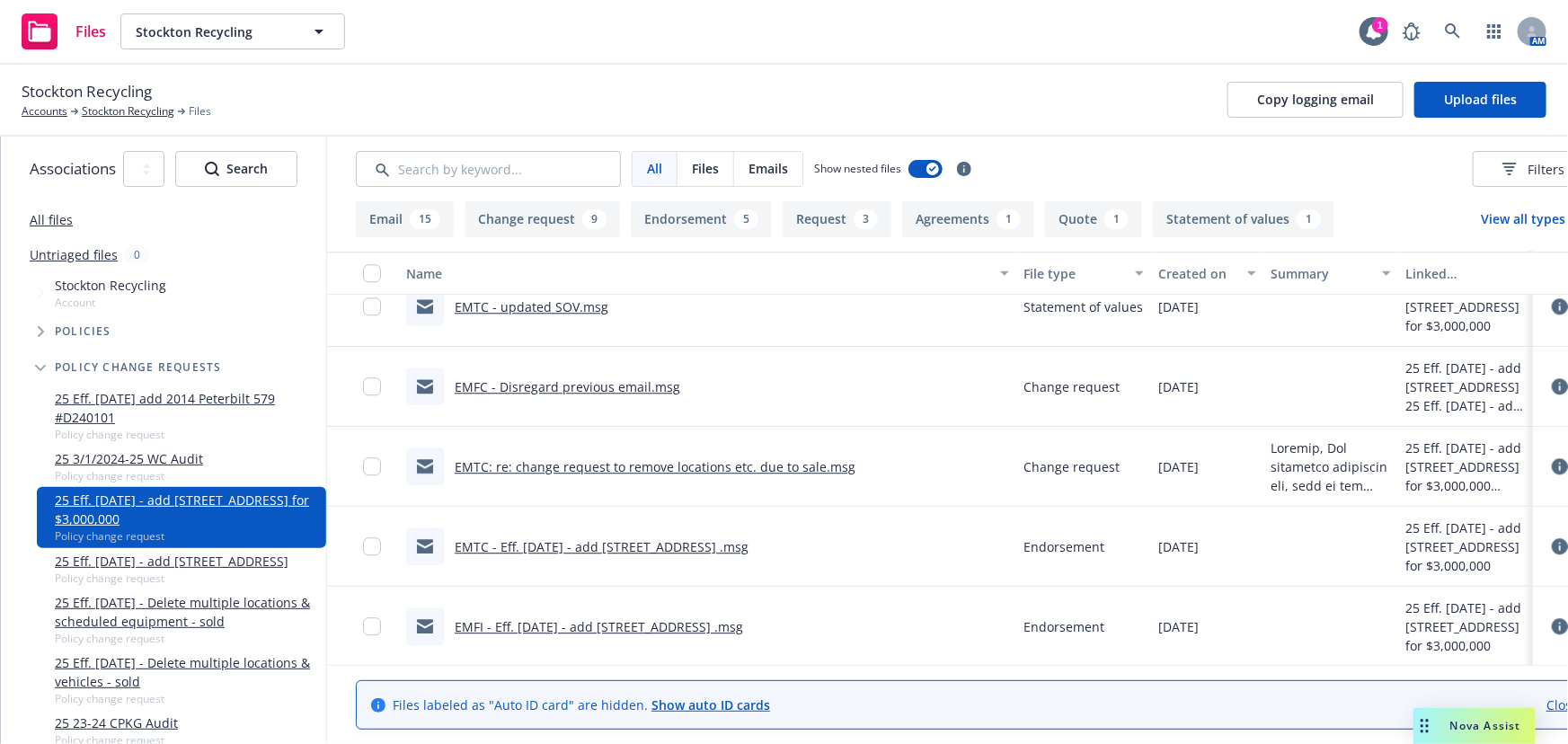
click at [701, 552] on link "EMTC - Eff. [DATE] - add [STREET_ADDRESS] .msg" at bounding box center [601, 546] width 294 height 17
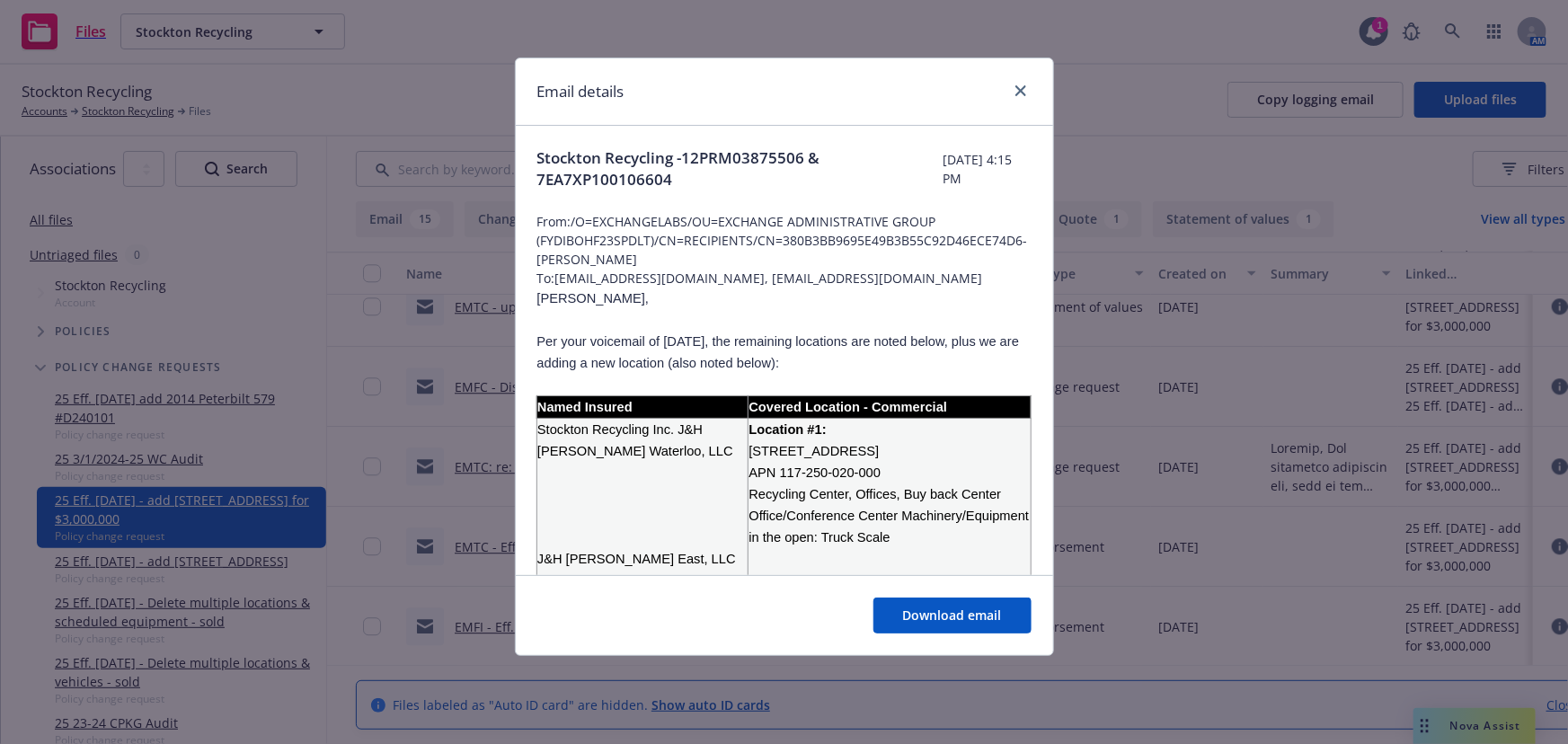
click at [742, 183] on span "Stockton Recycling -12PRM03875506 & 7EA7XP100106604" at bounding box center [740, 169] width 406 height 43
drag, startPoint x: 683, startPoint y: 160, endPoint x: 755, endPoint y: 180, distance: 74.7
click at [755, 180] on span "Stockton Recycling -12PRM03875506 & 7EA7XP100106604" at bounding box center [740, 169] width 406 height 43
copy span "12PRM03875506 & 7EA7XP100106604"
click at [1022, 94] on icon "close" at bounding box center [1020, 90] width 10 height 10
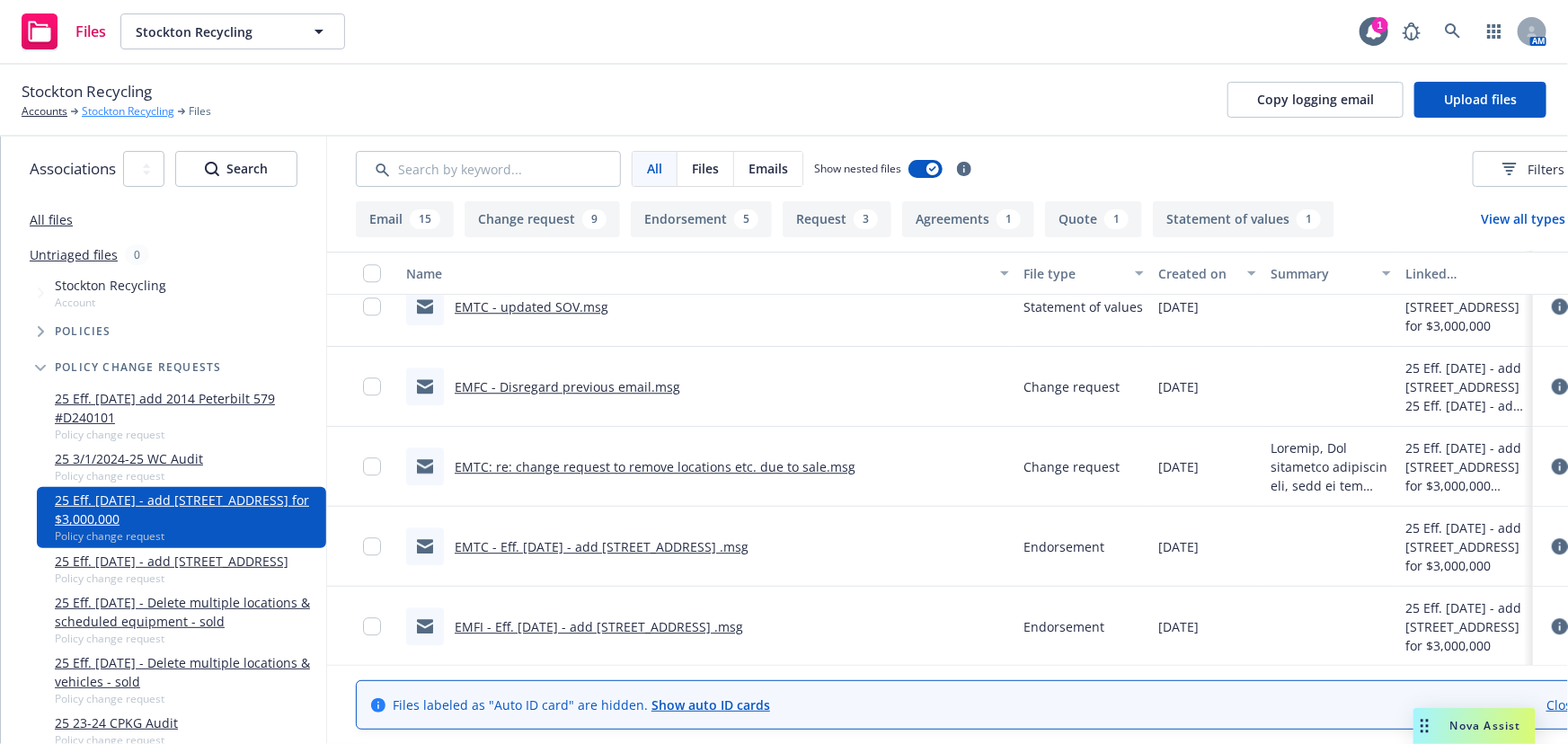
click at [149, 116] on link "Stockton Recycling" at bounding box center [128, 111] width 93 height 16
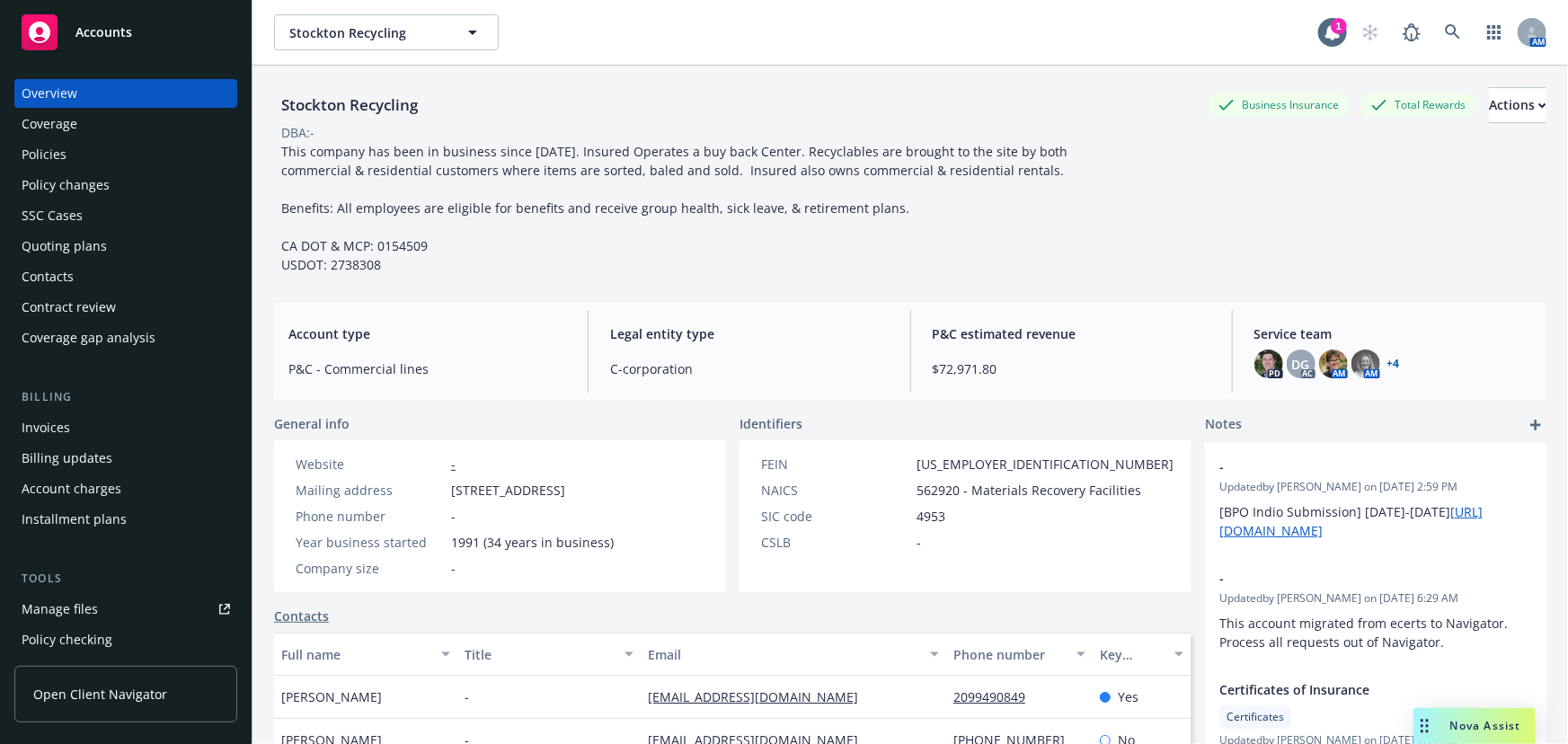
drag, startPoint x: 49, startPoint y: 162, endPoint x: 61, endPoint y: 165, distance: 12.4
click at [51, 162] on div "Policies" at bounding box center [44, 154] width 45 height 28
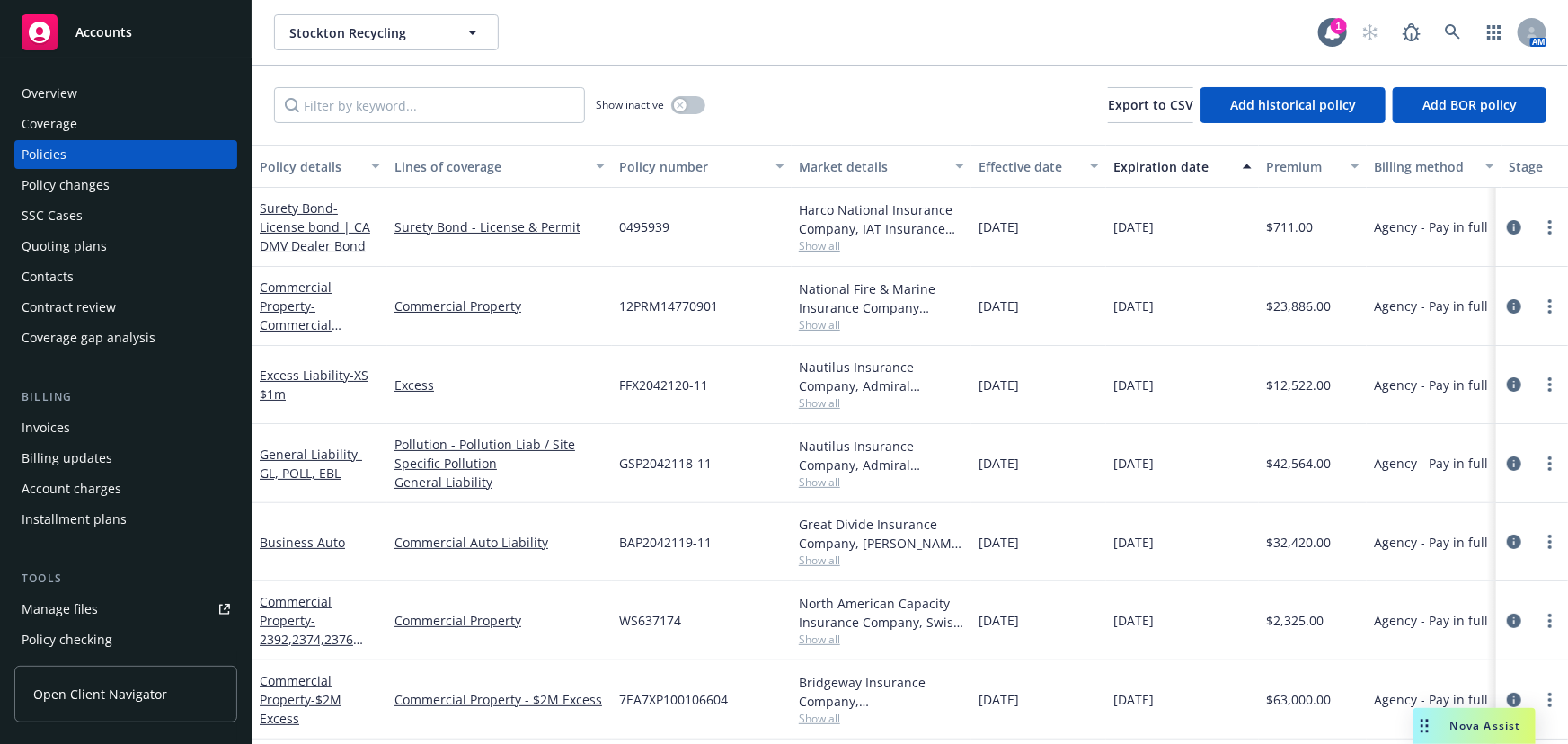
click at [117, 39] on span "Accounts" at bounding box center [104, 32] width 57 height 14
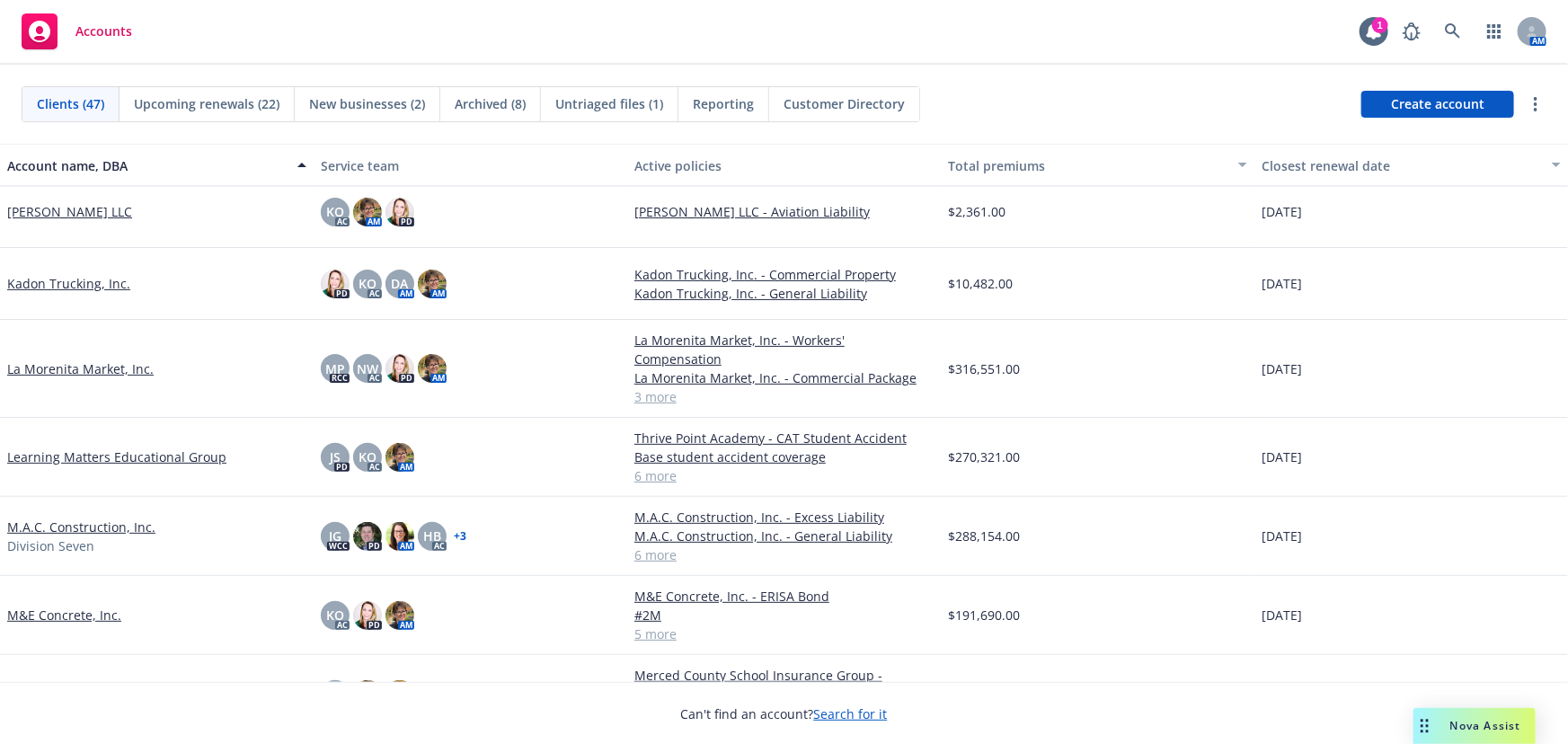
scroll to position [1306, 0]
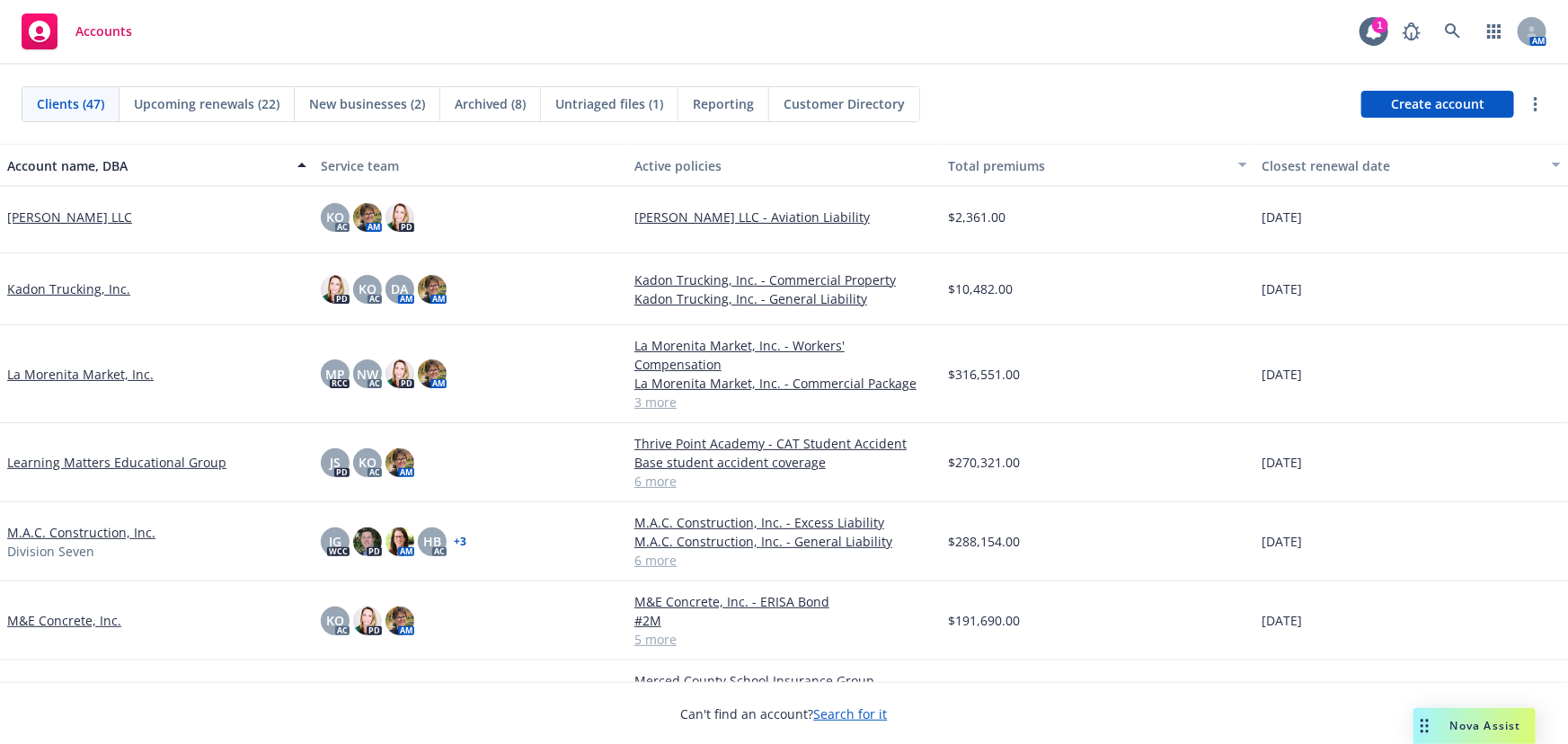
click at [91, 453] on link "Learning Matters Educational Group" at bounding box center [117, 462] width 219 height 19
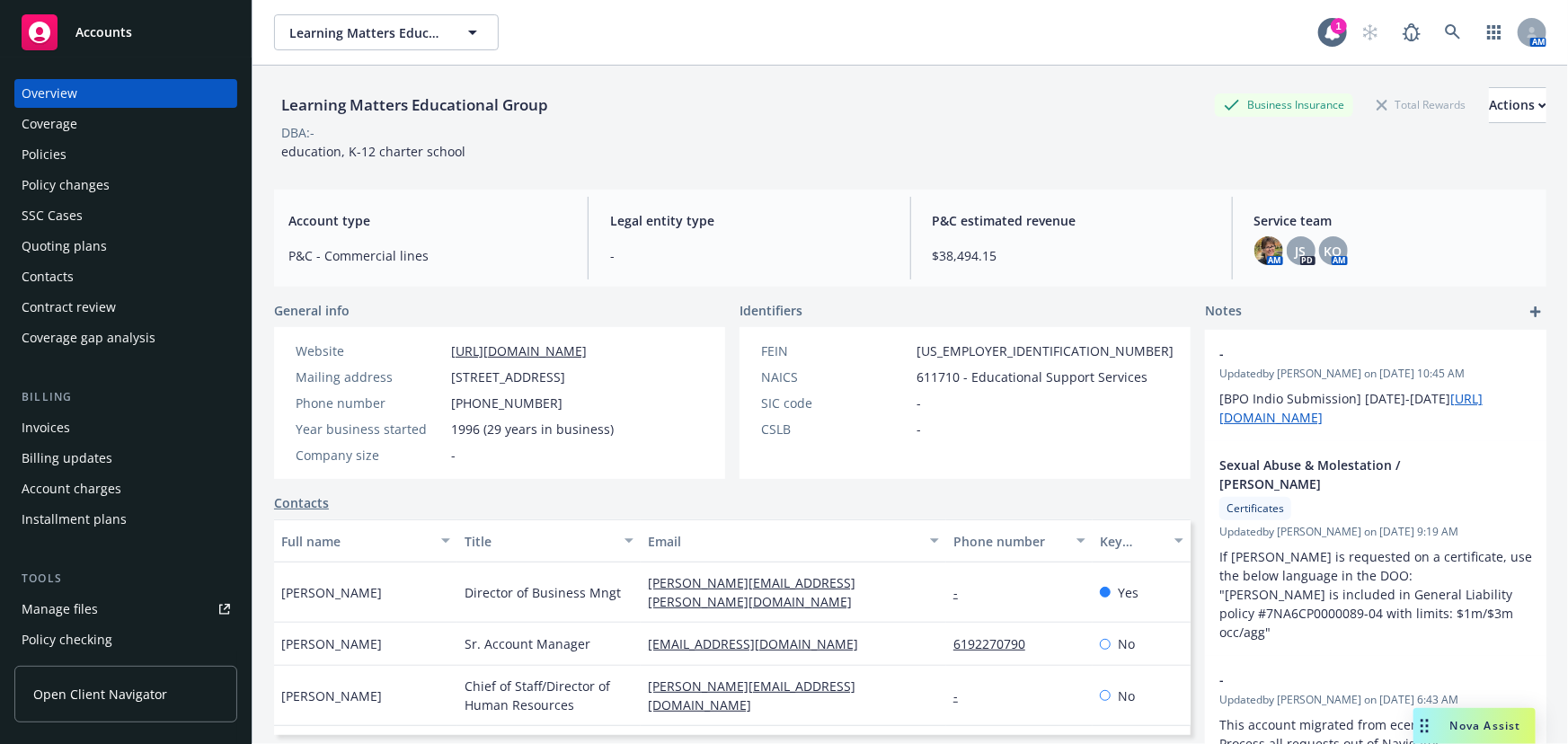
click at [38, 161] on div "Policies" at bounding box center [44, 154] width 45 height 28
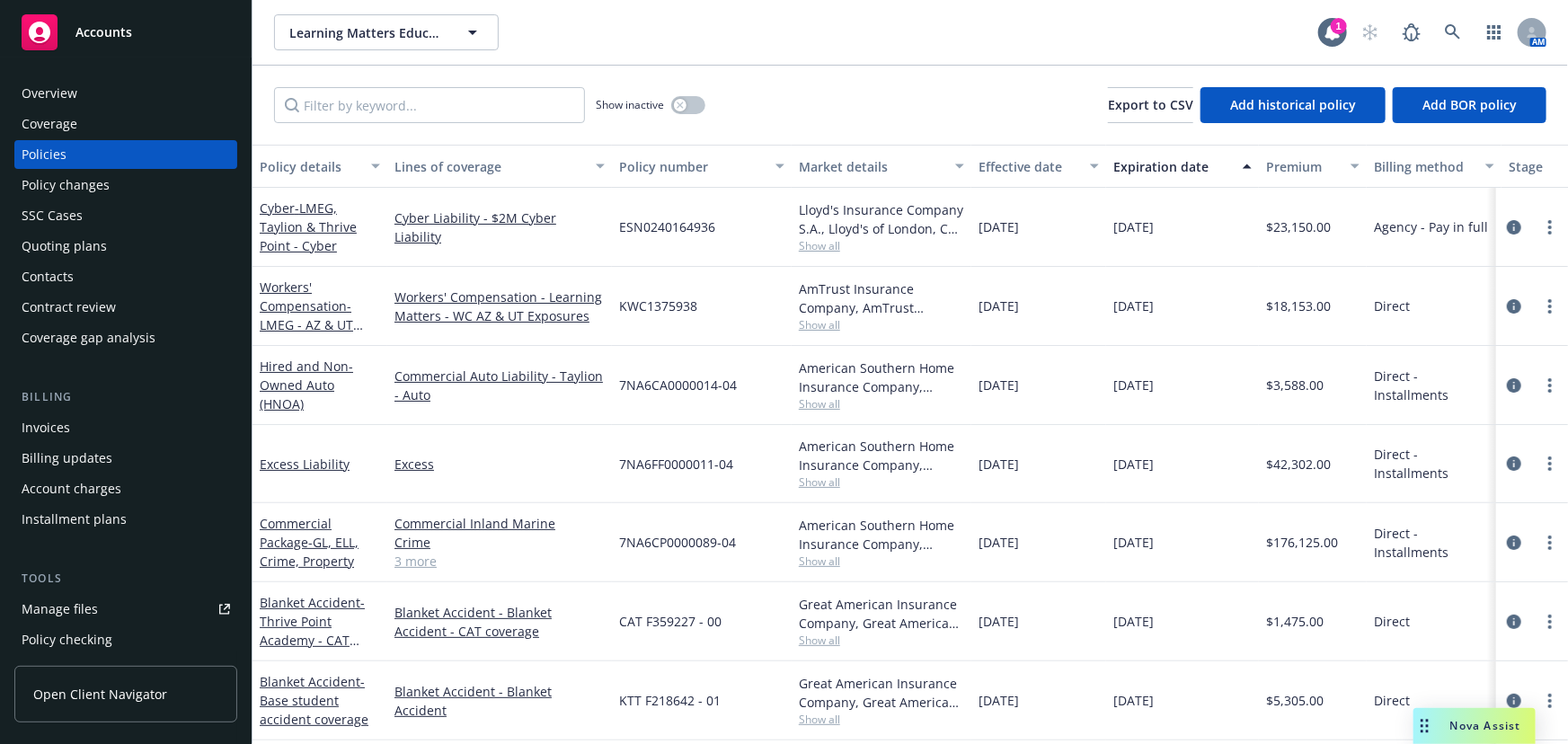
click at [135, 36] on div "Accounts" at bounding box center [126, 32] width 208 height 36
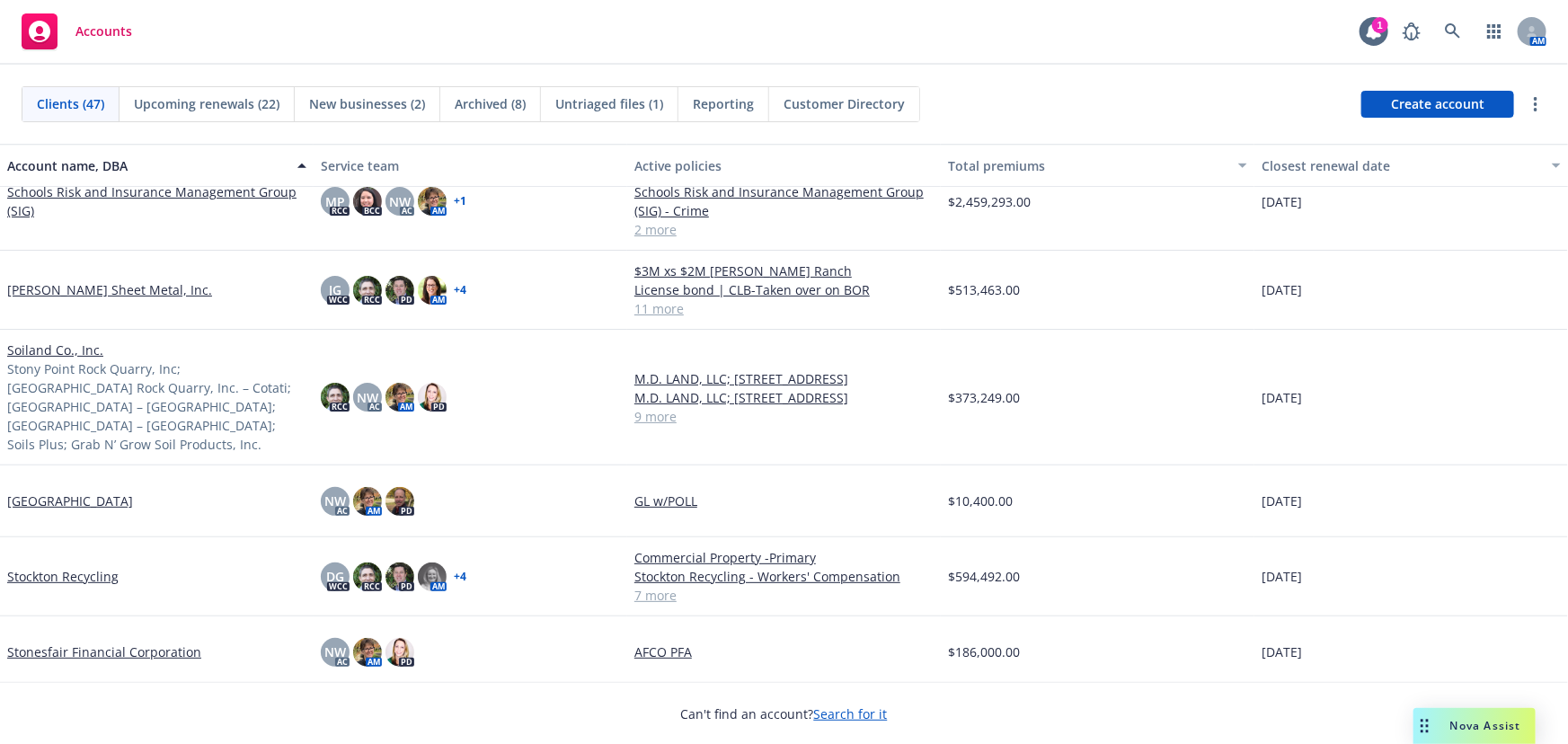
scroll to position [2694, 0]
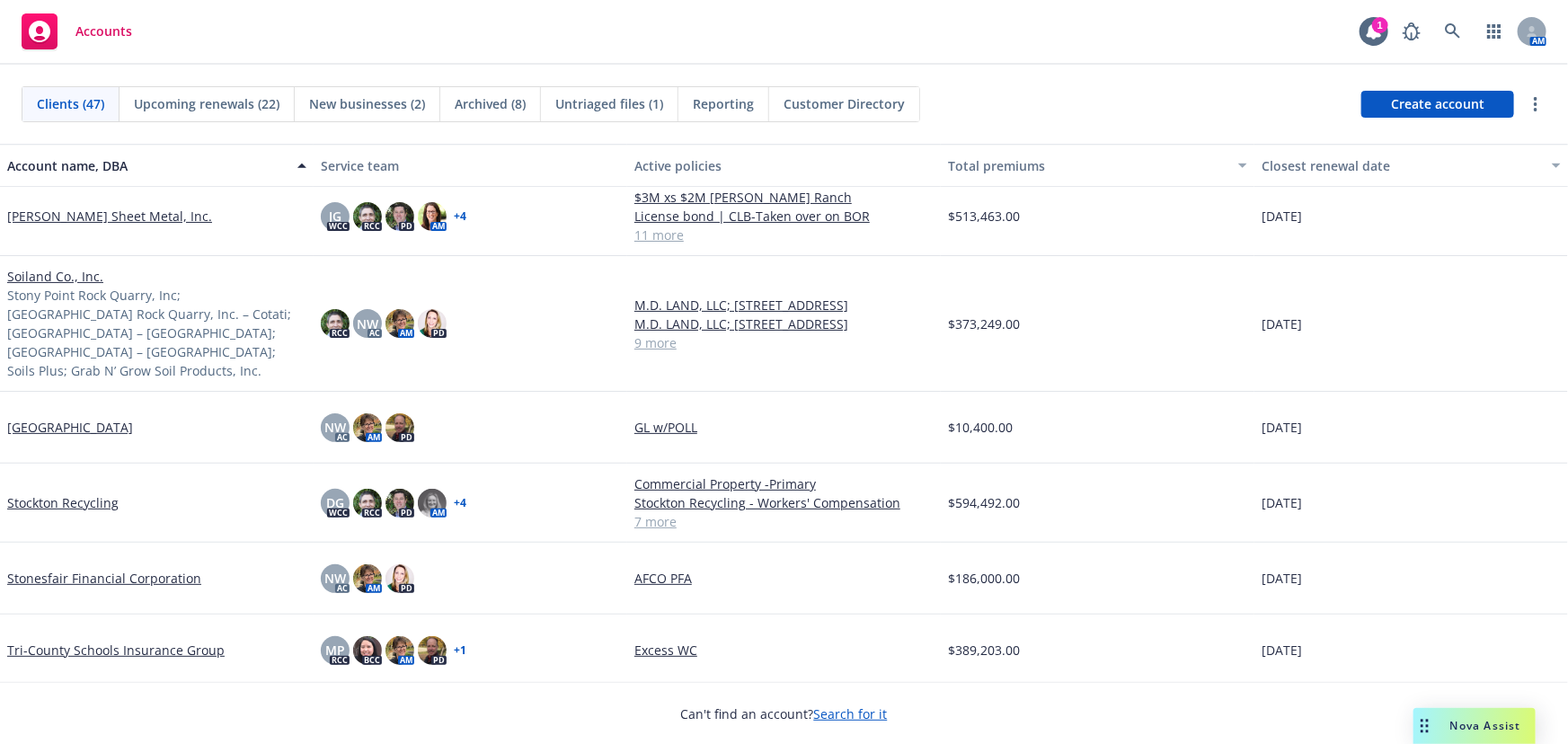
click at [74, 493] on link "Stockton Recycling" at bounding box center [63, 503] width 112 height 19
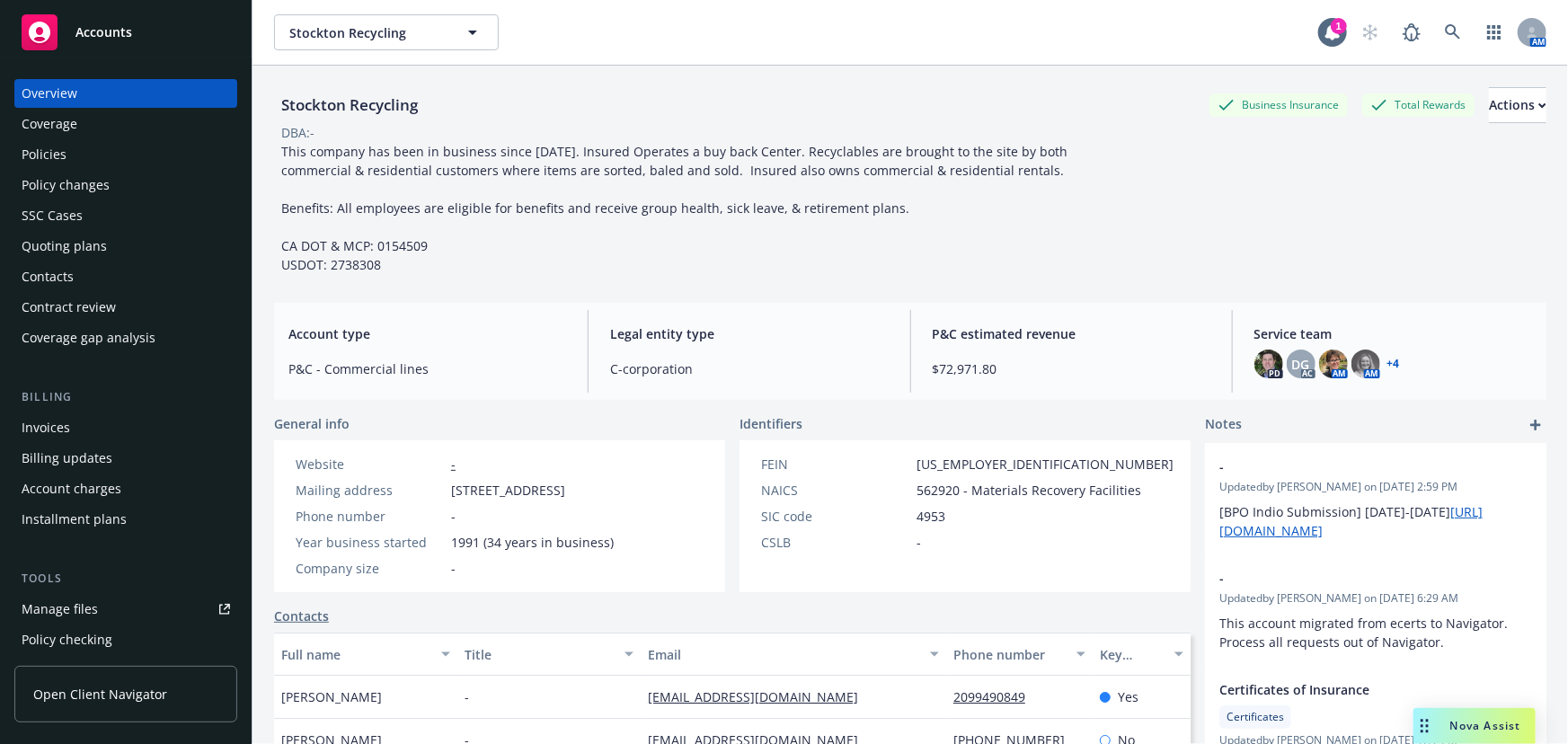
click at [45, 183] on div "Policy changes" at bounding box center [65, 185] width 88 height 28
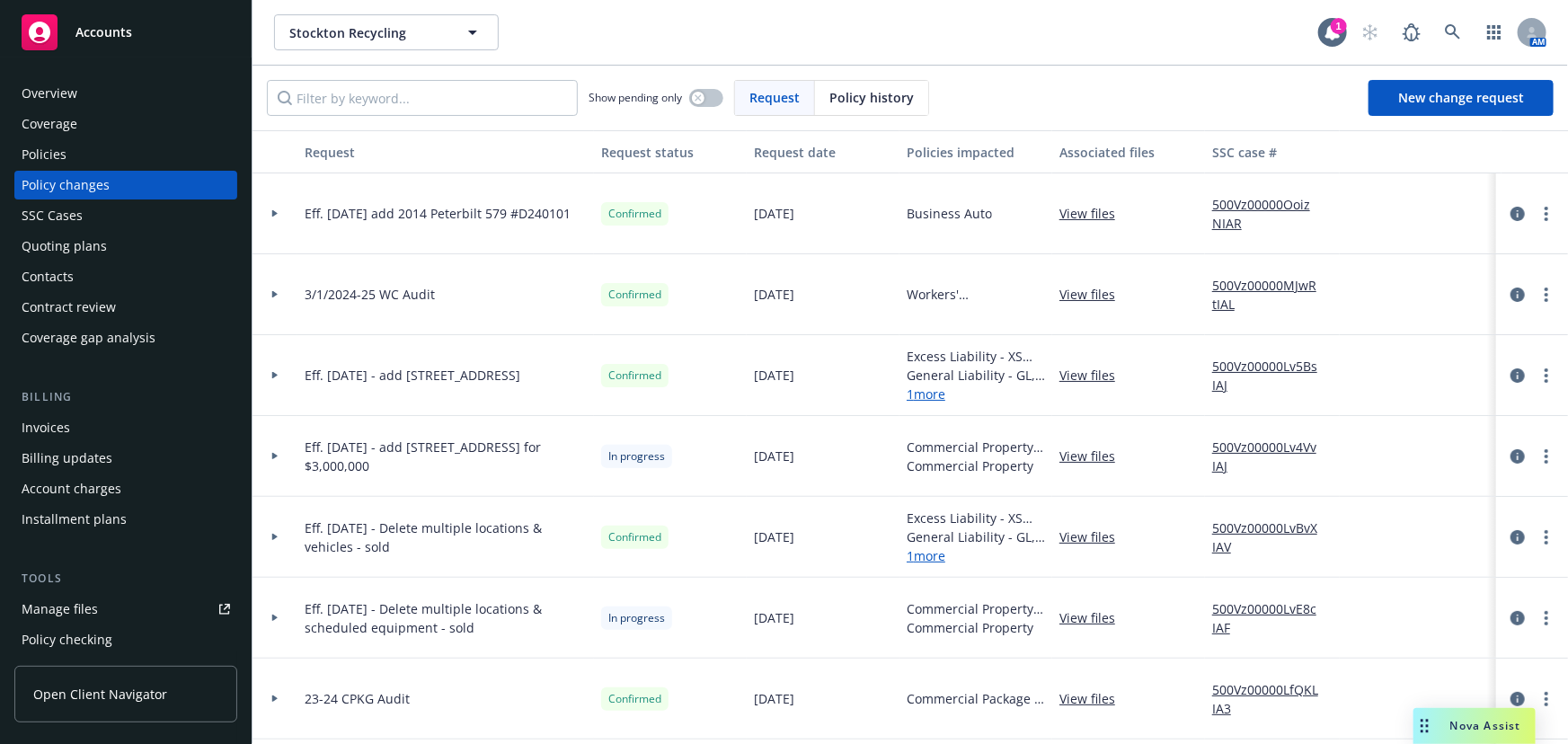
click at [921, 555] on link "1 more" at bounding box center [976, 556] width 138 height 19
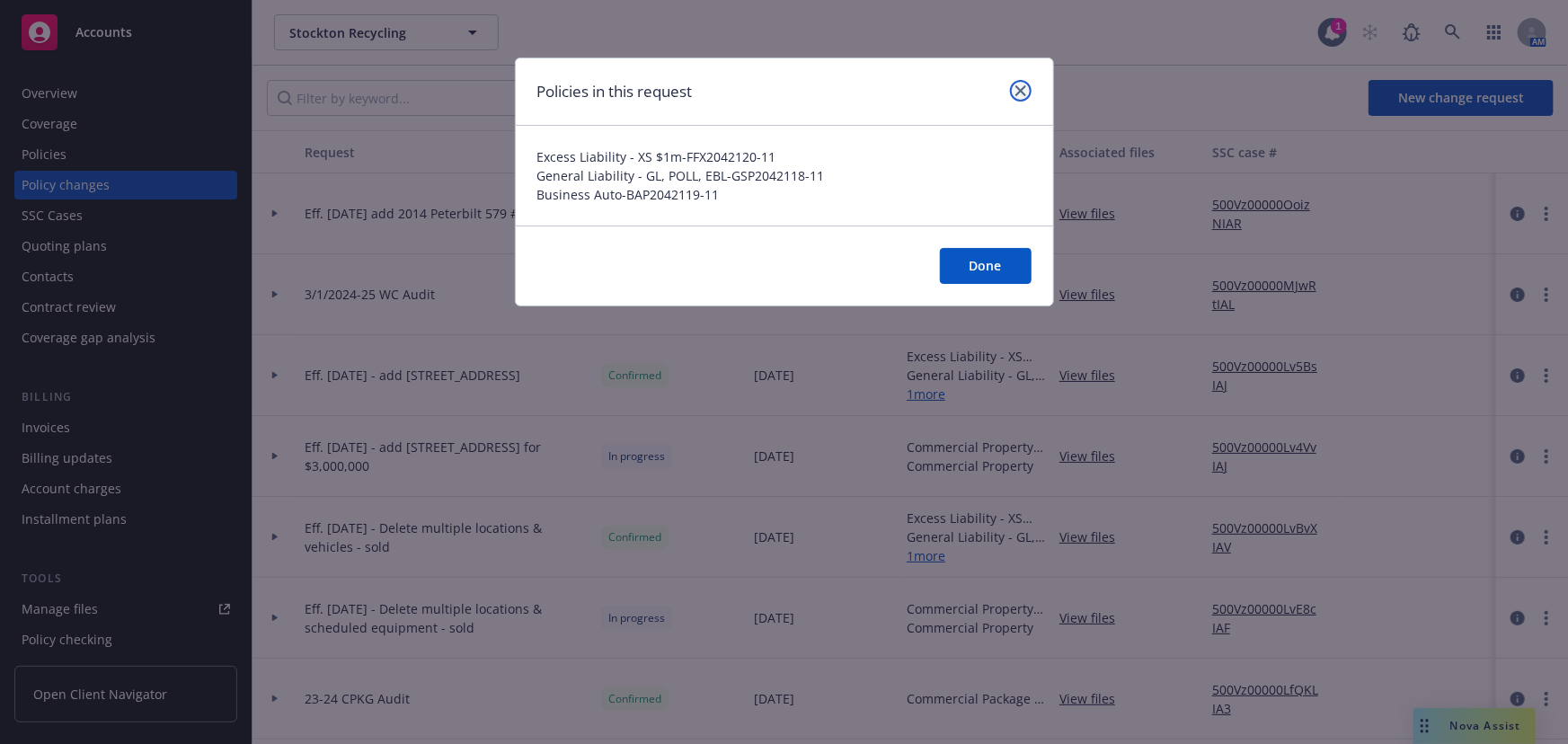
click at [1024, 85] on icon "close" at bounding box center [1020, 90] width 10 height 10
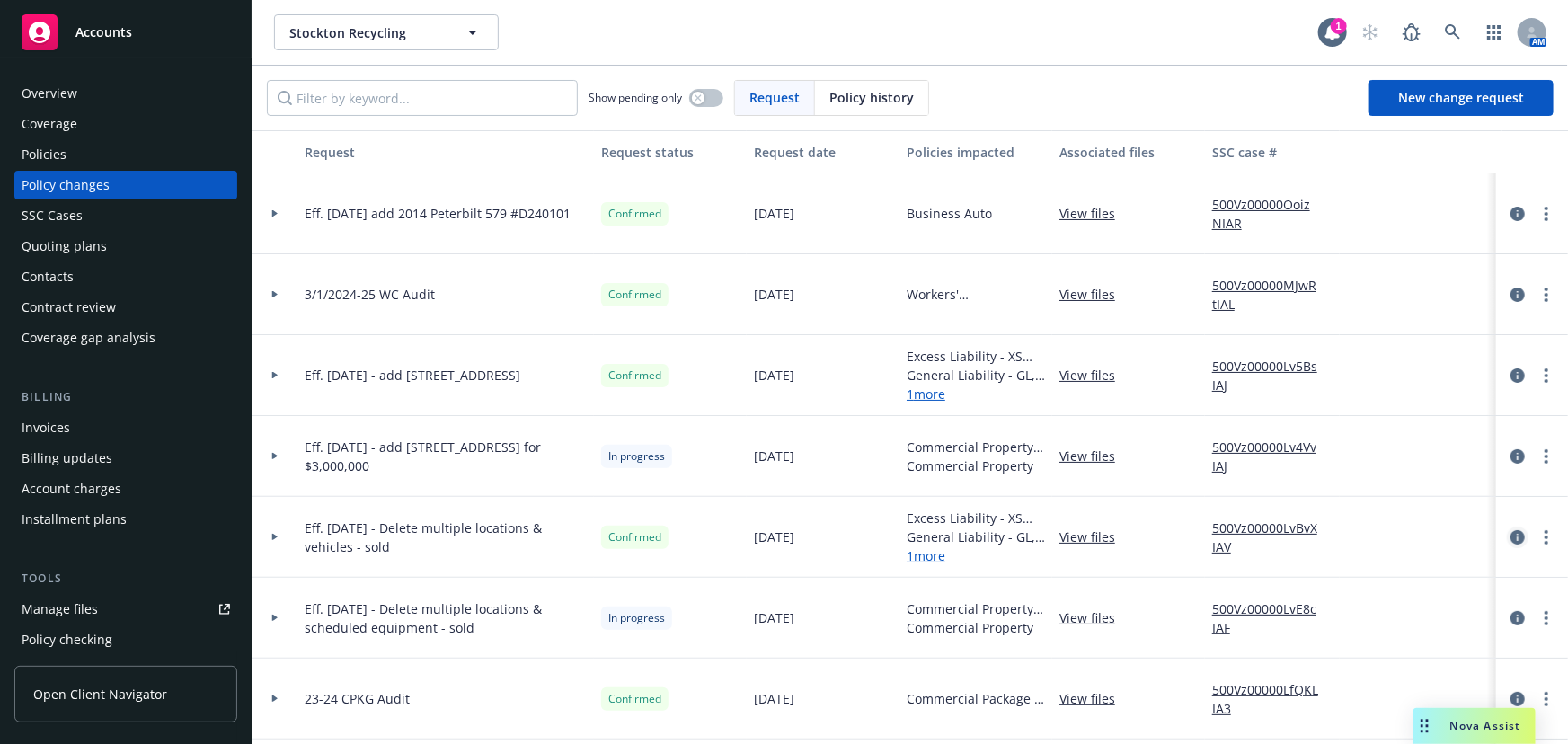
click at [1510, 537] on icon "circleInformation" at bounding box center [1517, 537] width 14 height 14
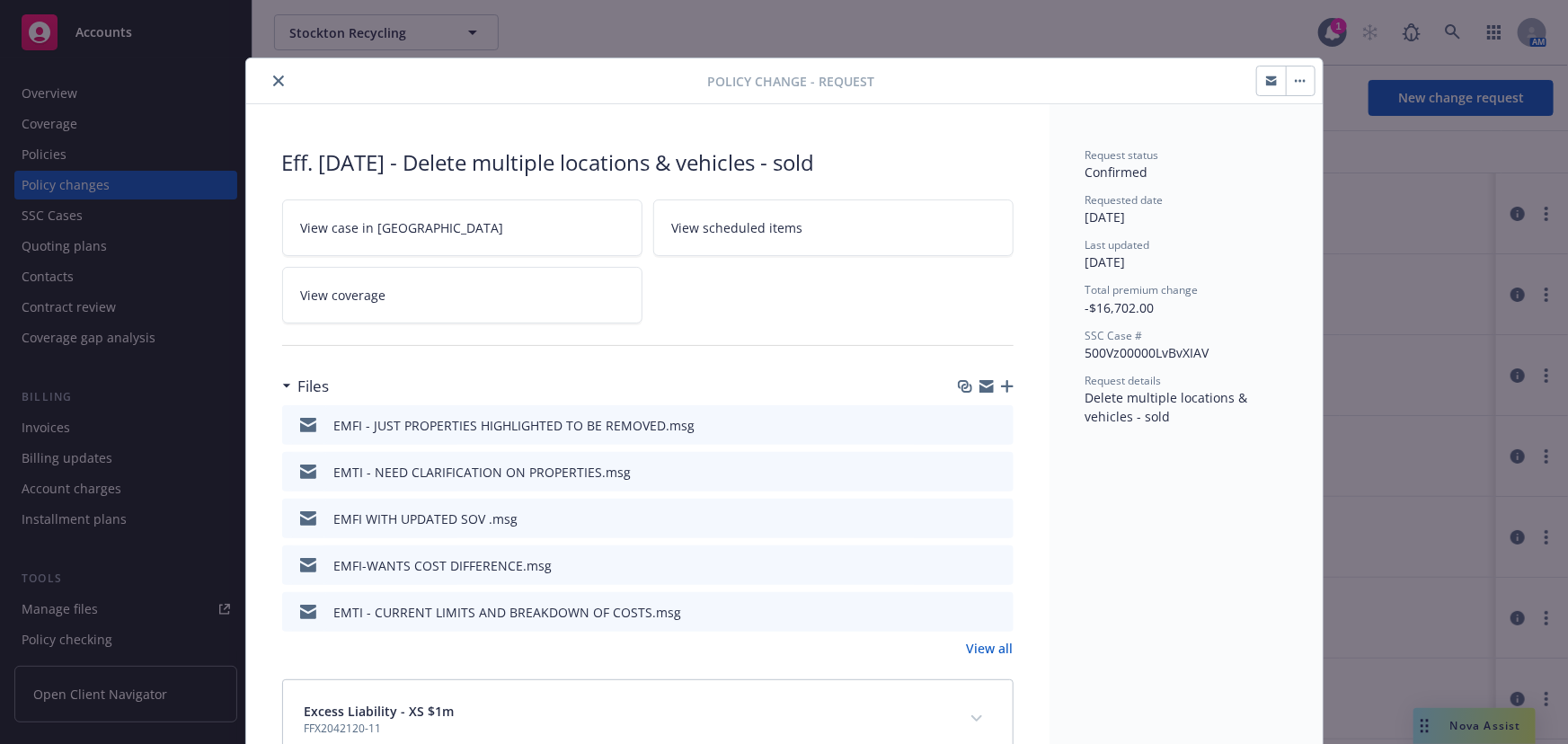
scroll to position [54, 0]
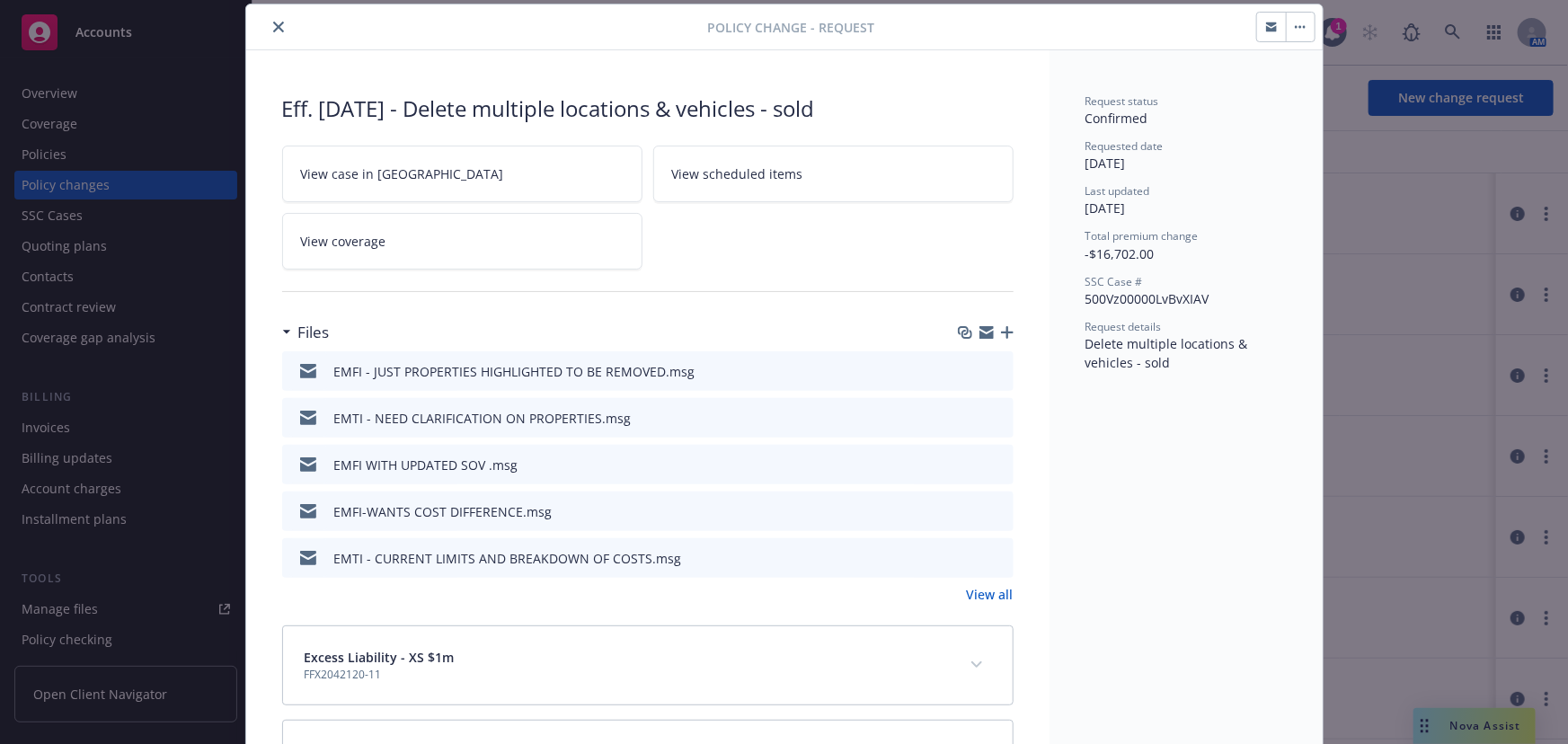
click at [976, 596] on link "View all" at bounding box center [989, 594] width 46 height 19
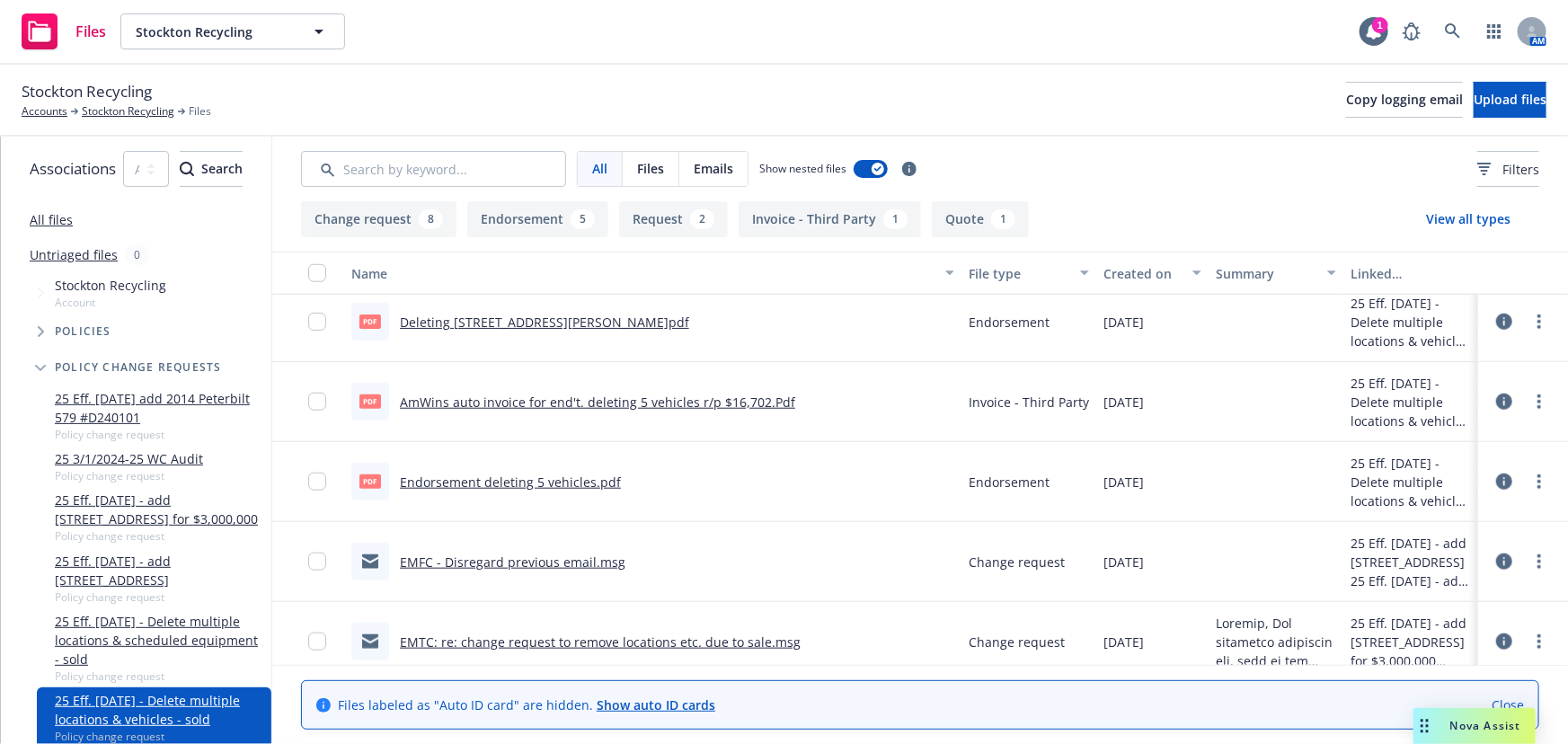
scroll to position [978, 0]
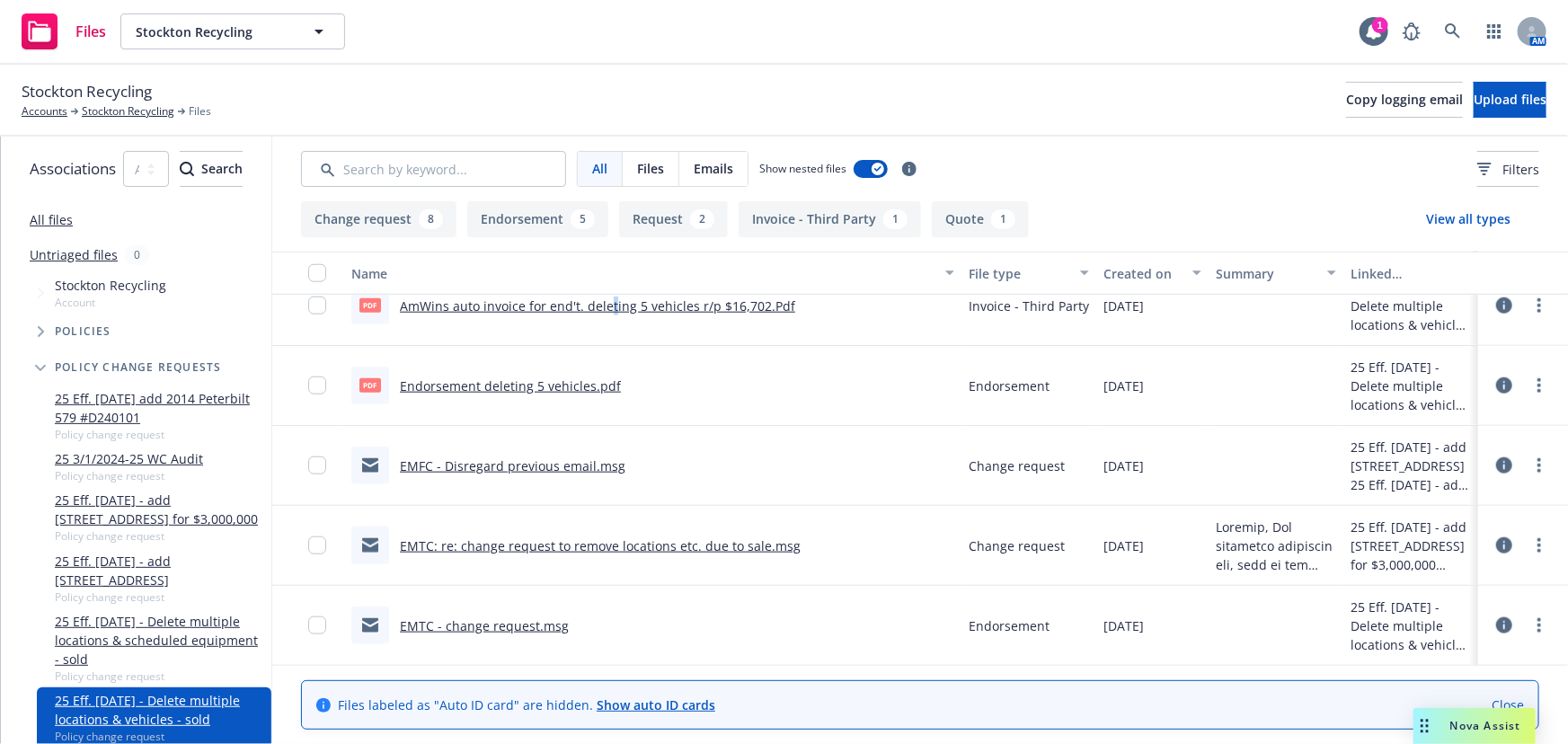
click at [677, 307] on link "AmWins auto invoice for end't. deleting 5 vehicles r/p $16,702.Pdf" at bounding box center [598, 305] width 395 height 17
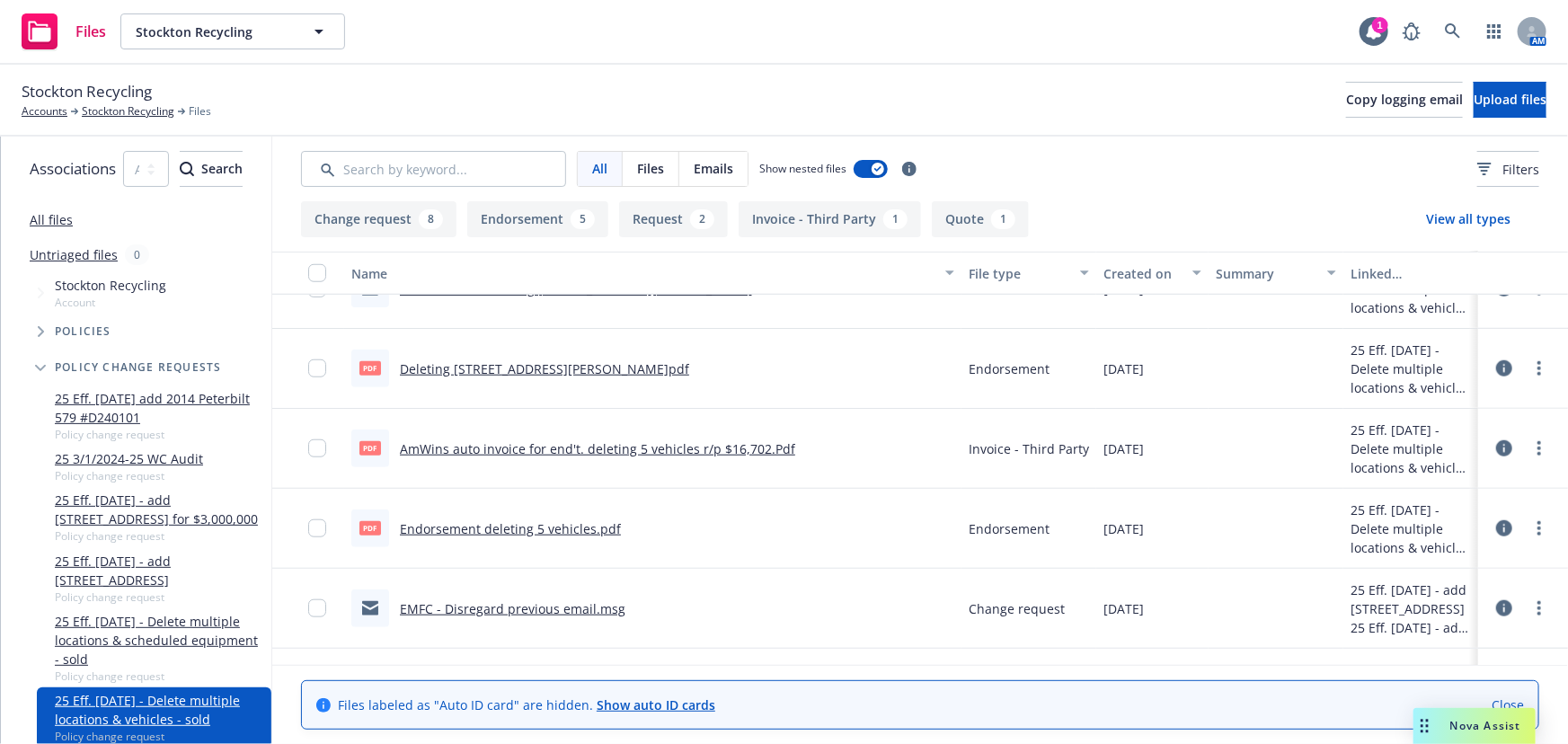
scroll to position [815, 0]
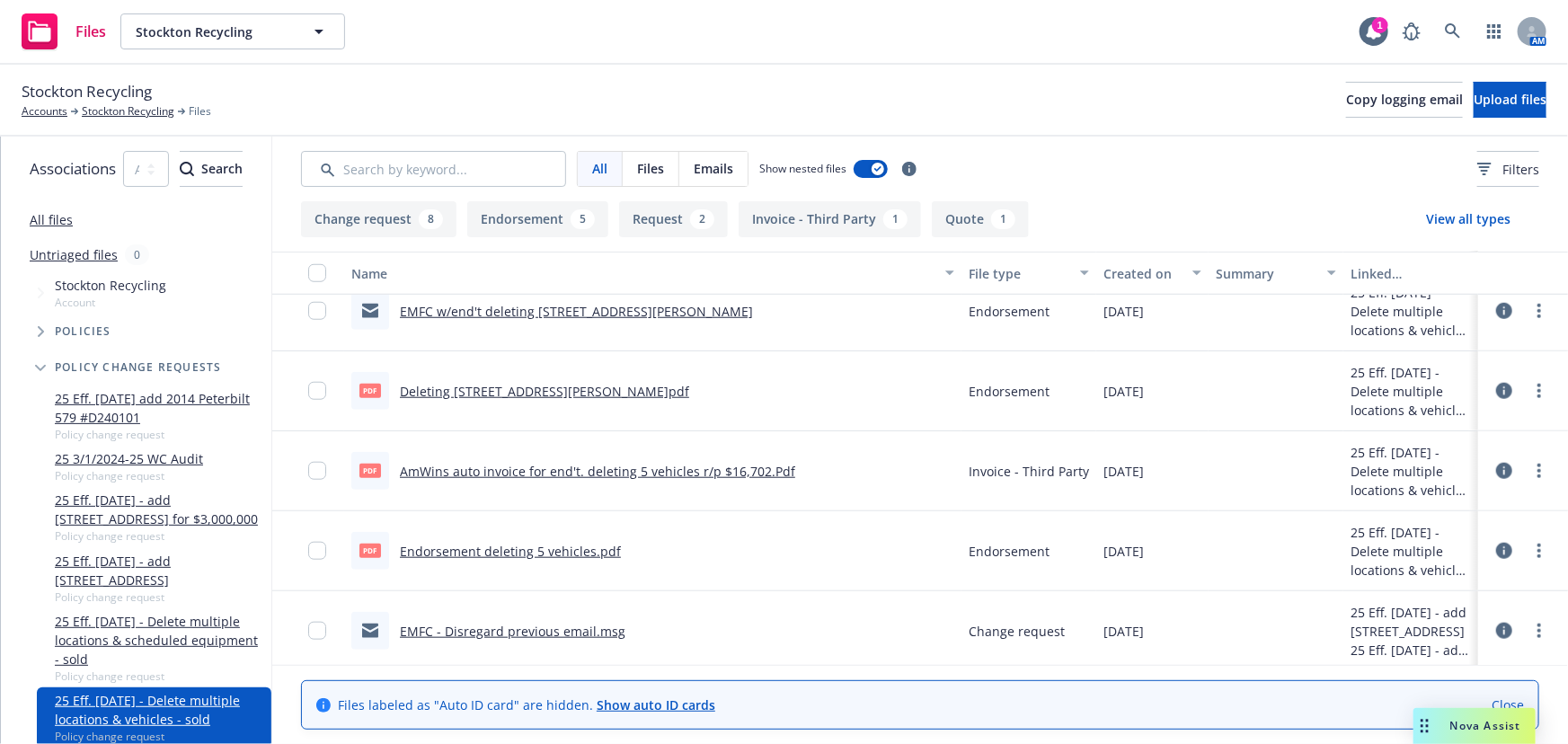
click at [597, 548] on link "Endorsement deleting 5 vehicles.pdf" at bounding box center [511, 551] width 221 height 17
click at [39, 114] on link "Accounts" at bounding box center [44, 111] width 45 height 16
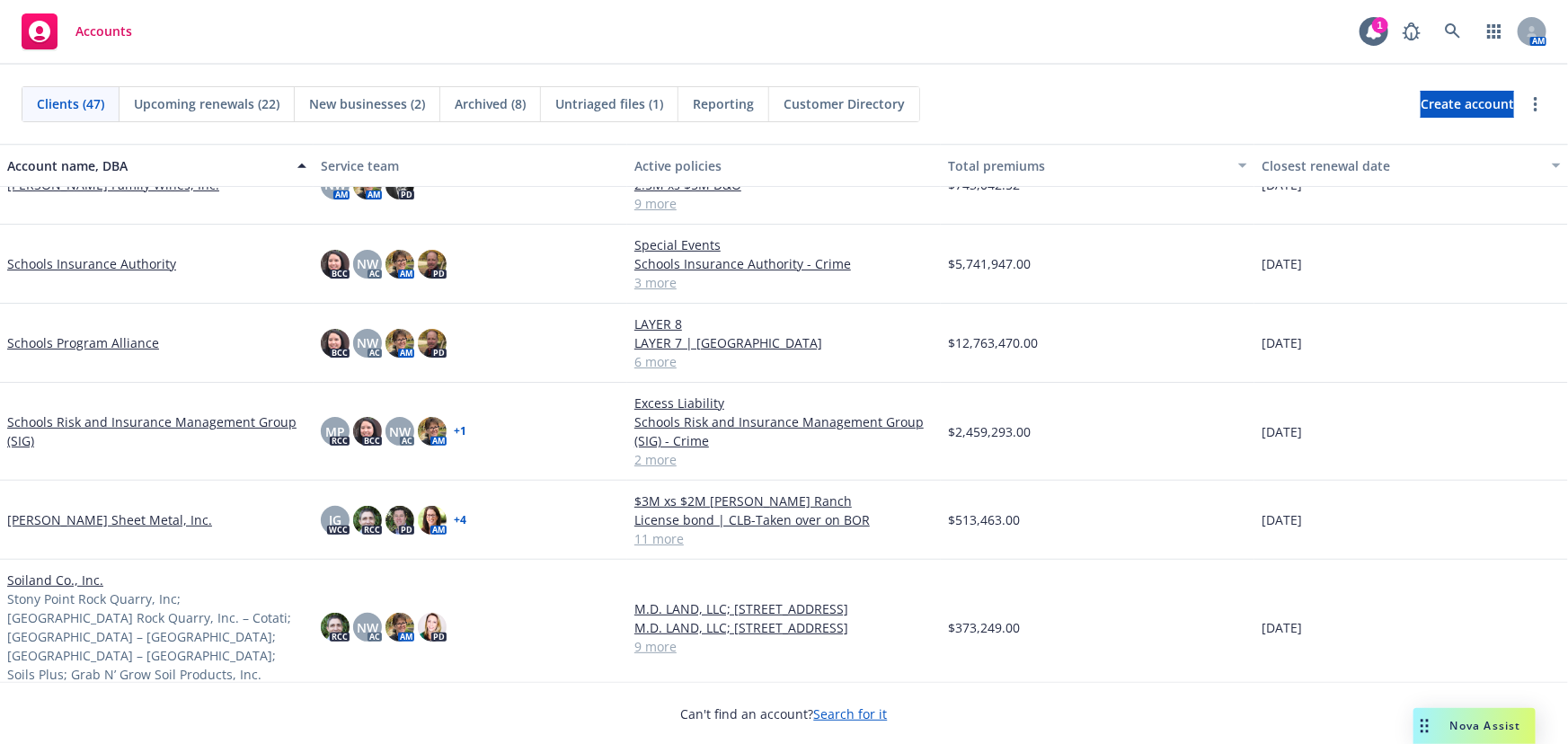
scroll to position [2449, 0]
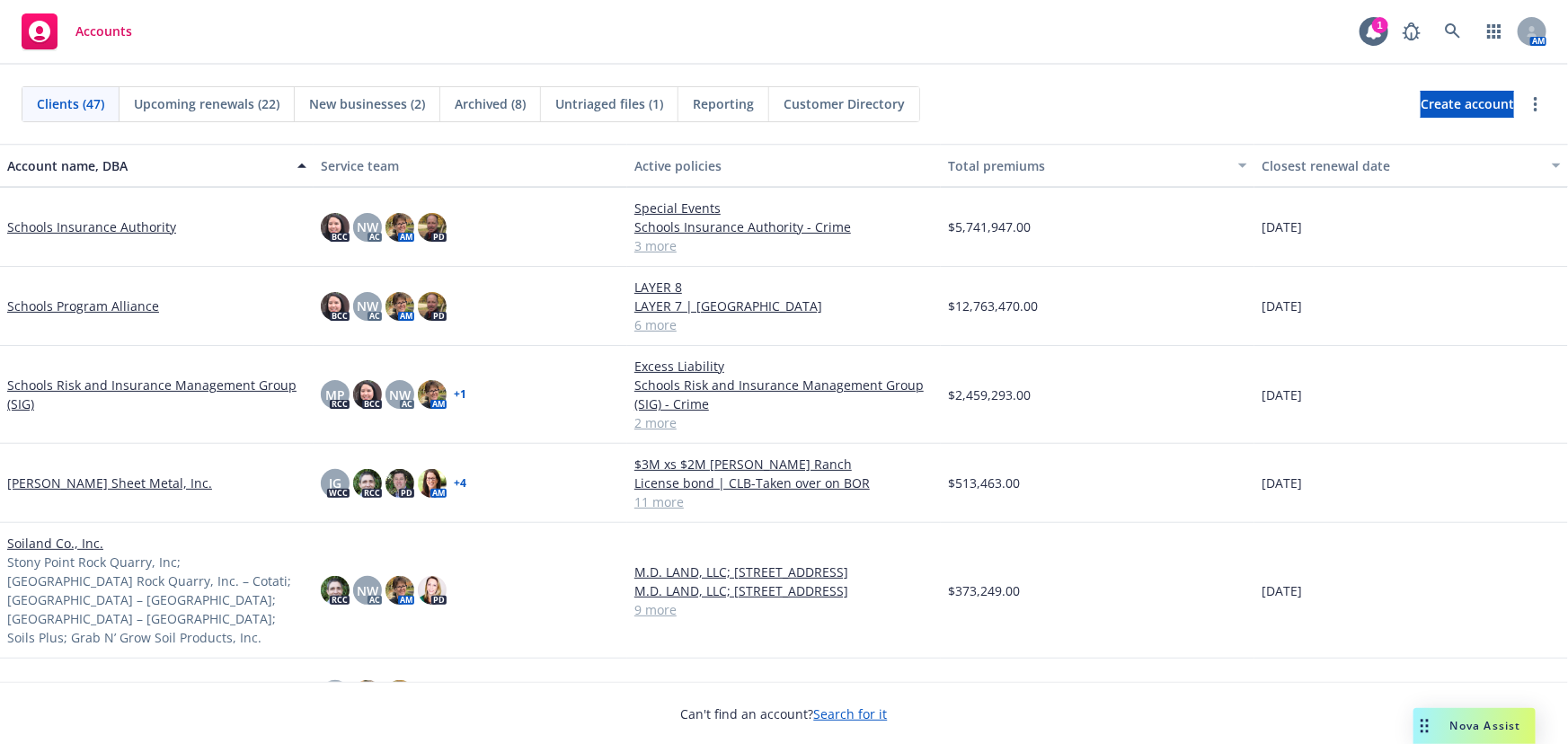
click at [96, 305] on link "Schools Program Alliance" at bounding box center [83, 306] width 152 height 19
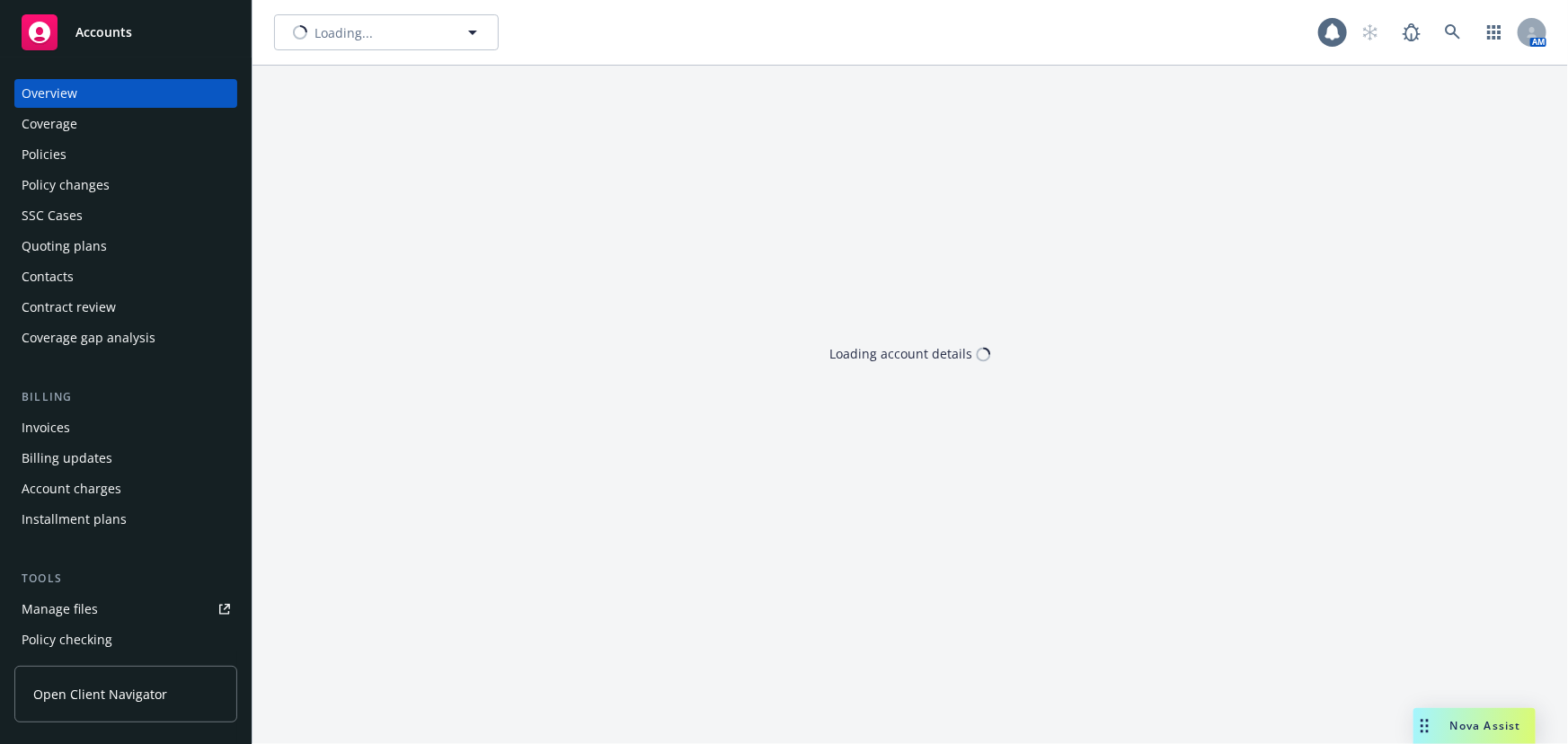
click at [93, 306] on div "Contract review" at bounding box center [69, 307] width 95 height 28
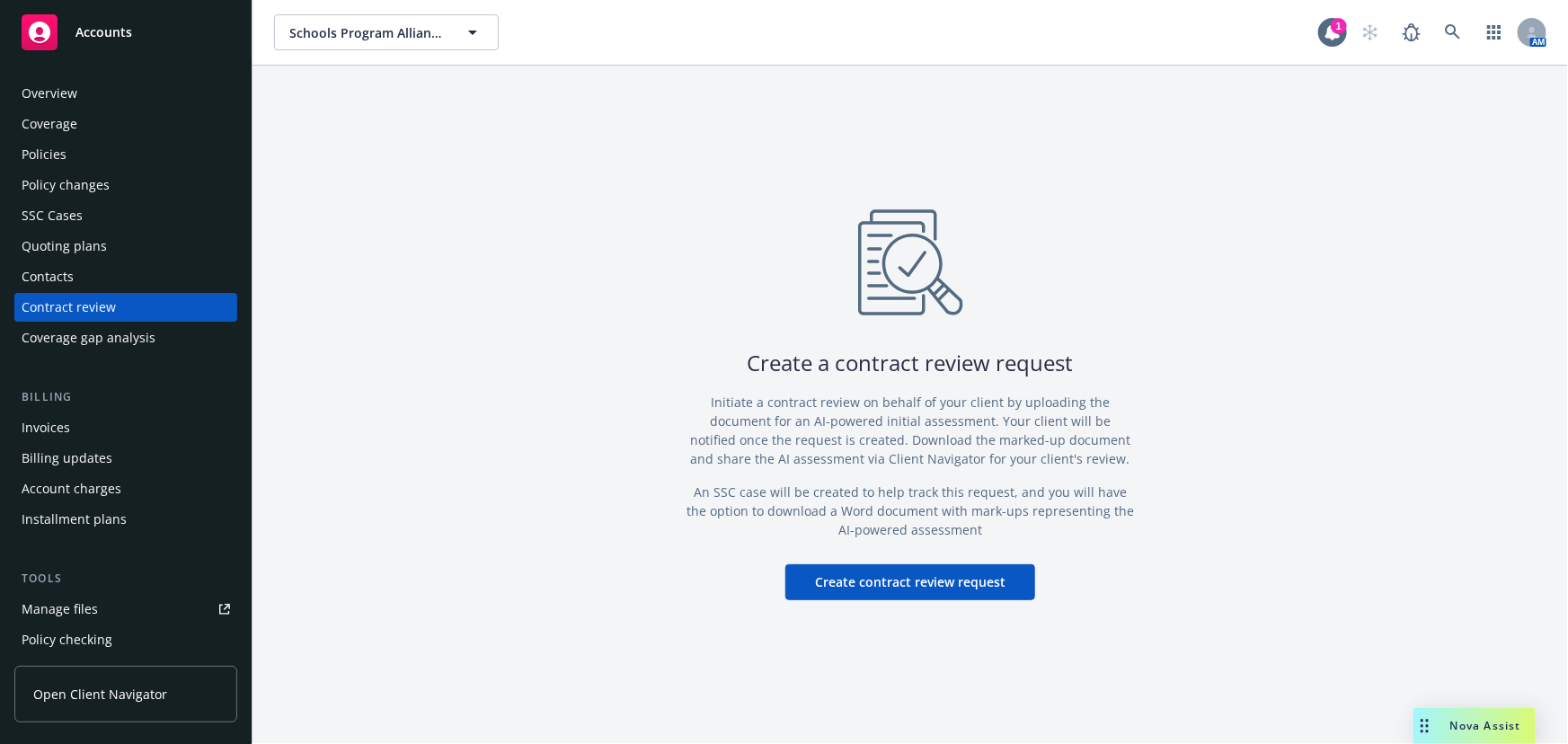
click at [70, 605] on div "Manage files" at bounding box center [60, 609] width 77 height 28
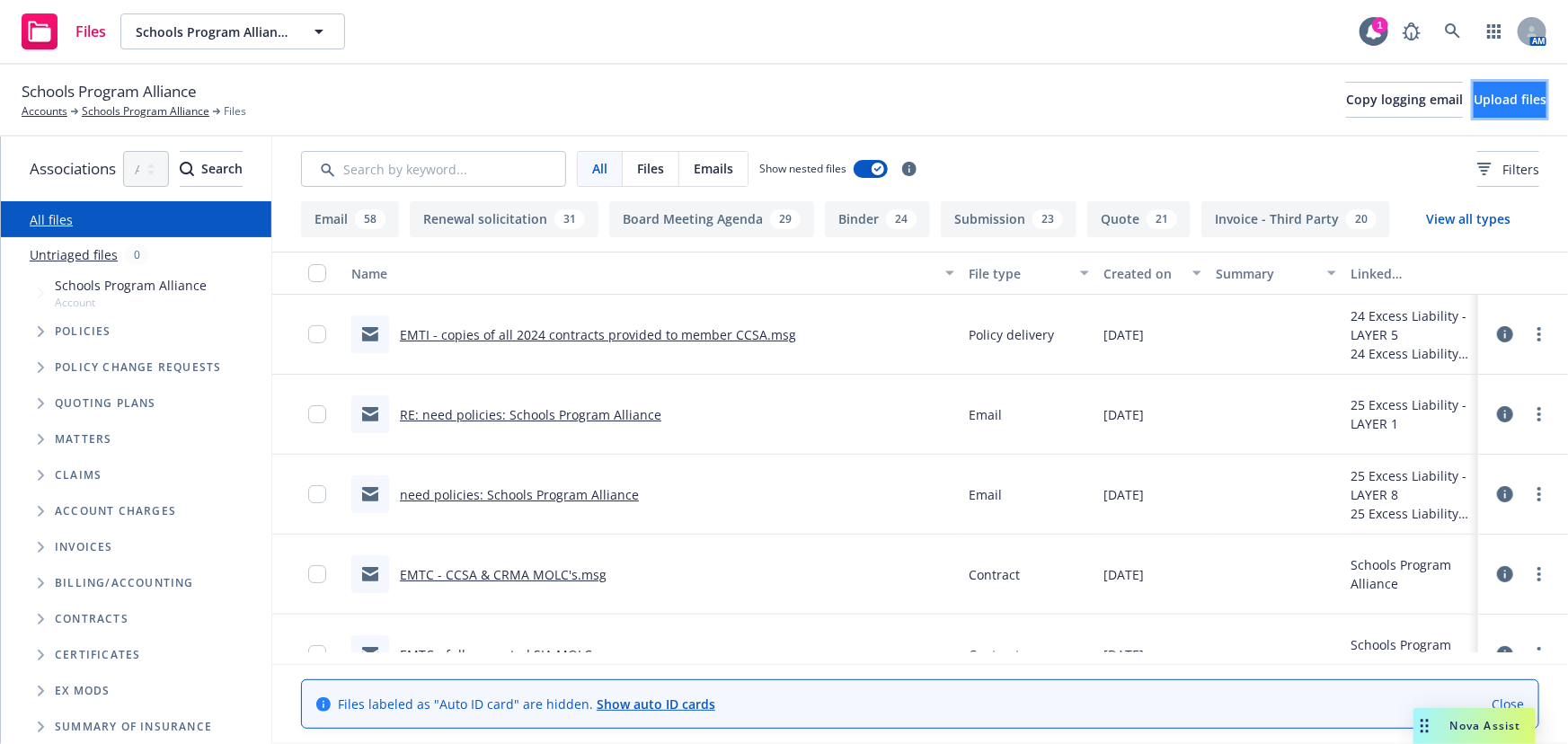
click at [1478, 103] on span "Upload files" at bounding box center [1509, 99] width 73 height 17
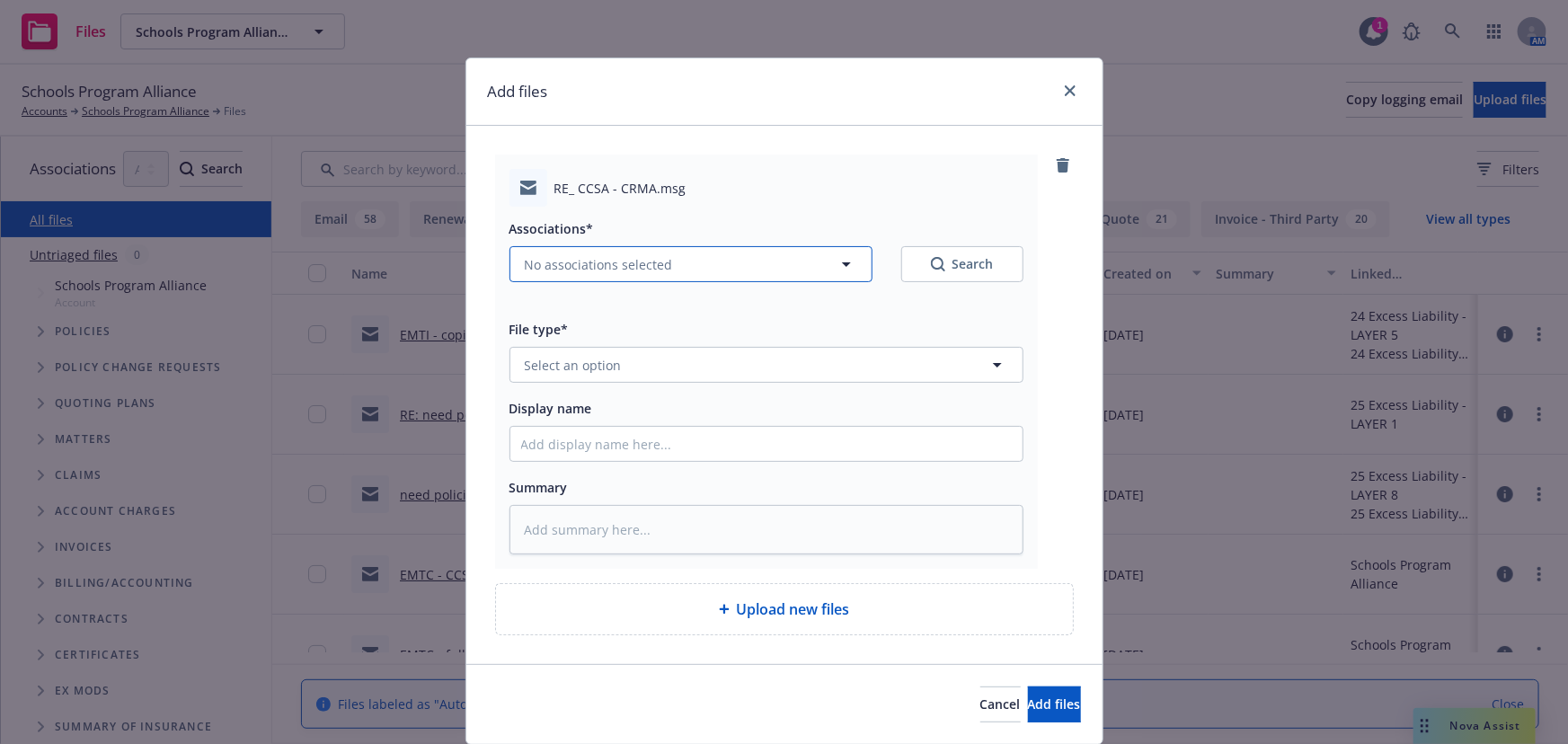
click at [587, 273] on span "No associations selected" at bounding box center [599, 265] width 148 height 19
type textarea "x"
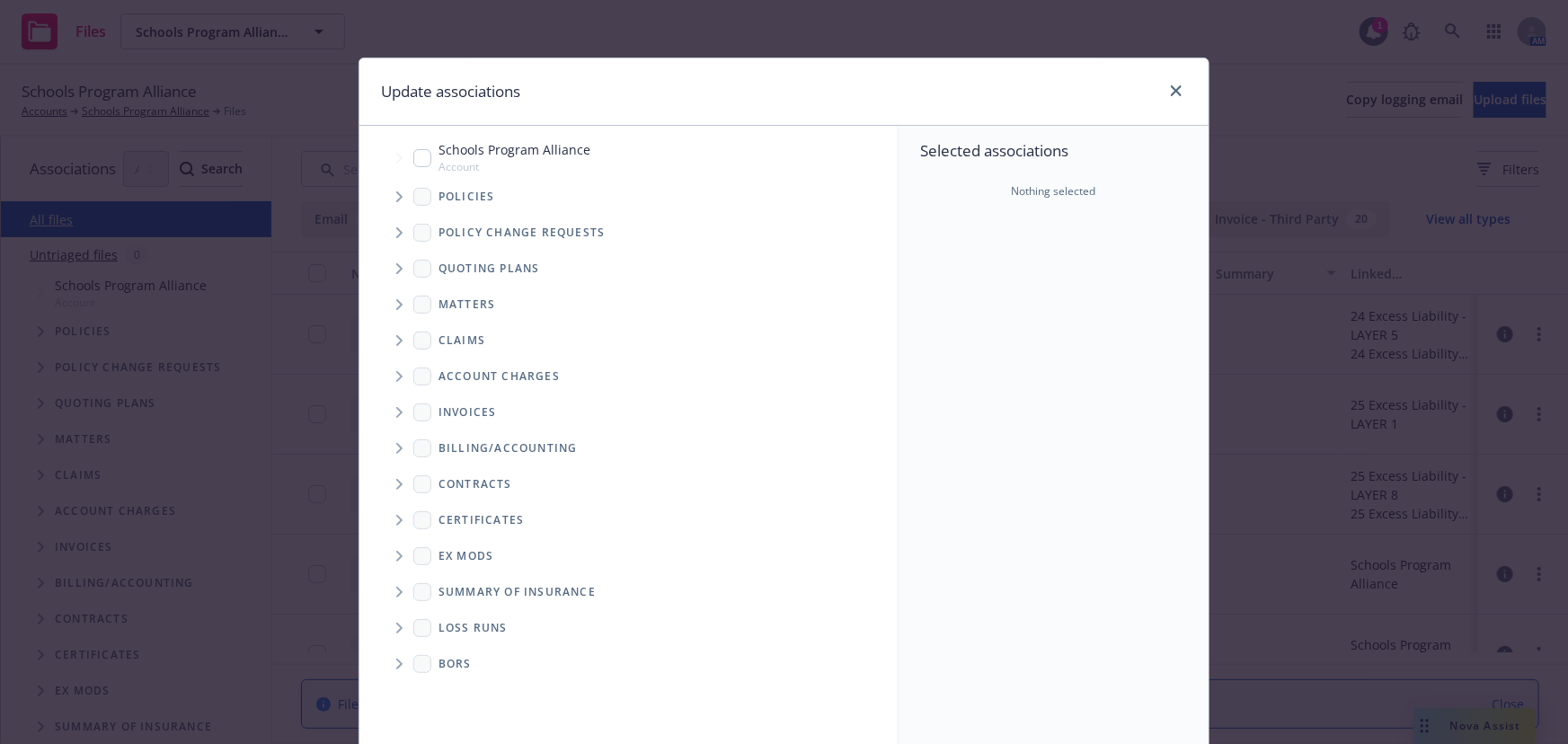
click at [413, 158] on input "Tree Example" at bounding box center [422, 158] width 18 height 18
checkbox input "true"
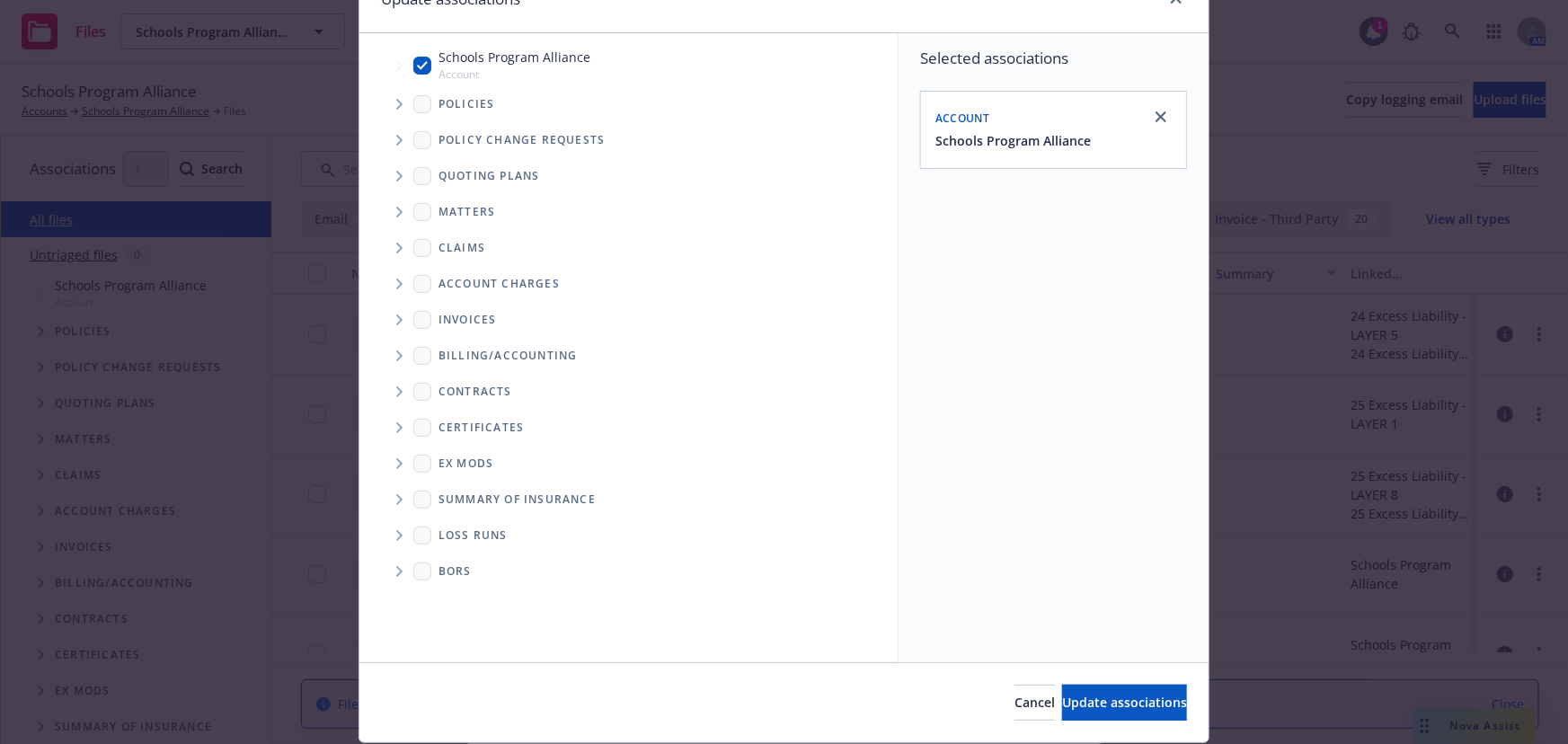
scroll to position [148, 0]
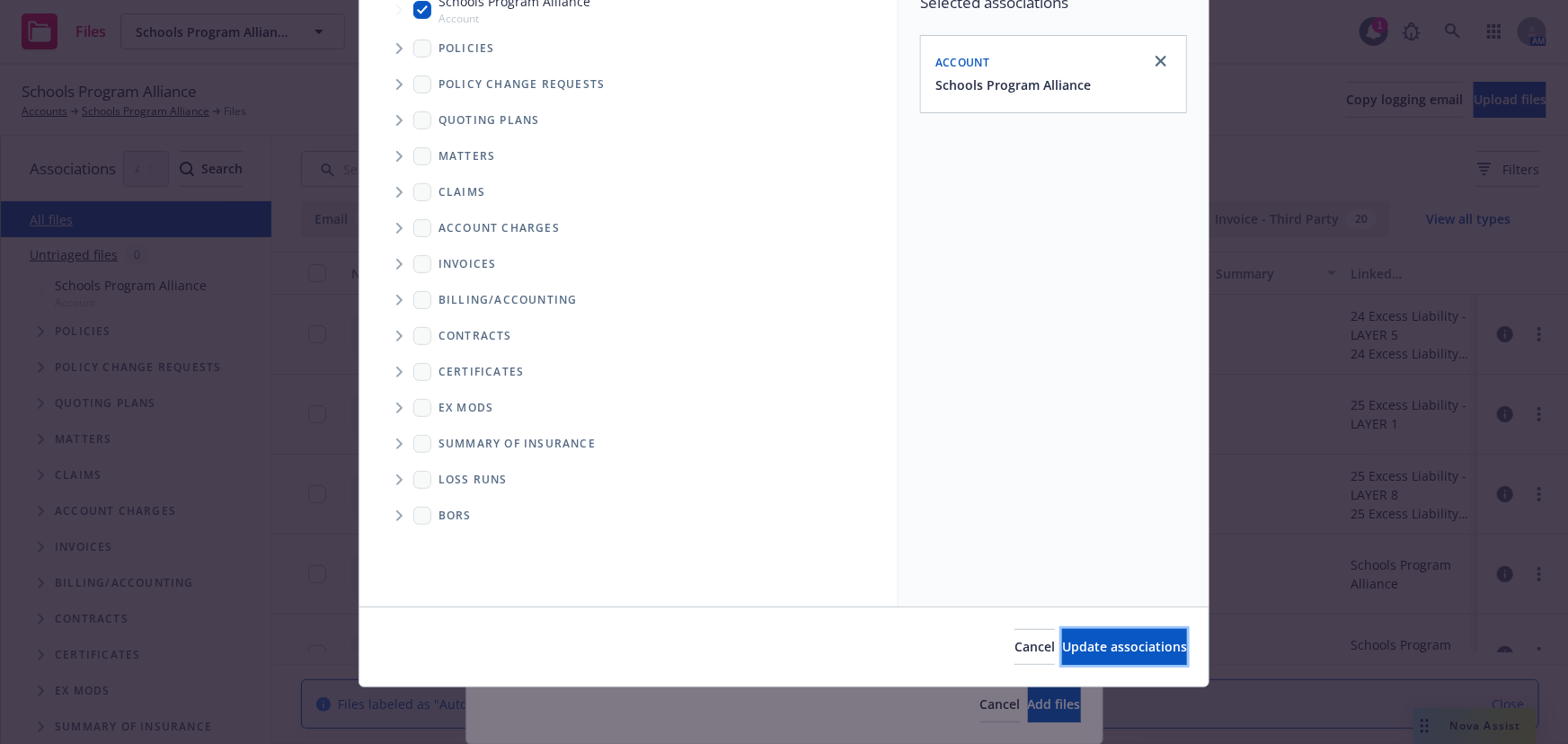
drag, startPoint x: 1060, startPoint y: 649, endPoint x: 864, endPoint y: 604, distance: 201.1
click at [1062, 649] on span "Update associations" at bounding box center [1124, 647] width 125 height 17
type textarea "x"
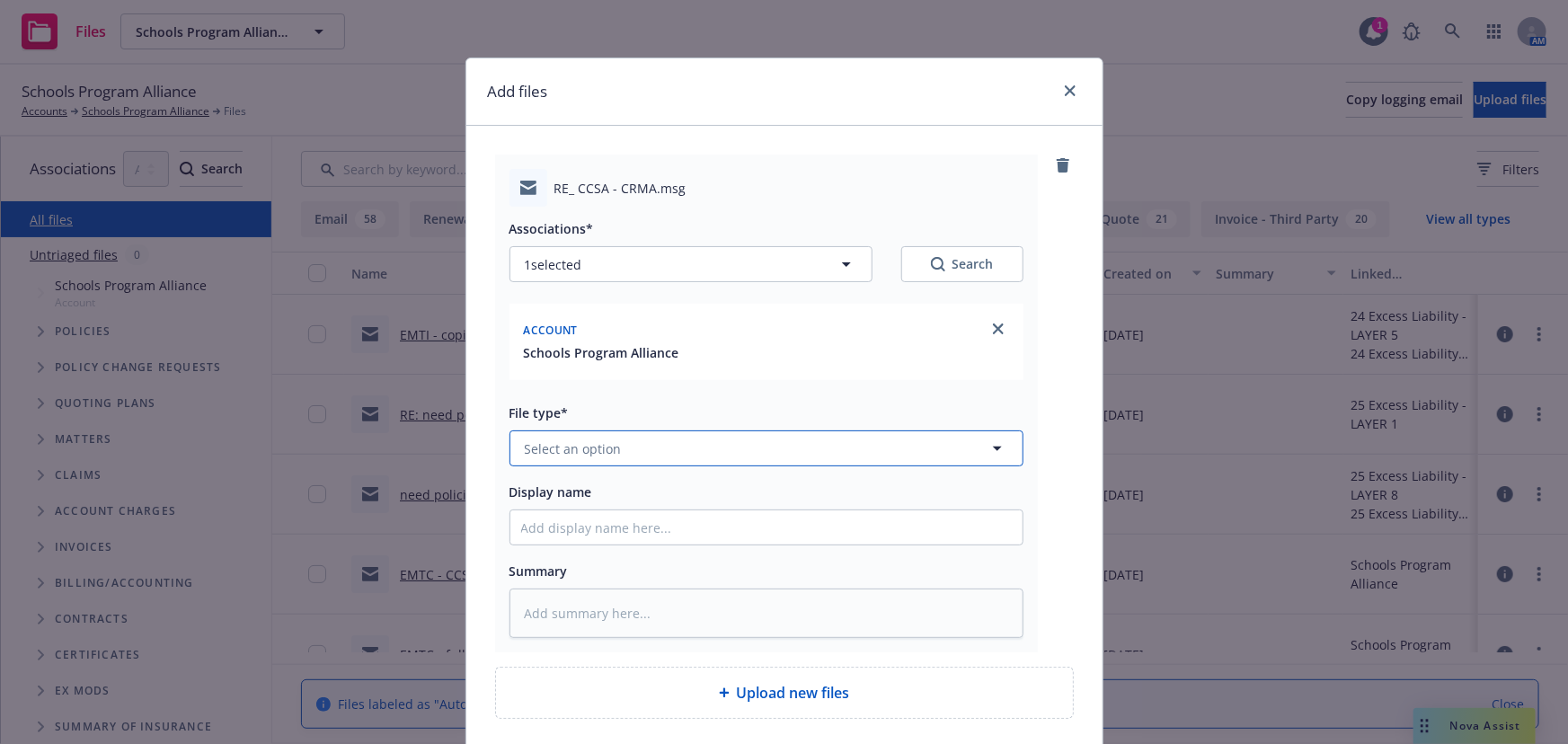
click at [587, 454] on span "Select an option" at bounding box center [573, 449] width 97 height 19
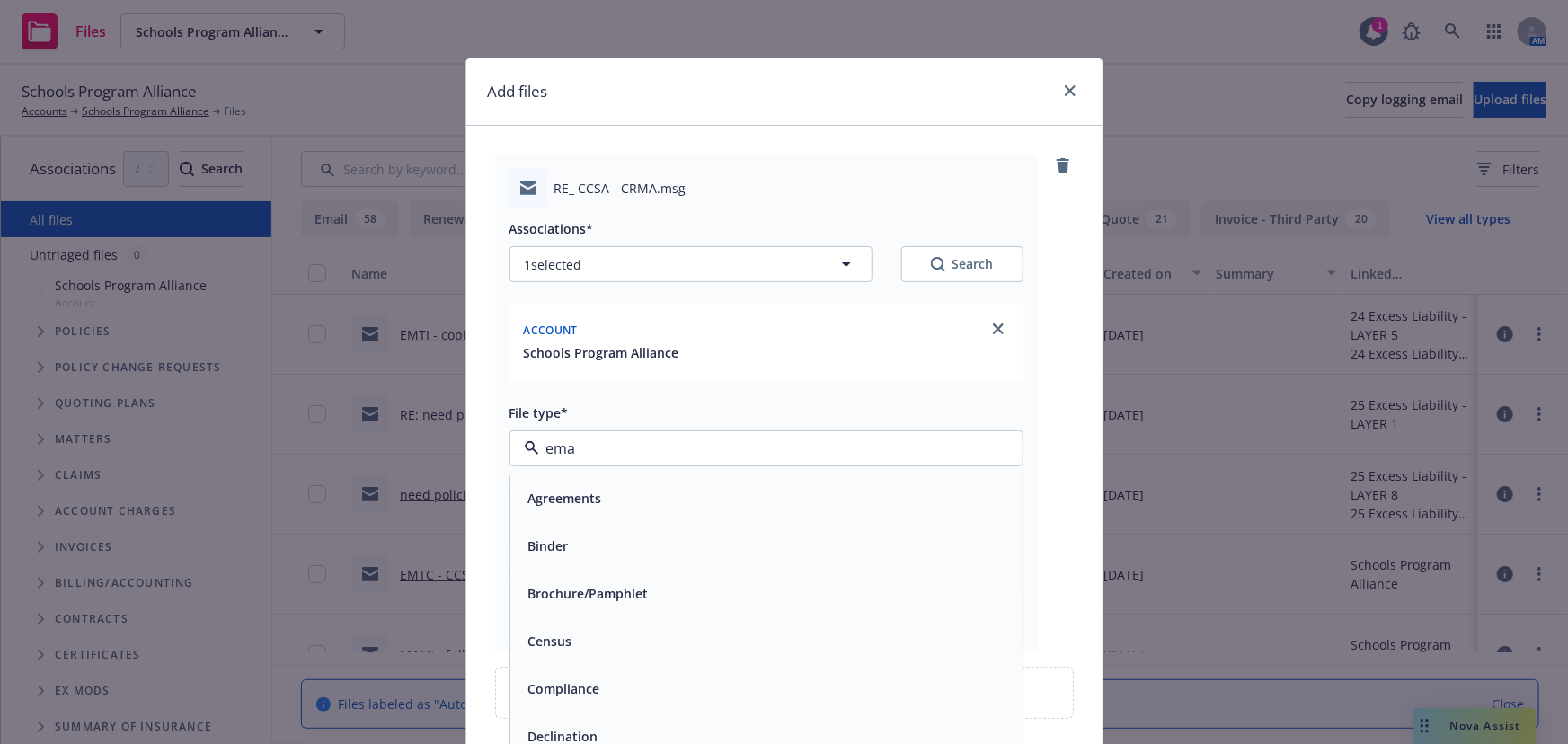
type input "emai"
drag, startPoint x: 566, startPoint y: 501, endPoint x: 539, endPoint y: 517, distance: 31.4
click at [566, 501] on div "Email" at bounding box center [766, 499] width 491 height 26
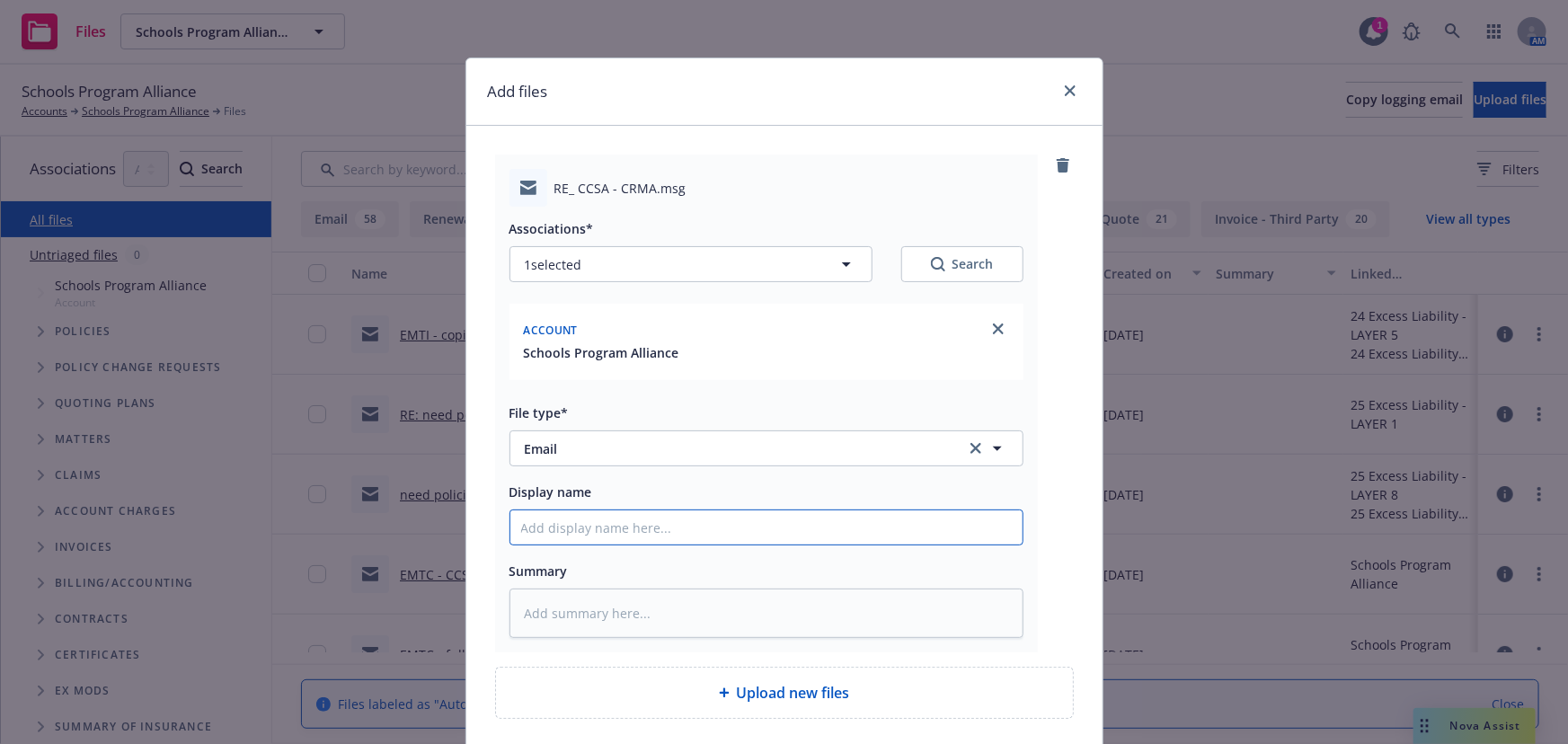
click at [532, 524] on input "Display name" at bounding box center [767, 528] width 513 height 34
type textarea "x"
type input "E"
type textarea "x"
type input "EM"
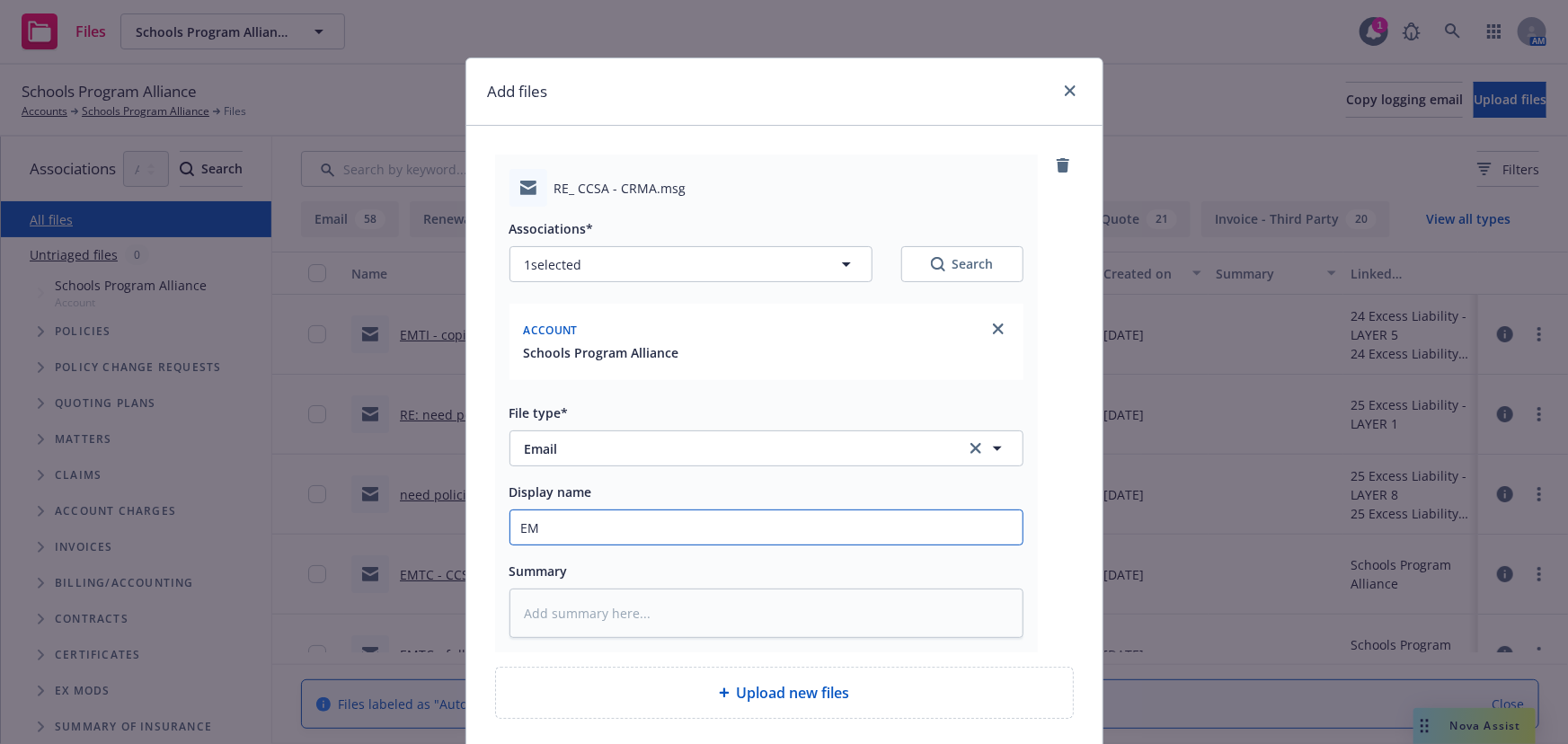
type textarea "x"
type input "EMT"
type textarea "x"
type input "EMT"
type textarea "x"
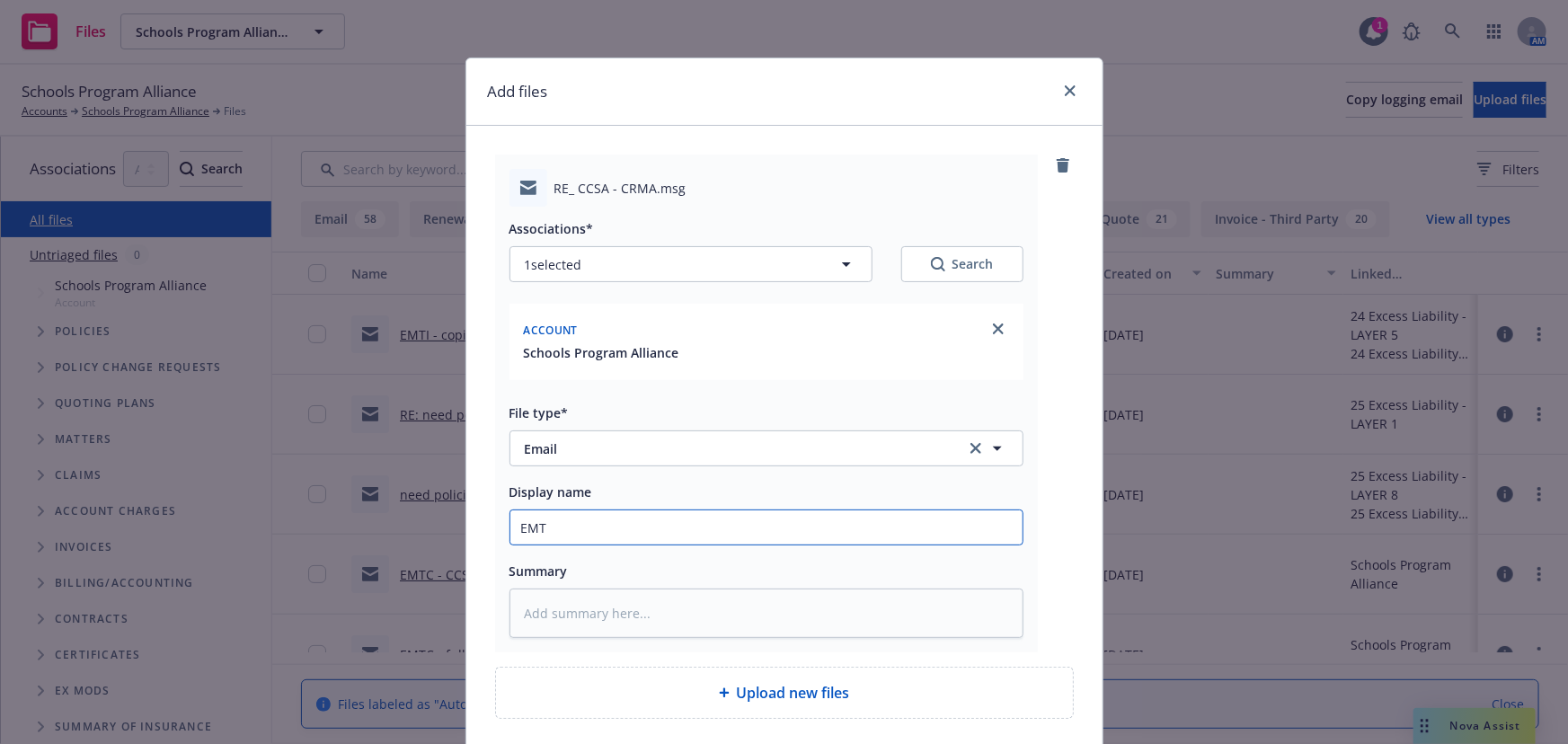
type input "EMT A"
type textarea "x"
type input "EMT Al"
type textarea "x"
type input "EMT All"
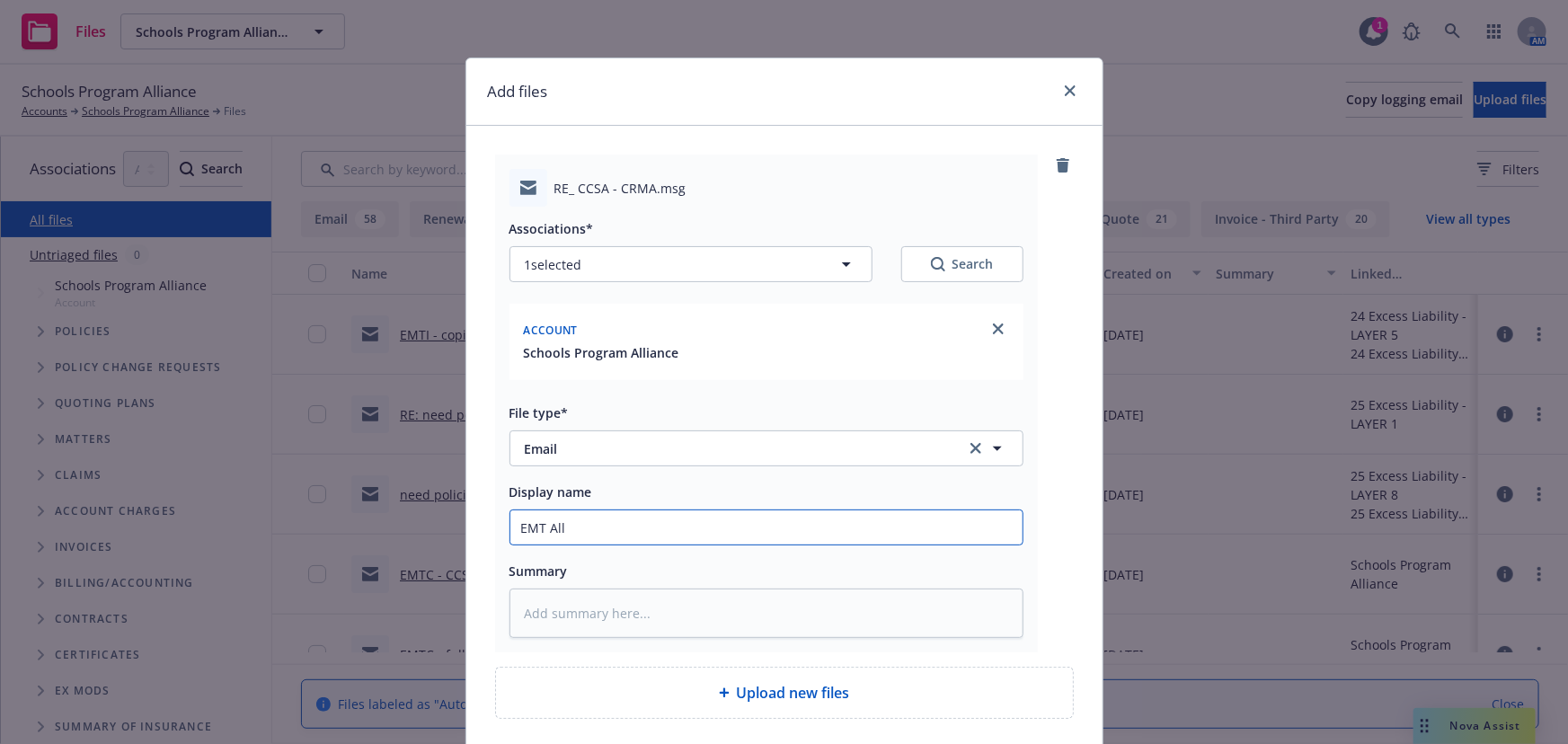
type textarea "x"
type input "EMT Alli"
type textarea "x"
type input "EMT Allia"
type textarea "x"
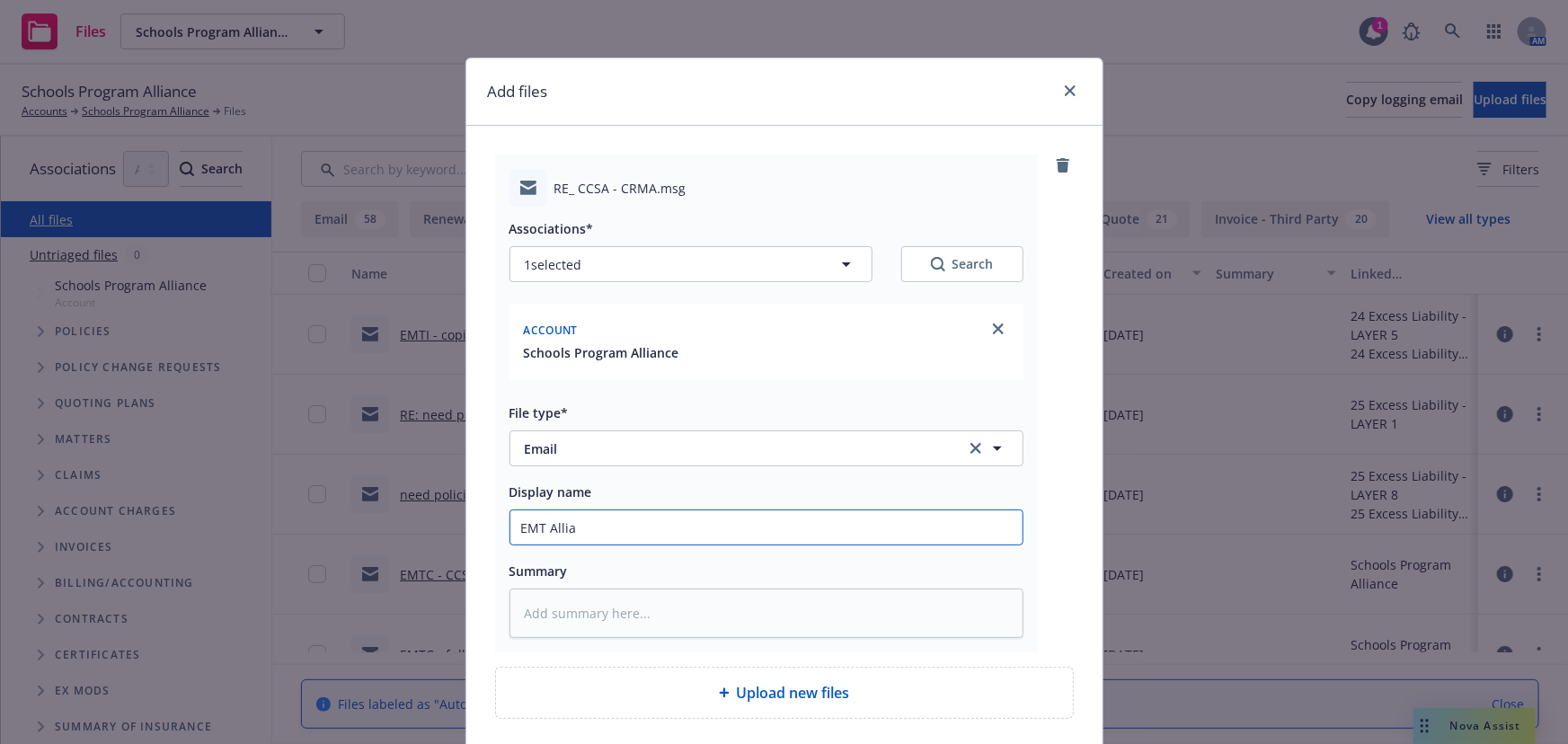
type input "EMT Allian"
type textarea "x"
type input "EMT Alliant"
type textarea "x"
type input "EMT Alliant"
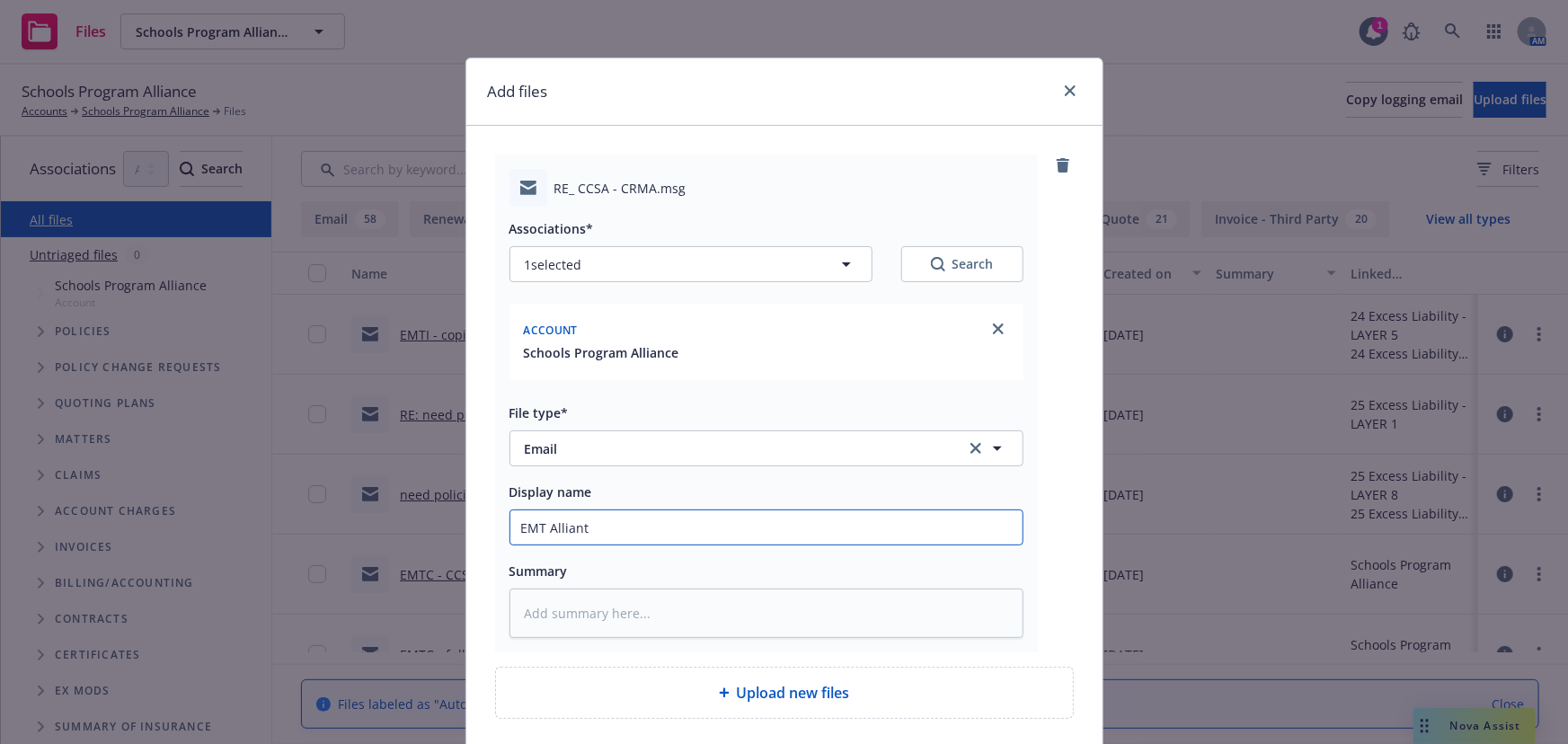
type textarea "x"
type input "EMT Alliant -"
type textarea "x"
type input "EMT Alliant -"
type textarea "x"
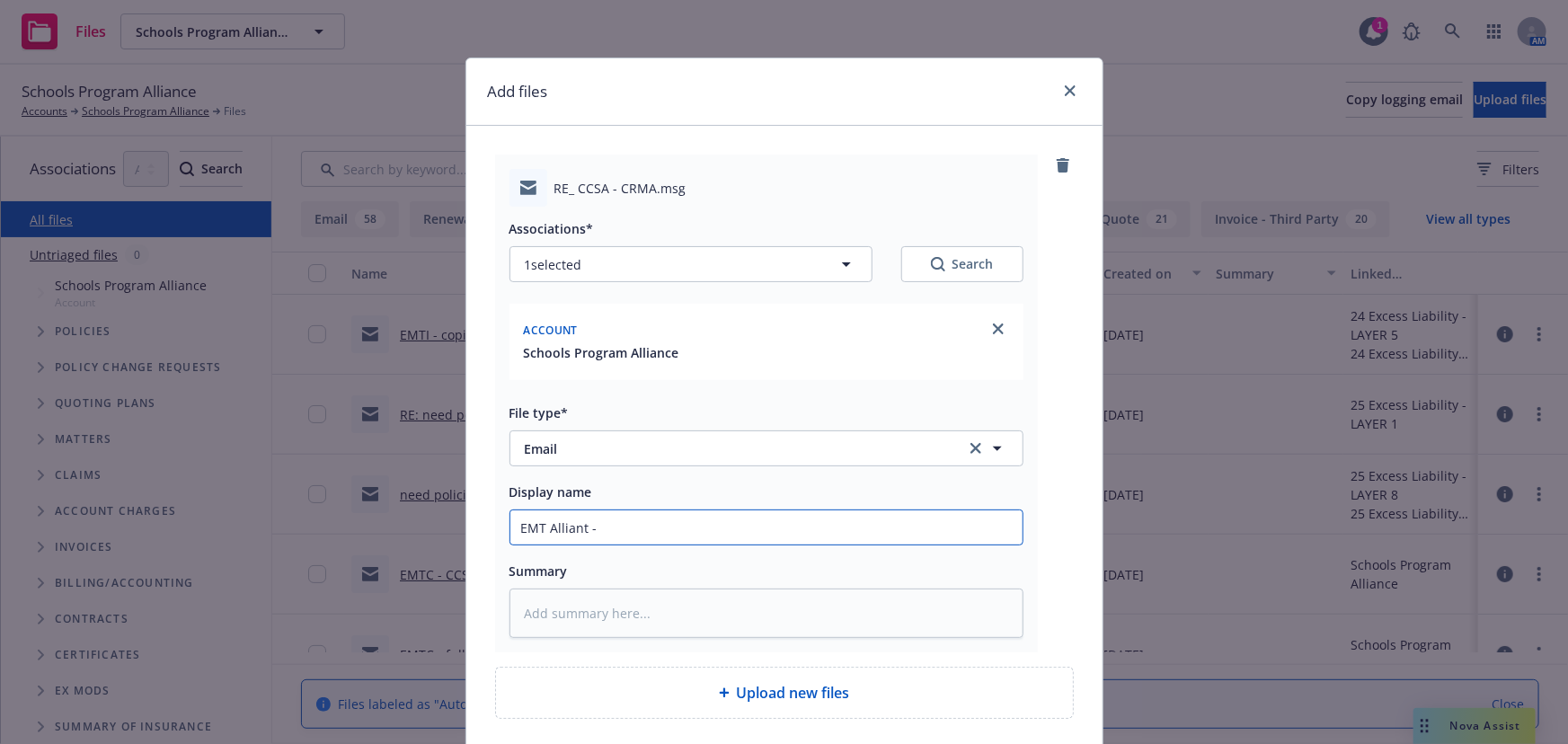
type input "EMT Alliant - C"
type textarea "x"
type input "EMT Alliant - CC"
type textarea "x"
type input "EMT Alliant - CCS"
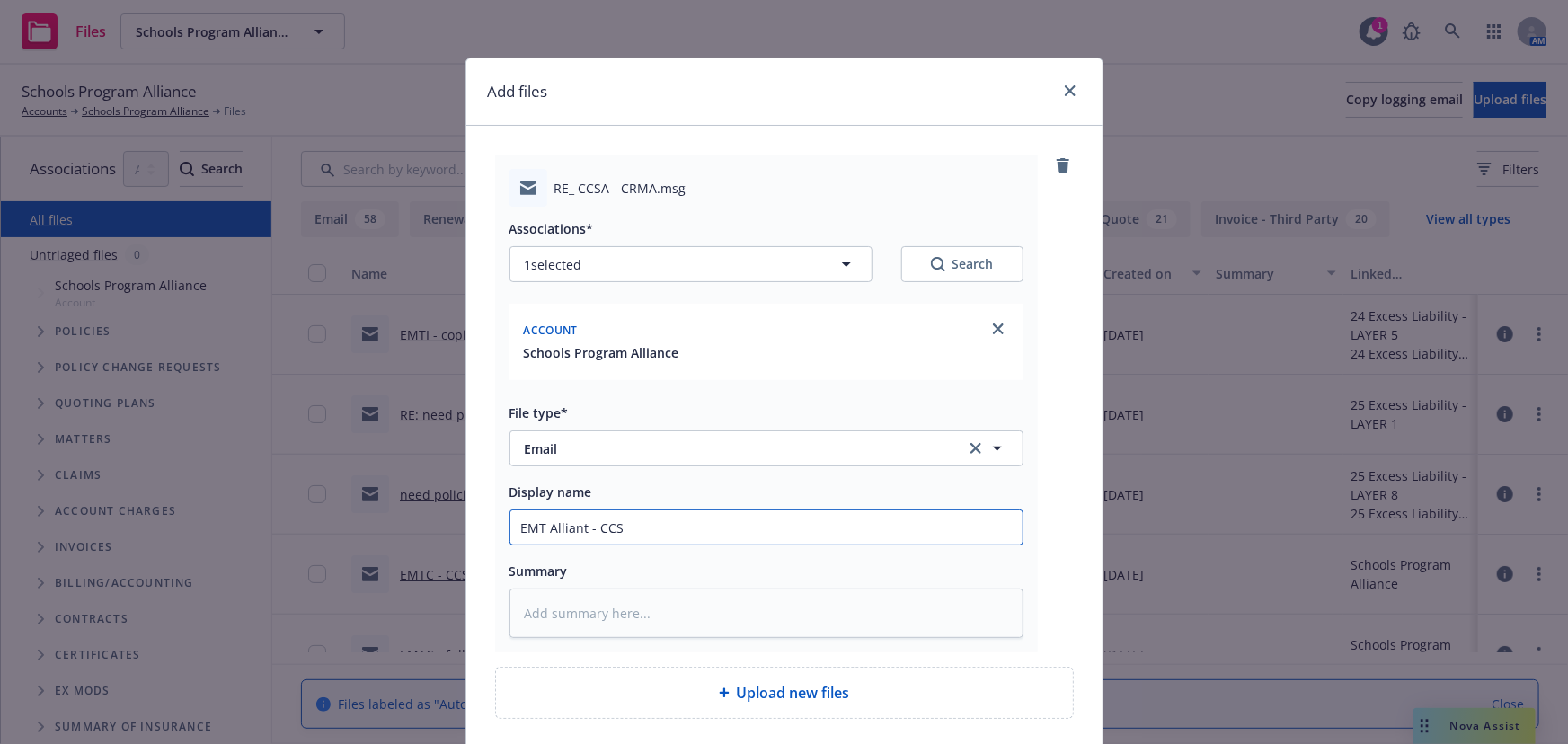
type textarea "x"
type input "EMT Alliant - CCSA"
type textarea "x"
type input "EMT Alliant - CCSA"
type textarea "x"
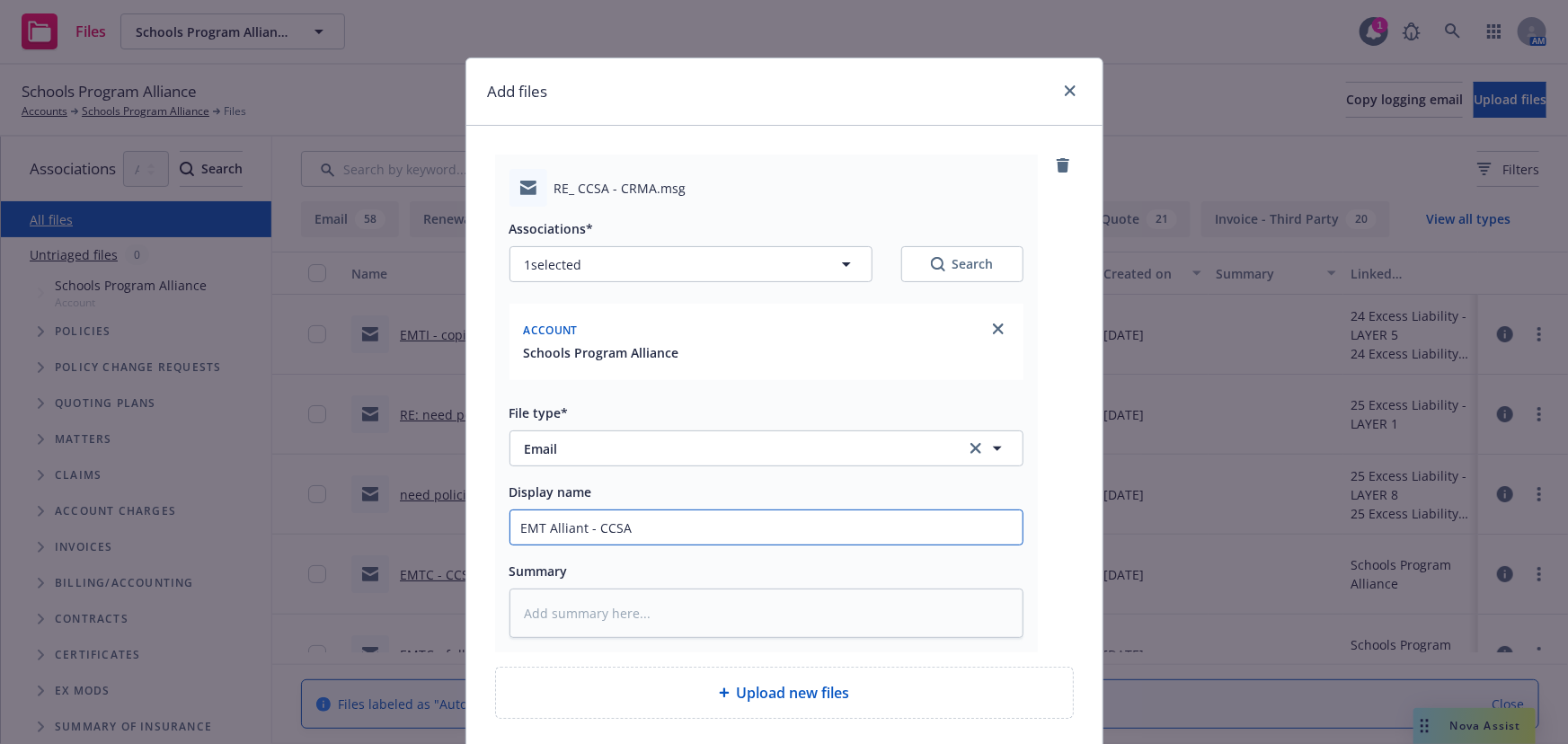
type input "EMT Alliant - CCSA /"
type textarea "x"
type input "EMT Alliant - CCSA /"
type textarea "x"
type input "EMT Alliant - CCSA / C"
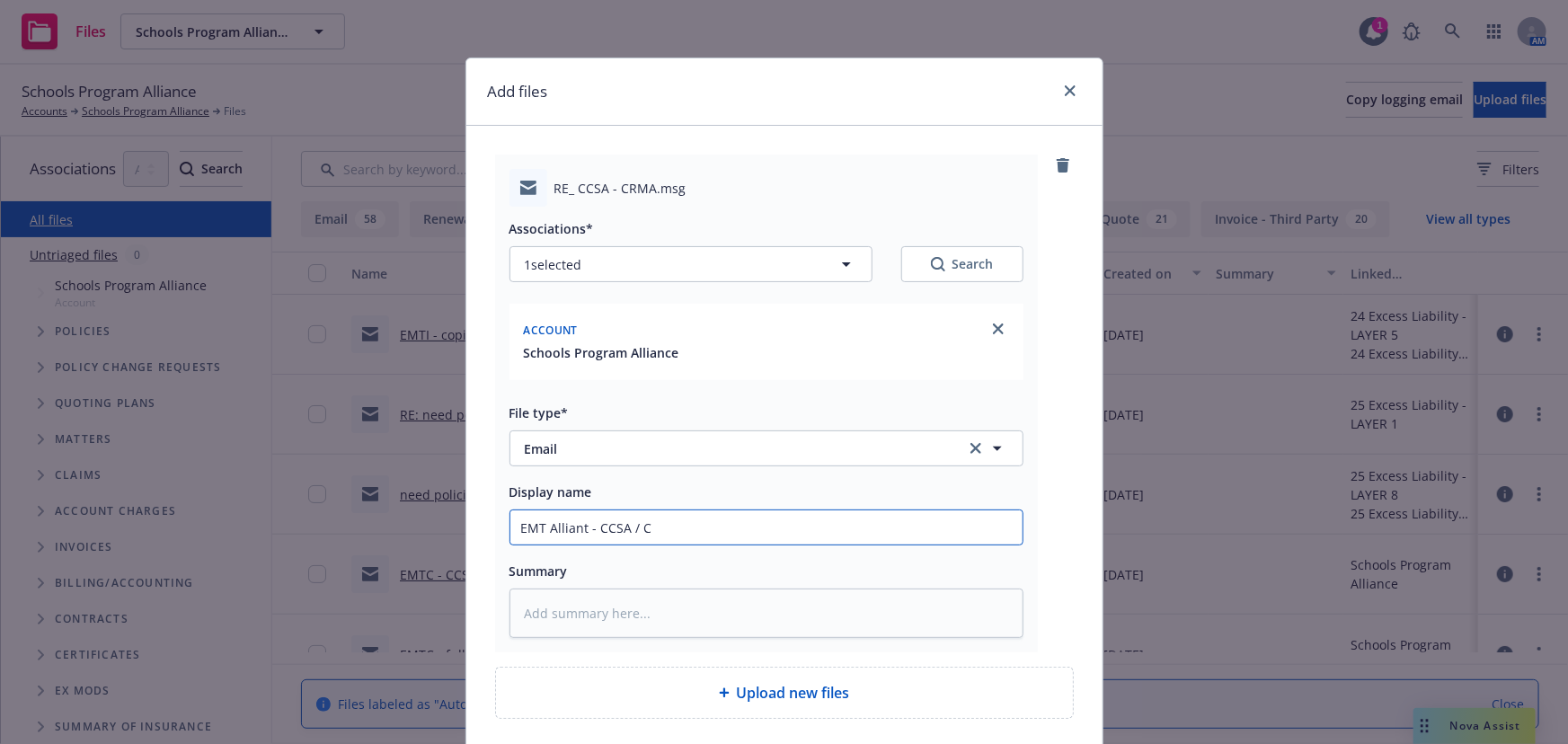
type textarea "x"
type input "EMT Alliant - CCSA / CR"
type textarea "x"
type input "EMT Alliant - CCSA / CRM"
type textarea "x"
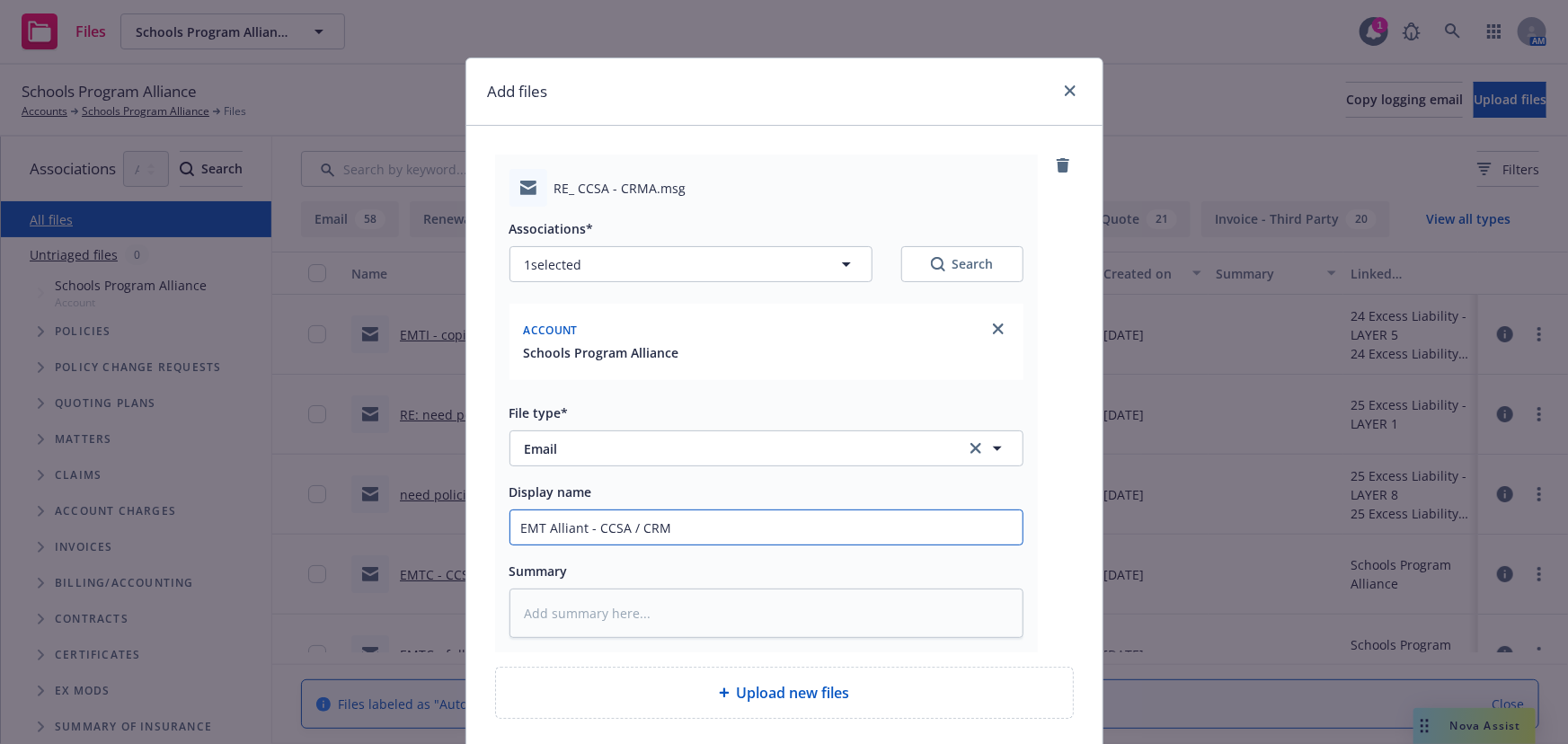
type input "EMT Alliant - CCSA / CRMA"
type textarea "x"
type input "EMT Alliant - CCSA / CRMA"
type textarea "x"
type input "EMT Alliant - CCSA / CRMA r"
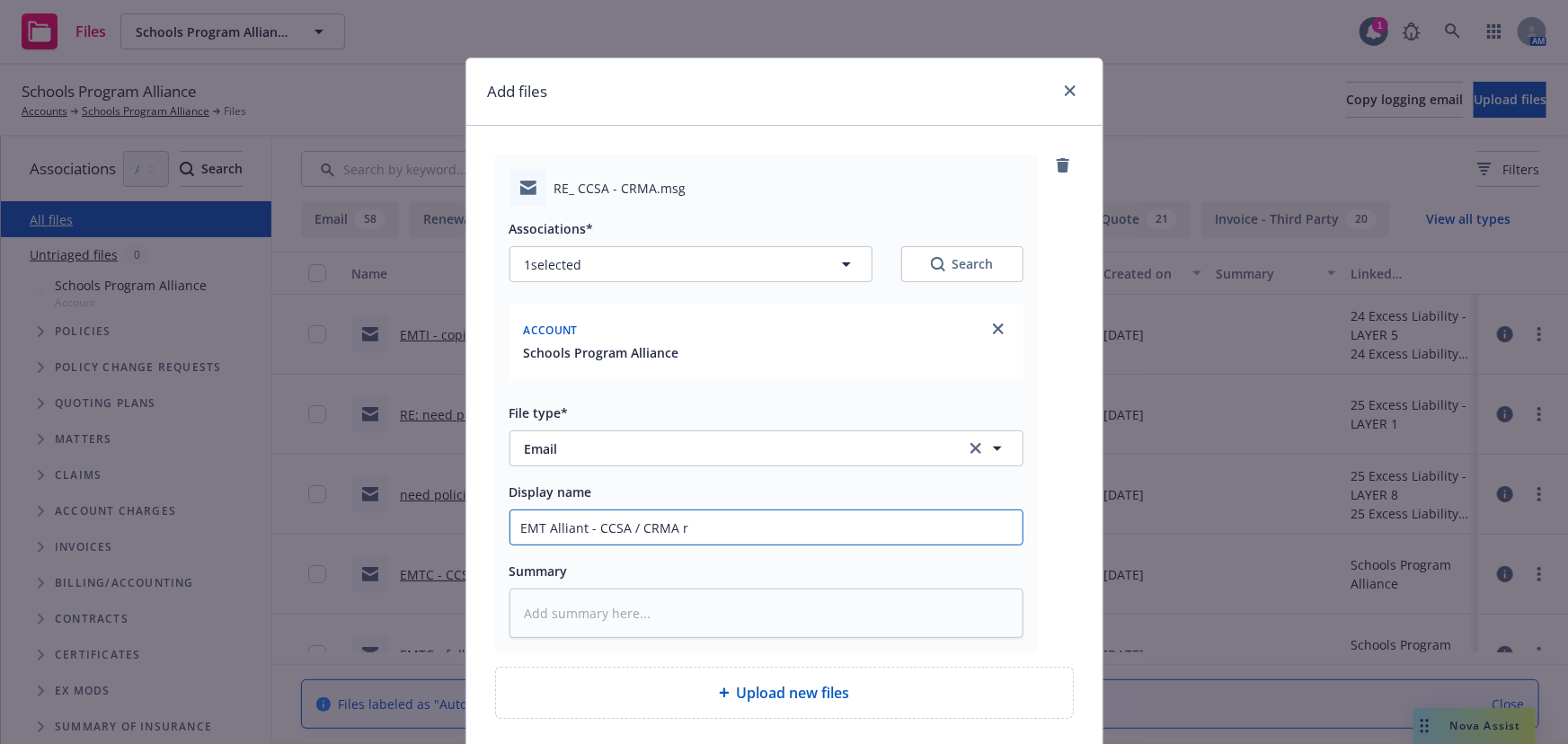
type textarea "x"
type input "EMT Alliant - CCSA / CRMA re"
type textarea "x"
type input "EMT Alliant - CCSA / CRMA req"
type textarea "x"
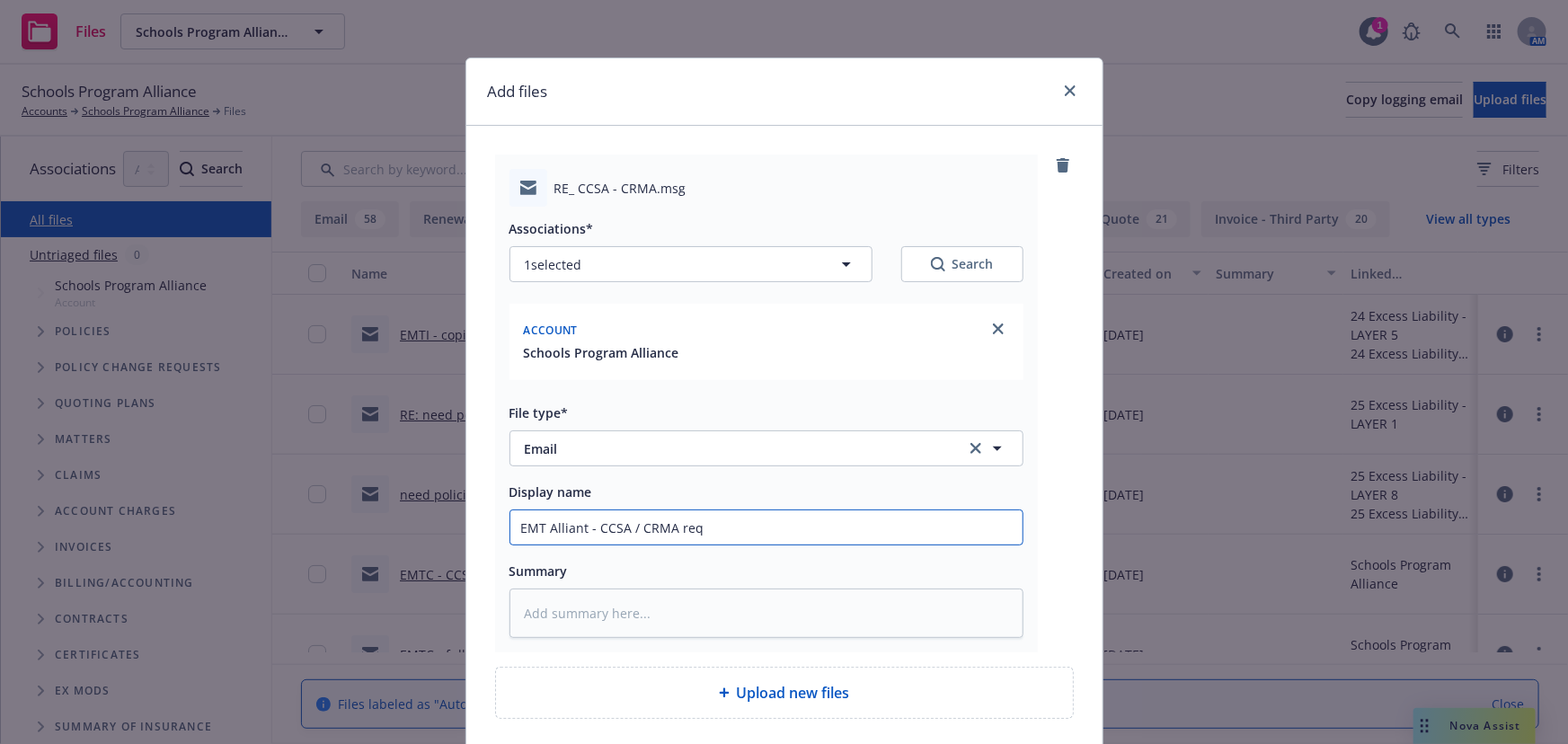
type input "EMT Alliant - CCSA / CRMA requ"
type textarea "x"
type input "EMT Alliant - CCSA / CRMA reque"
type textarea "x"
type input "EMT Alliant - CCSA / CRMA reques"
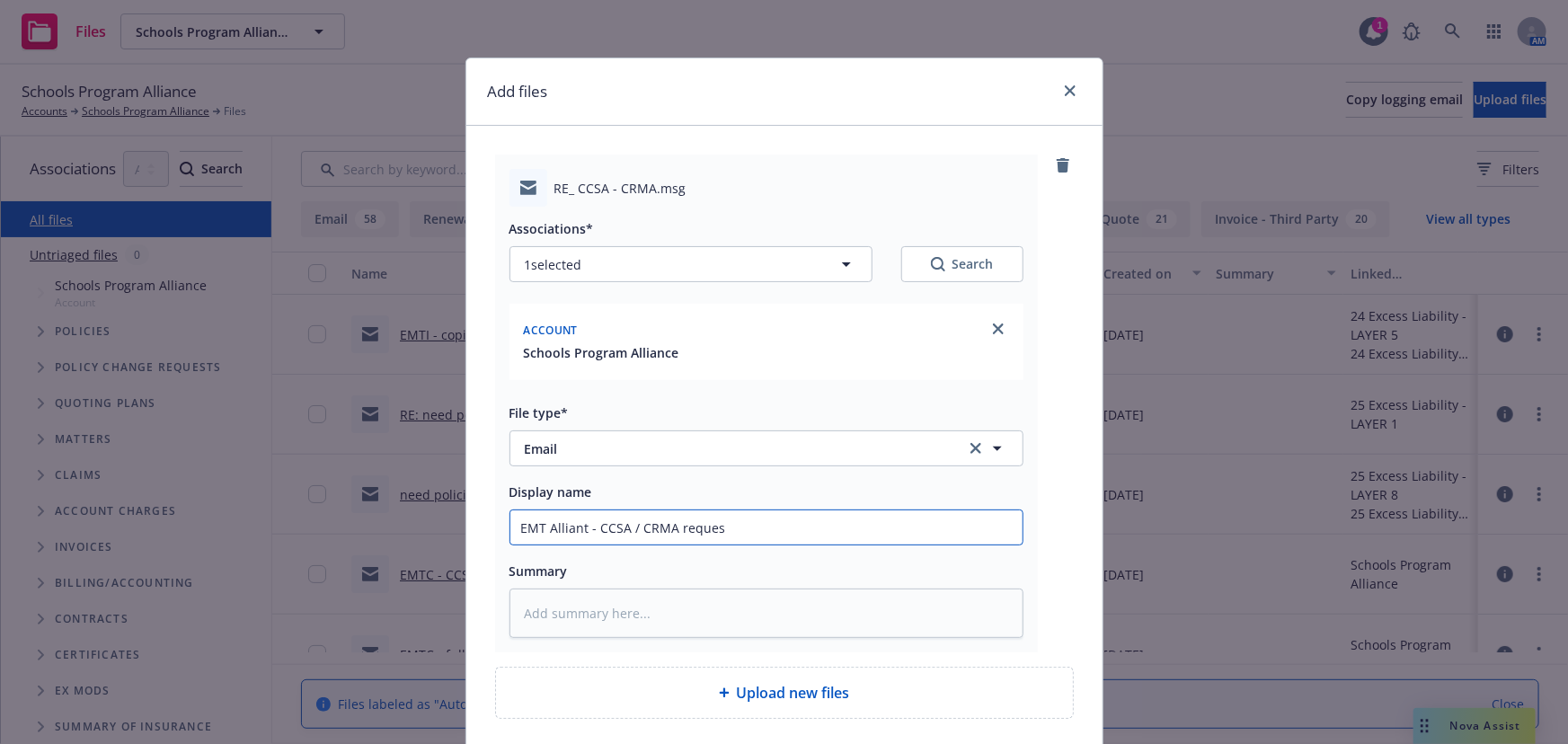
type textarea "x"
type input "EMT Alliant - CCSA / CRMA request"
type textarea "x"
type input "EMT Alliant - CCSA / CRMA requeste"
type textarea "x"
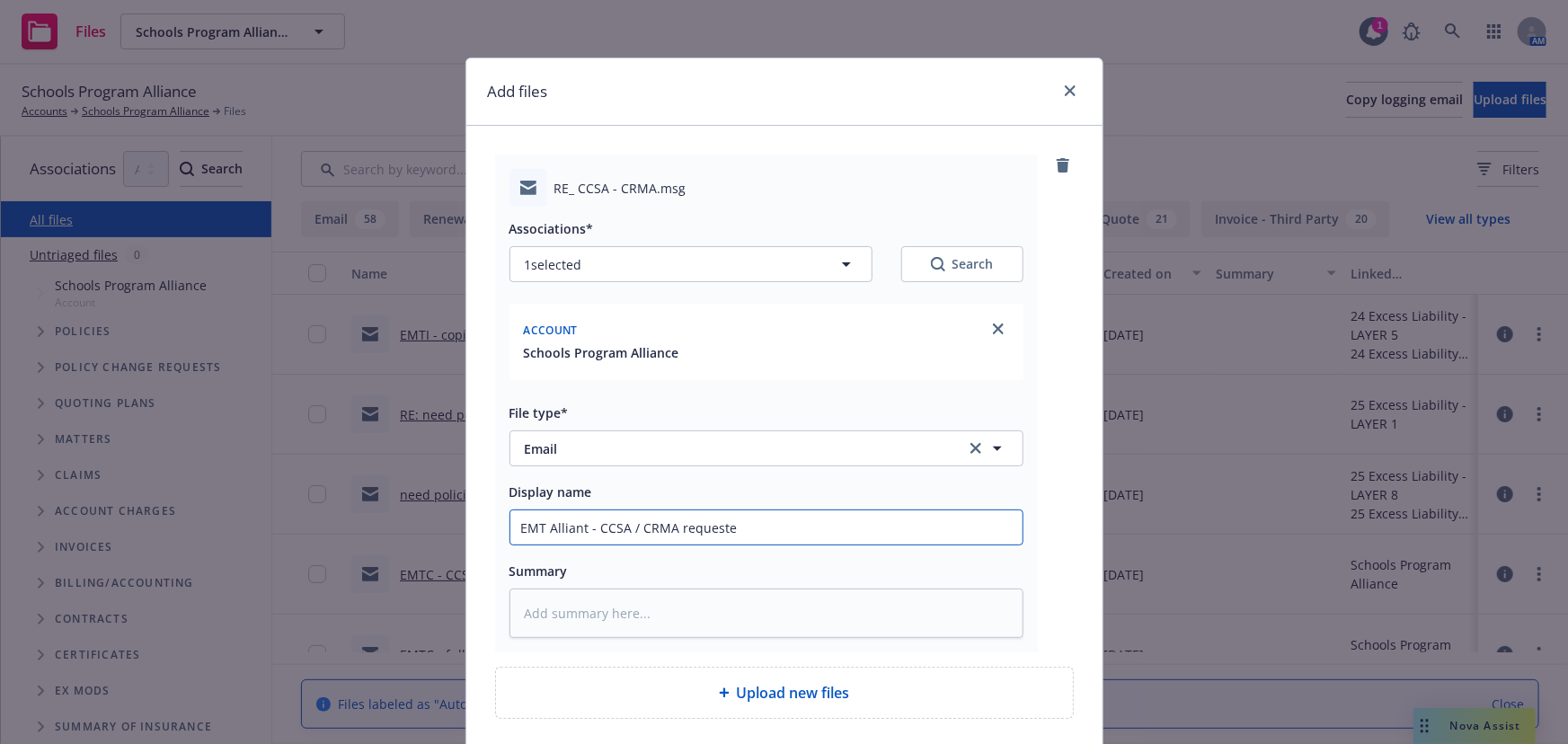
type input "EMT Alliant - CCSA / CRMA requested"
type textarea "x"
type input "EMT Alliant - CCSA / CRMA requested"
type textarea "x"
type input "EMT Alliant - CCSA / CRMA requested c"
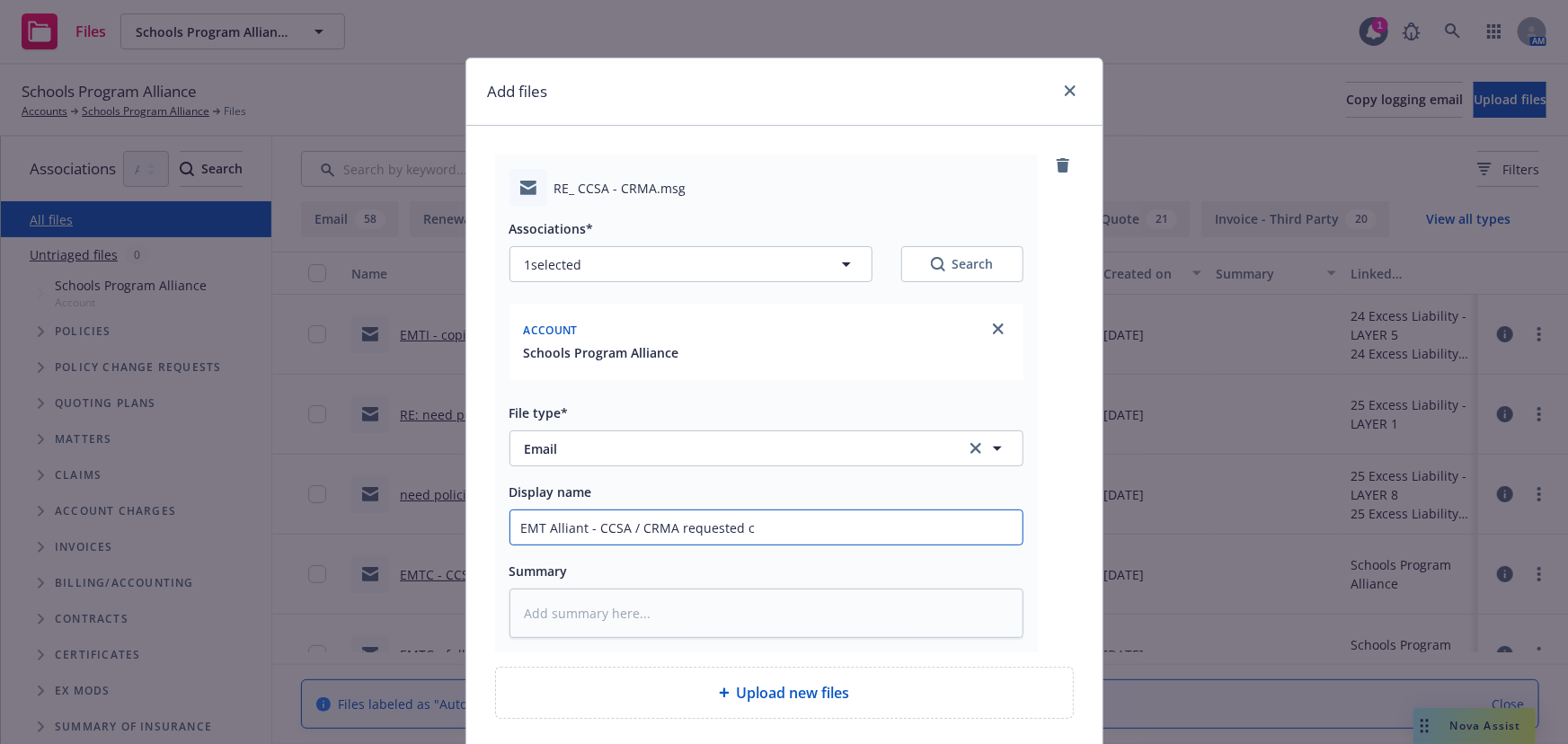
type textarea "x"
type input "EMT Alliant - CCSA / CRMA requested co"
type textarea "x"
type input "EMT Alliant - CCSA / CRMA requested cov"
type textarea "x"
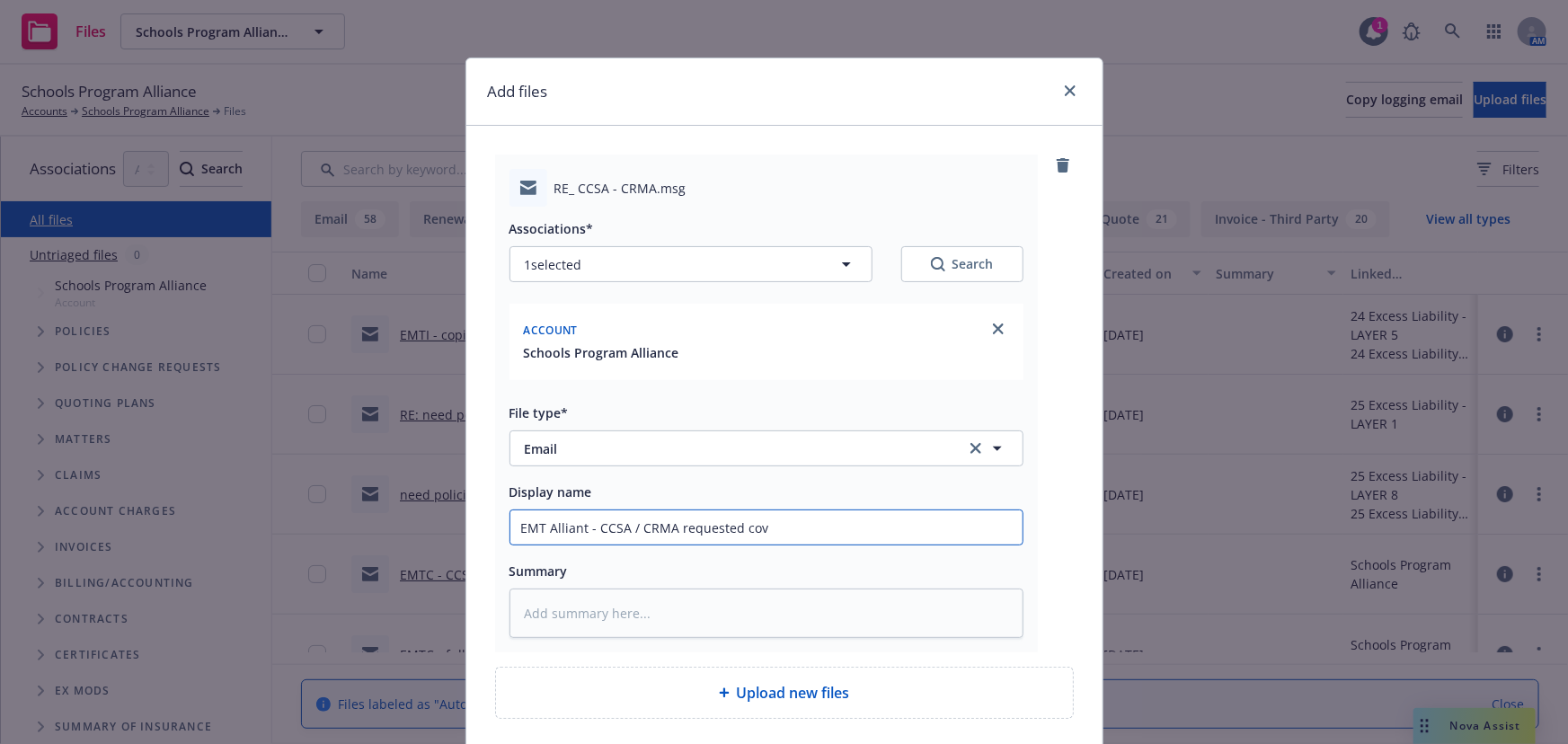
type input "EMT Alliant - CCSA / CRMA requested cove"
type textarea "x"
type input "EMT Alliant - CCSA / CRMA requested cover"
type textarea "x"
type input "EMT Alliant - CCSA / CRMA requested covera"
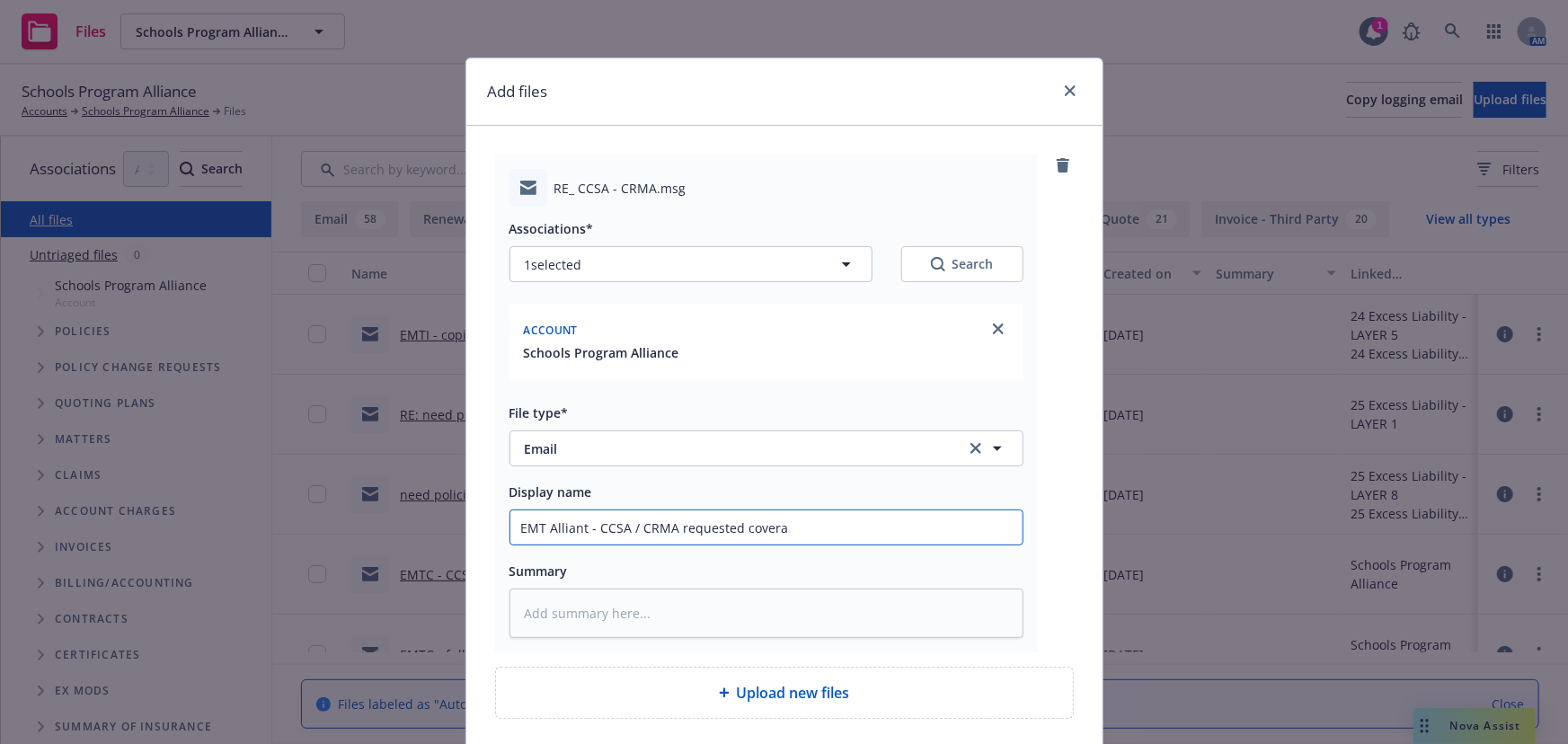
type textarea "x"
type input "EMT Alliant - CCSA / CRMA requested coverag"
type textarea "x"
type input "EMT Alliant - CCSA / CRMA requested coverage"
type textarea "x"
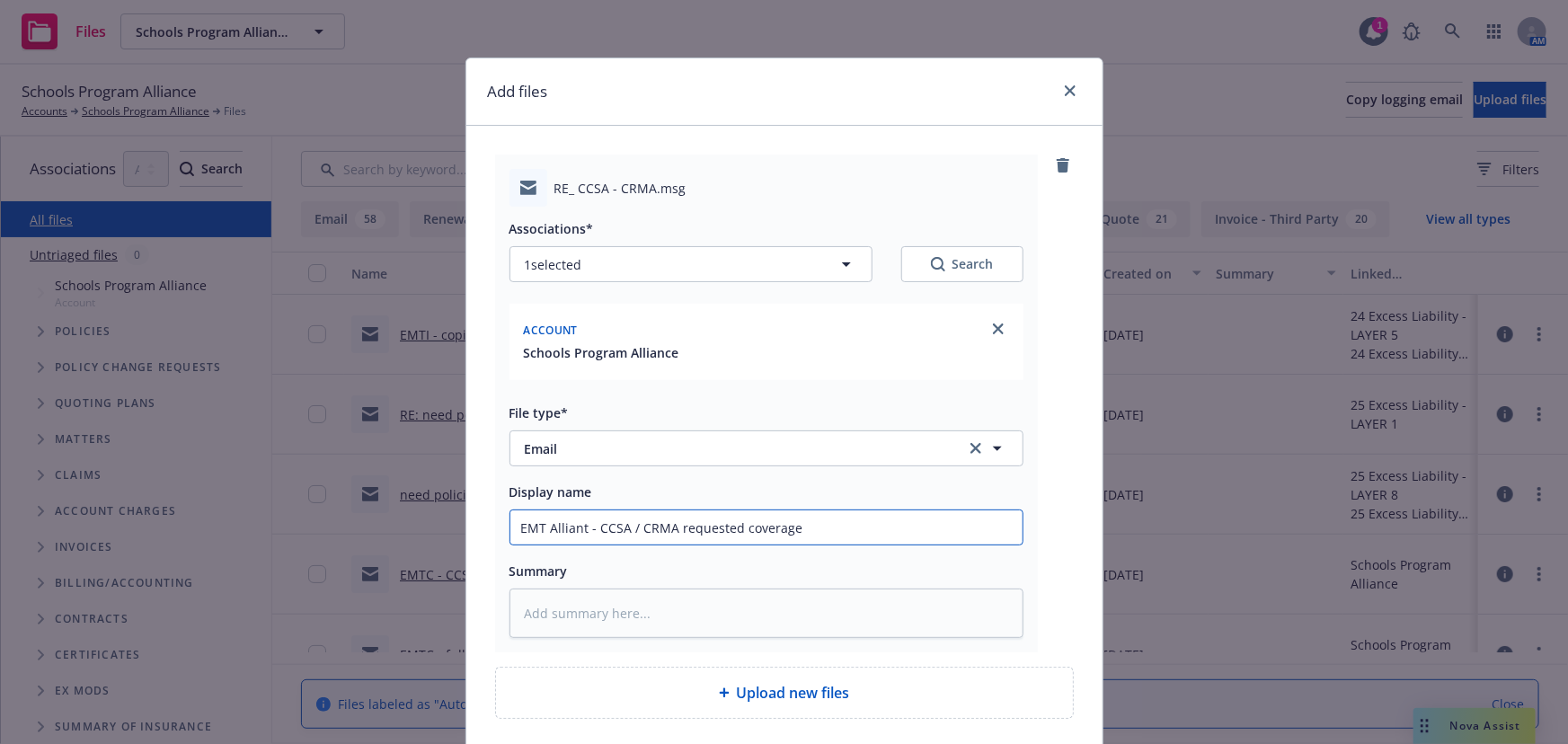
type input "EMT Alliant - CCSA / CRMA requested coverage"
type textarea "x"
type input "EMT Alliant - CCSA / CRMA requested coverage s"
type textarea "x"
type input "EMT Alliant - CCSA / CRMA requested coverage st"
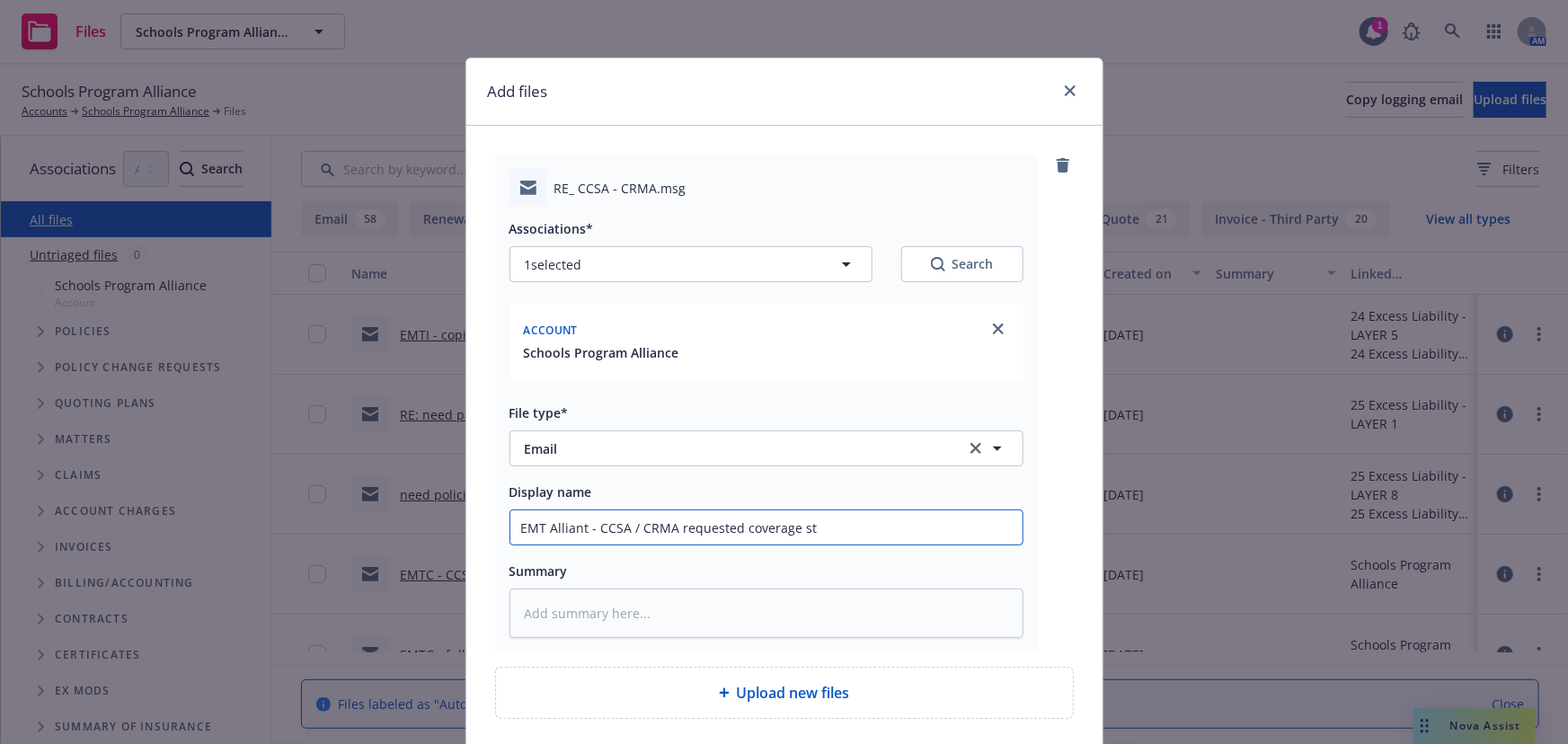
type textarea "x"
type input "EMT Alliant - CCSA / CRMA requested coverage str"
type textarea "x"
type input "EMT Alliant - CCSA / CRMA requested coverage stru"
type textarea "x"
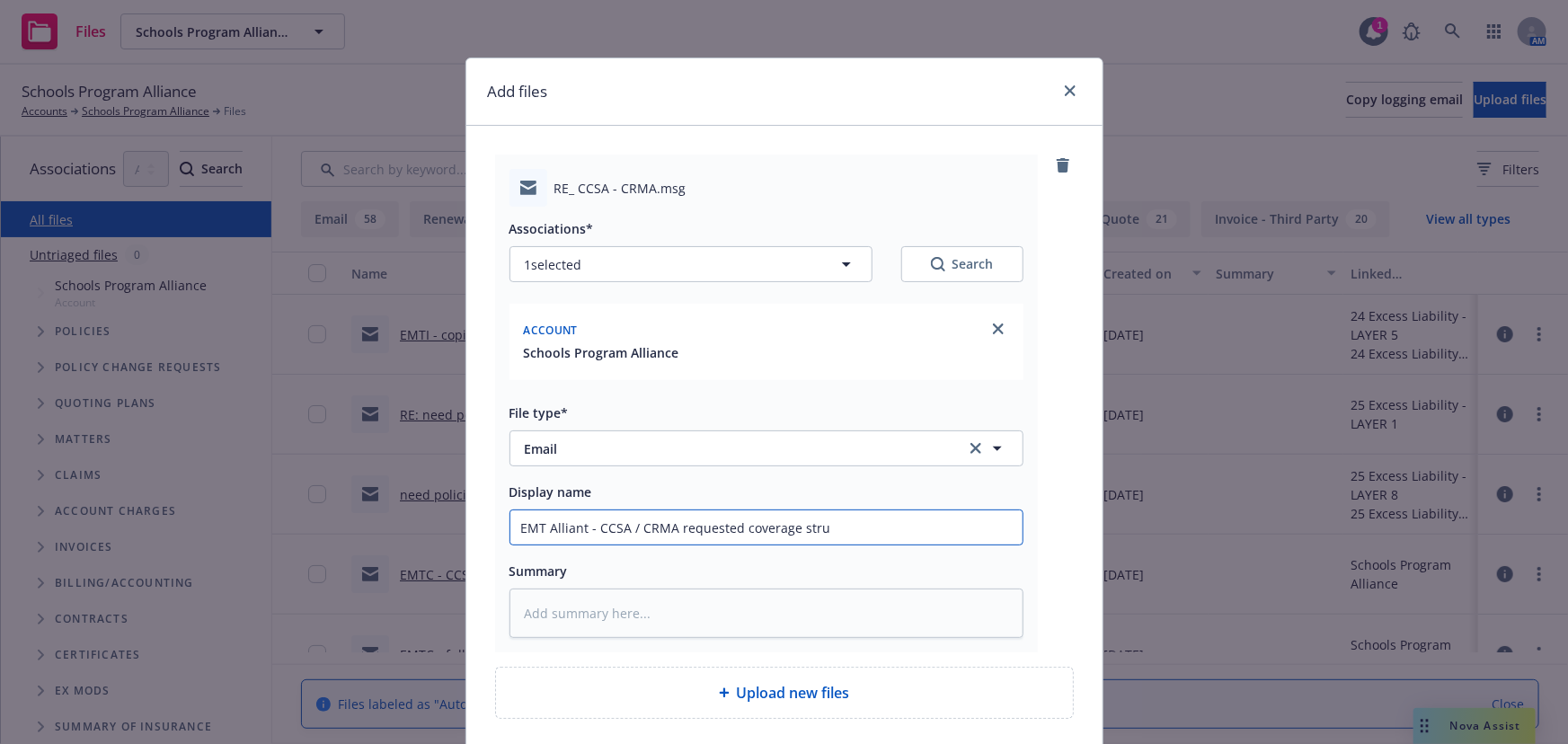
type input "EMT Alliant - CCSA / CRMA requested coverage struc"
type textarea "x"
type input "EMT Alliant - CCSA / CRMA requested coverage struct"
type textarea "x"
type input "EMT Alliant - CCSA / CRMA requested coverage structu"
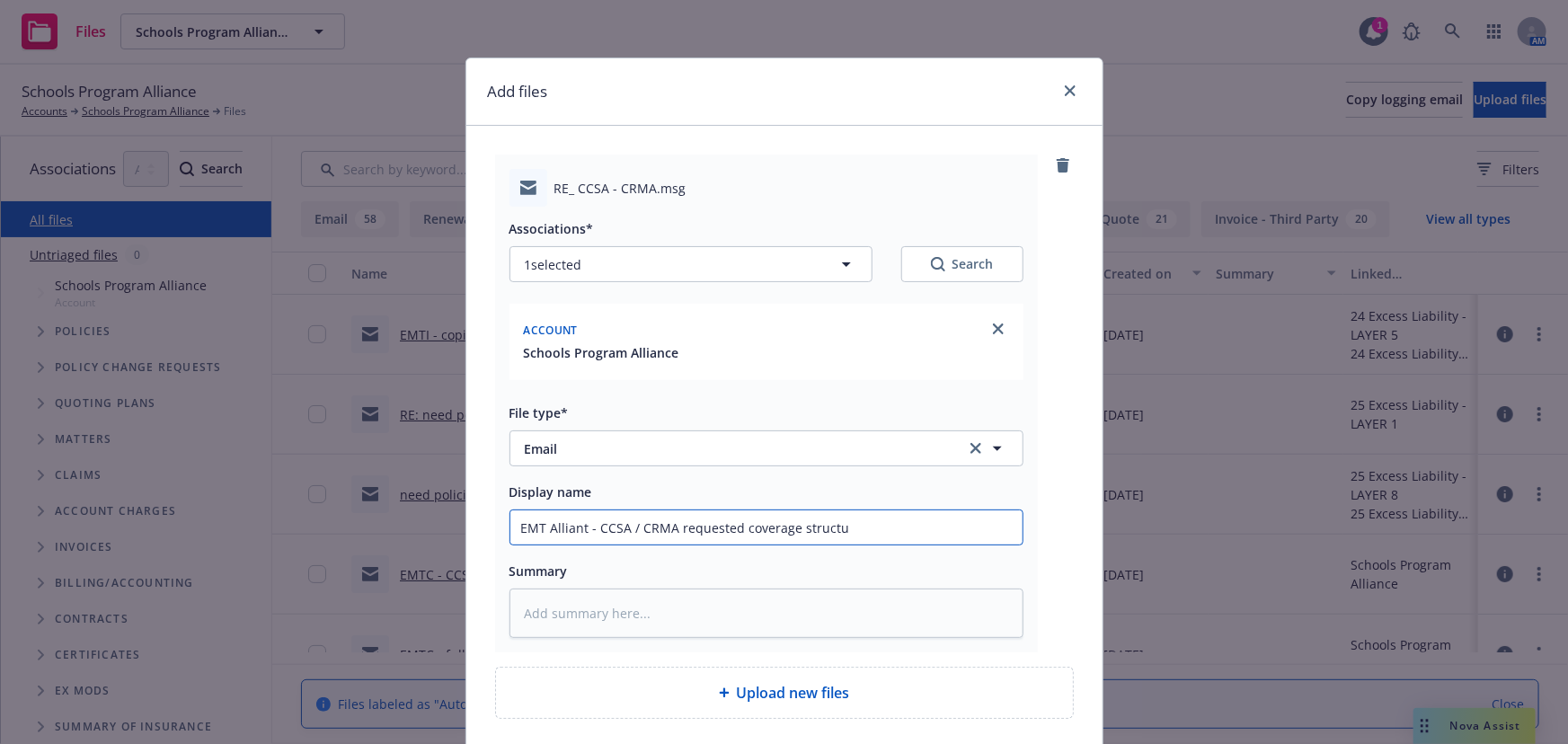
type textarea "x"
type input "EMT Alliant - CCSA / CRMA requested coverage structur"
type textarea "x"
type input "EMT Alliant - CCSA / CRMA requested coverage structure"
type textarea "x"
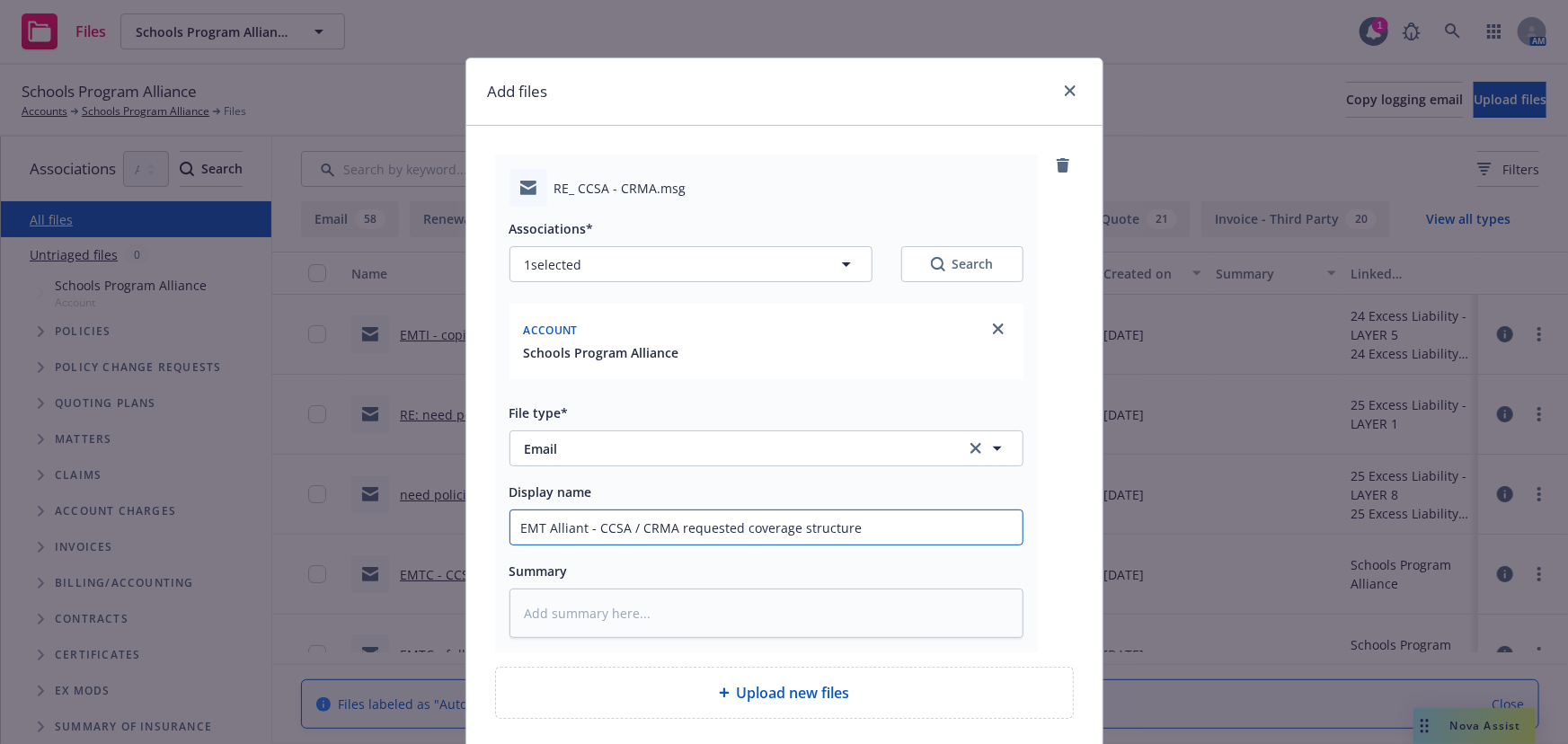
type input "EMT Alliant - CCSA / CRMA requested coverage structure"
type textarea "x"
type input "EMT Alliant - CCSA / CRMA requested coverage structure t"
type textarea "x"
type input "EMT Alliant - CCSA / CRMA requested coverage structure to"
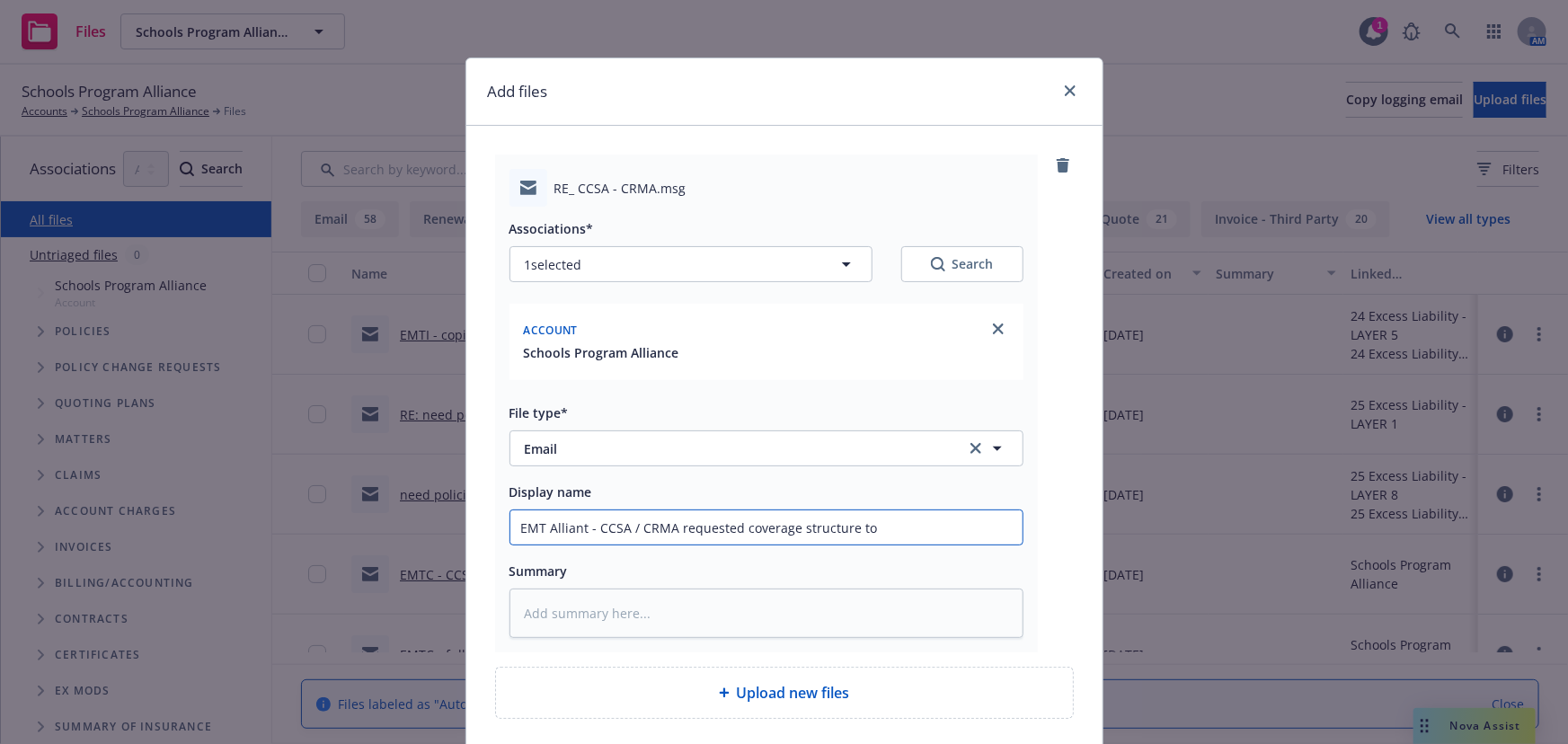
type textarea "x"
type input "EMT Alliant - CCSA / CRMA requested coverage structure to t"
type textarea "x"
type input "EMT Alliant - CCSA / CRMA requested coverage structure to th"
type textarea "x"
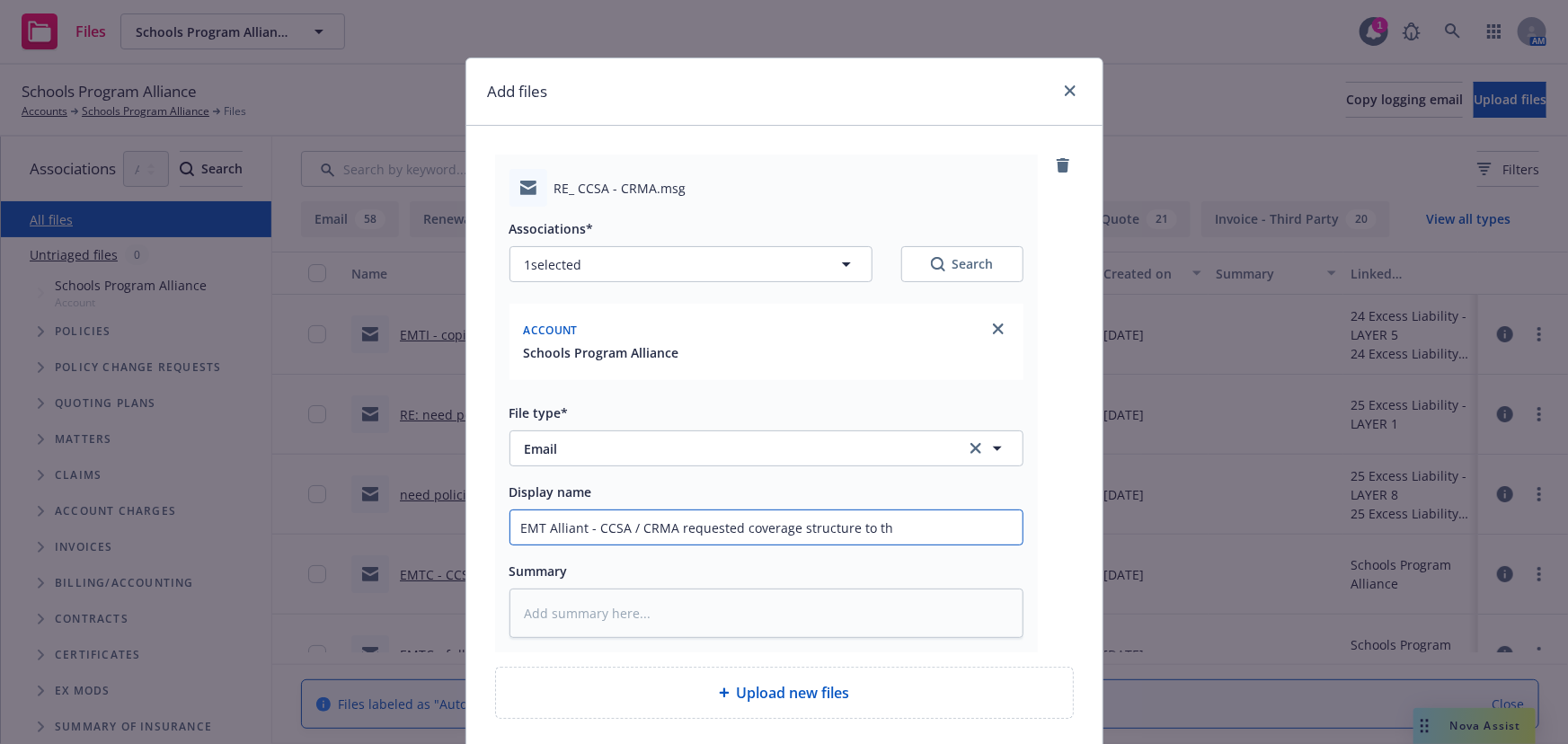
type input "EMT Alliant - CCSA / CRMA requested coverage structure to the"
type textarea "x"
type input "EMT Alliant - CCSA / CRMA requested coverage structure to thei"
type textarea "x"
type input "EMT Alliant - CCSA / CRMA requested coverage structure to their"
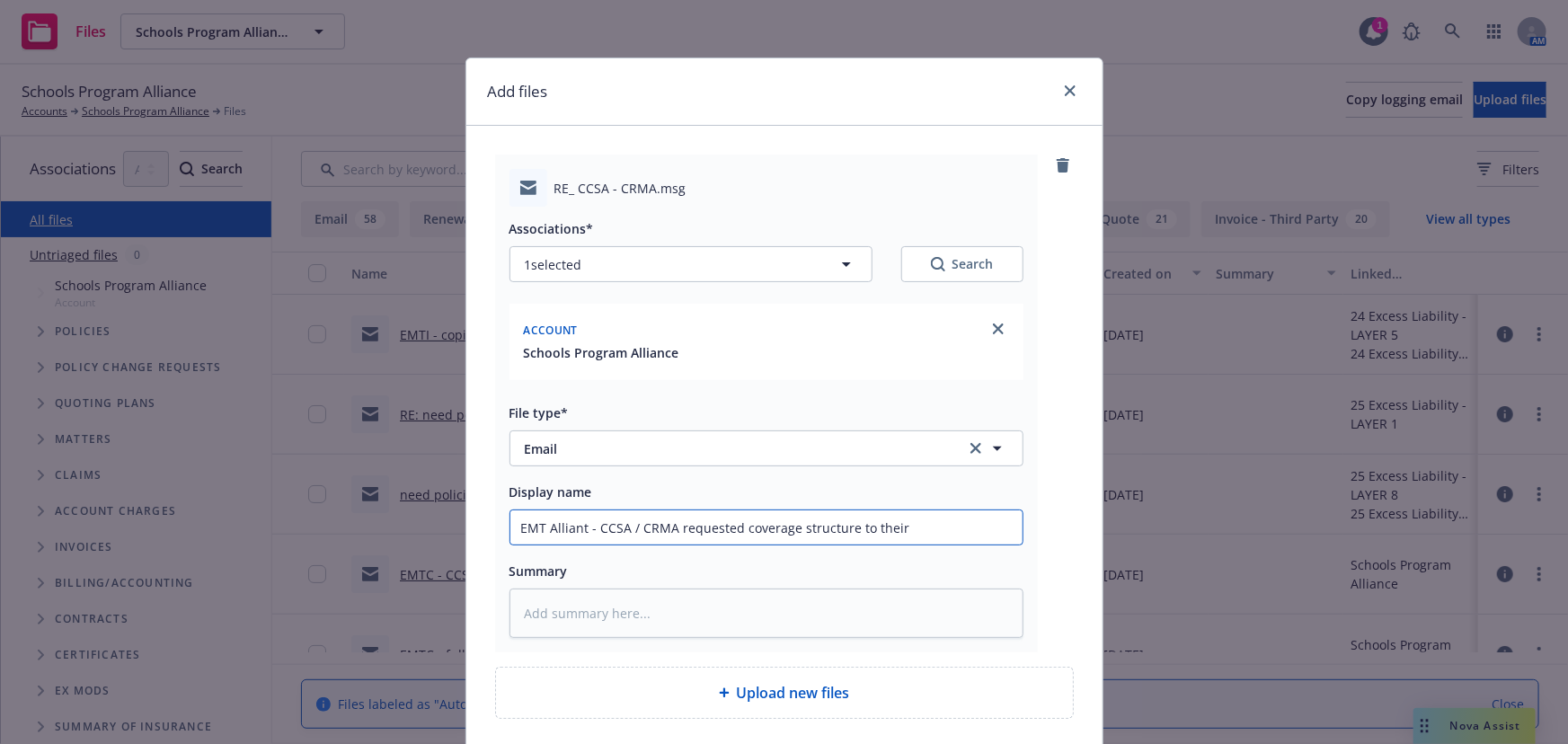
type textarea "x"
type input "EMT Alliant - CCSA / CRMA requested coverage structure to their"
type textarea "x"
type input "EMT Alliant - CCSA / CRMA requested coverage structure to their p"
type textarea "x"
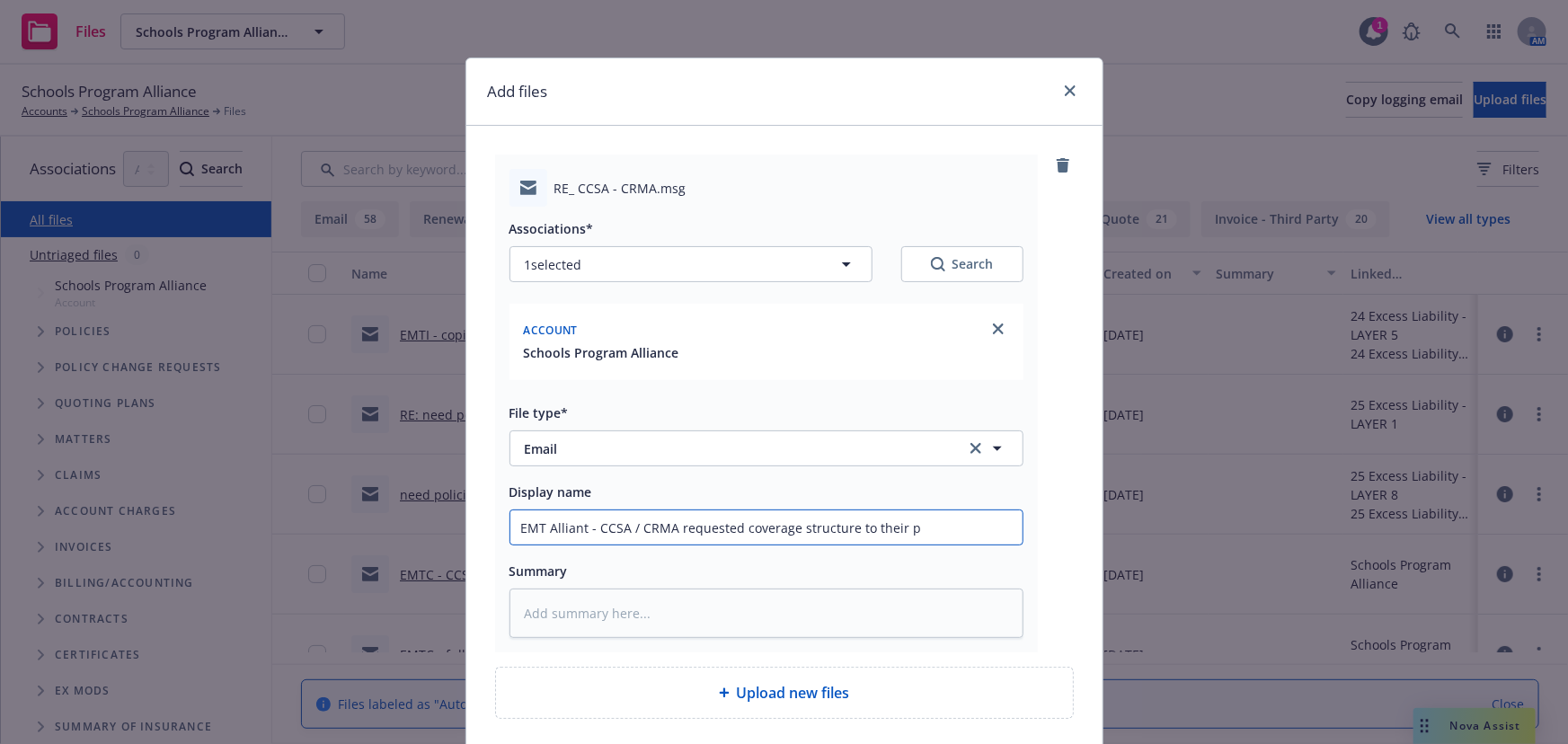
type input "EMT Alliant - CCSA / CRMA requested coverage structure to their pr"
type textarea "x"
type input "EMT Alliant - CCSA / CRMA requested coverage structure to their pri"
type textarea "x"
type input "EMT Alliant - CCSA / CRMA requested coverage structure to their prim"
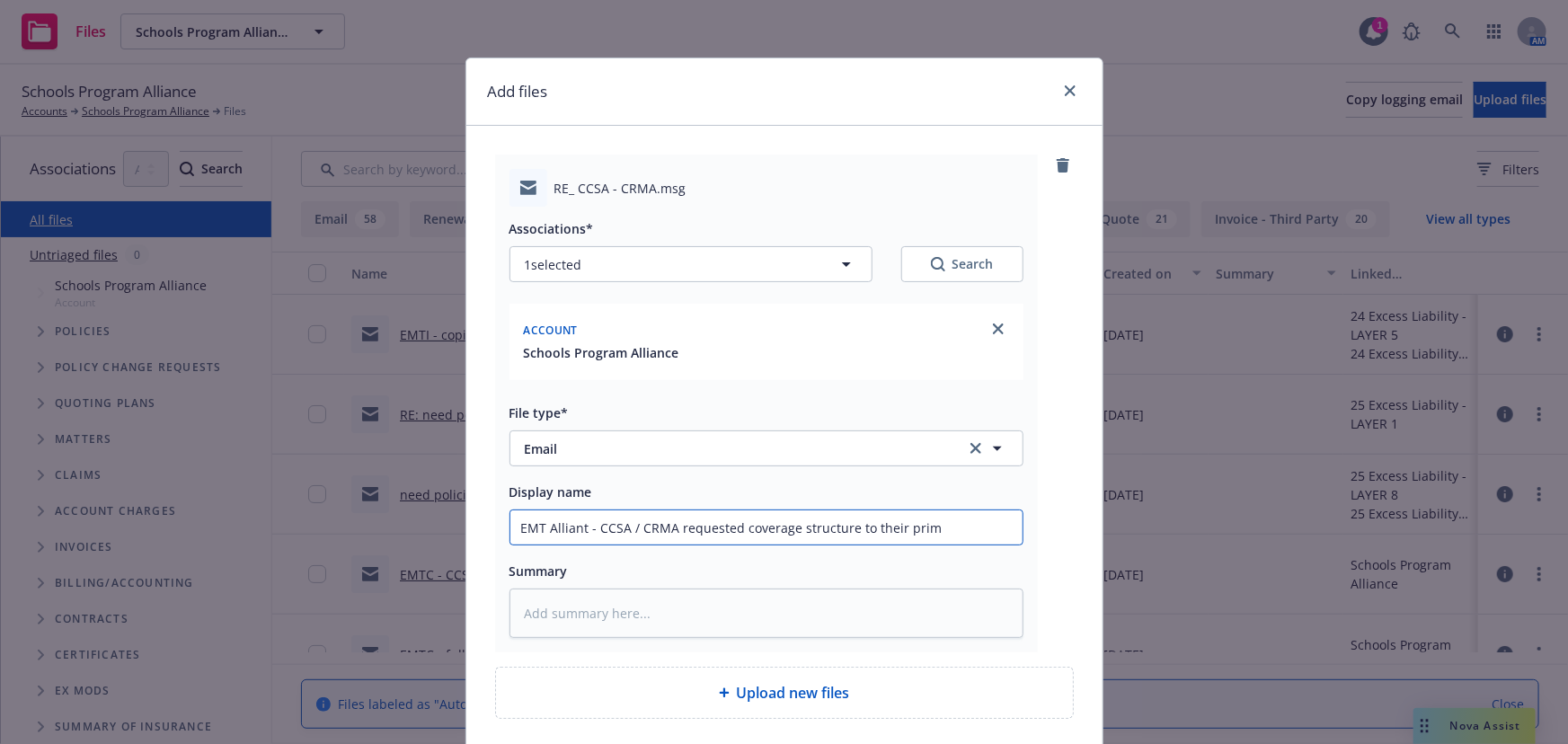
type textarea "x"
type input "EMT Alliant - CCSA / CRMA requested coverage structure to their prima"
type textarea "x"
type input "EMT Alliant - CCSA / CRMA requested coverage structure to their primar"
type textarea "x"
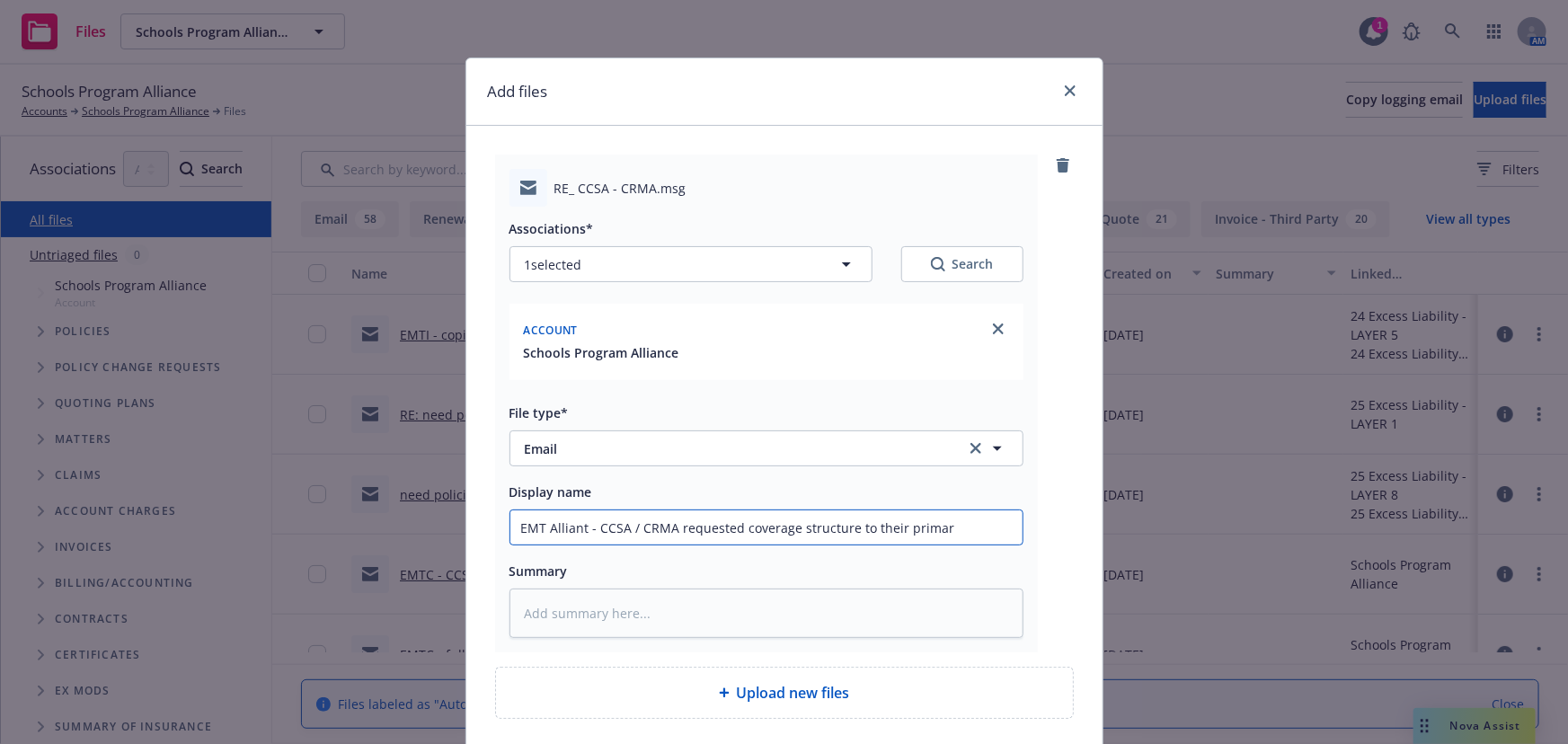
type input "EMT Alliant - CCSA / CRMA requested coverage structure to their primary"
type textarea "x"
type input "EMT Alliant - CCSA / CRMA requested coverage structure to their primary"
type textarea "x"
type input "EMT Alliant - CCSA / CRMA requested coverage structure to their primary b"
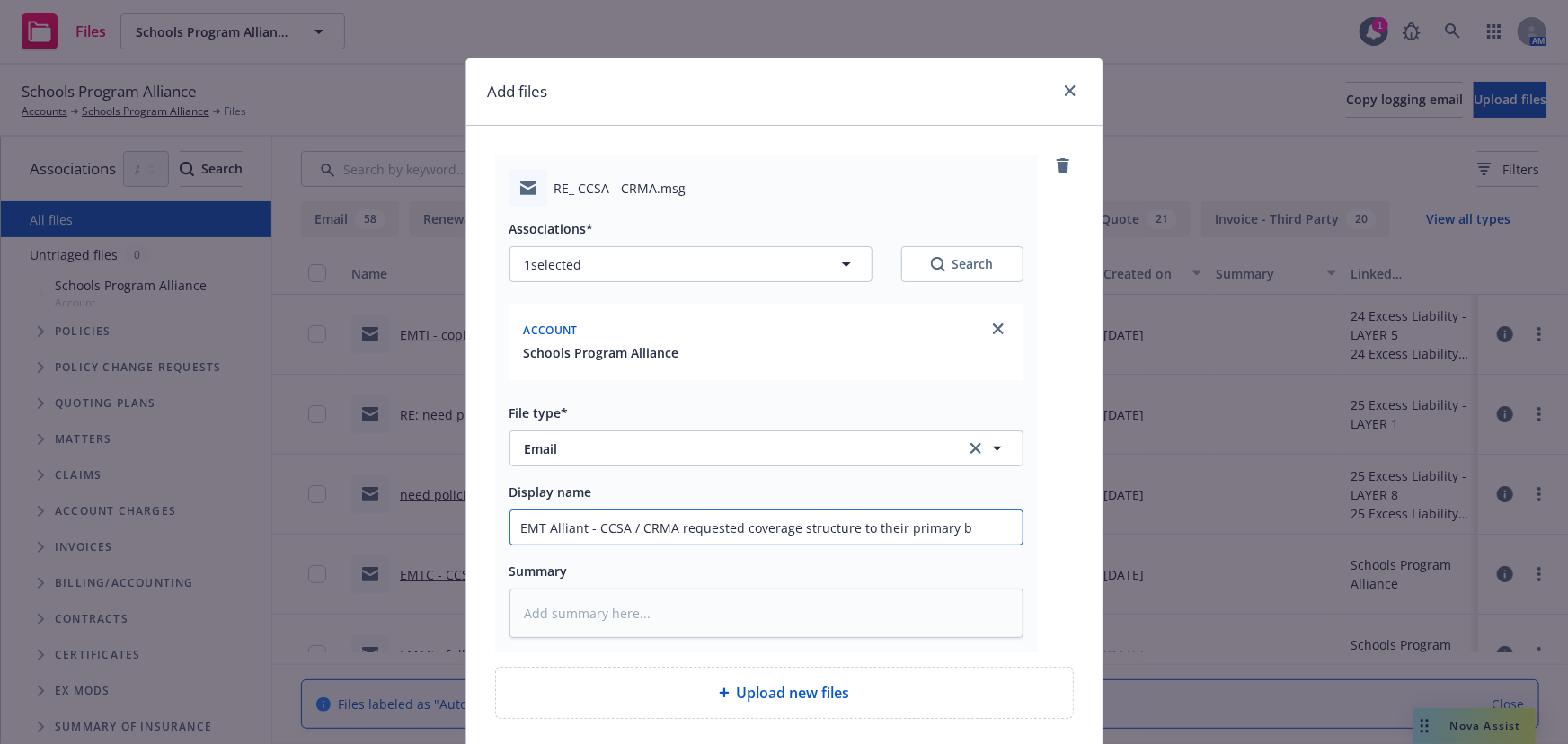
type textarea "x"
type input "EMT Alliant - CCSA / CRMA requested coverage structure to their primary br"
type textarea "x"
type input "EMT Alliant - CCSA / CRMA requested coverage structure to their primary bro"
type textarea "x"
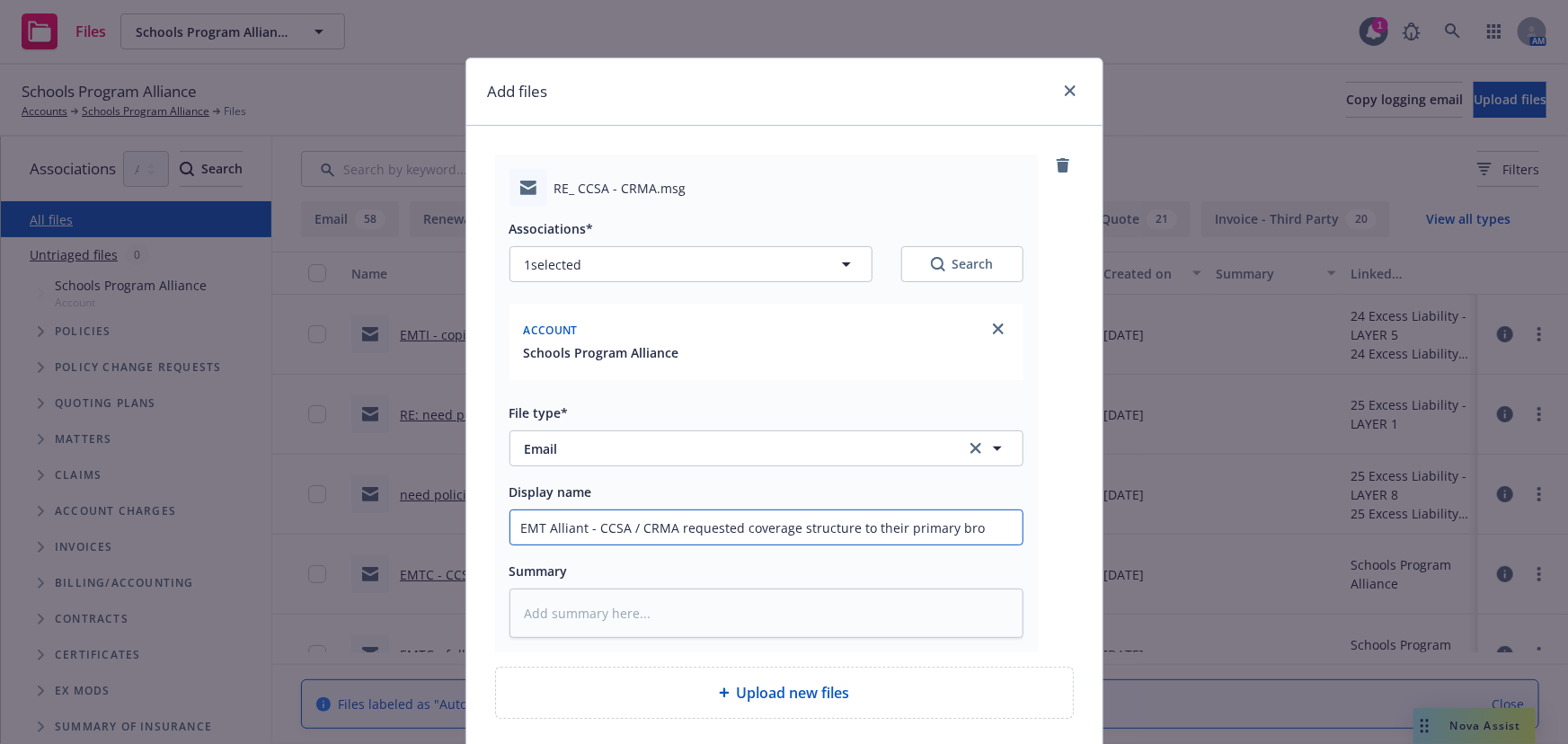
type input "EMT Alliant - CCSA / CRMA requested coverage structure to their primary brok"
type textarea "x"
type input "EMT Alliant - CCSA / CRMA requested coverage structure to their primary broke"
type textarea "x"
type input "EMT Alliant - CCSA / CRMA requested coverage structure to their primary broker"
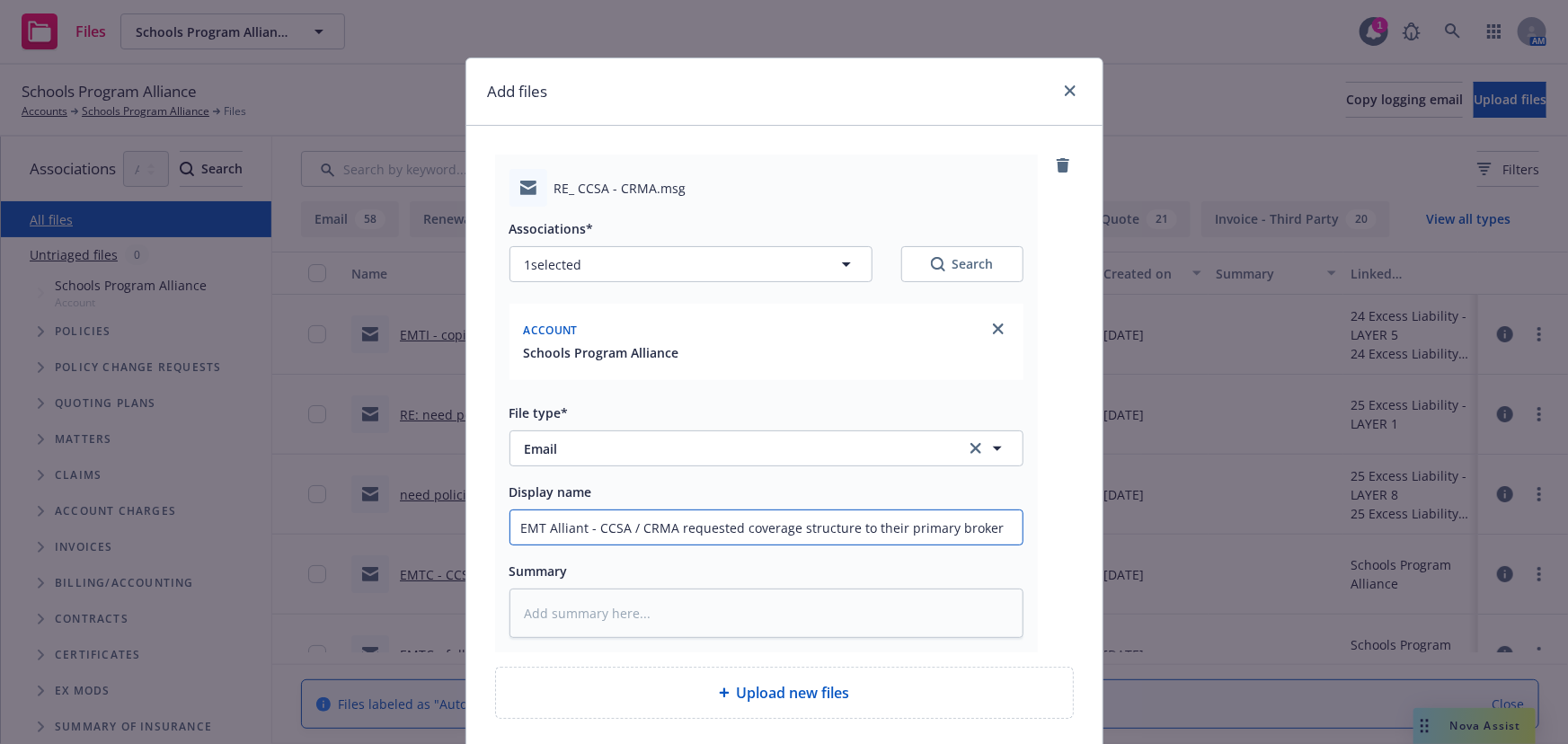
click at [940, 529] on input "EMT Alliant - CCSA / CRMA requested coverage structure to their primary broker" at bounding box center [767, 528] width 513 height 34
type textarea "x"
type input "EMT Alliant - CCSA / CRMA requested coverage structure to their primary broker"
type textarea "x"
type input "EMT Alliant - CCSA / CRMA requested coverage structure to their primary l broker"
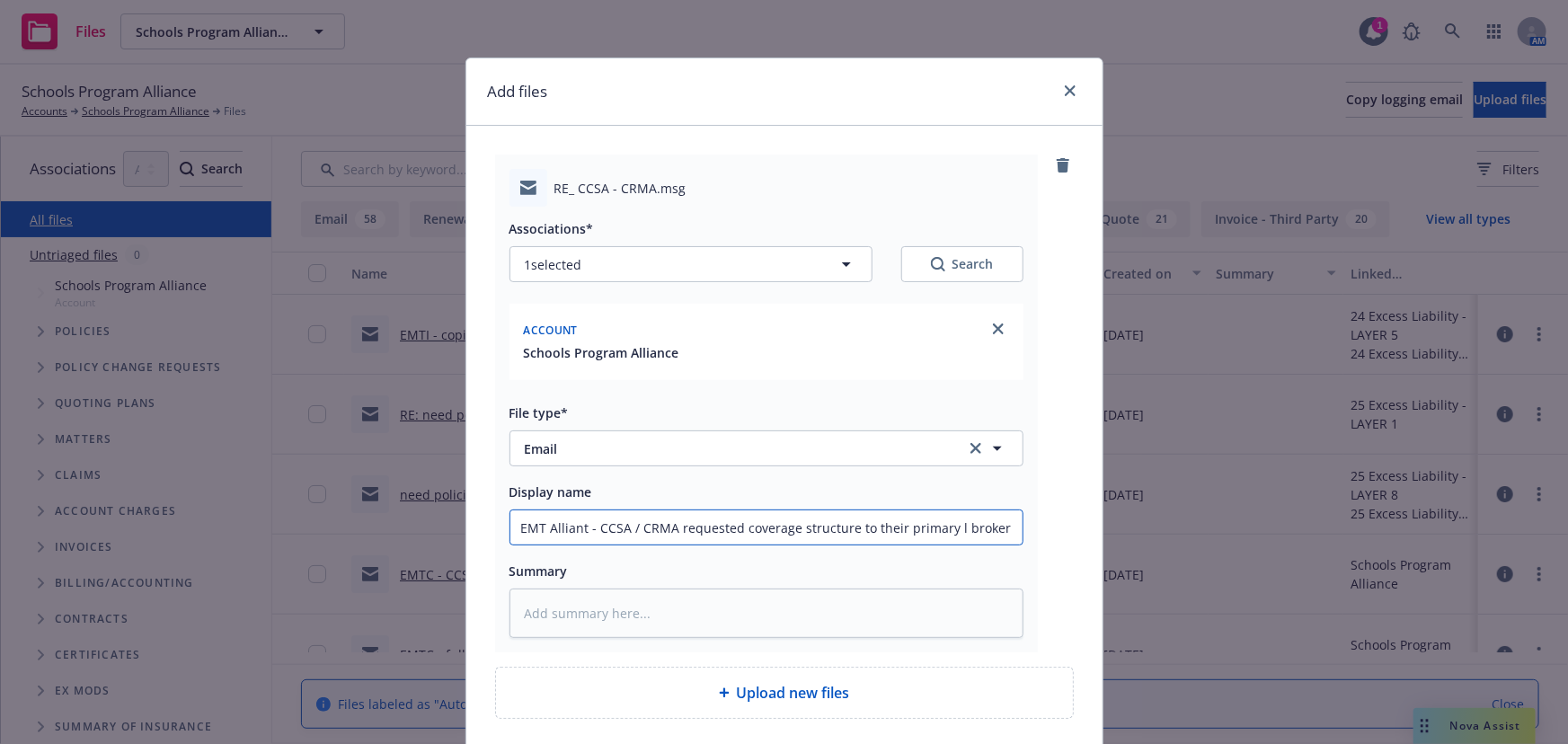
type textarea "x"
type input "EMT Alliant - CCSA / CRMA requested coverage structure to their primary la brok…"
type textarea "x"
type input "EMT Alliant - CCSA / CRMA requested coverage structure to their primary lay bro…"
type textarea "x"
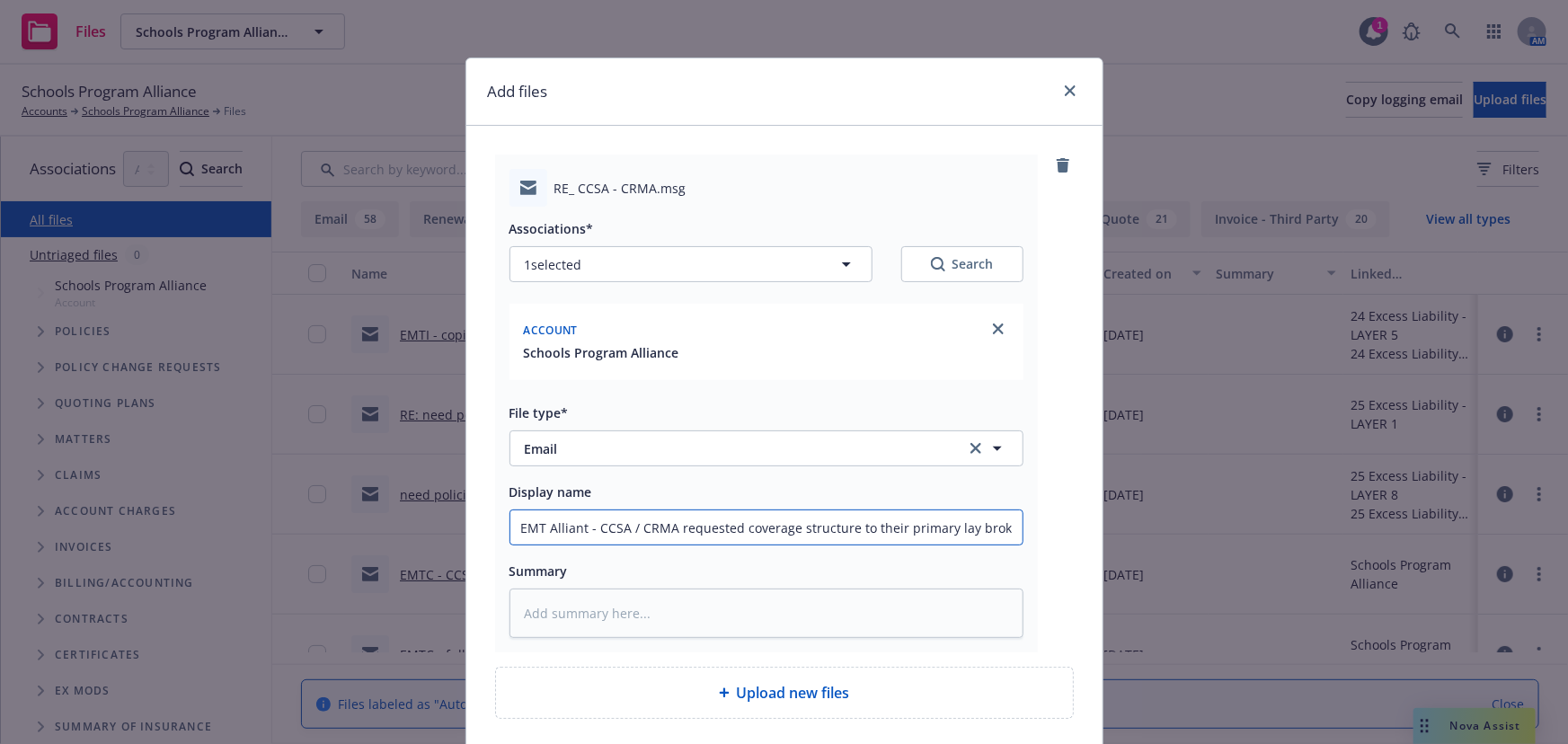
type input "EMT Alliant - CCSA / CRMA requested coverage structure to their primary laye br…"
type textarea "x"
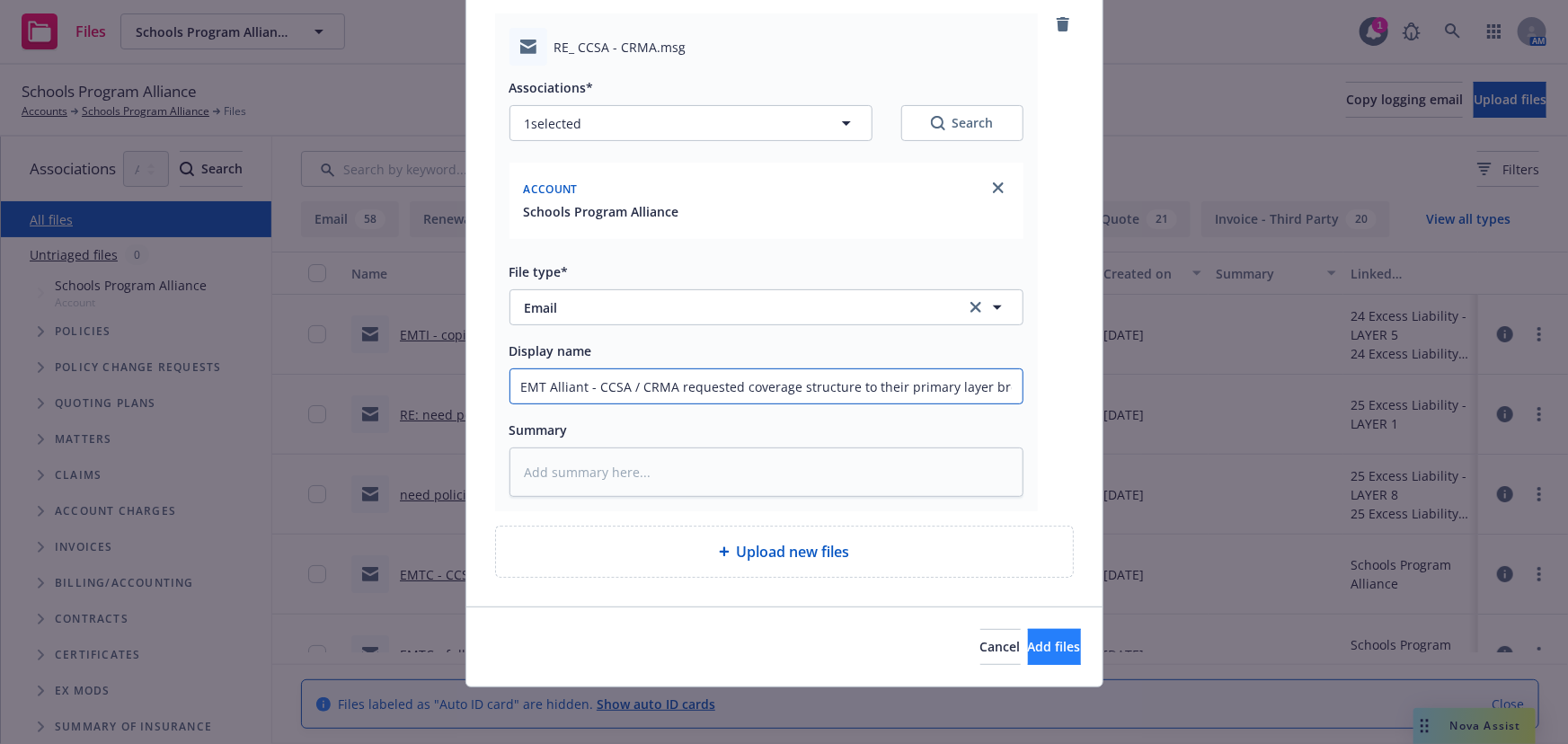
type input "EMT Alliant - CCSA / CRMA requested coverage structure to their primary layer b…"
click at [1046, 648] on button "Add files" at bounding box center [1054, 647] width 53 height 36
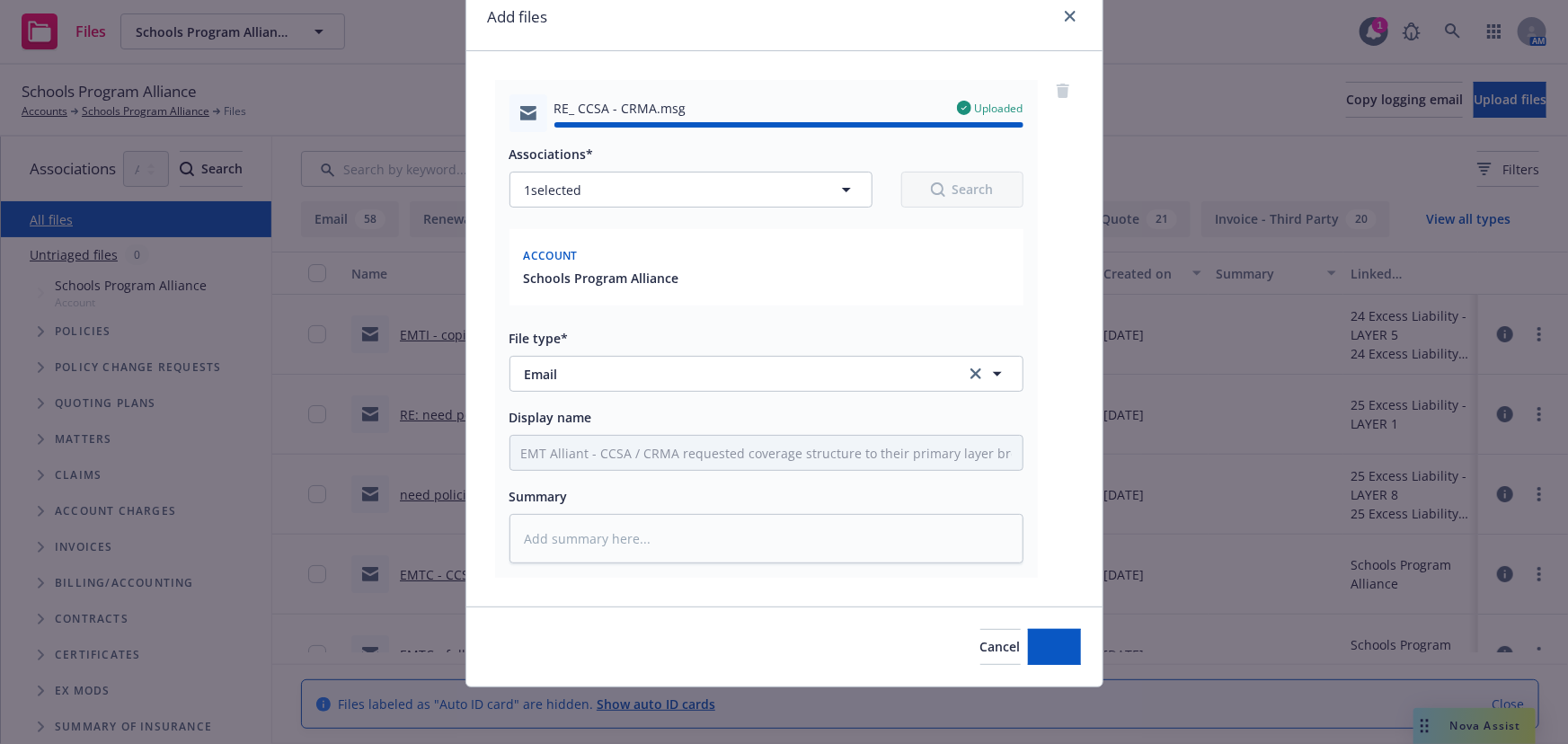
type textarea "x"
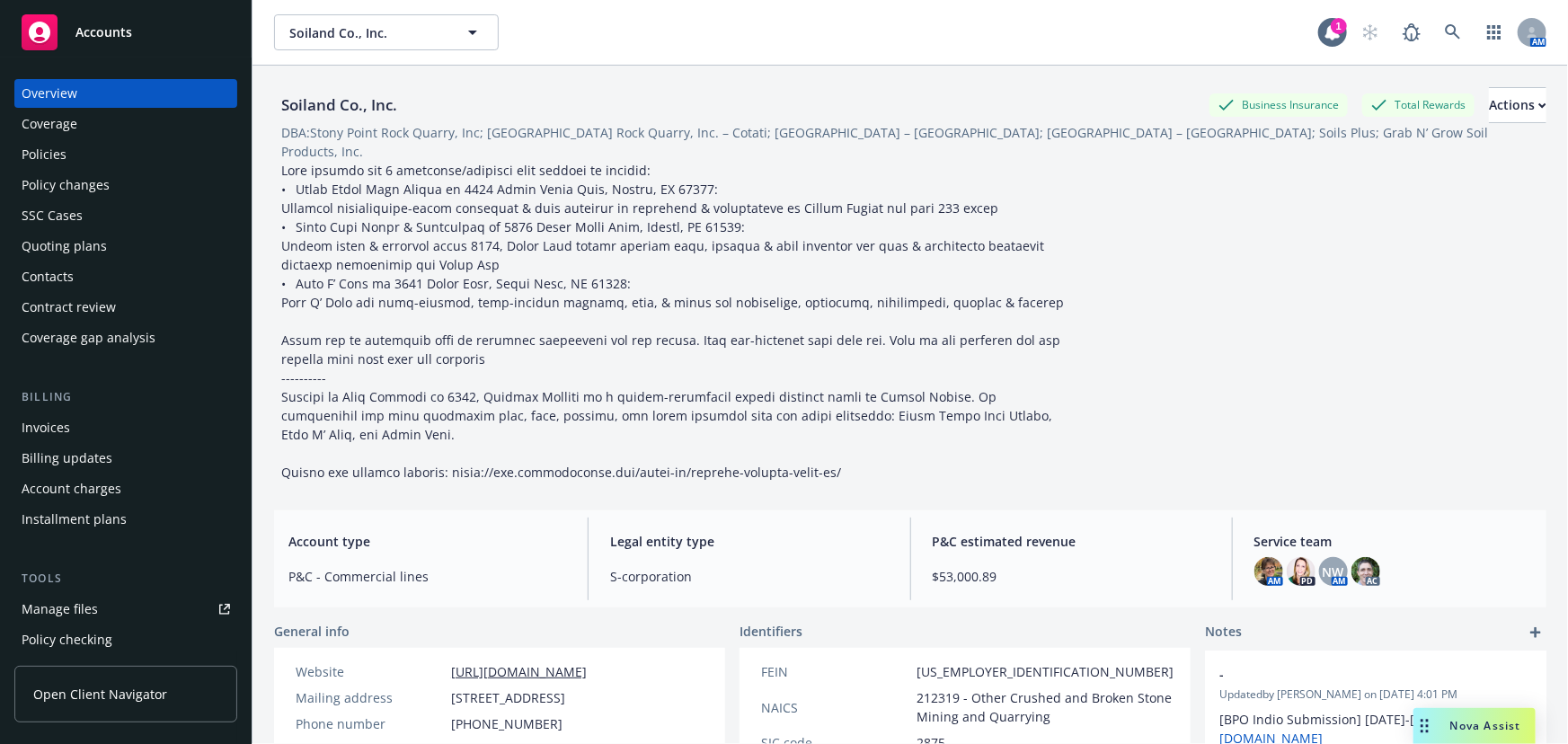
click at [94, 610] on div "Manage files" at bounding box center [60, 609] width 77 height 28
click at [1445, 26] on icon at bounding box center [1453, 32] width 16 height 16
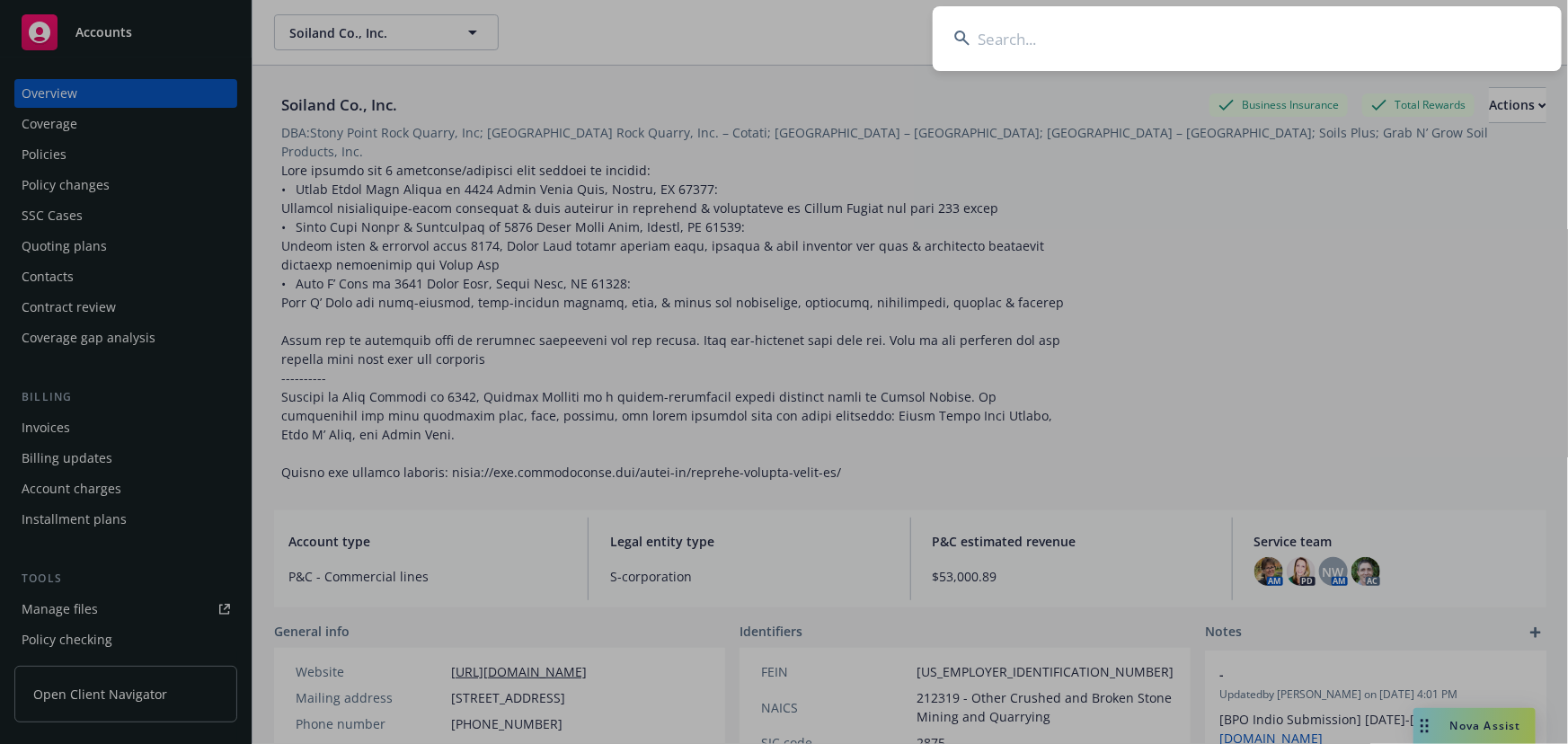
drag, startPoint x: 988, startPoint y: 29, endPoint x: 1106, endPoint y: 41, distance: 118.6
click at [988, 33] on input at bounding box center [1246, 39] width 629 height 64
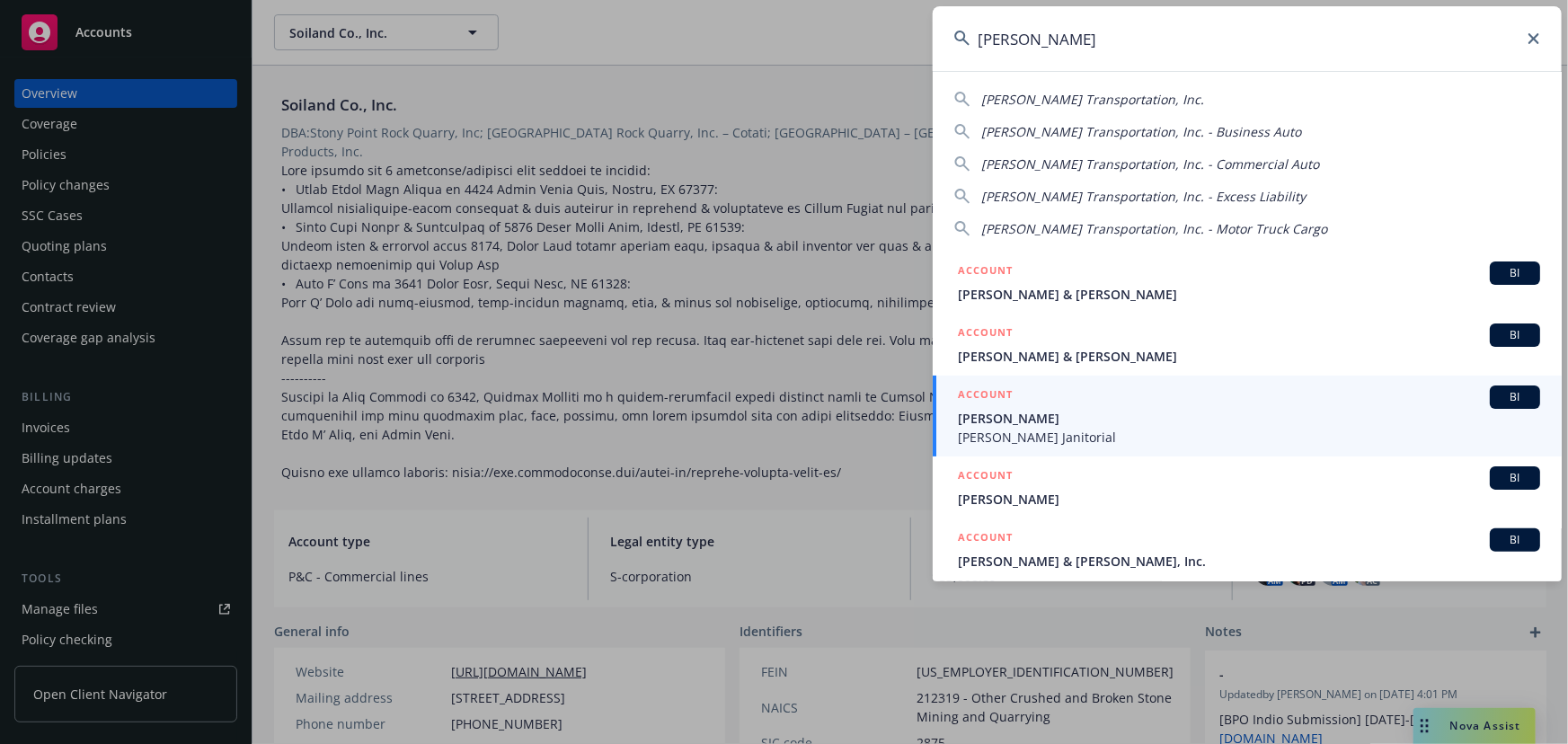
click at [1083, 102] on span "[PERSON_NAME] Transportation, Inc." at bounding box center [1092, 99] width 223 height 17
type input "[PERSON_NAME] Transportation, Inc."
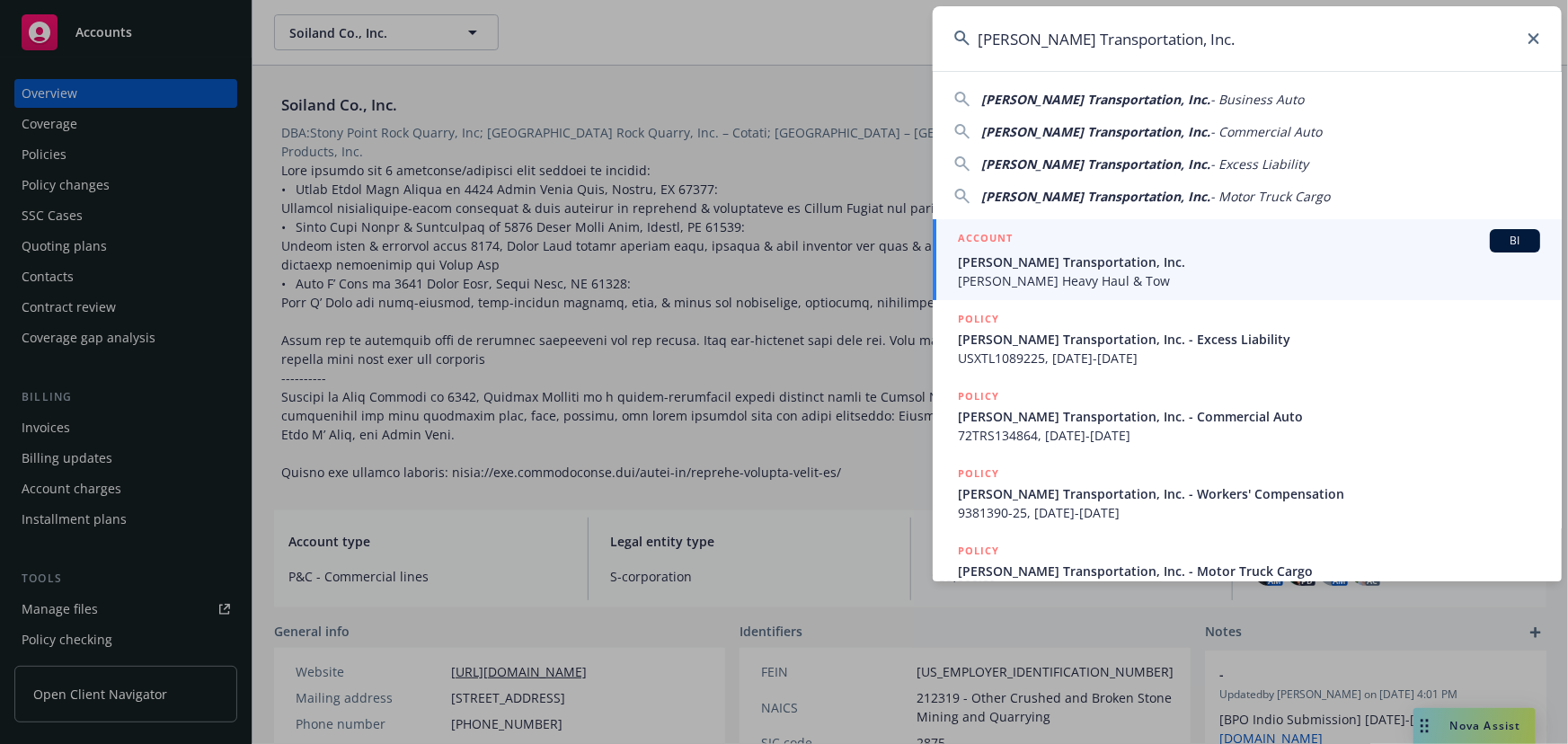
click at [1542, 240] on link "ACCOUNT BI [PERSON_NAME] Transportation, Inc. [PERSON_NAME] Heavy Haul & Tow" at bounding box center [1246, 260] width 629 height 81
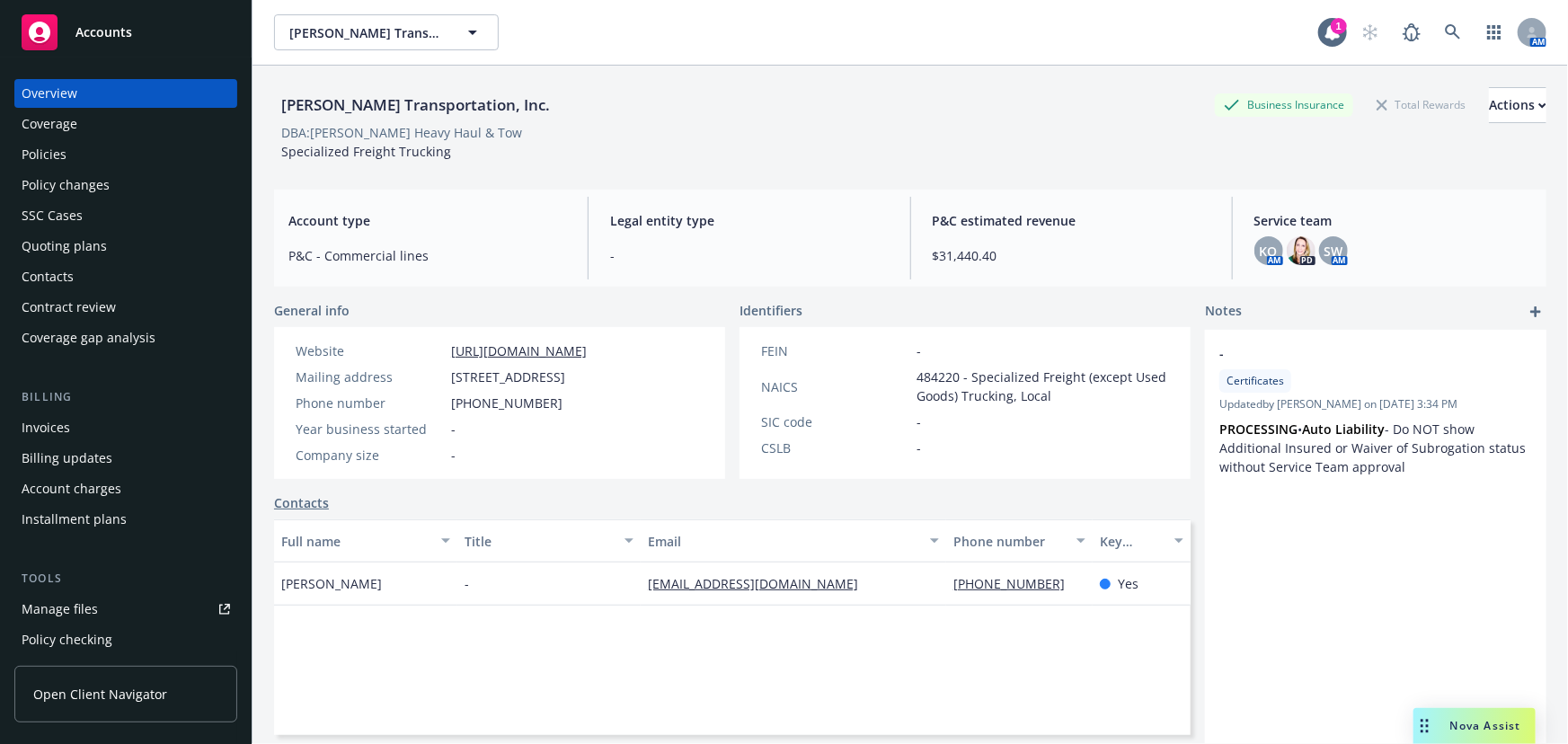
click at [140, 34] on div "Accounts" at bounding box center [126, 32] width 208 height 36
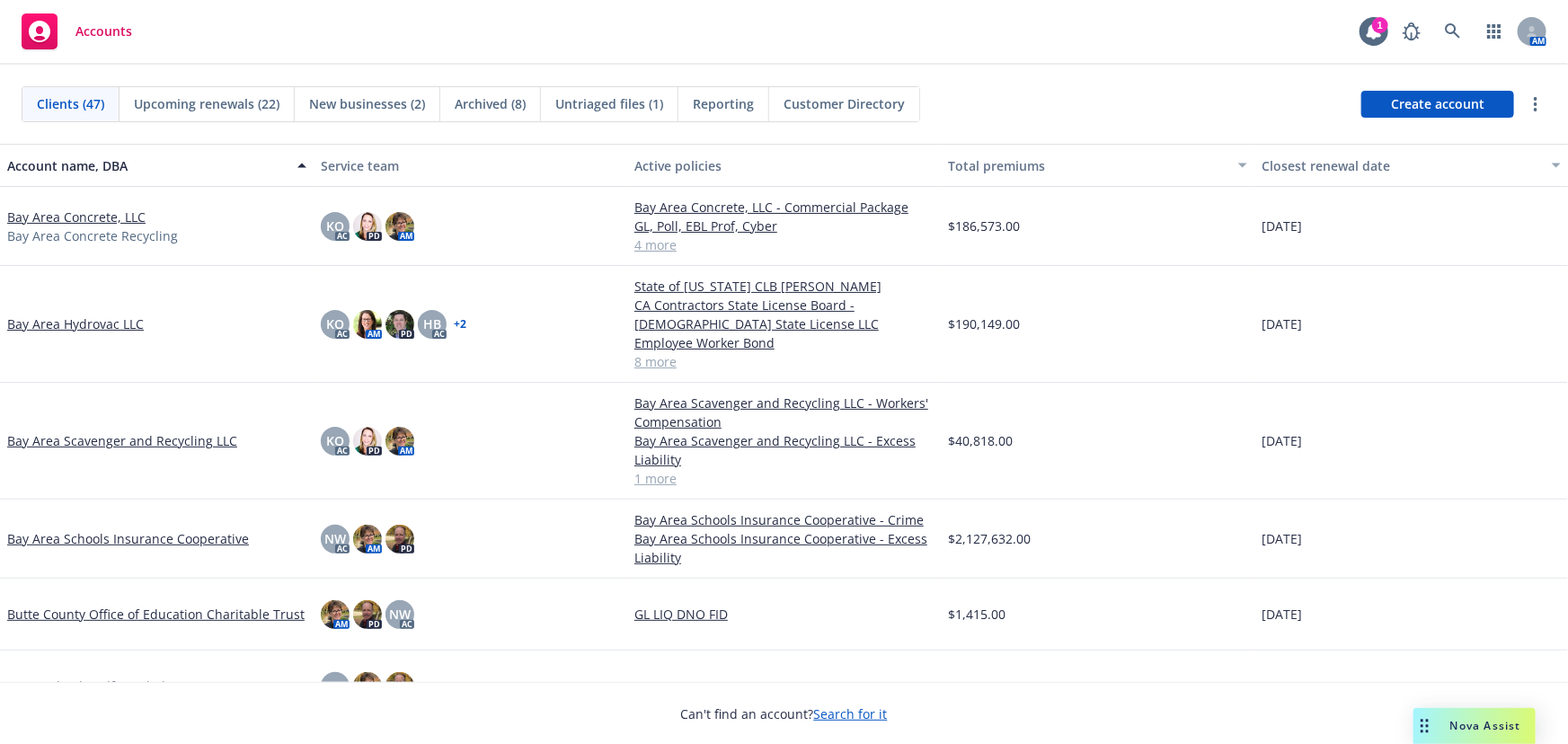
click at [218, 107] on span "Upcoming renewals (22)" at bounding box center [207, 104] width 146 height 19
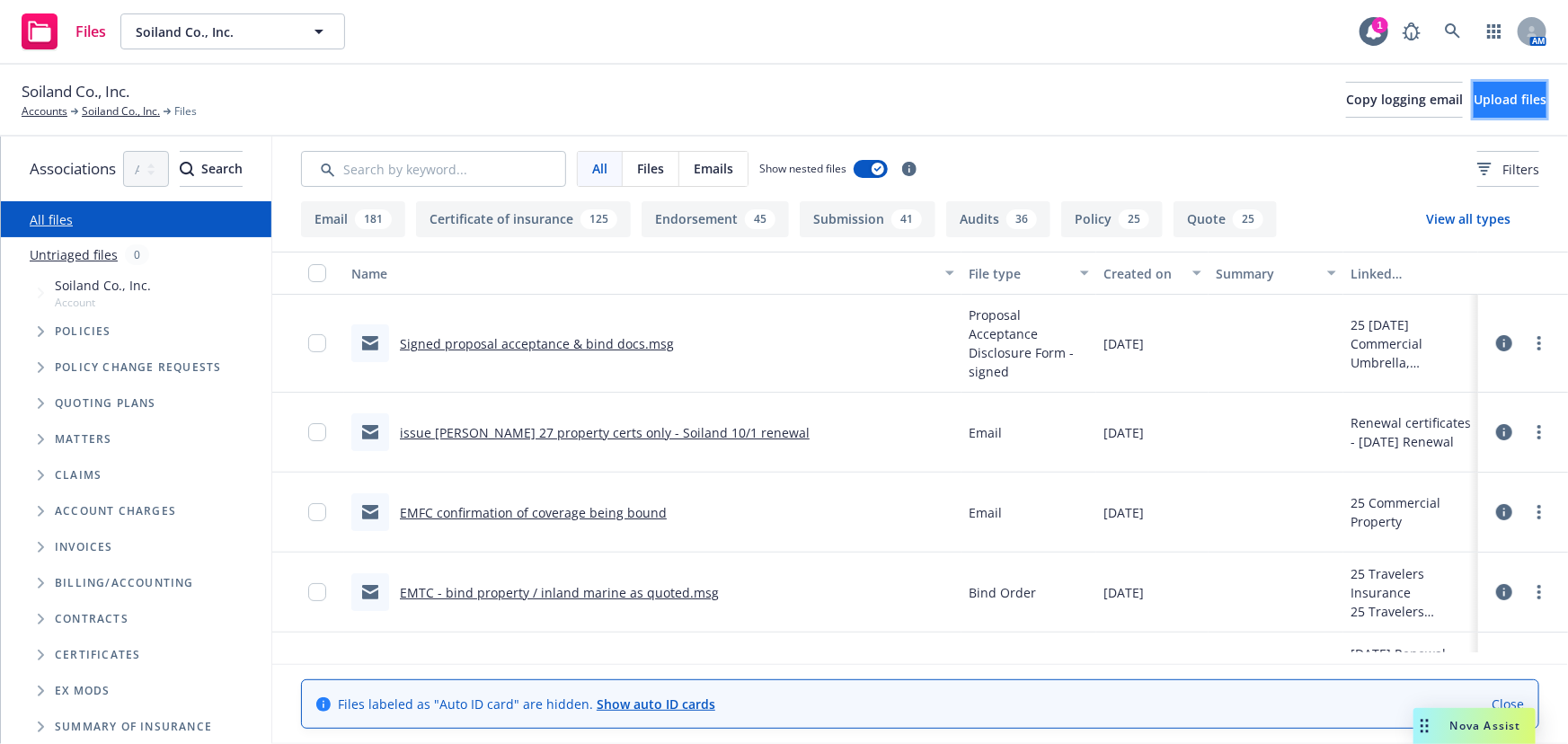
click at [1473, 102] on span "Upload files" at bounding box center [1509, 99] width 73 height 17
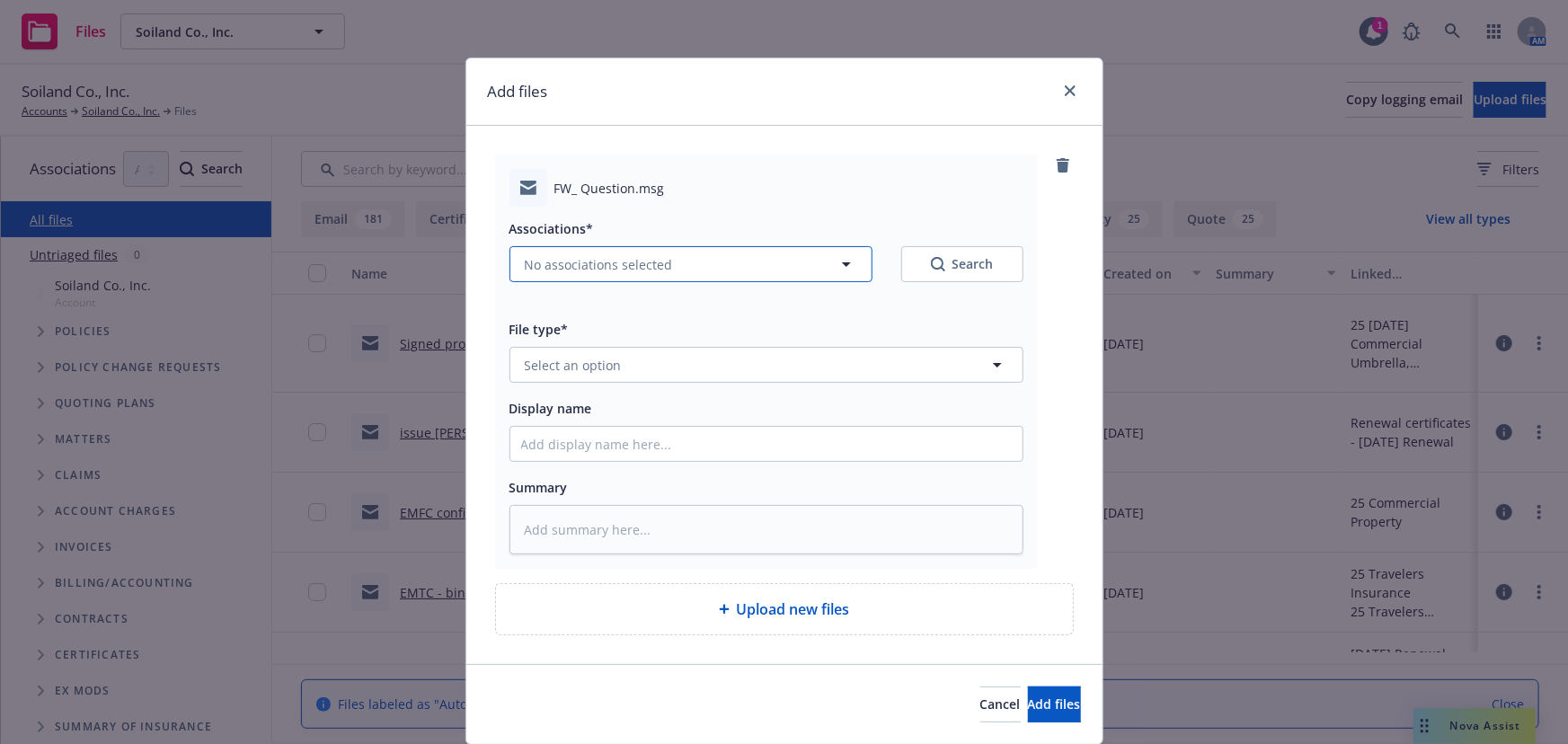
click at [593, 265] on span "No associations selected" at bounding box center [599, 265] width 148 height 19
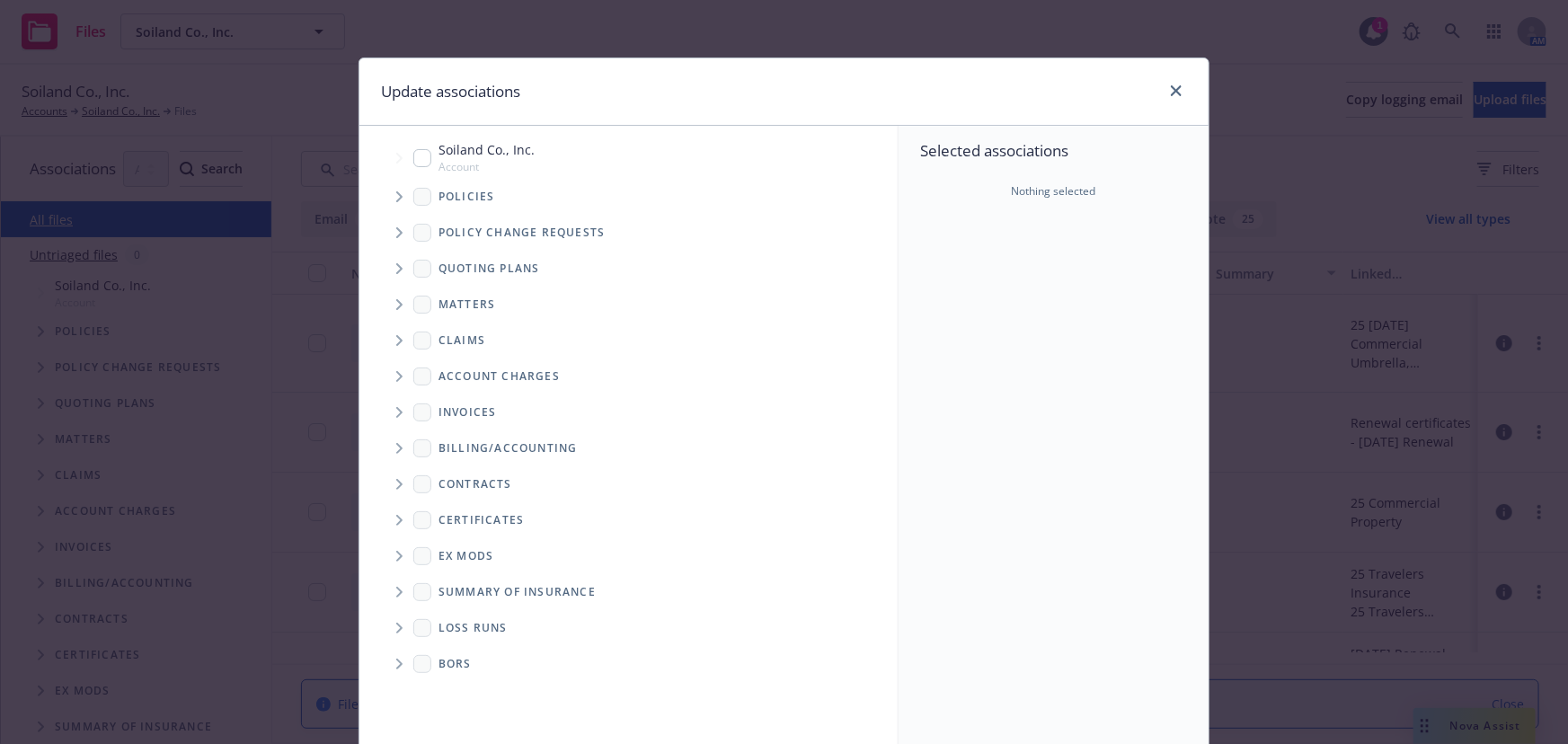
click at [396, 198] on icon "Tree Example" at bounding box center [400, 196] width 8 height 10
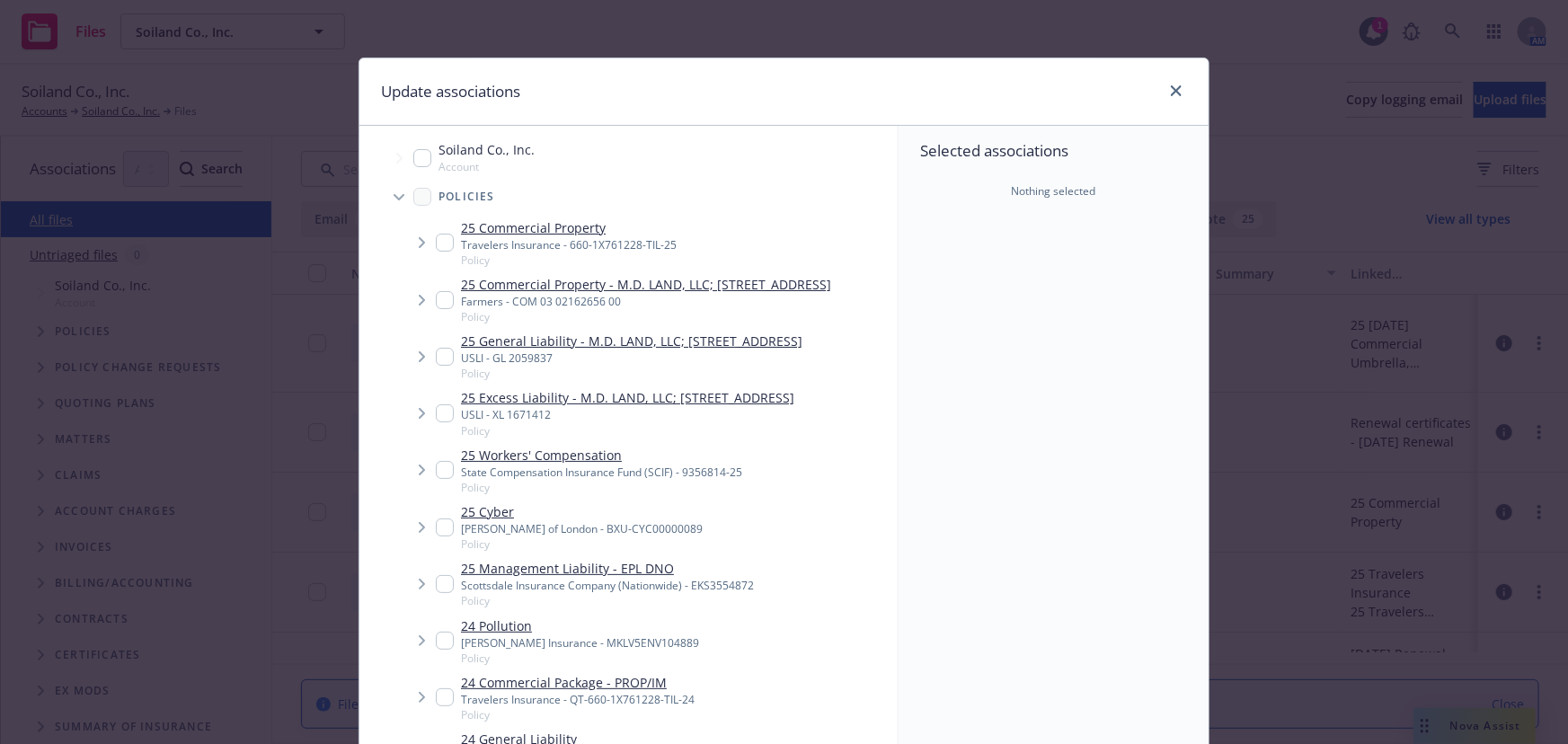
type textarea "x"
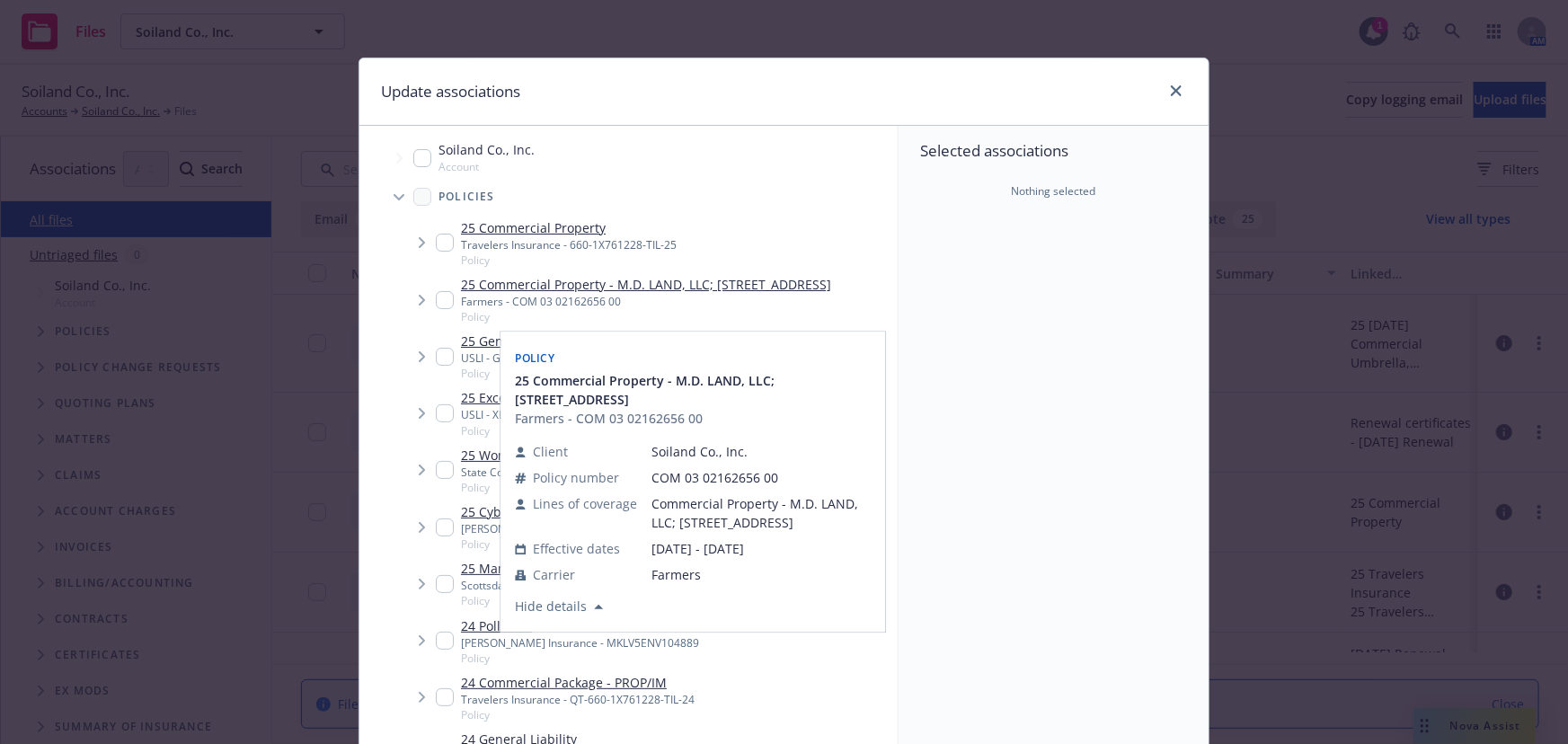
drag, startPoint x: 439, startPoint y: 299, endPoint x: 991, endPoint y: 443, distance: 570.5
click at [440, 299] on input "Tree Example" at bounding box center [444, 300] width 18 height 18
checkbox input "true"
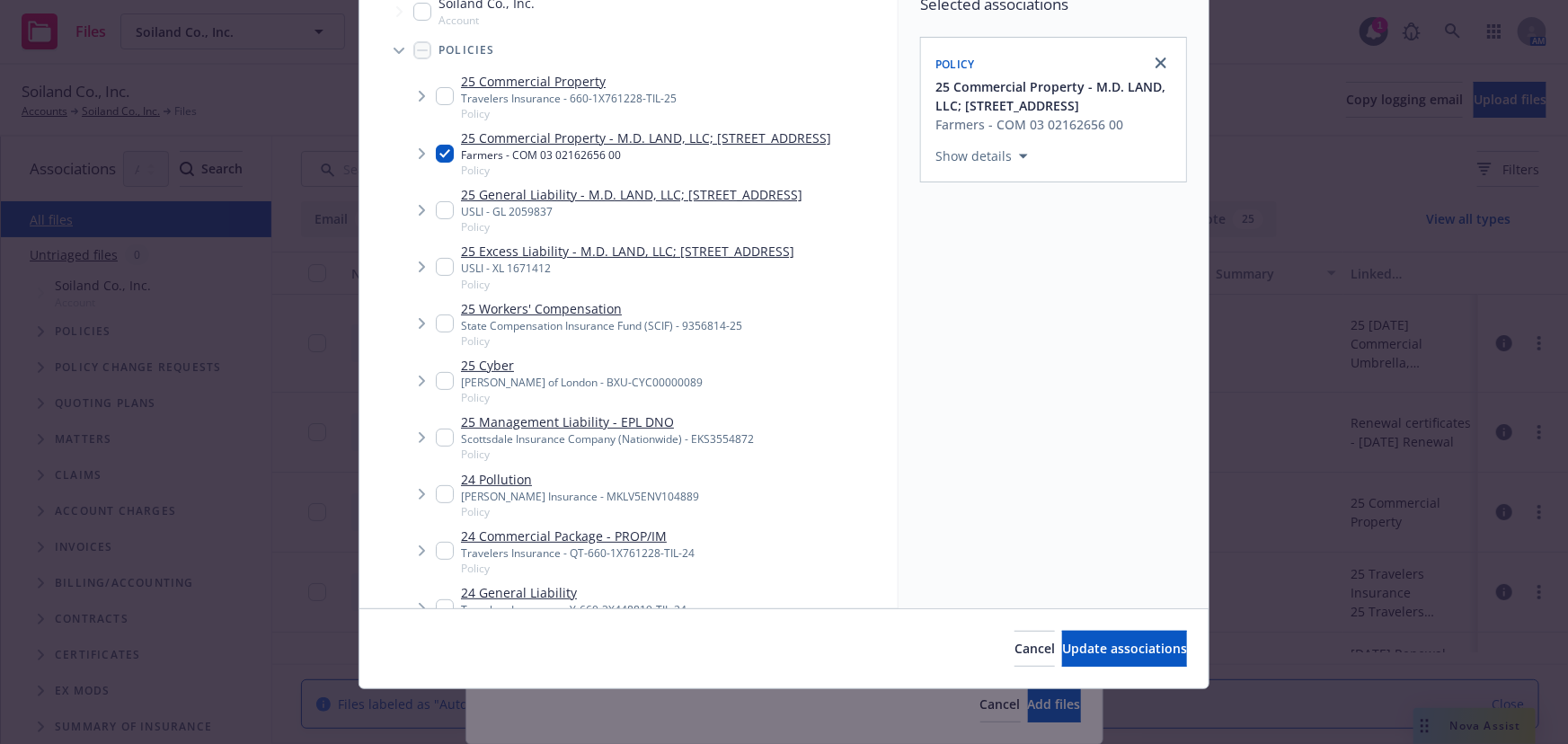
scroll to position [148, 0]
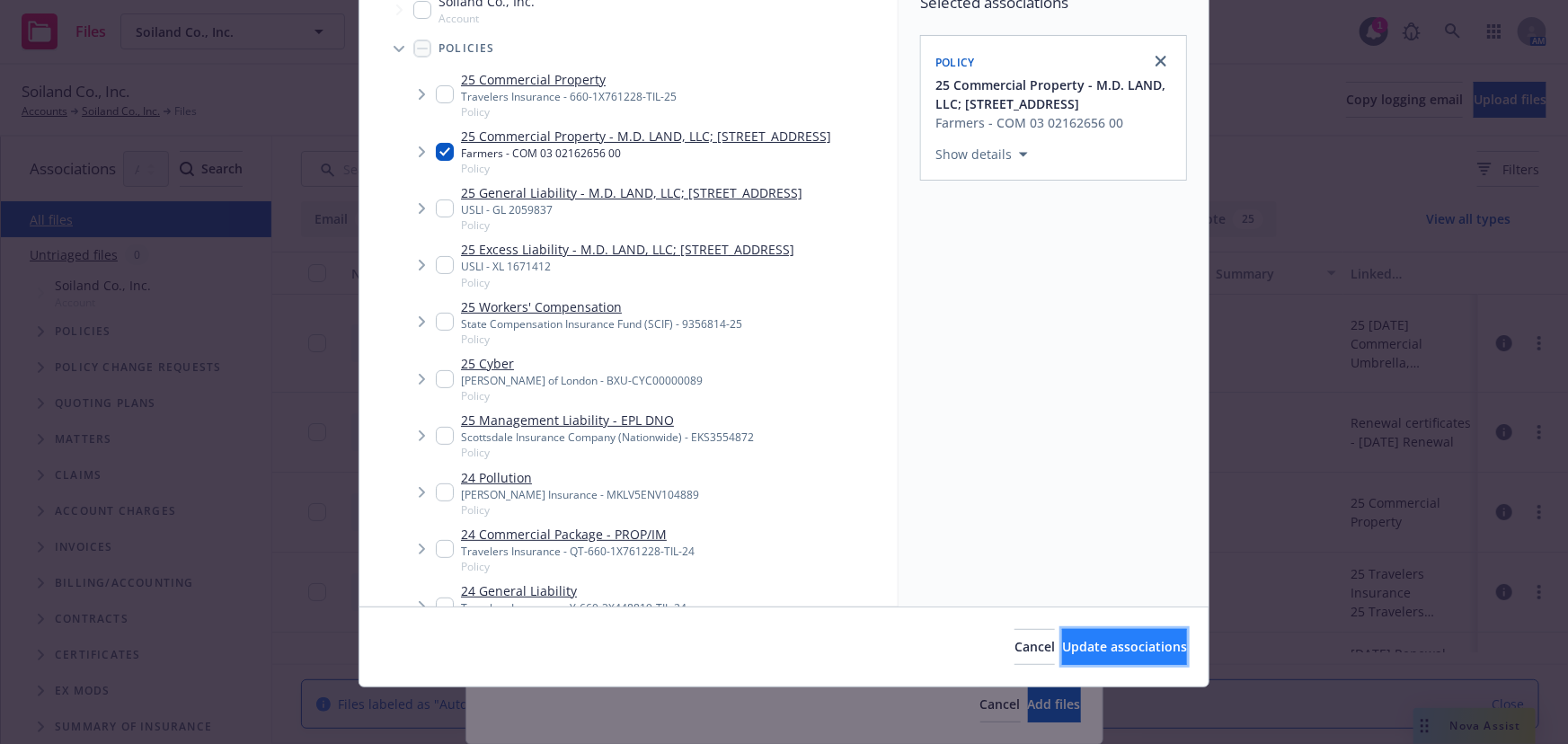
click at [1089, 639] on span "Update associations" at bounding box center [1124, 647] width 125 height 17
type textarea "x"
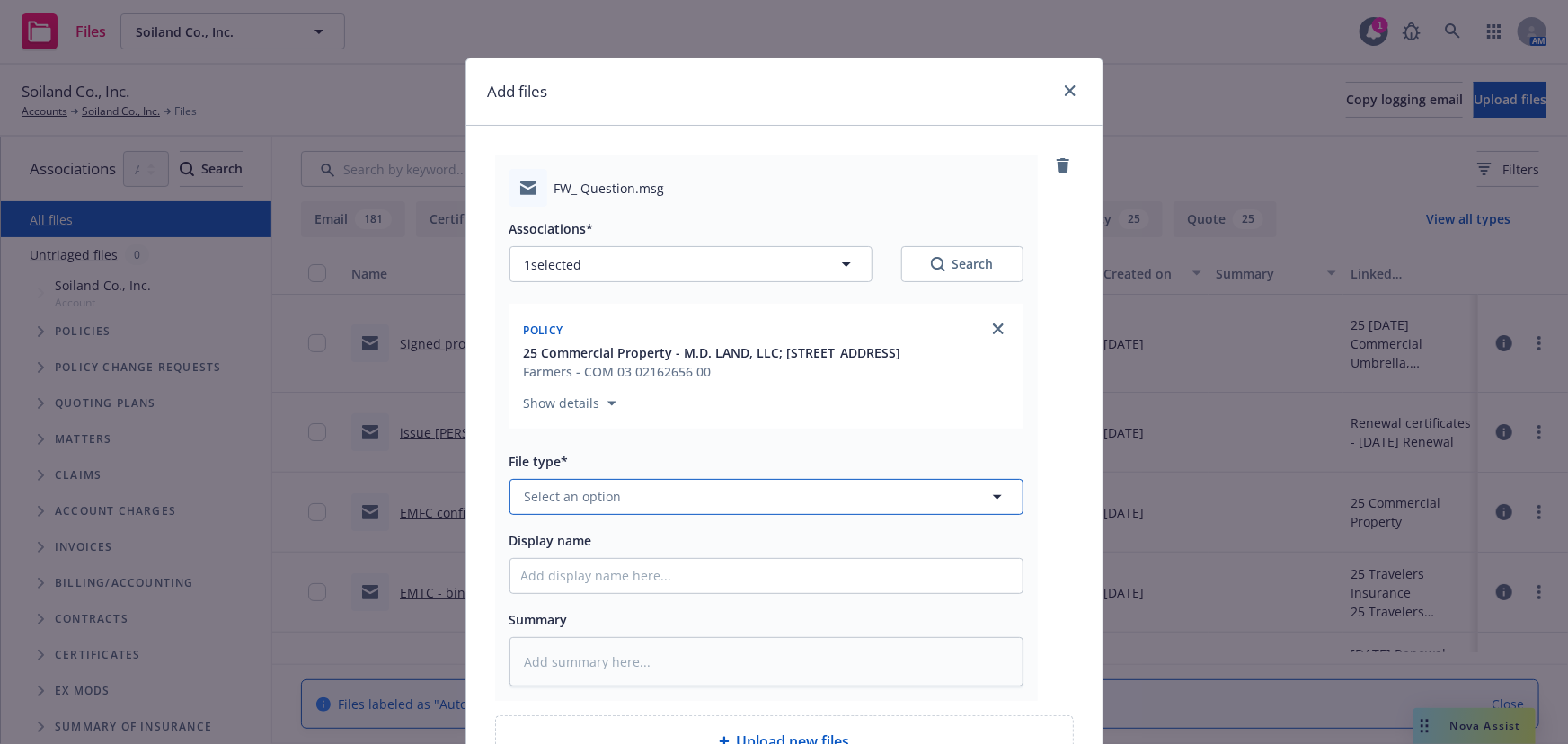
click at [568, 505] on span "Select an option" at bounding box center [573, 496] width 97 height 19
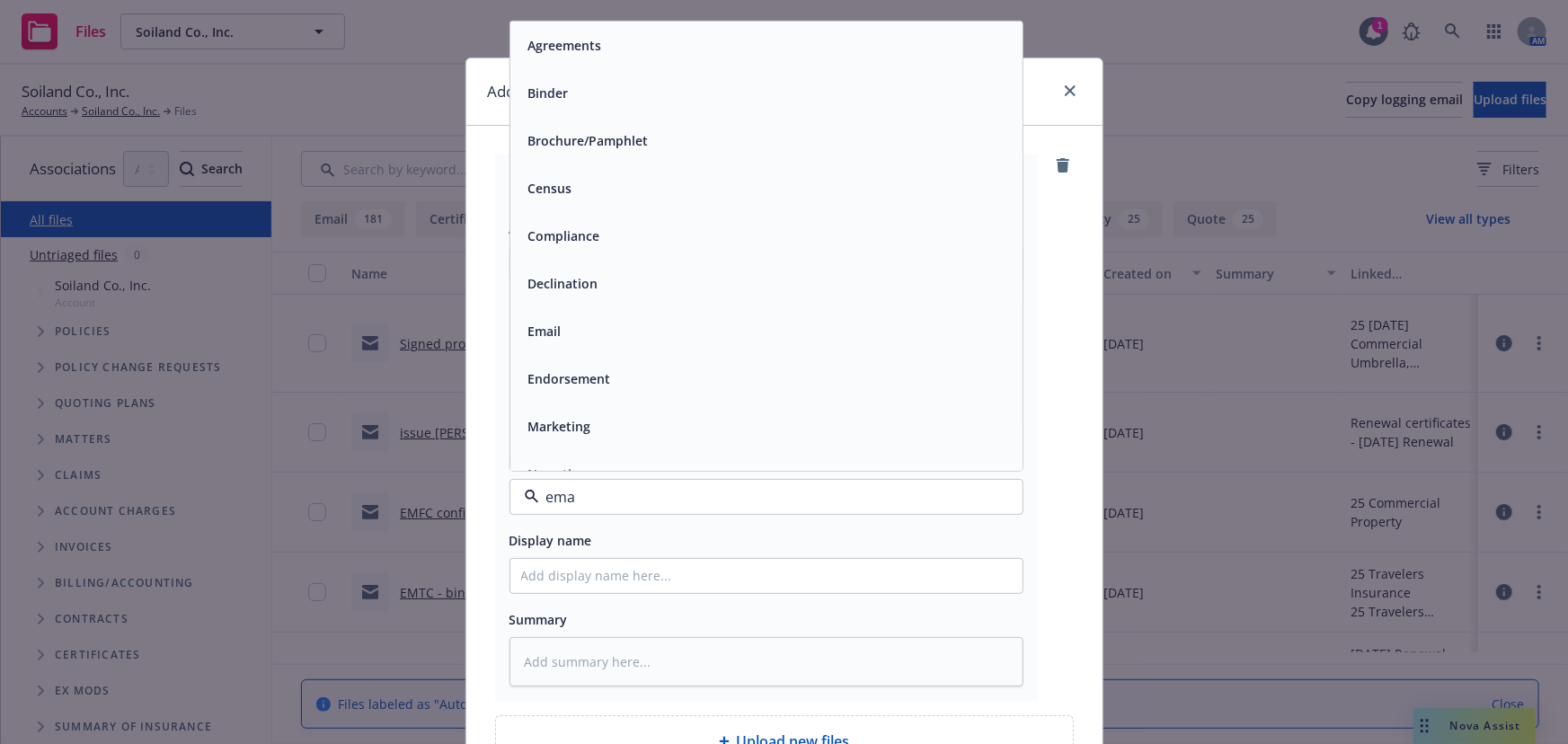
type input "emai"
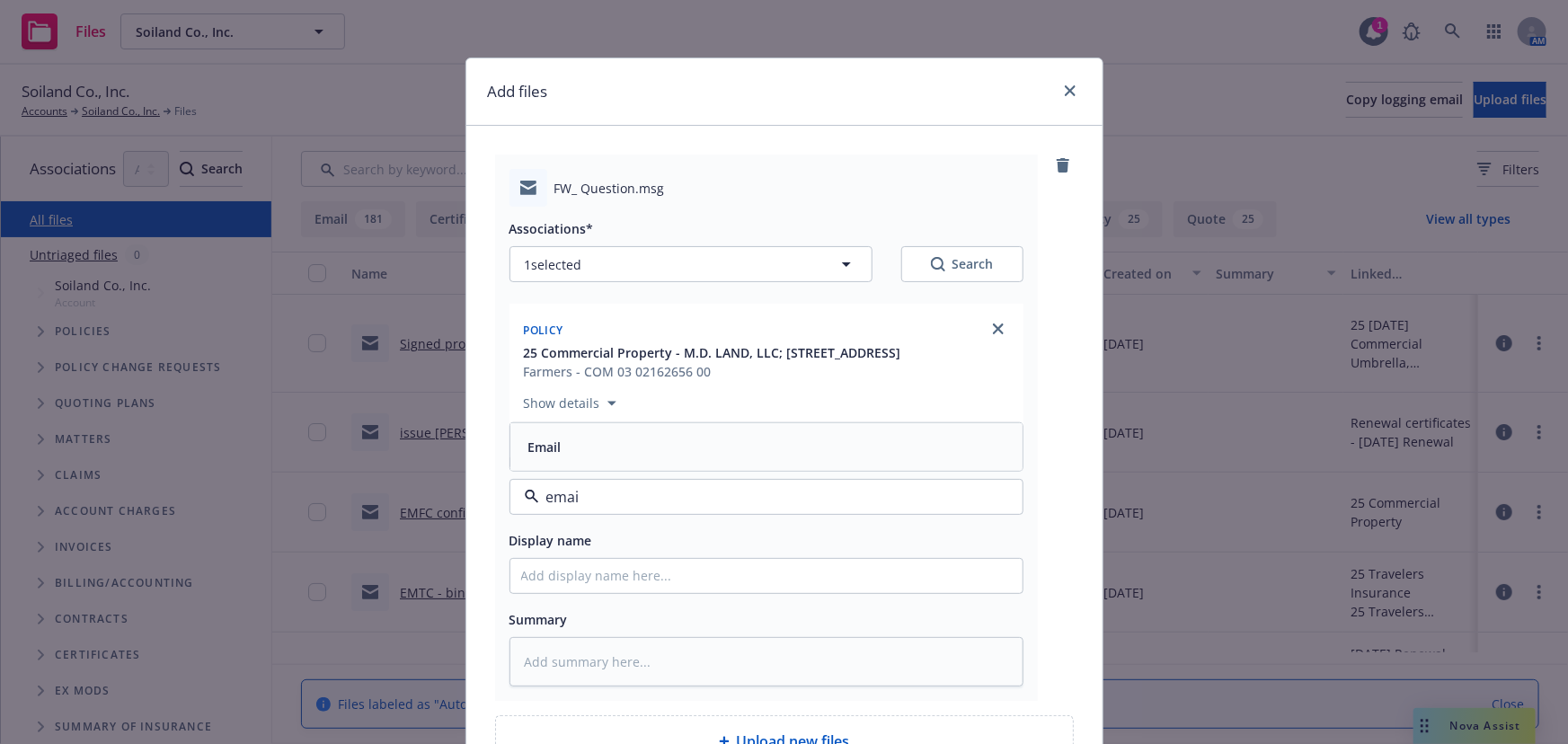
click at [562, 449] on div "Email" at bounding box center [766, 447] width 491 height 26
click at [560, 575] on input "Display name" at bounding box center [767, 576] width 513 height 34
type textarea "x"
type input "E"
type textarea "x"
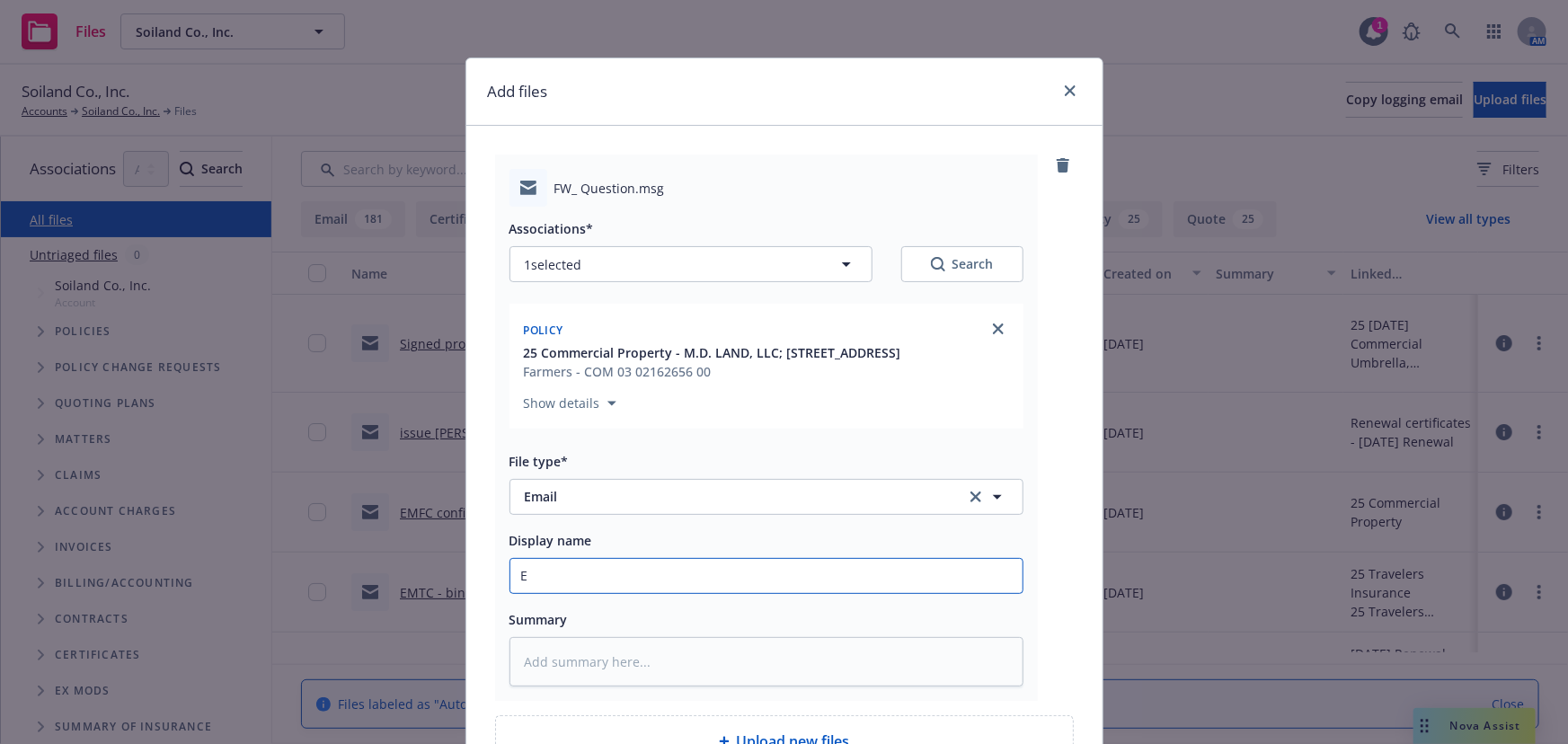
type input "EM"
type textarea "x"
type input "EMT"
type textarea "x"
type input "EMTI"
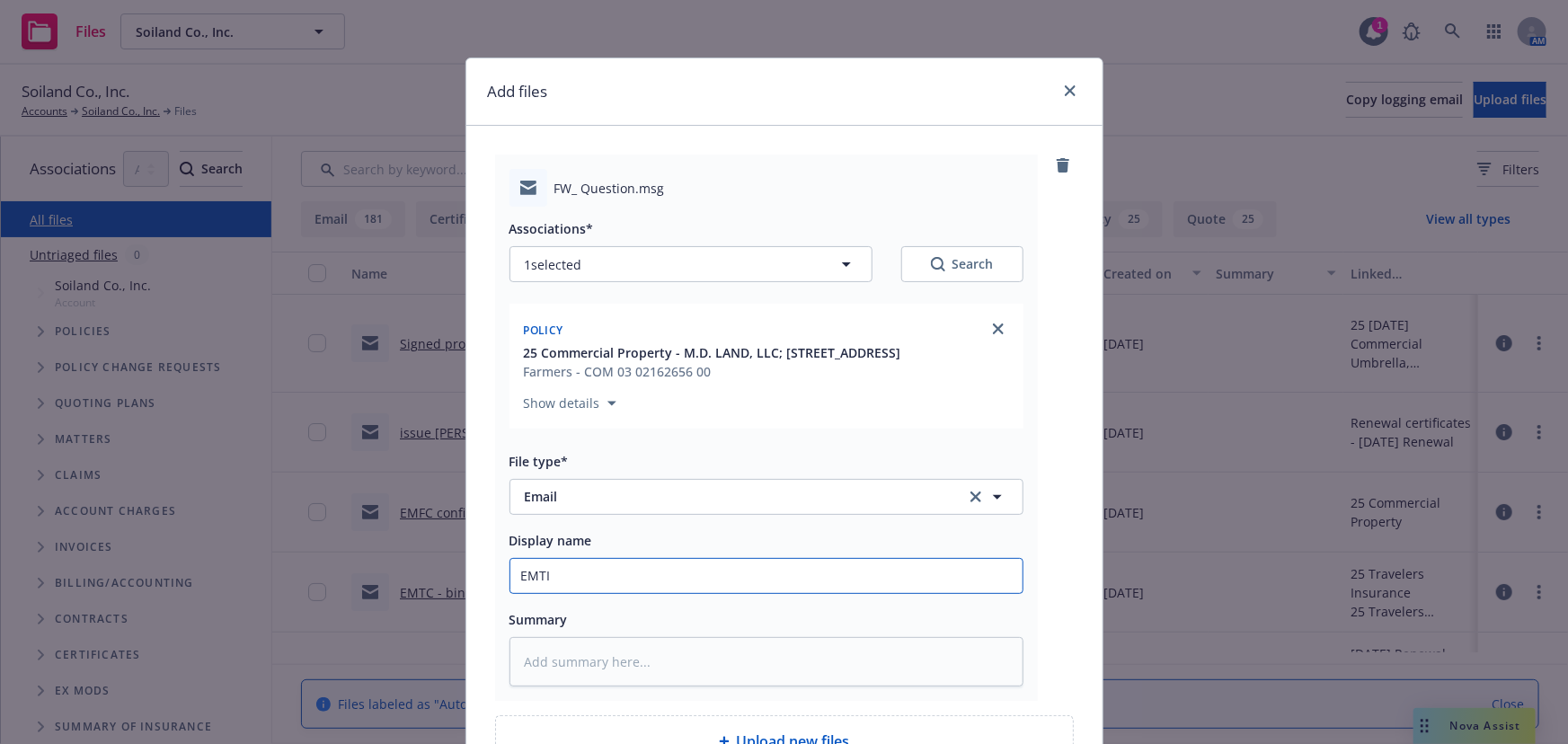
type textarea "x"
type input "EMTI"
type textarea "x"
type input "EMTI -"
type textarea "x"
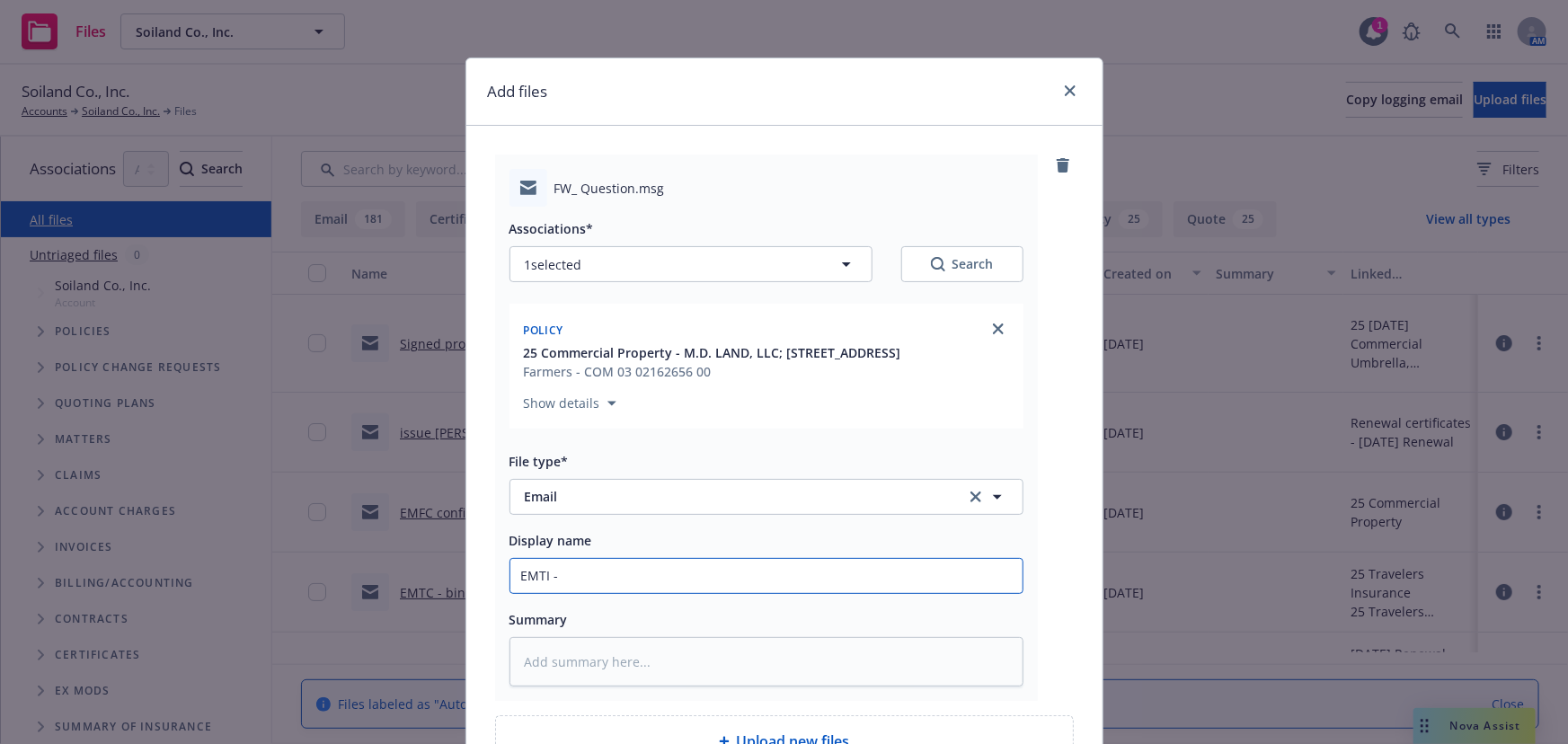
type input "EMTI -"
type textarea "x"
type input "EMTI - a"
type textarea "x"
type input "EMTI - ad"
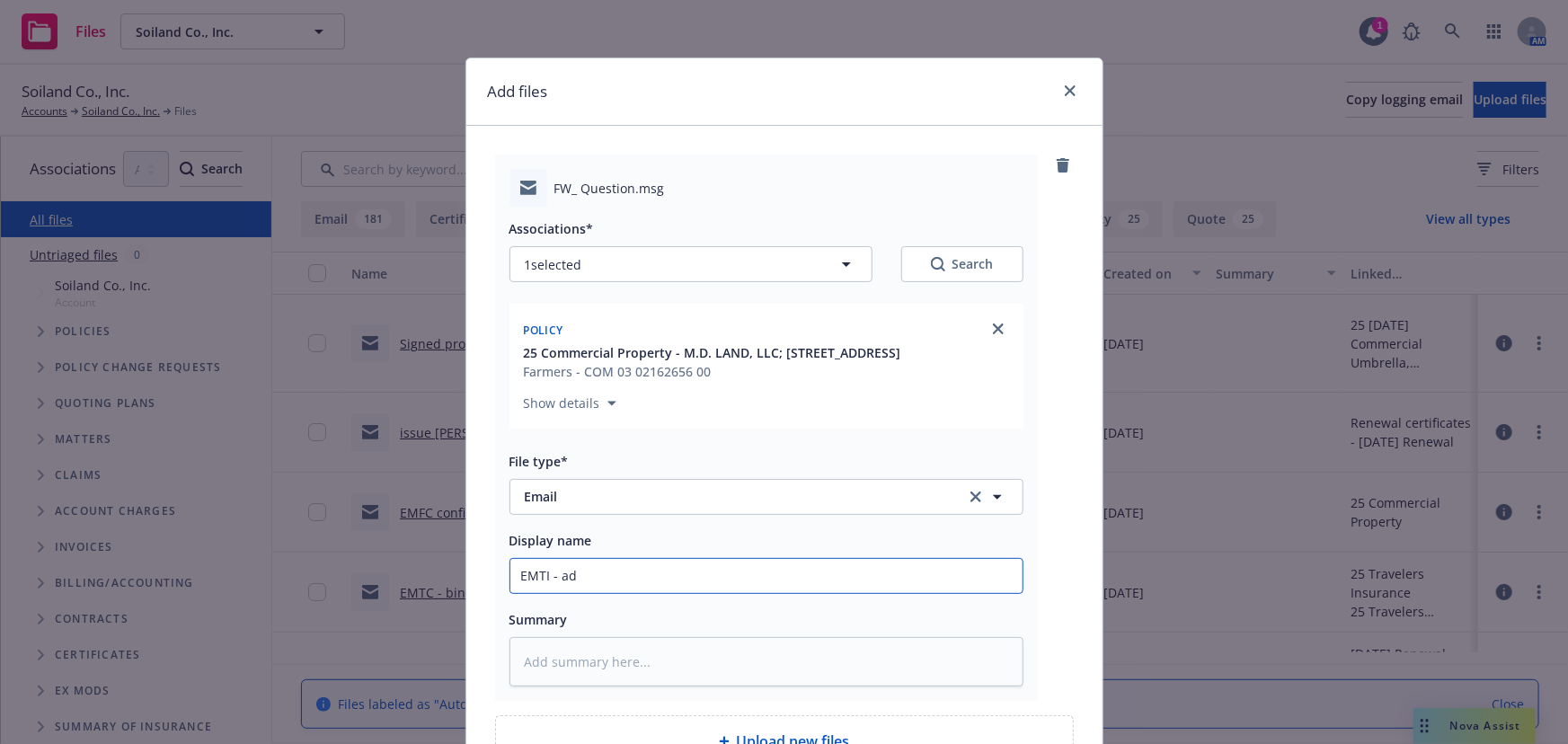
type textarea "x"
type input "EMTI - adv"
type textarea "x"
type input "EMTI - advi"
type textarea "x"
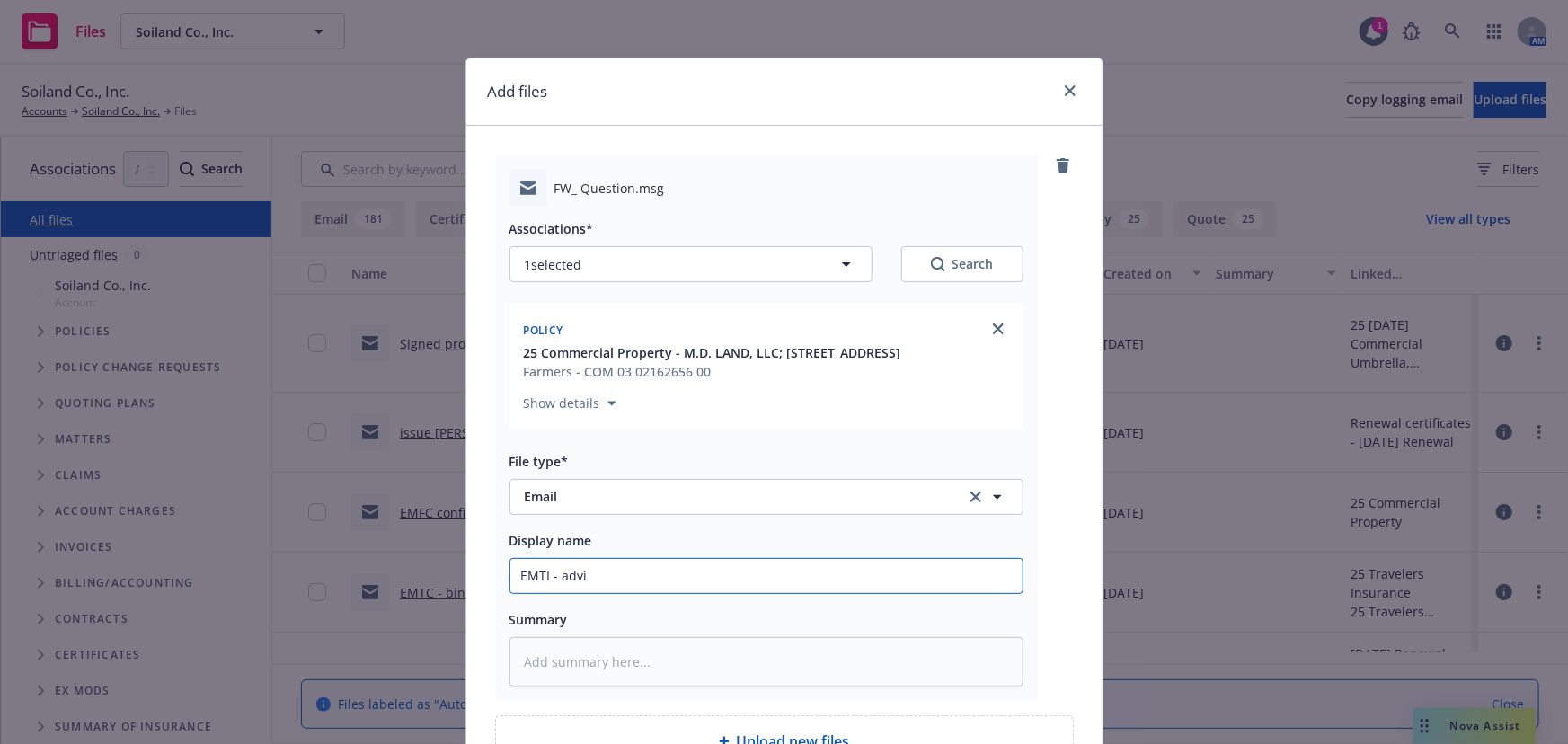
type input "EMTI - advis"
type textarea "x"
type input "EMTI - advise"
type textarea "x"
type input "EMTI - advised"
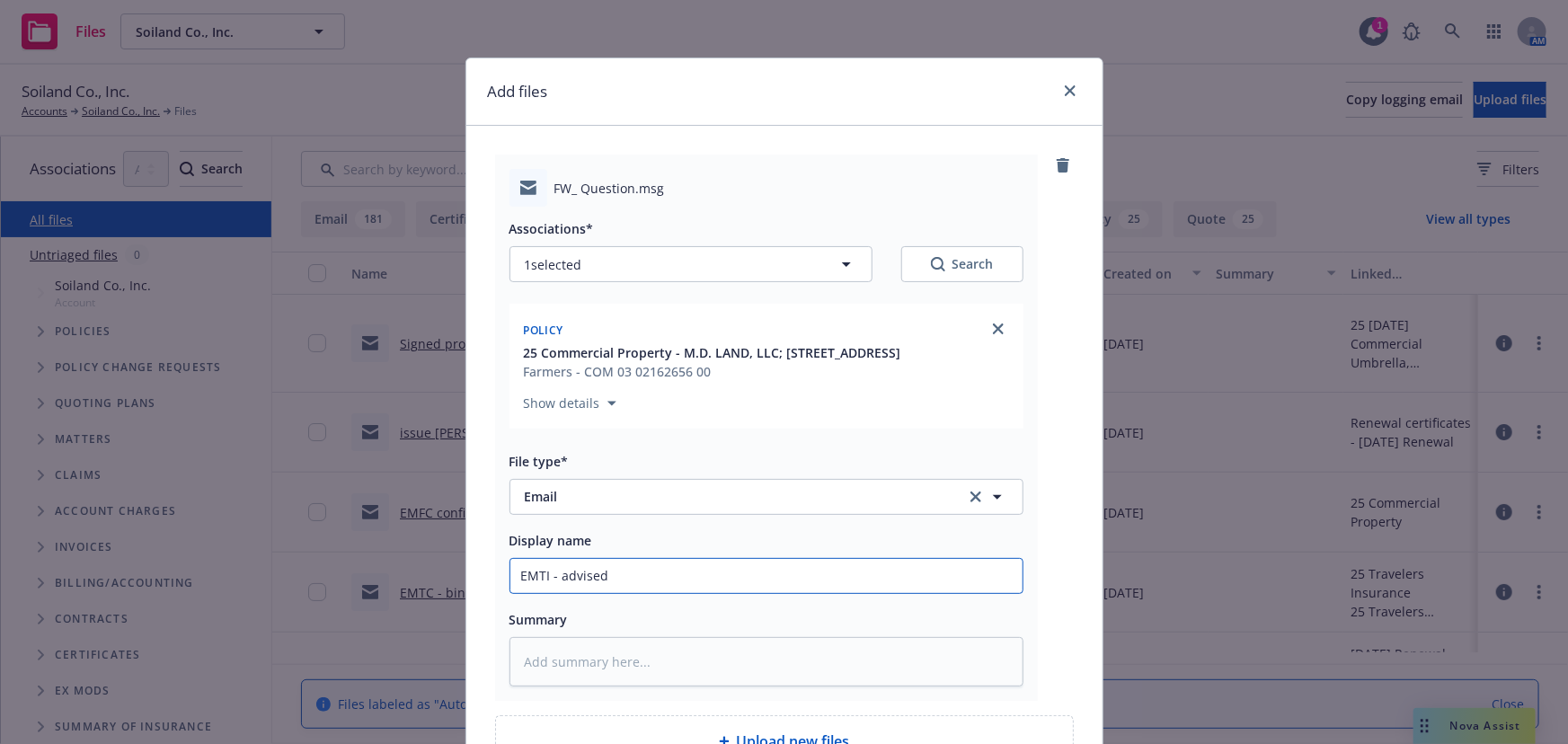
type textarea "x"
type input "EMTI - advised c"
type textarea "x"
type input "EMTI - advised cl"
type textarea "x"
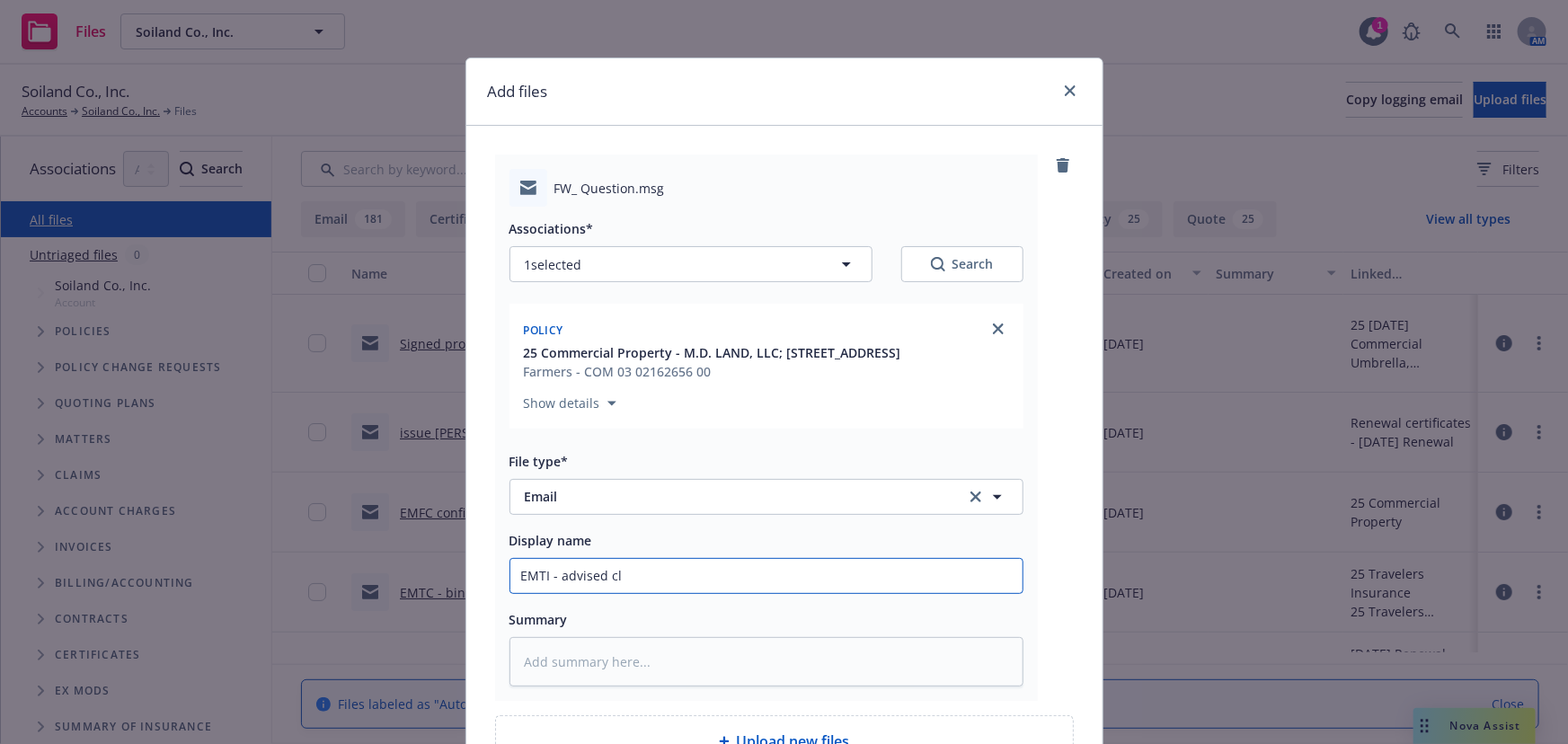
type input "EMTI - advised cli"
type textarea "x"
type input "EMTI - advised clie"
type textarea "x"
type input "EMTI - advised clien"
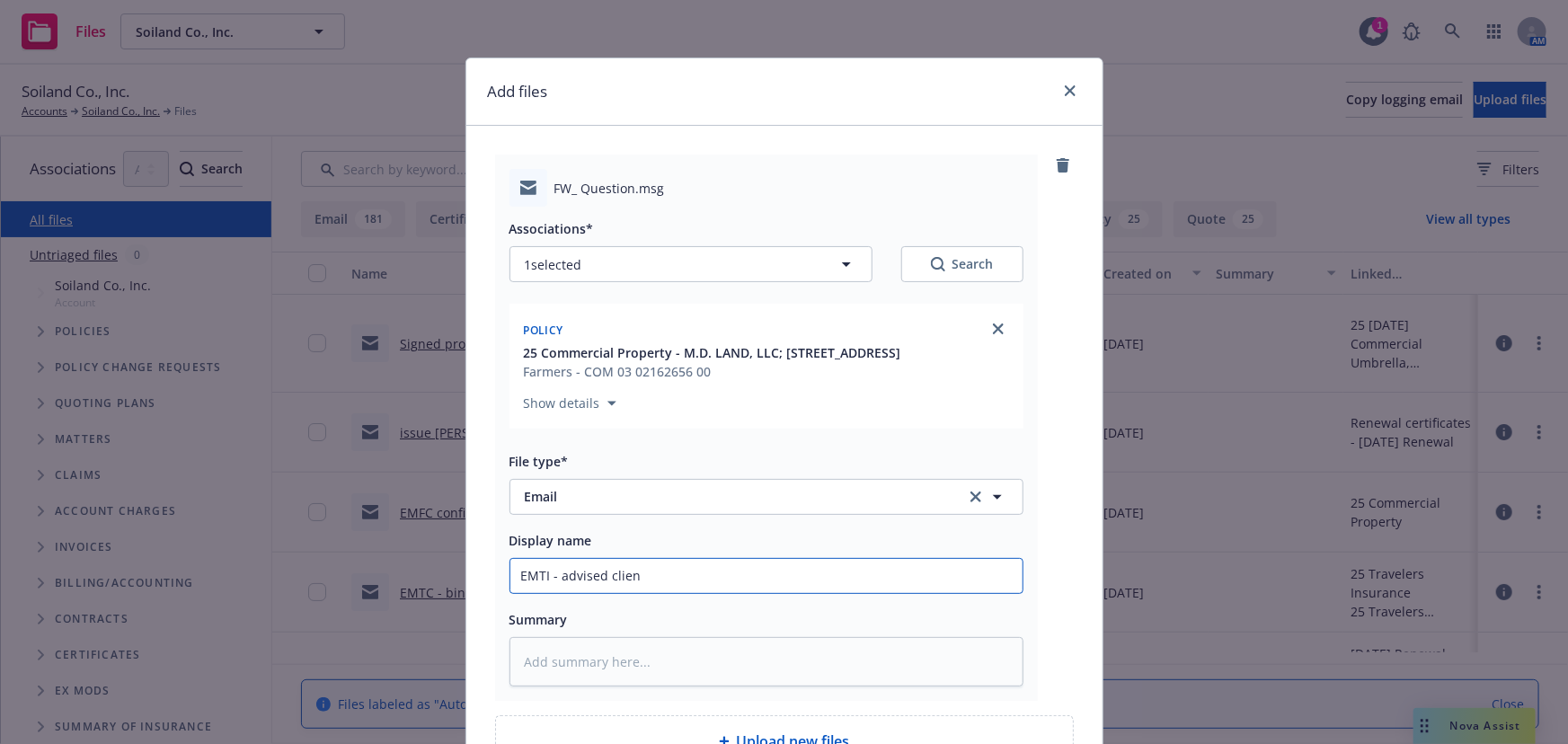
type textarea "x"
type input "EMTI - advised client"
type textarea "x"
type input "EMTI - advised client"
type textarea "x"
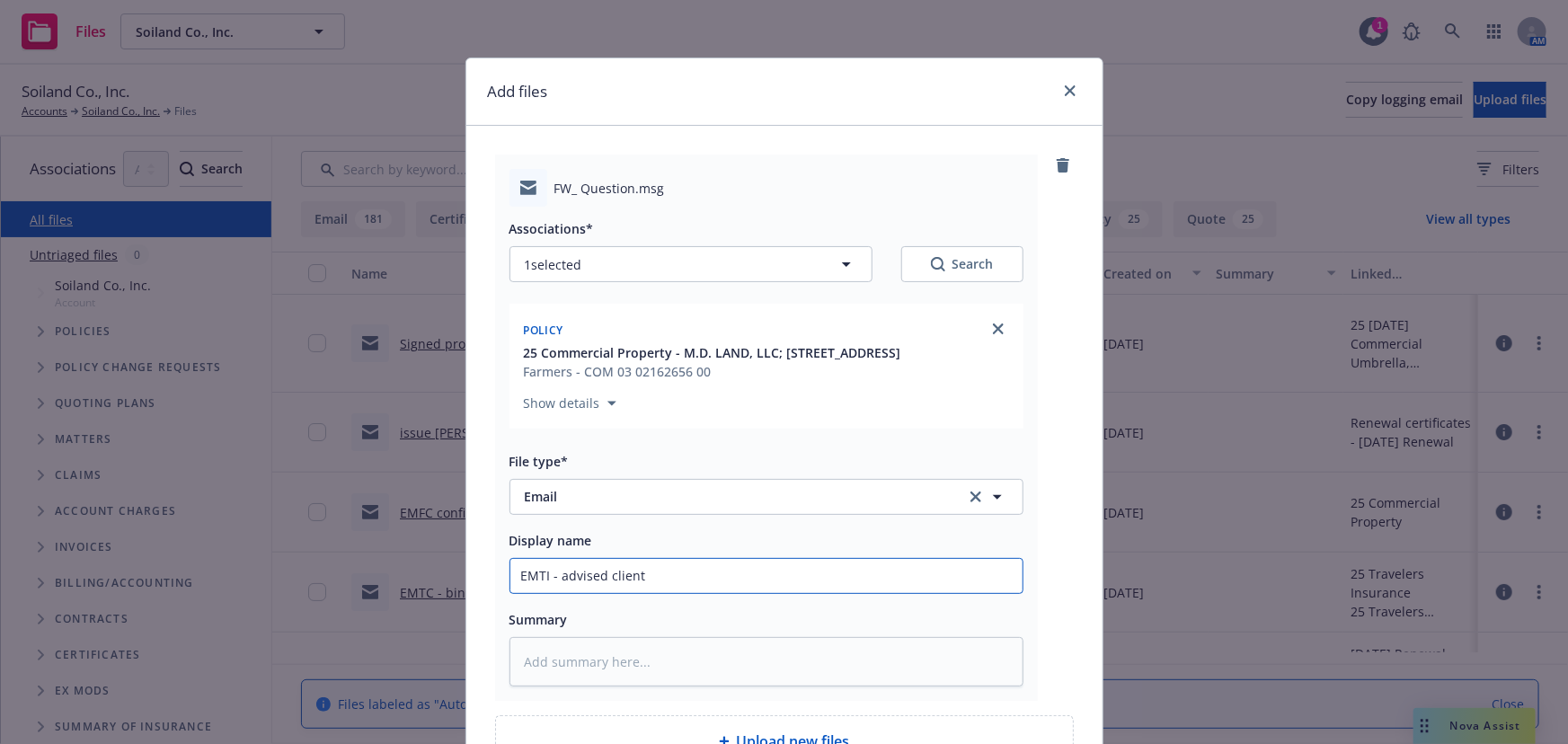
type input "EMTI - advised client w"
type textarea "x"
type input "EMTI - advised client wh"
type textarea "x"
type input "EMTI - advised client wha"
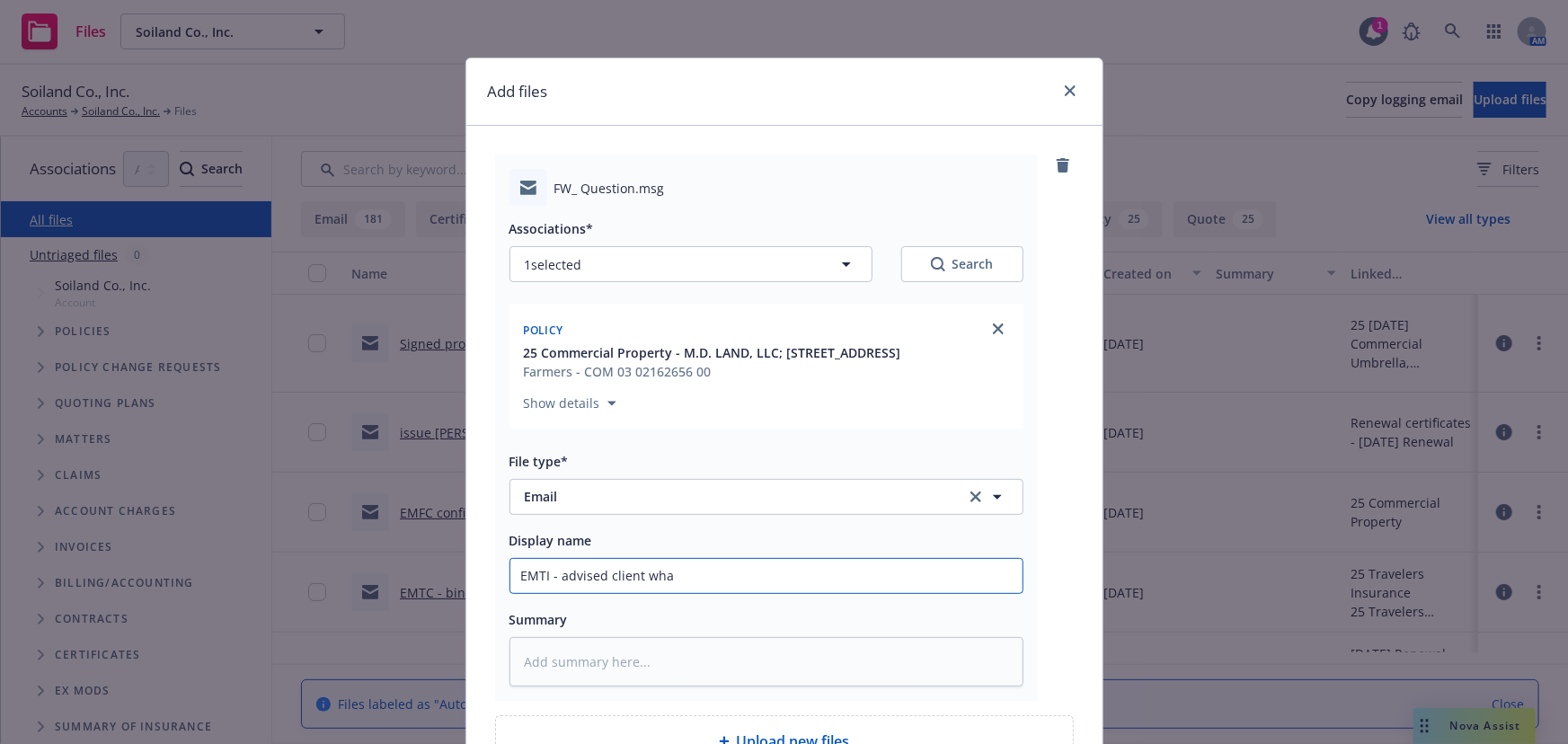
type textarea "x"
type input "EMTI - advised client what"
type textarea "x"
type input "EMTI - advised client what"
type textarea "x"
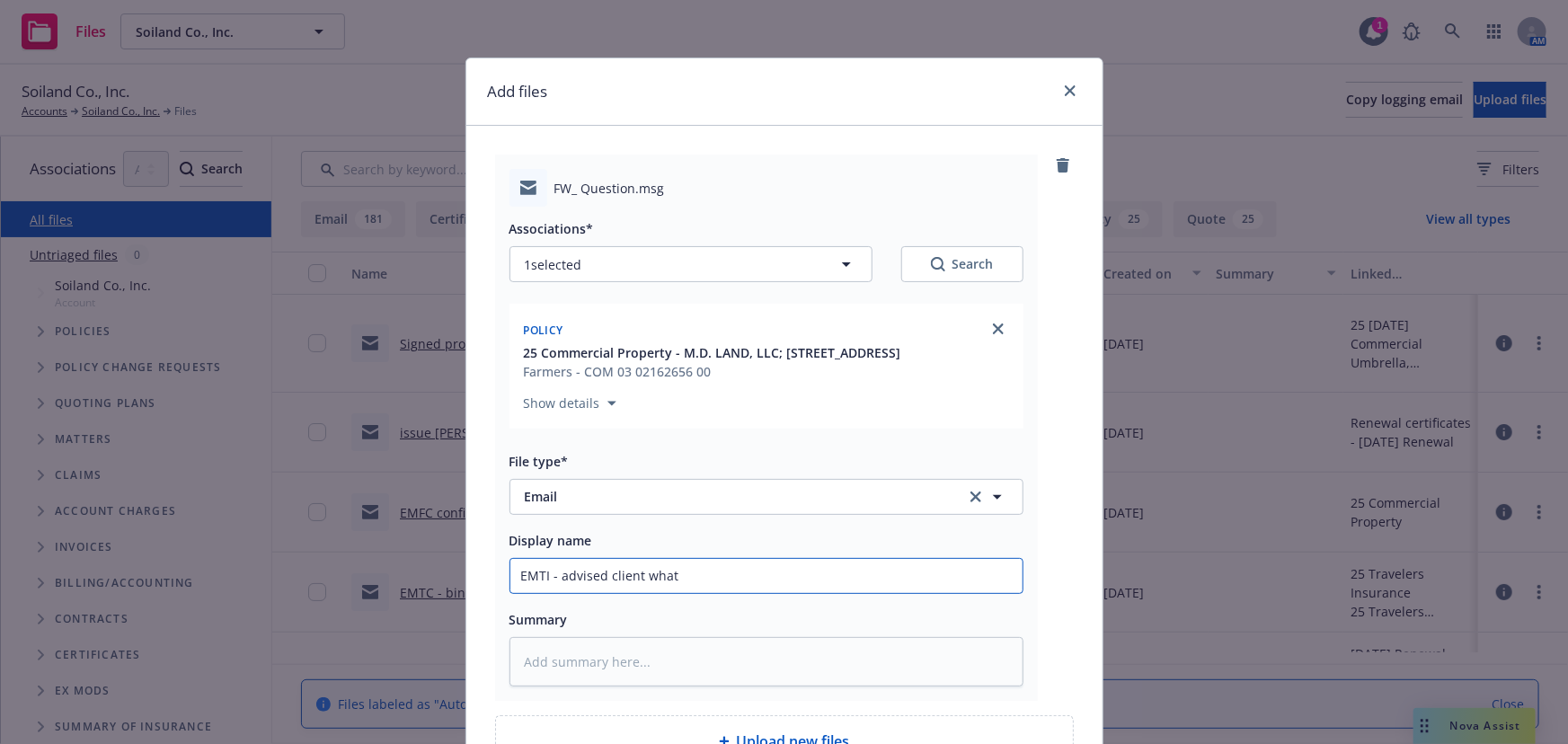
type input "EMTI - advised client what C"
type textarea "x"
type input "EMTI - advised client what CA"
type textarea "x"
type input "EMTI - advised client what CAF"
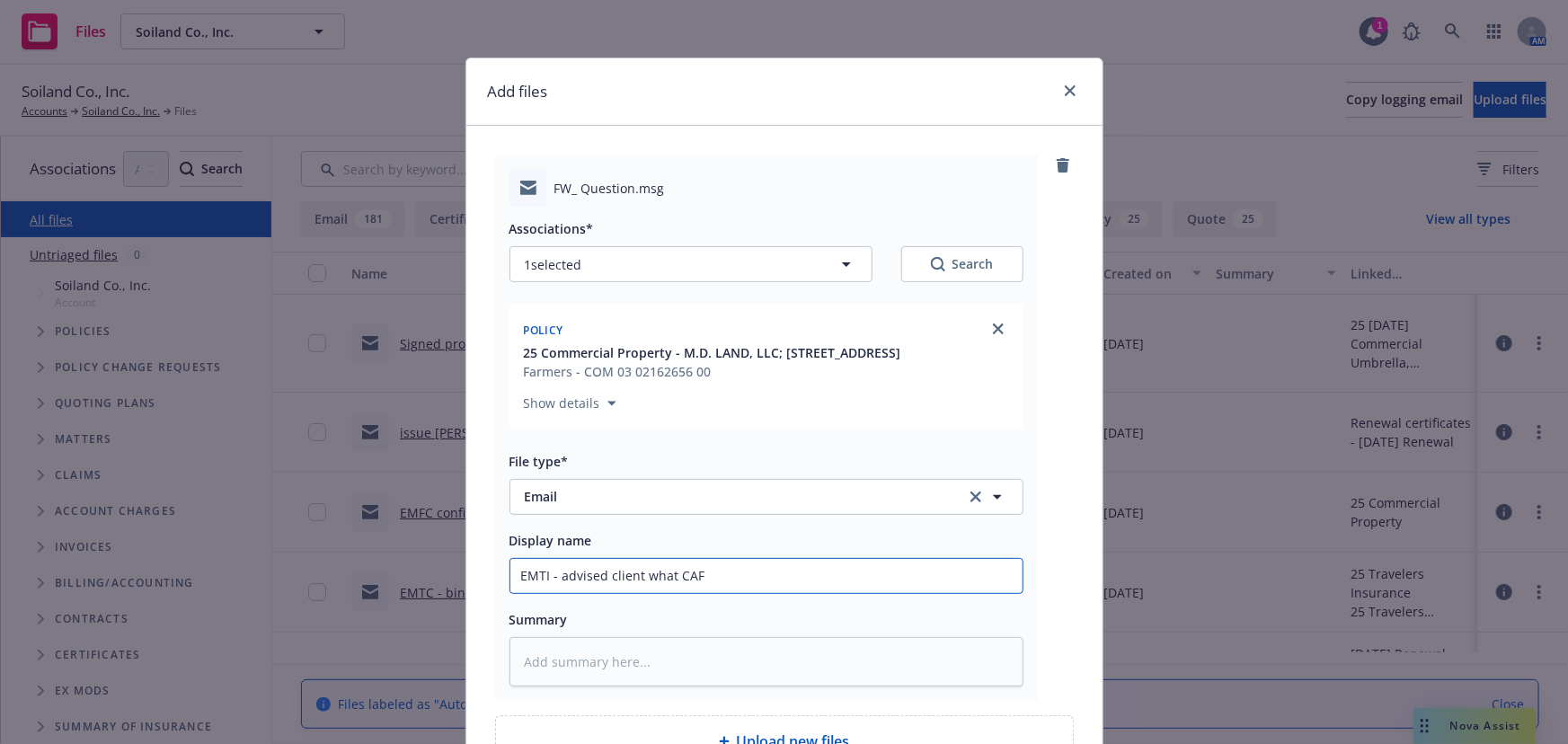
type textarea "x"
type input "EMTI - advised client what CAFB"
type textarea "x"
type input "EMTI - advised client what CAF"
type textarea "x"
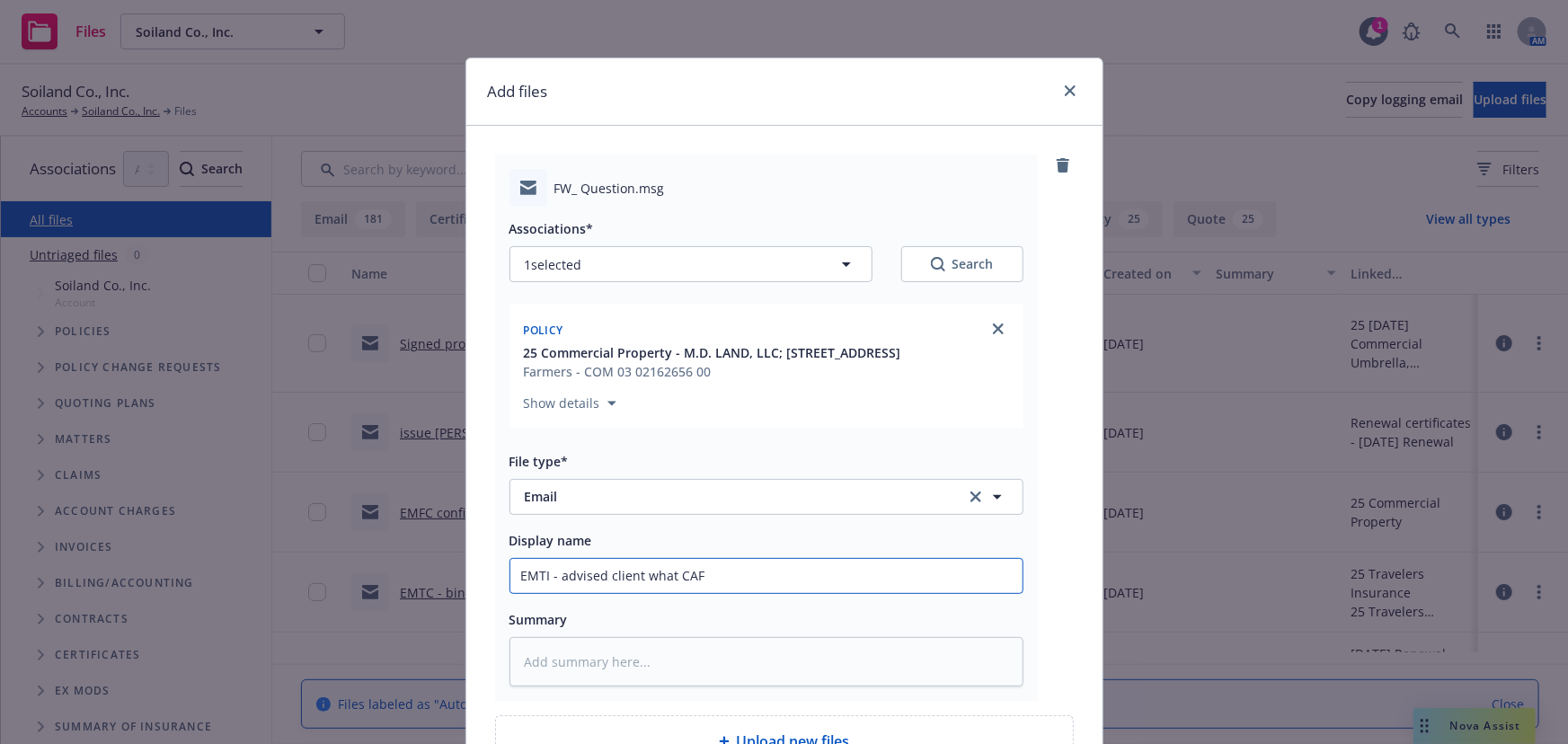
type input "EMTI - advised client what CAFP"
type textarea "x"
type input "EMTI - advised client what CAFP"
type textarea "x"
type input "EMTI - advised client what CAFP i"
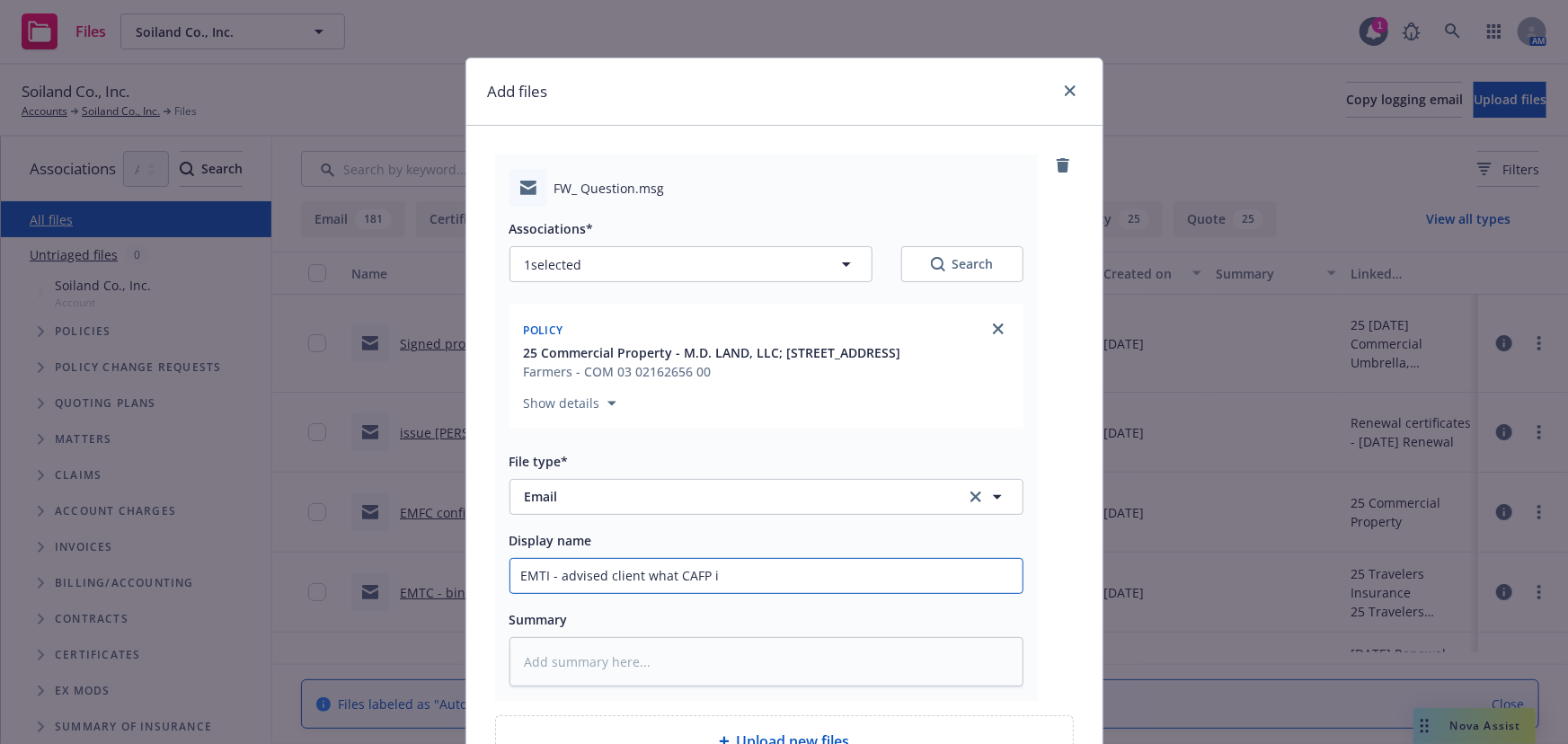
type textarea "x"
type input "EMTI - advised client what CAFP is"
type textarea "x"
type input "EMTI - advised client what CAFP is"
type textarea "x"
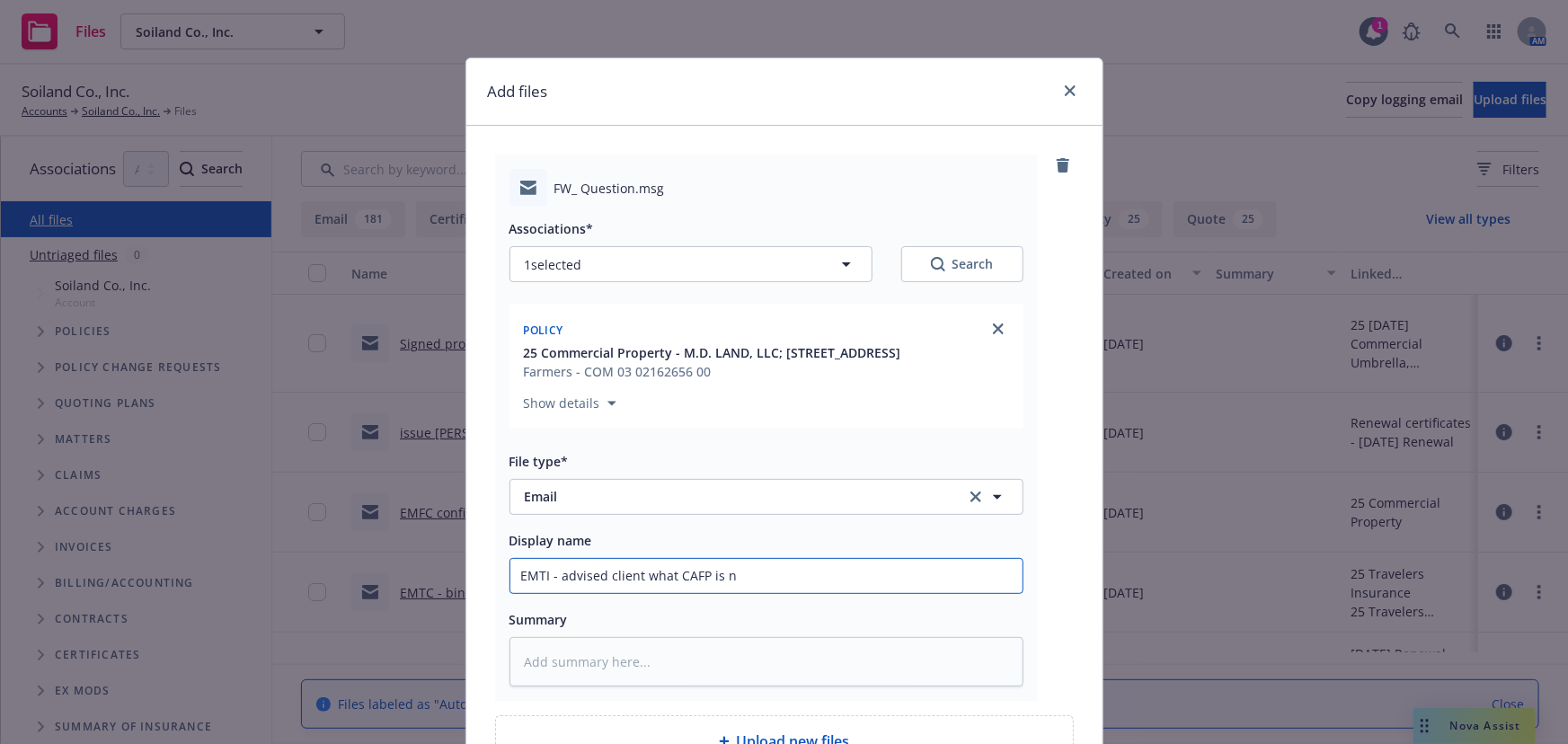
type input "EMTI - advised client what CAFP is ne"
type textarea "x"
type input "EMTI - advised client what CAFP is nee"
type textarea "x"
type input "EMTI - advised client what CAFP is need"
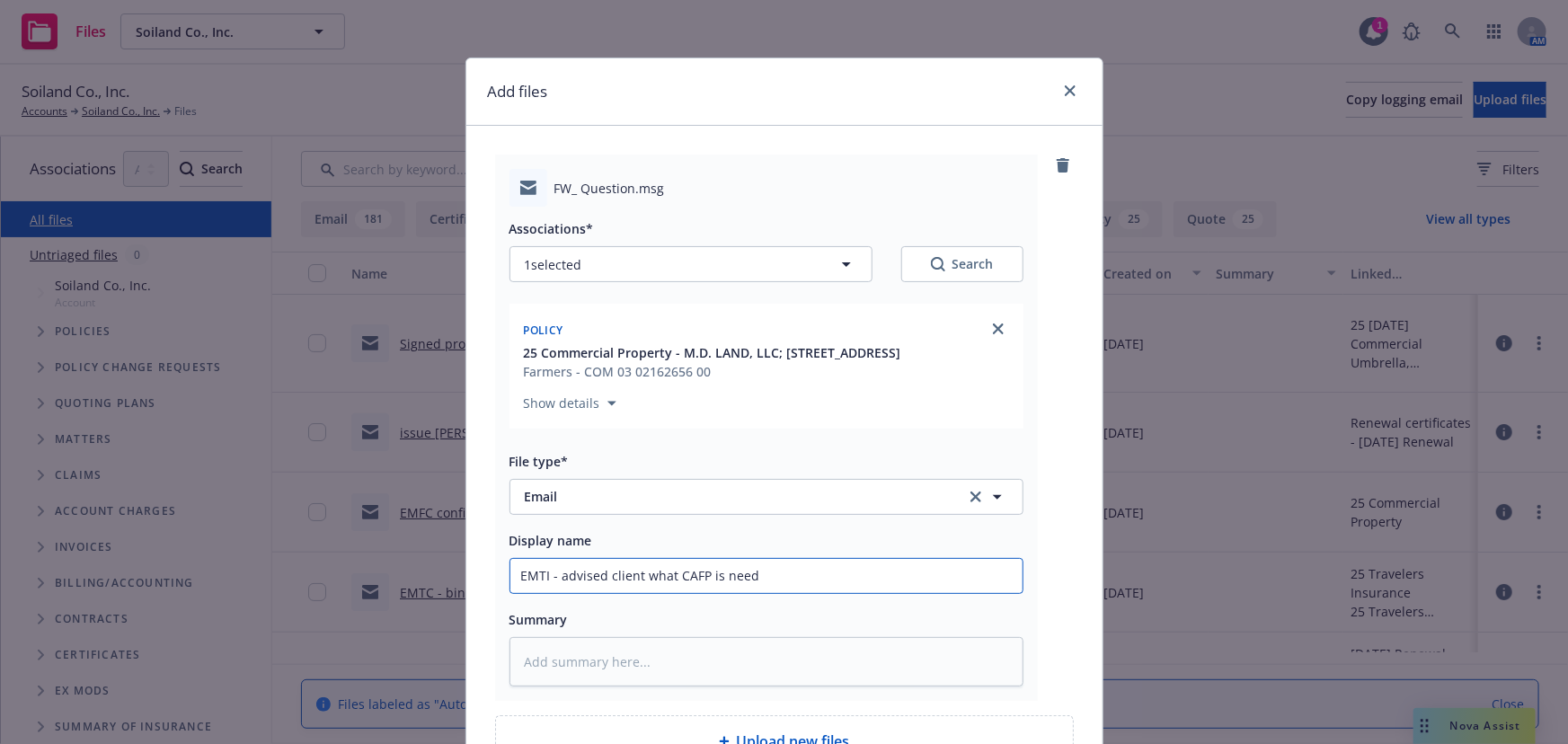
type textarea "x"
type input "EMTI - advised client what CAFP is neede"
type textarea "x"
type input "EMTI - advised client what CAFP is need"
type textarea "x"
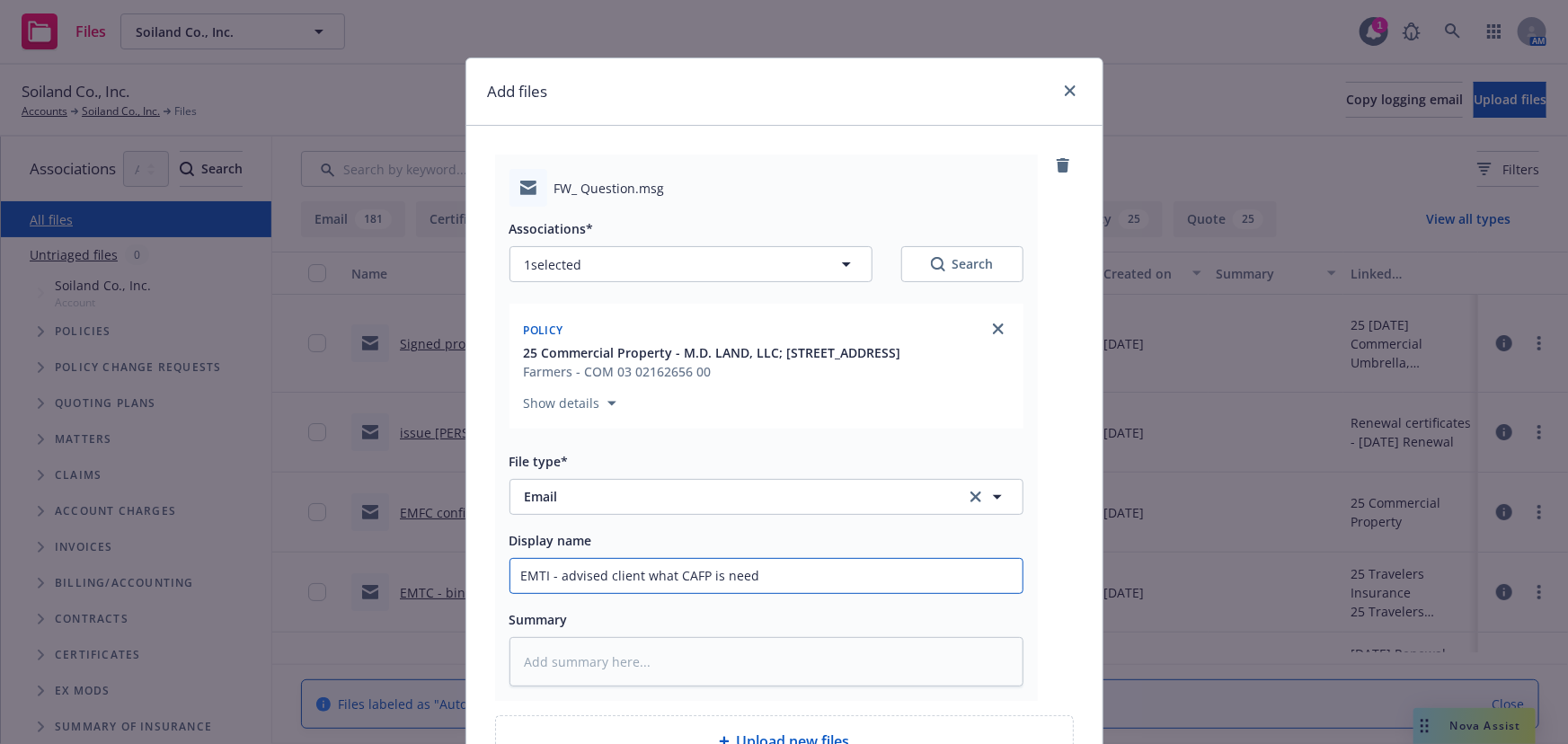
type input "EMTI - advised client what CAFP is needi"
type textarea "x"
type input "EMTI - advised client what CAFP is needin"
type textarea "x"
type input "EMTI - advised client what CAFP is needing"
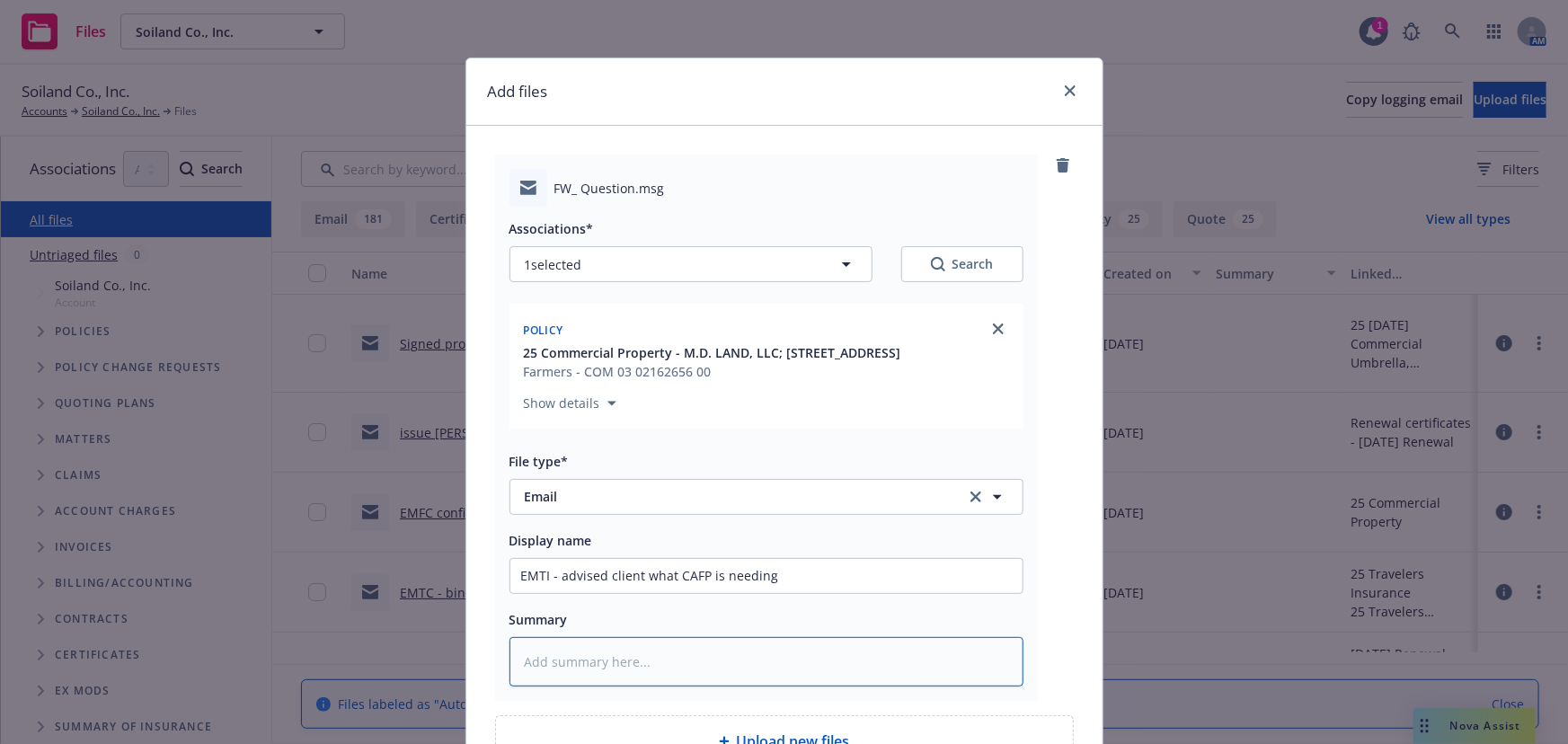
click at [531, 653] on textarea at bounding box center [766, 662] width 514 height 49
paste textarea "Please confirm on the letter that the property is a single-family dwelling. I b…"
type textarea "x"
type textarea "Please confirm on the letter that the property is a single-family dwelling. I b…"
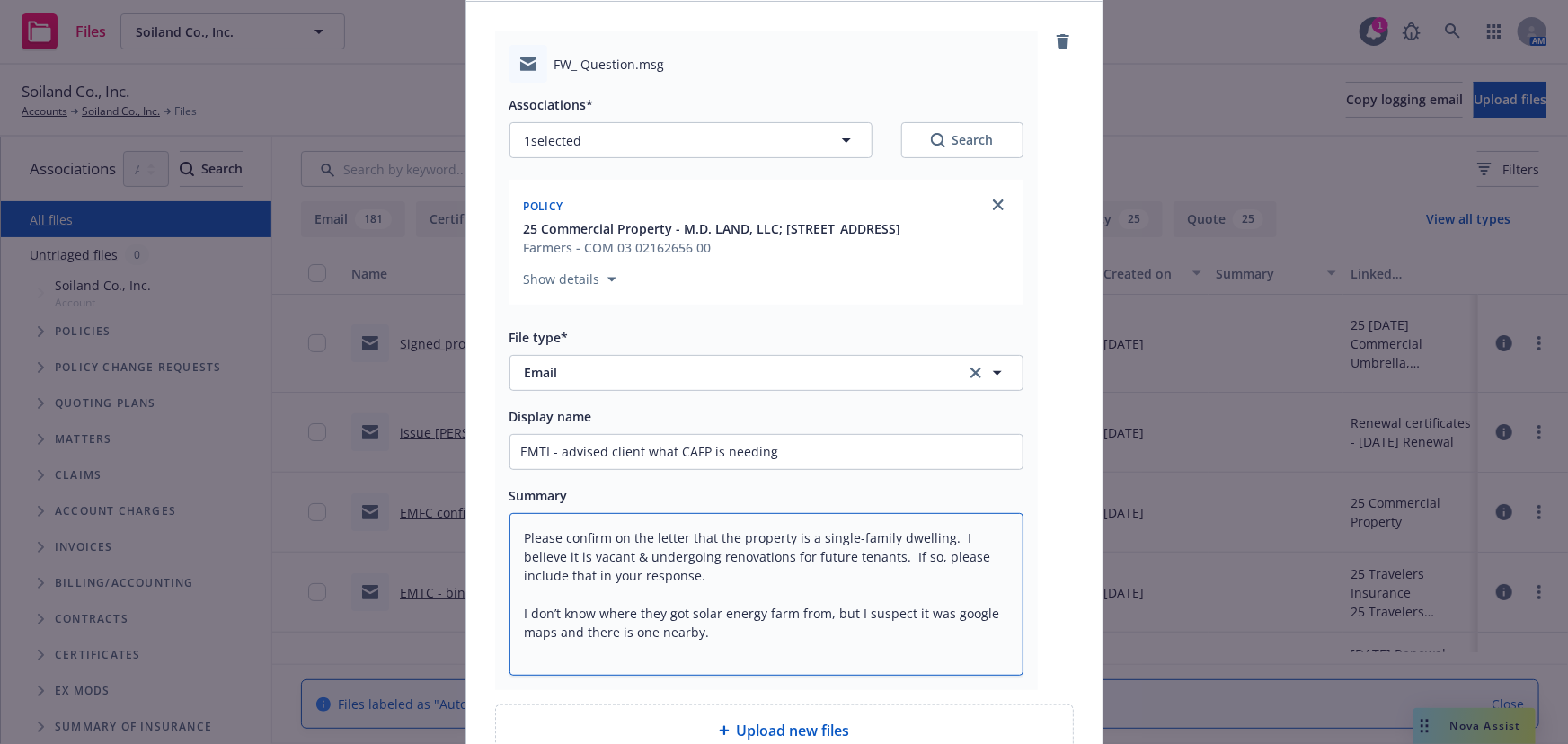
scroll to position [303, 0]
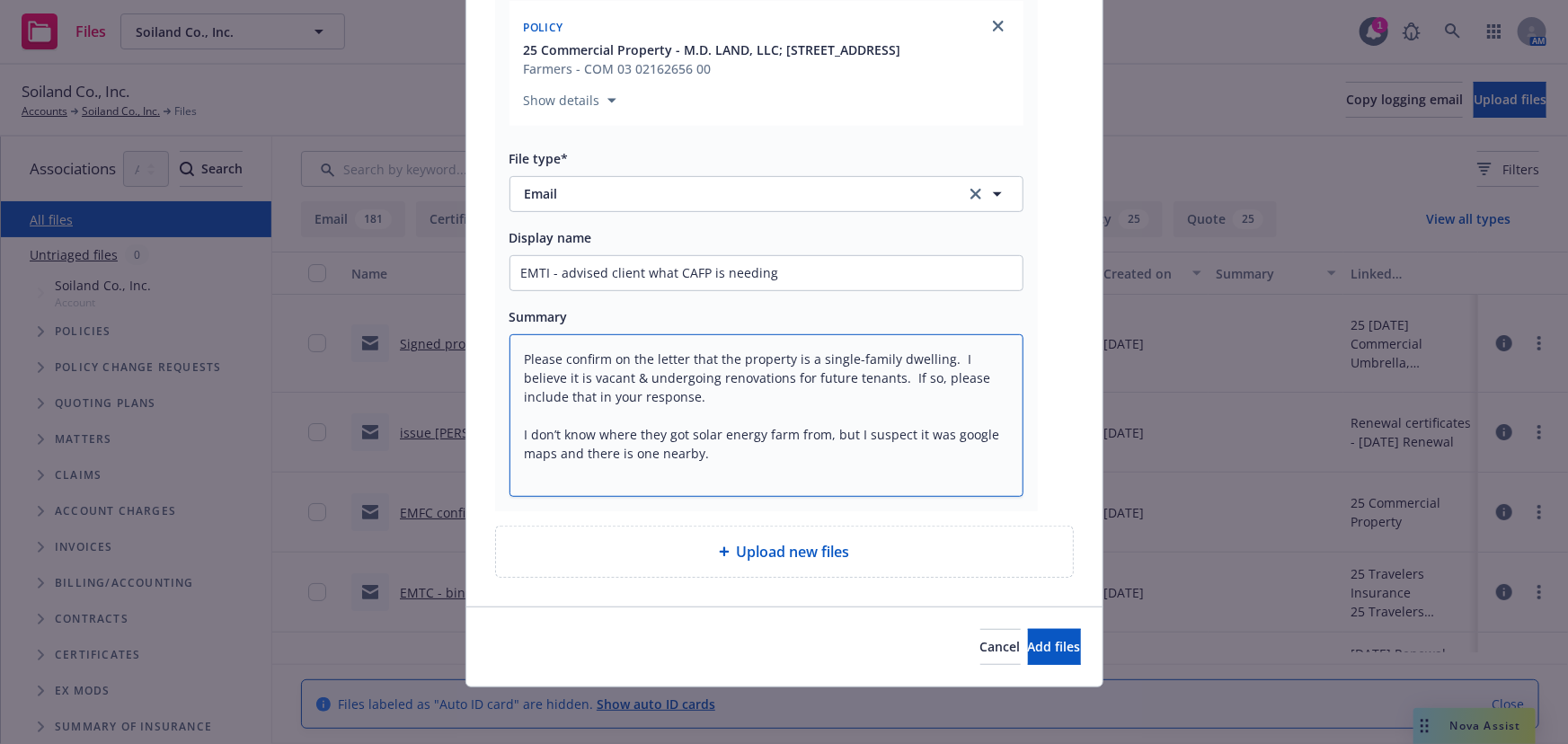
type textarea "x"
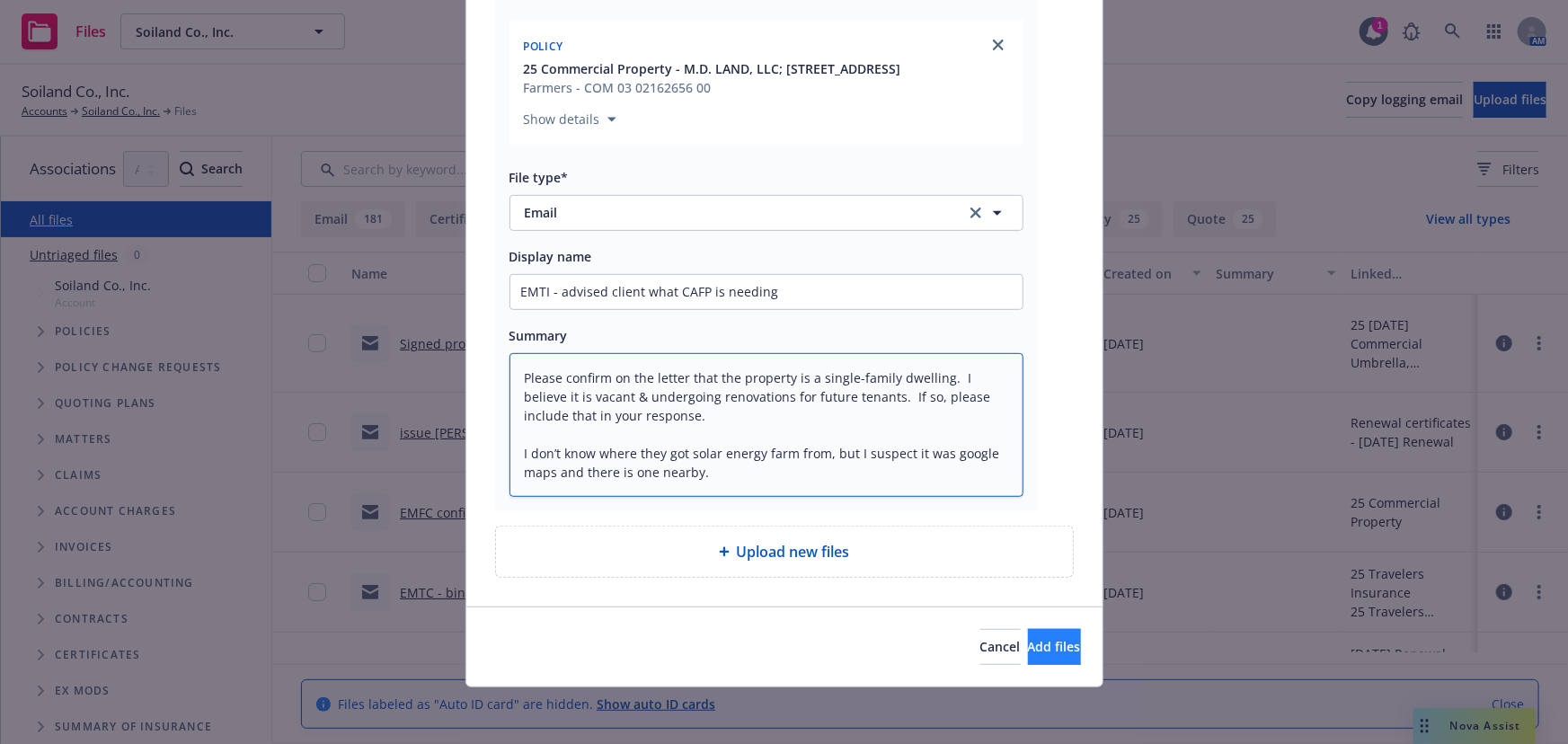
type textarea "Please confirm on the letter that the property is a single-family dwelling. I b…"
click at [1028, 629] on button "Add files" at bounding box center [1054, 647] width 53 height 36
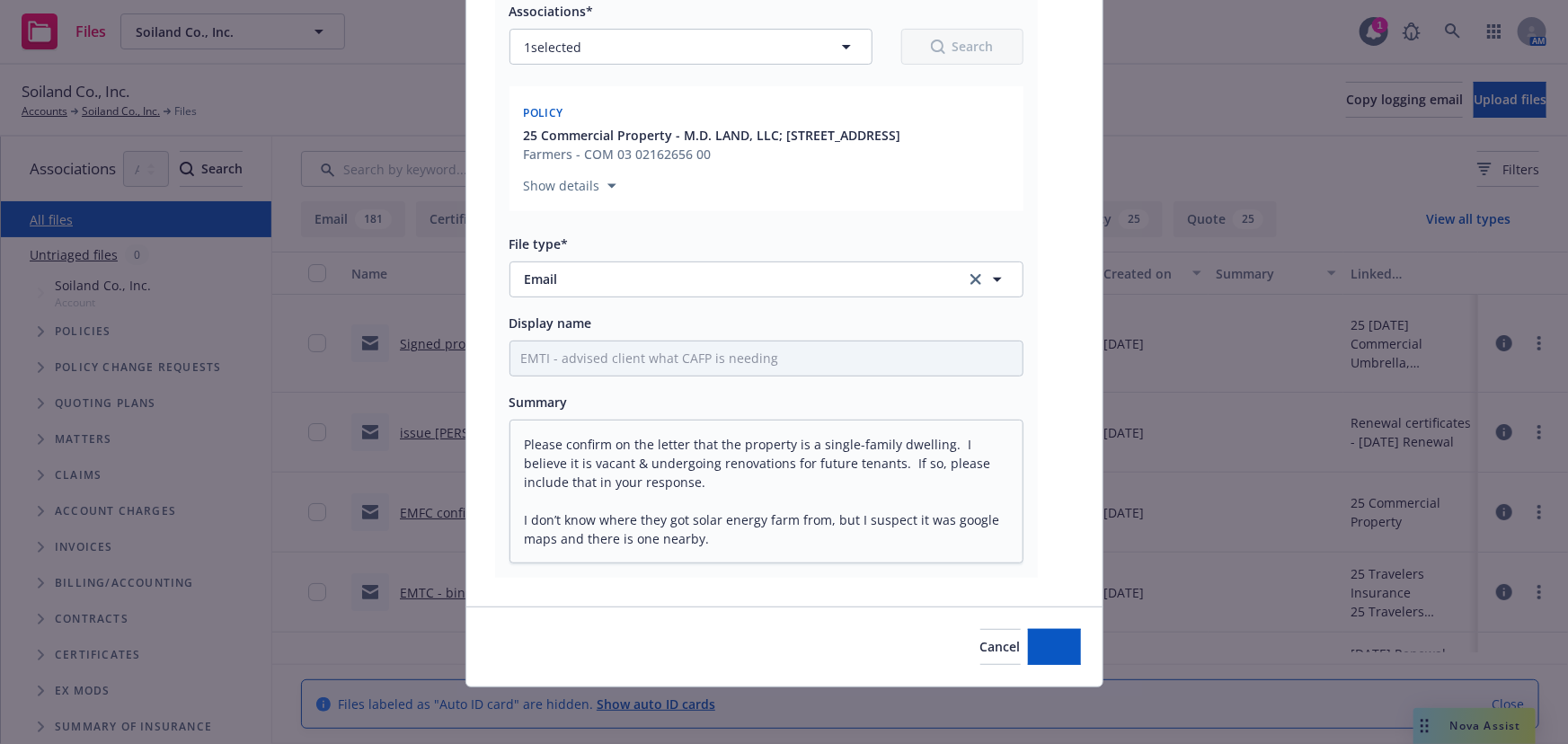
type textarea "x"
